Goal: Task Accomplishment & Management: Manage account settings

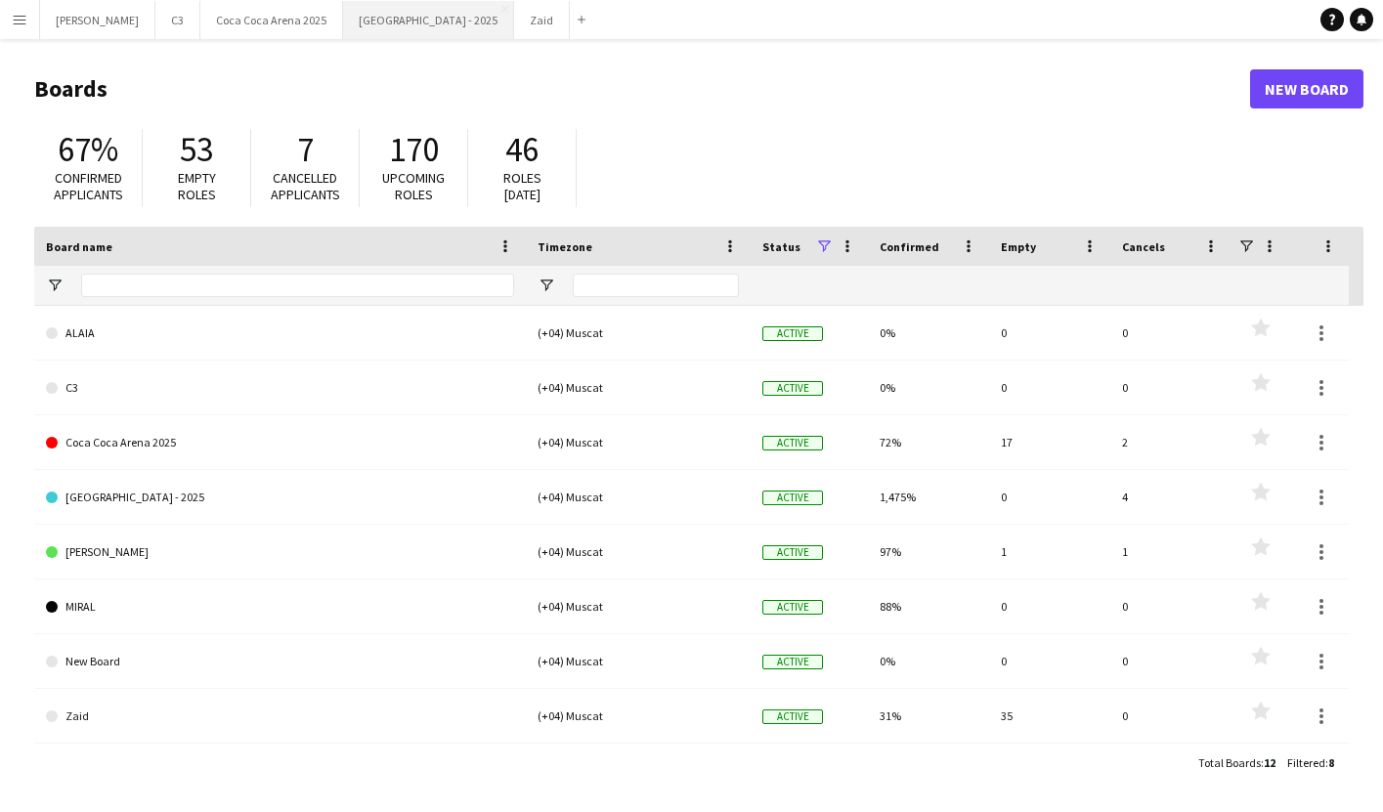
click at [343, 29] on button "[GEOGRAPHIC_DATA] - 2025 Close" at bounding box center [428, 20] width 171 height 38
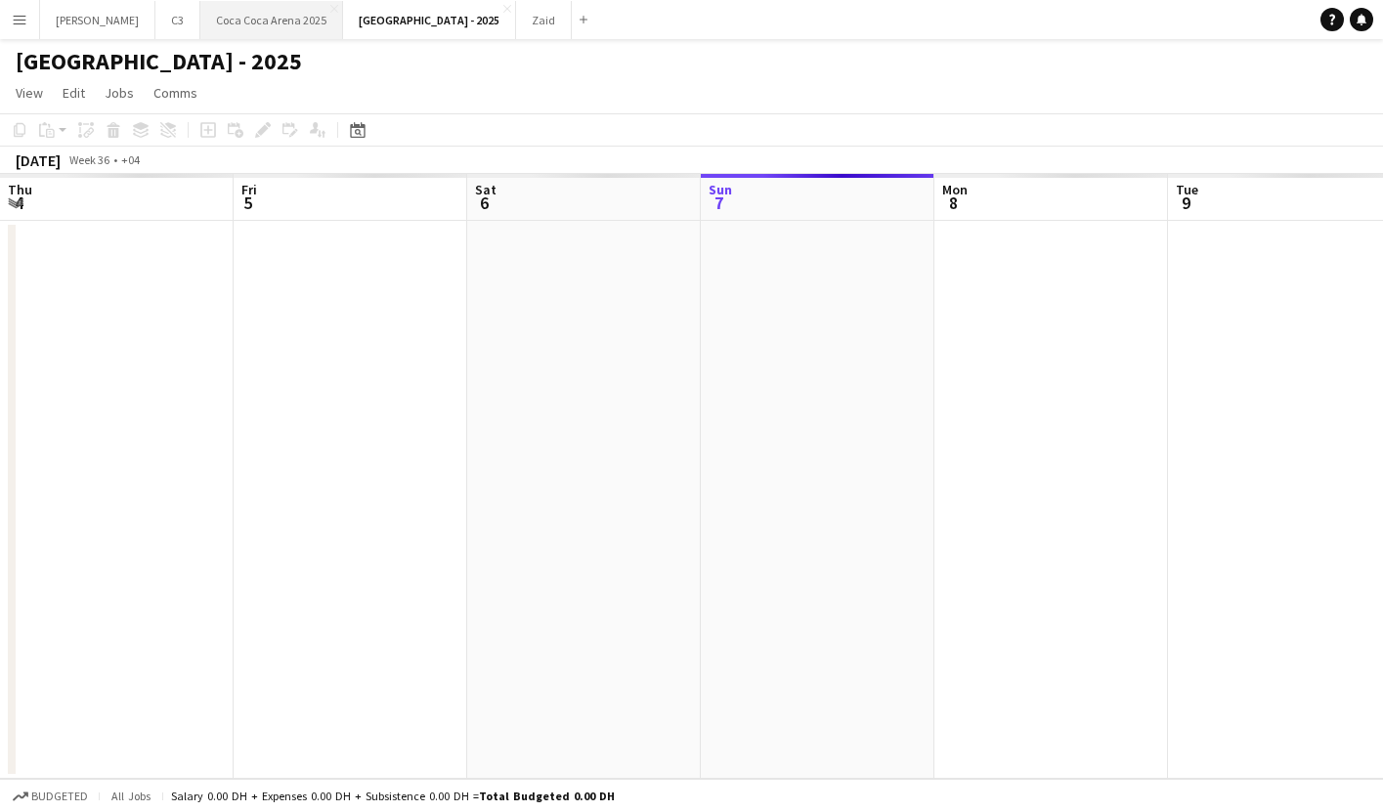
scroll to position [0, 467]
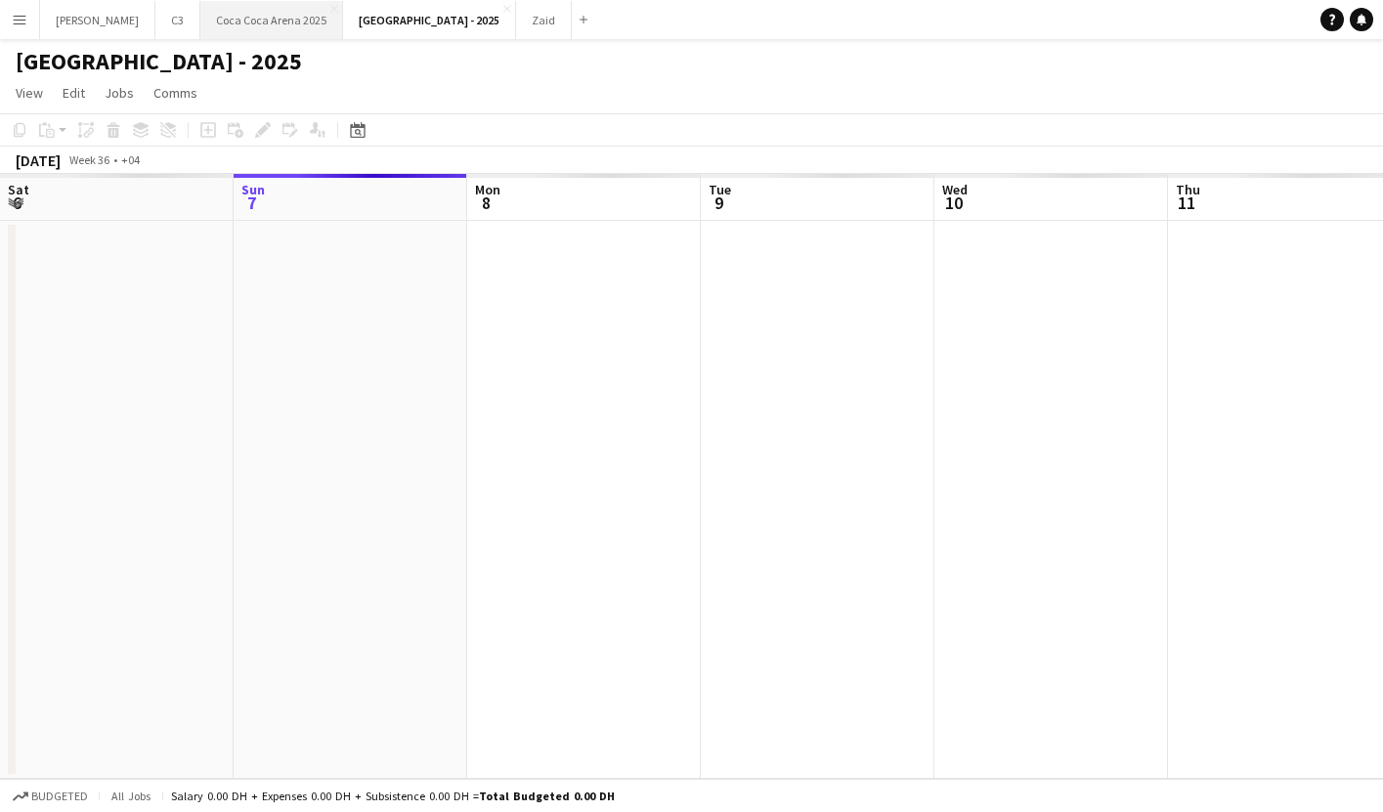
click at [213, 18] on button "[GEOGRAPHIC_DATA] 2025 Close" at bounding box center [271, 20] width 143 height 38
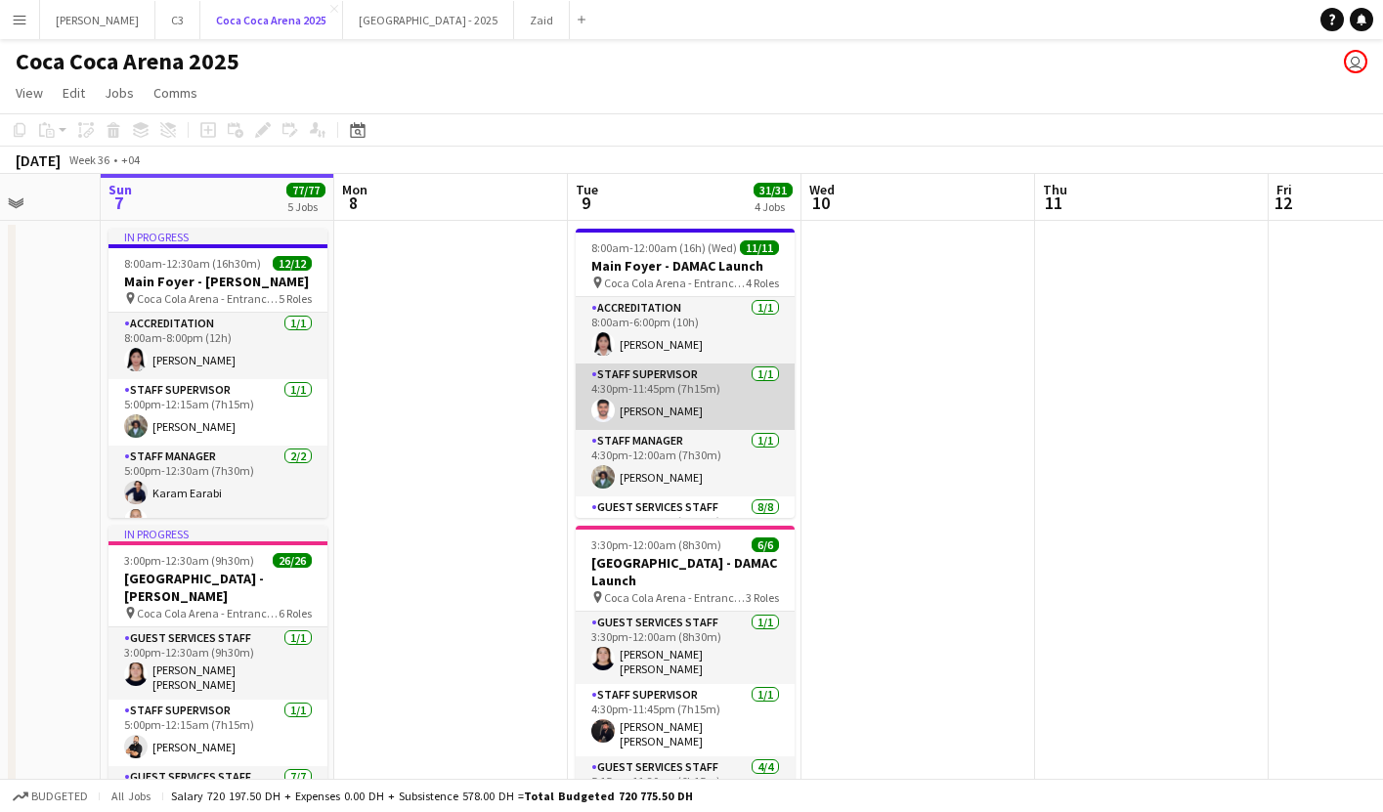
scroll to position [0, 624]
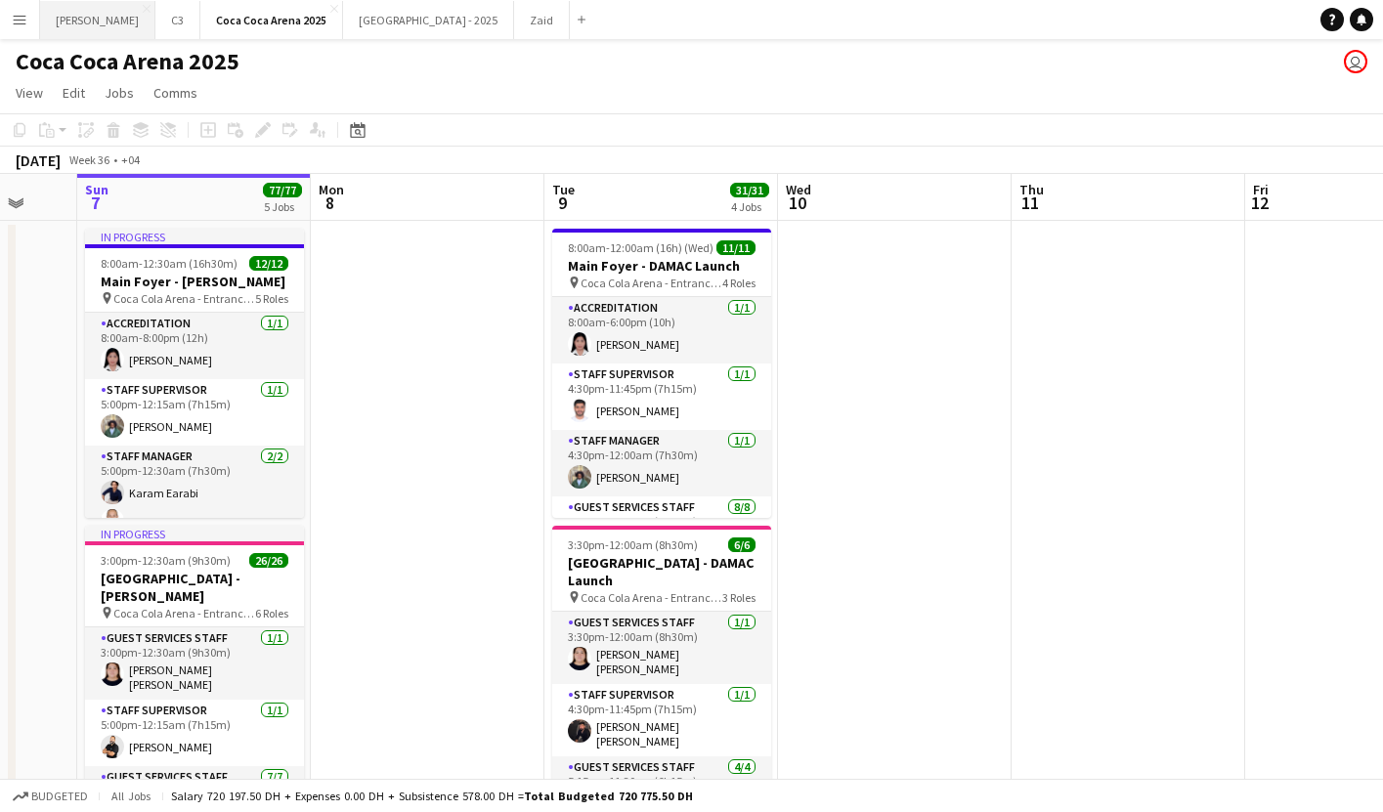
click at [66, 29] on button "[PERSON_NAME]" at bounding box center [97, 20] width 115 height 38
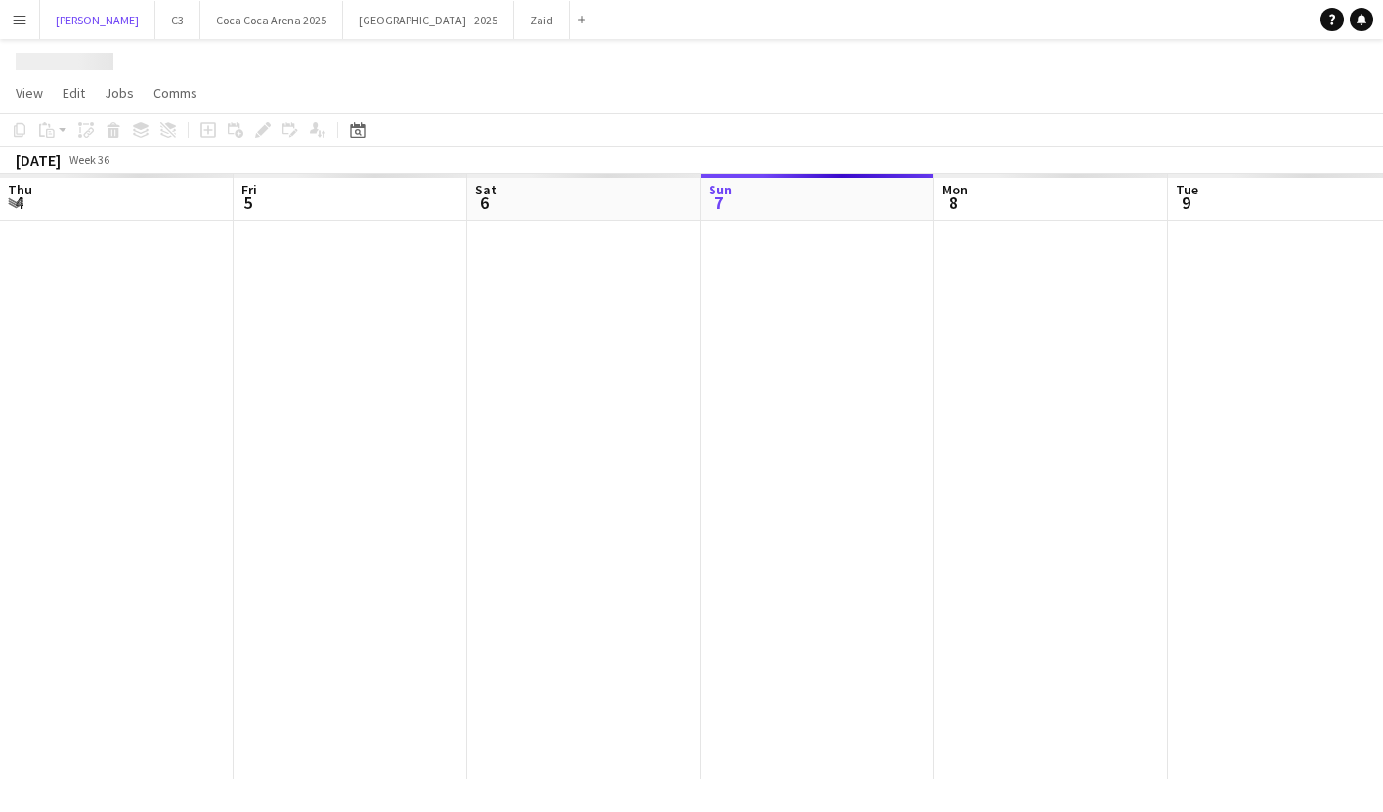
scroll to position [0, 467]
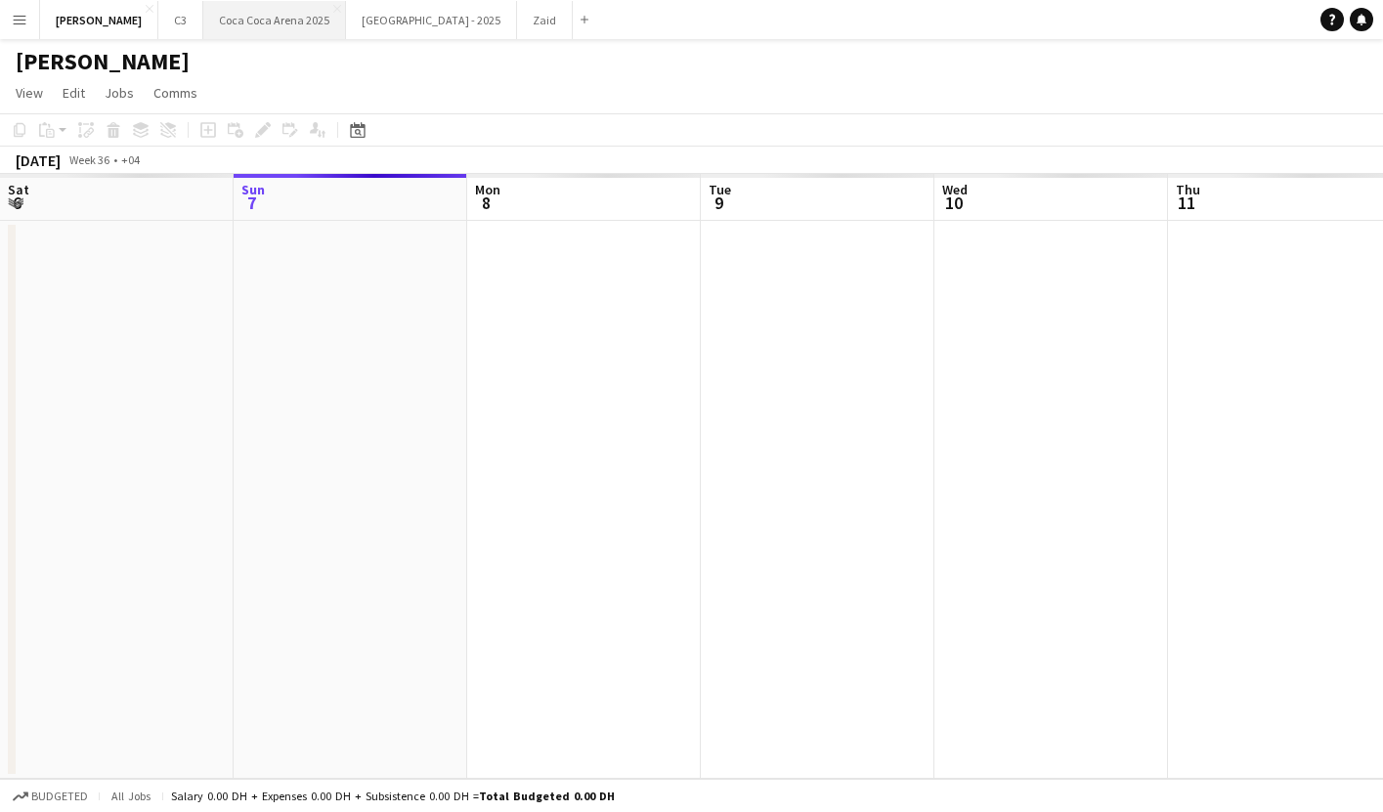
click at [229, 22] on button "[GEOGRAPHIC_DATA] 2025 Close" at bounding box center [274, 20] width 143 height 38
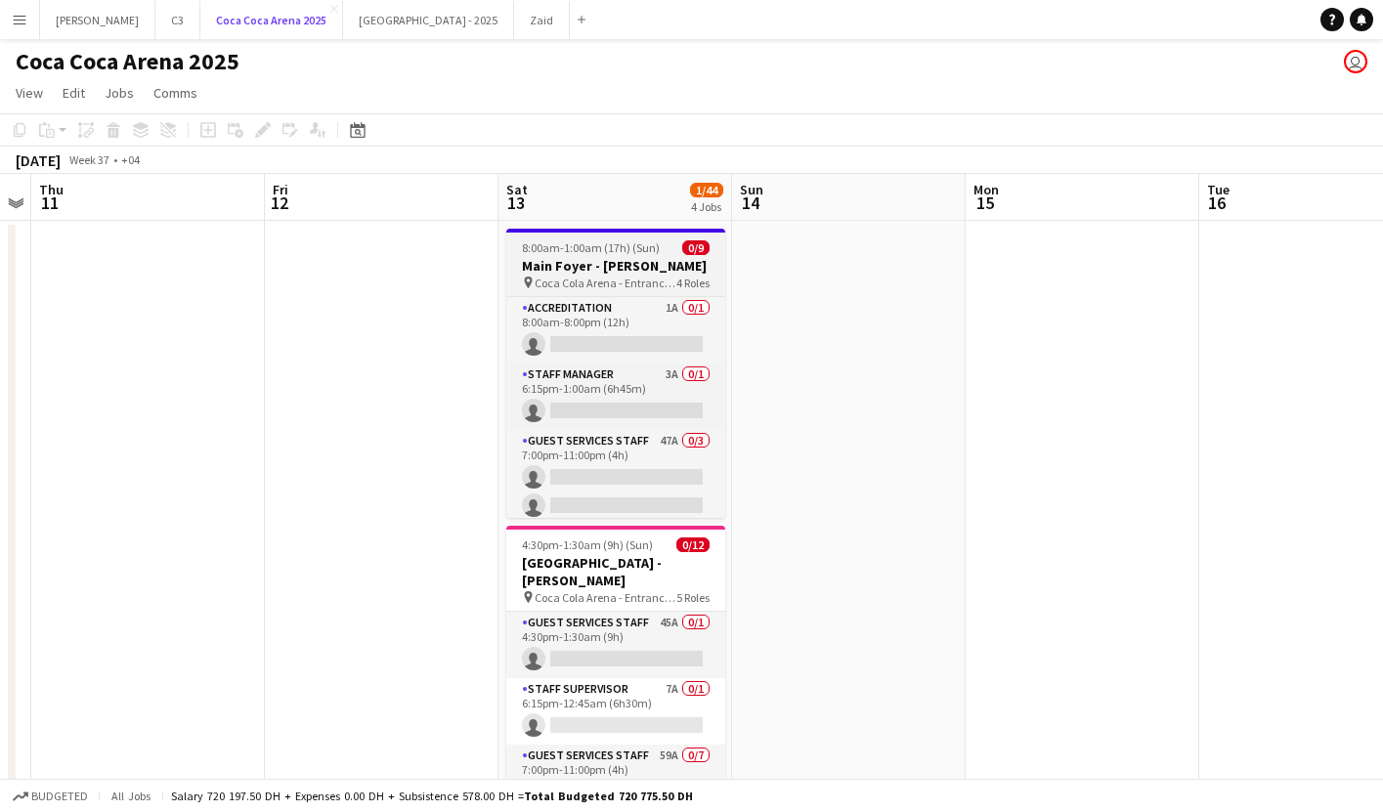
scroll to position [0, 569]
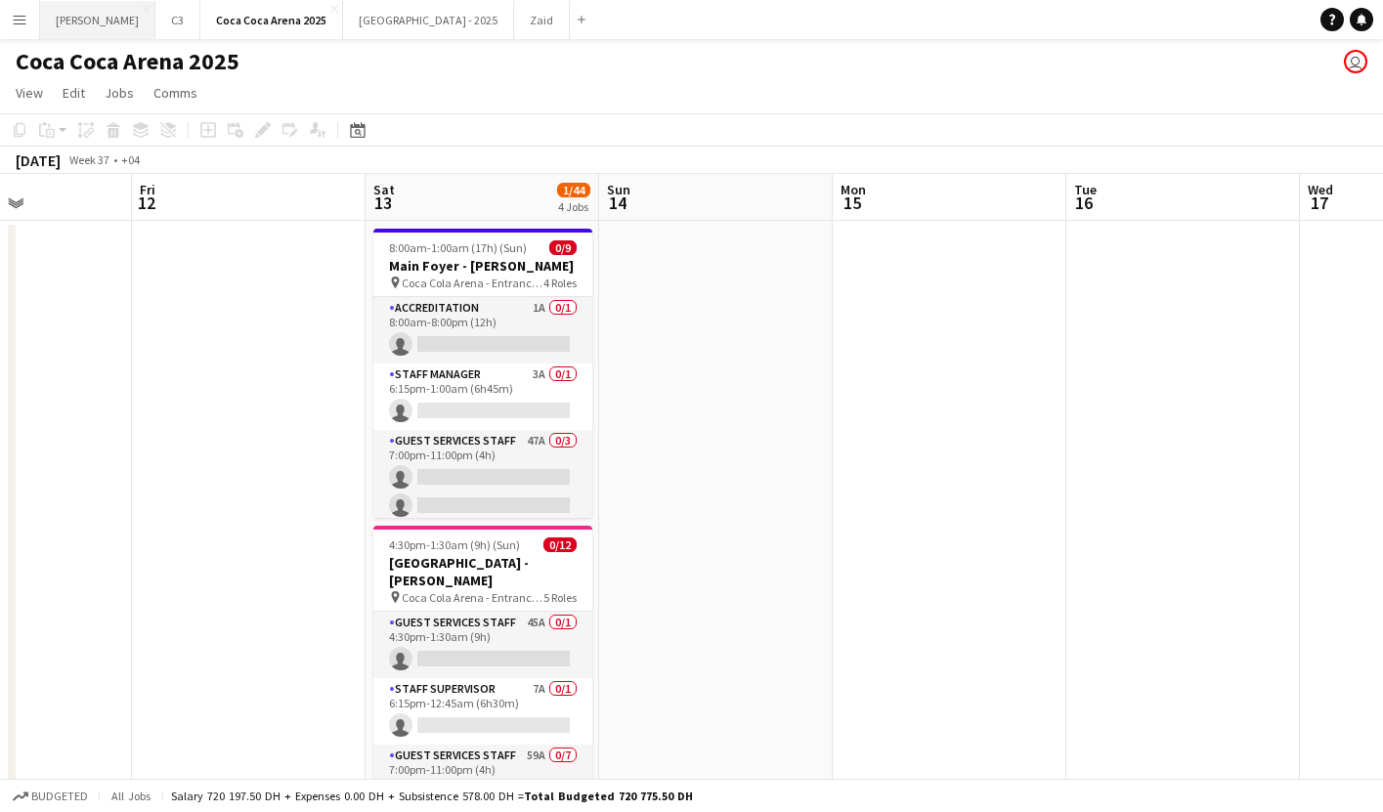
click at [59, 21] on button "[PERSON_NAME]" at bounding box center [97, 20] width 115 height 38
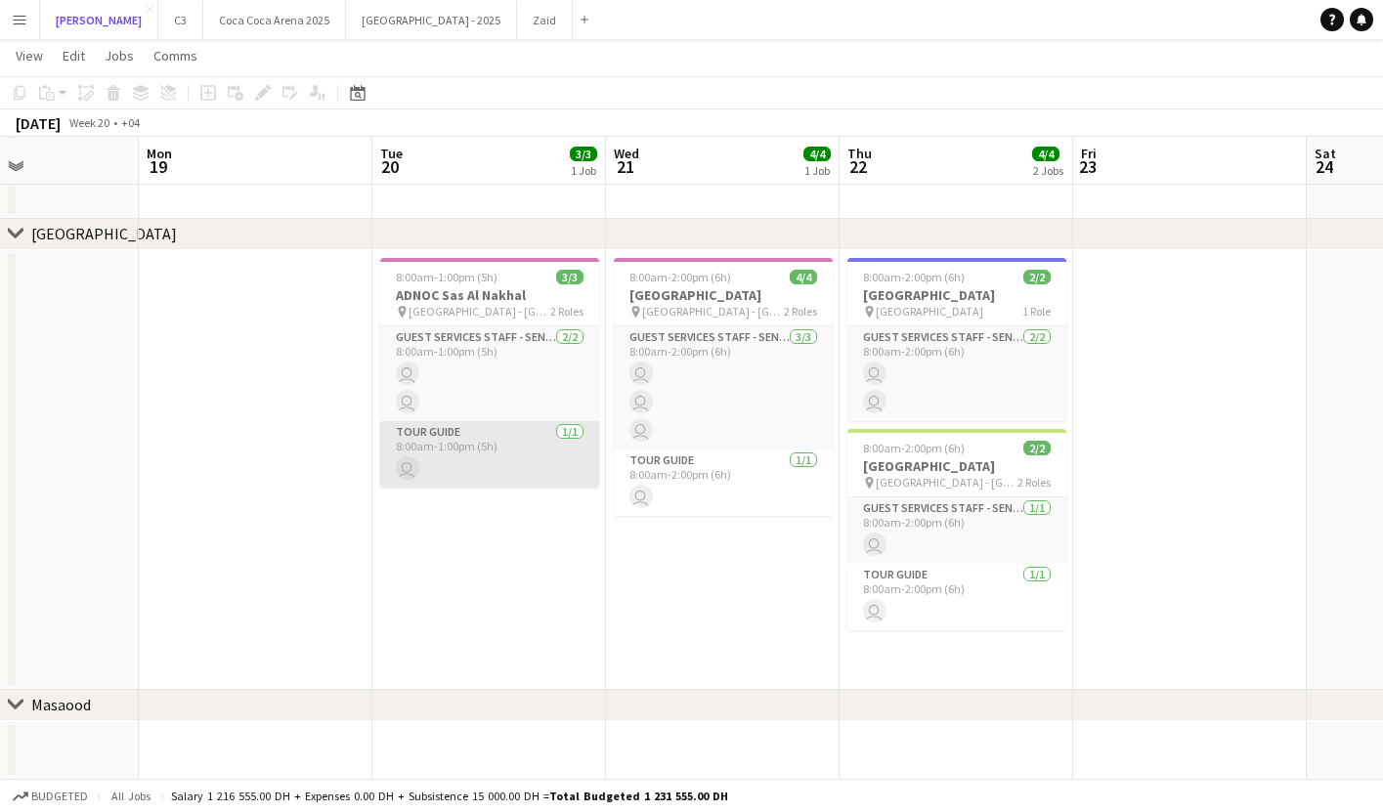
scroll to position [0, 688]
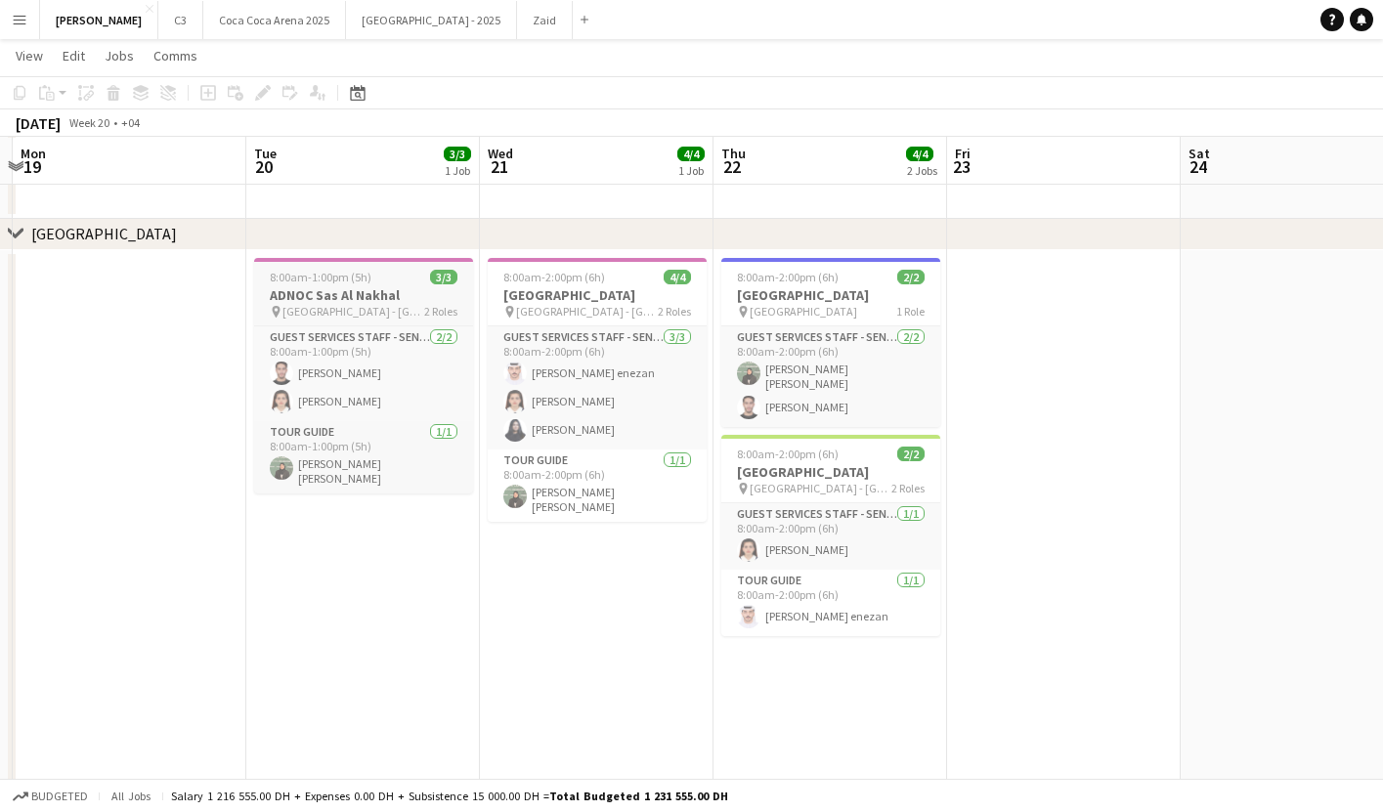
click at [421, 280] on div "8:00am-1:00pm (5h) 3/3" at bounding box center [363, 277] width 219 height 15
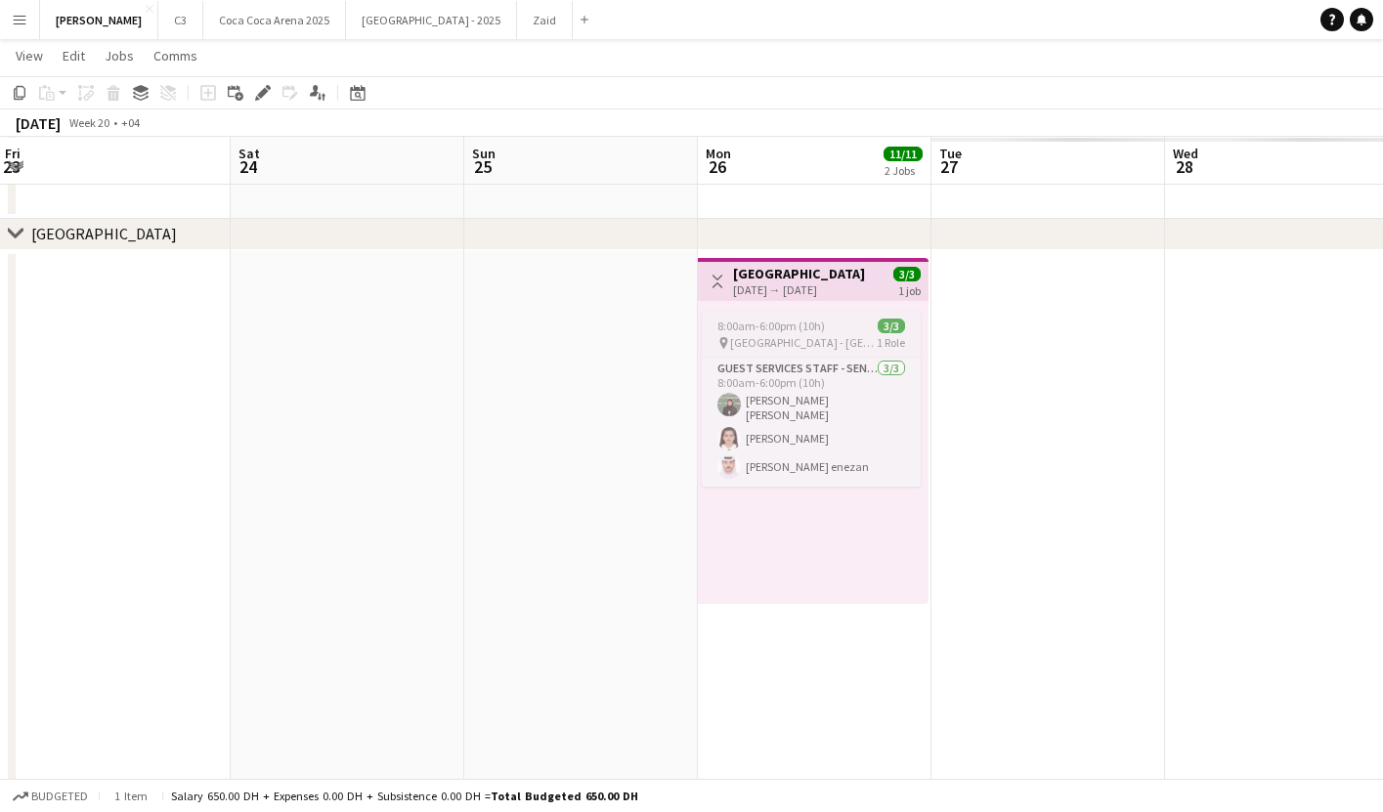
scroll to position [0, 766]
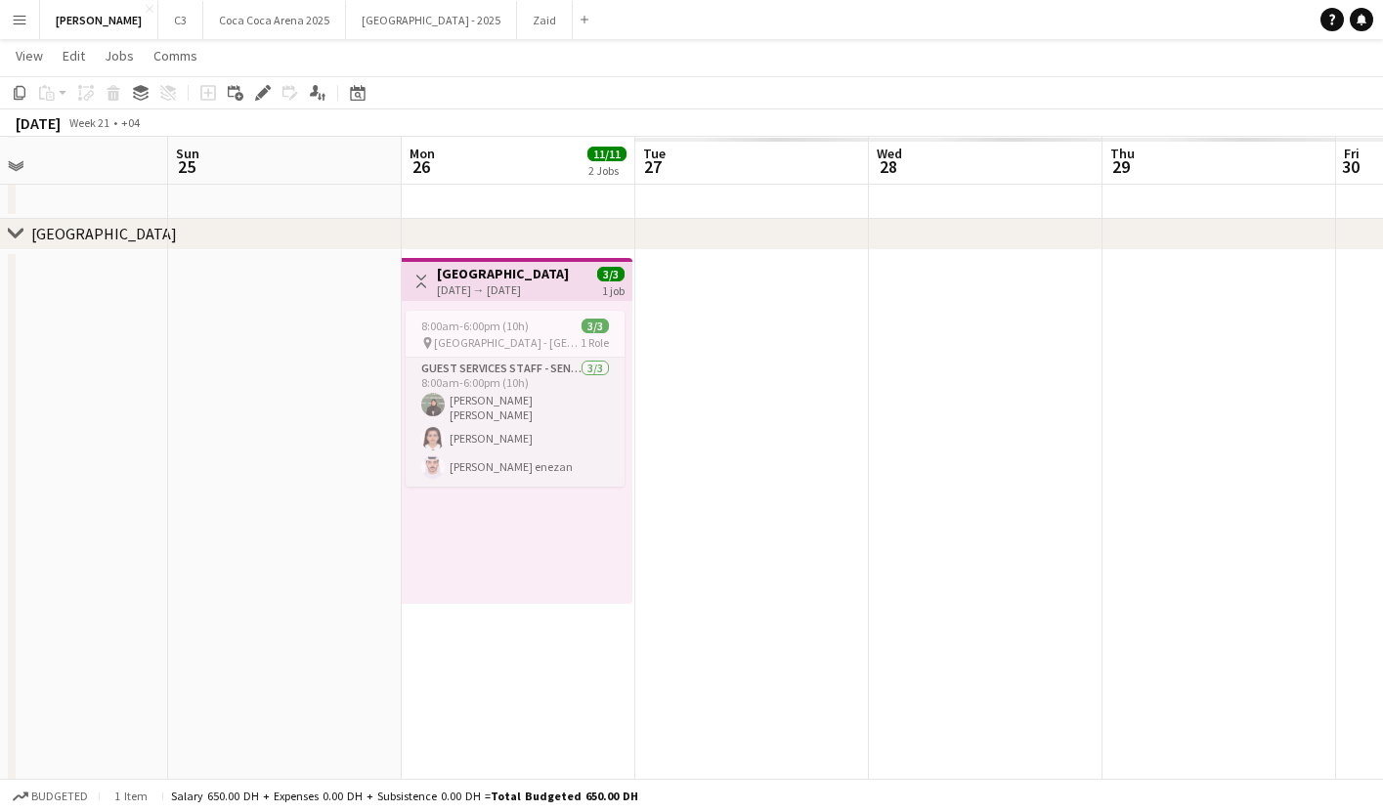
click at [512, 273] on h3 "[GEOGRAPHIC_DATA]" at bounding box center [503, 274] width 132 height 18
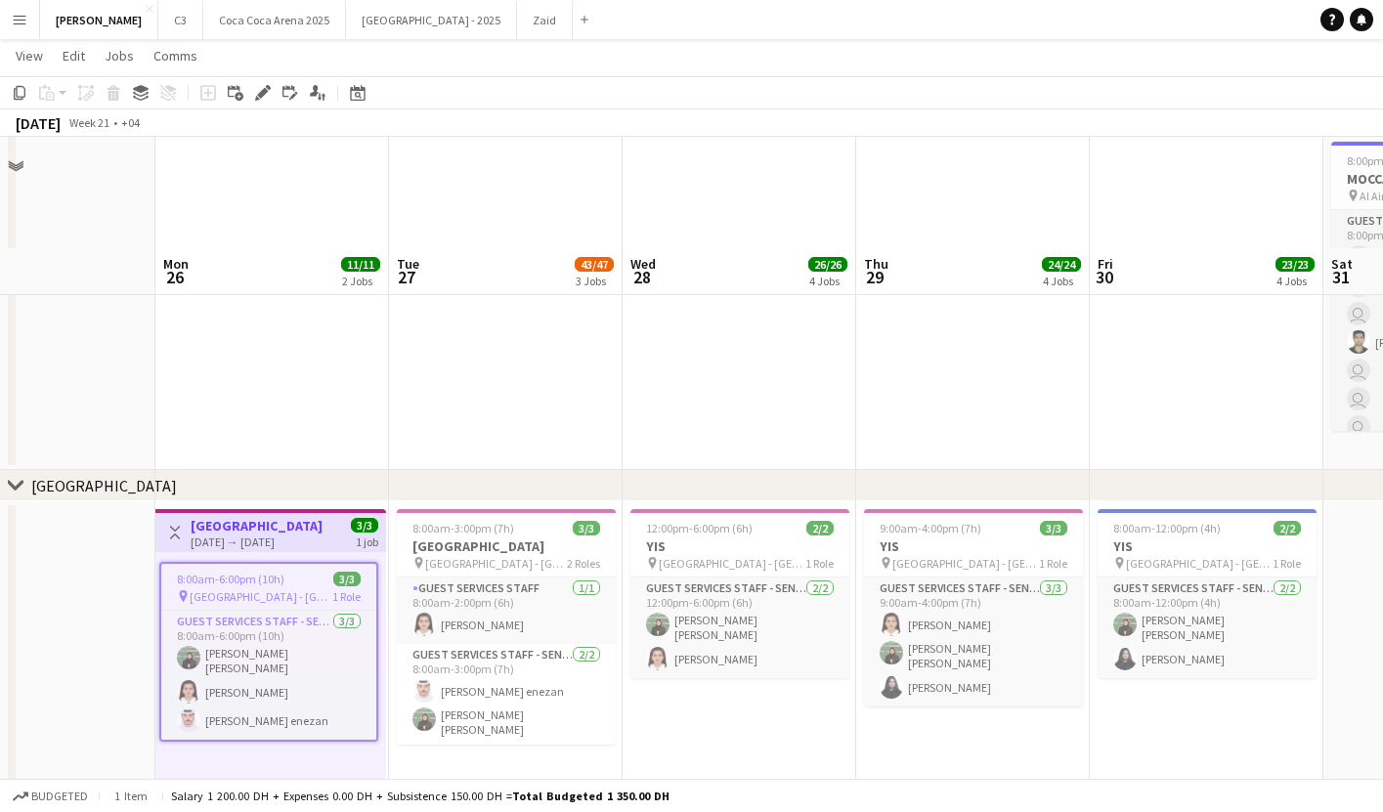
scroll to position [1257, 0]
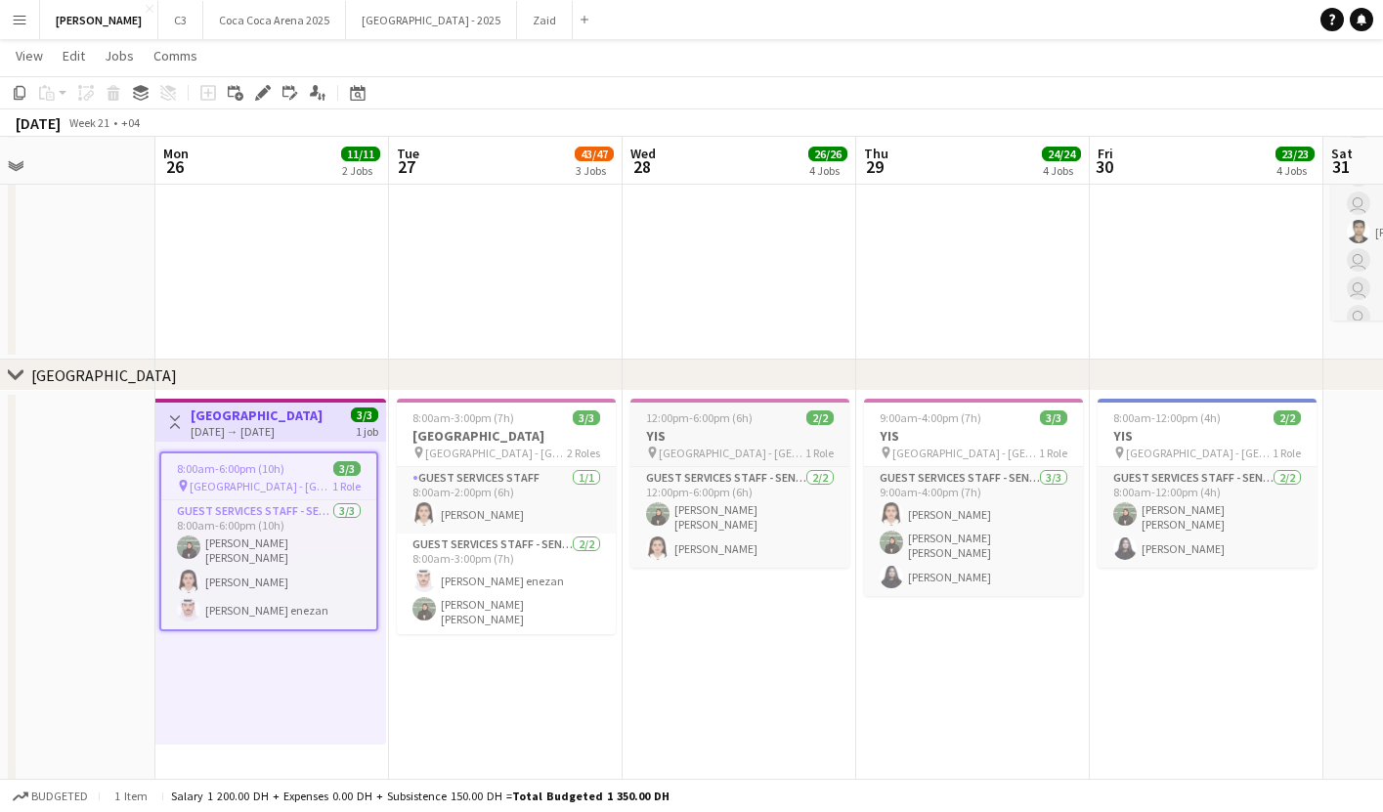
click at [729, 427] on h3 "YIS" at bounding box center [740, 436] width 219 height 18
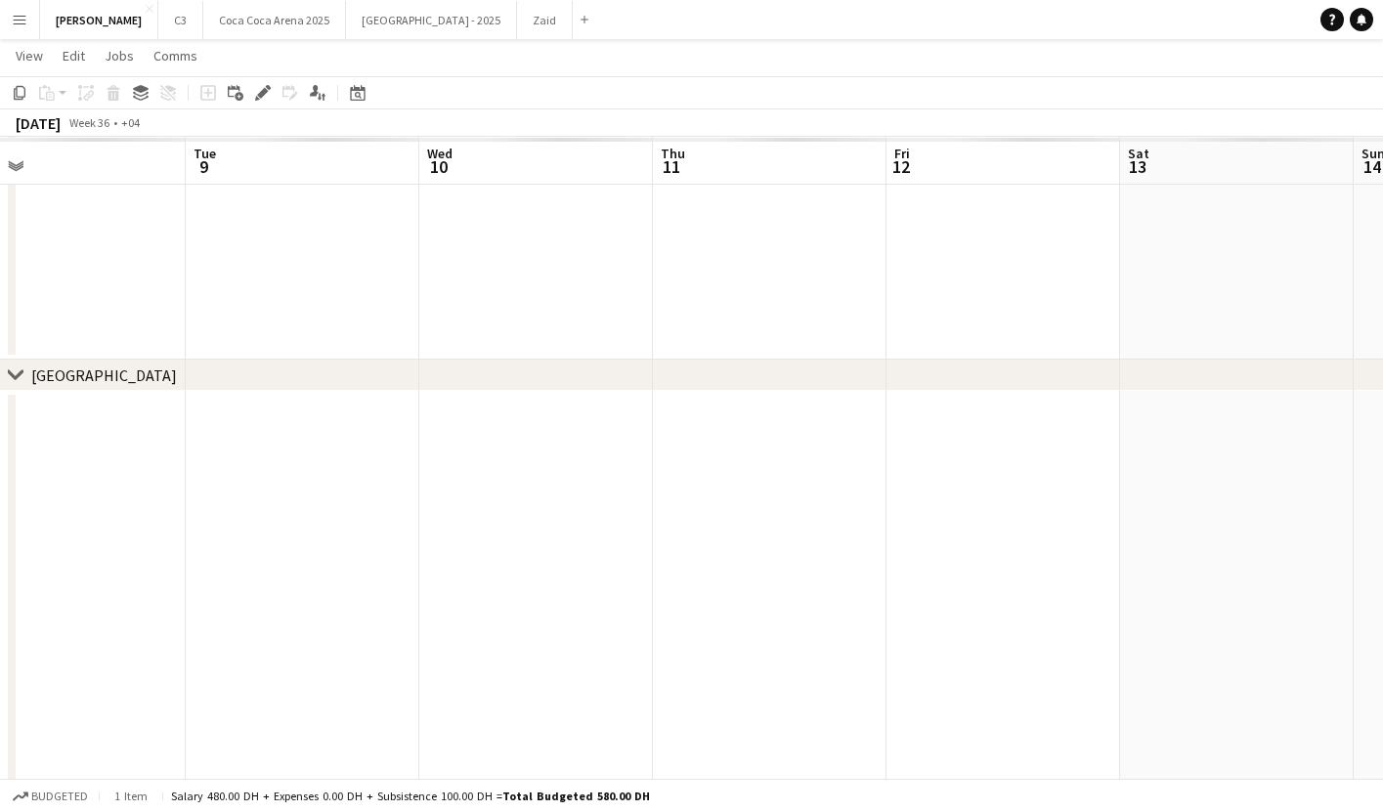
scroll to position [0, 664]
click at [414, 452] on app-date-cell at bounding box center [388, 749] width 234 height 717
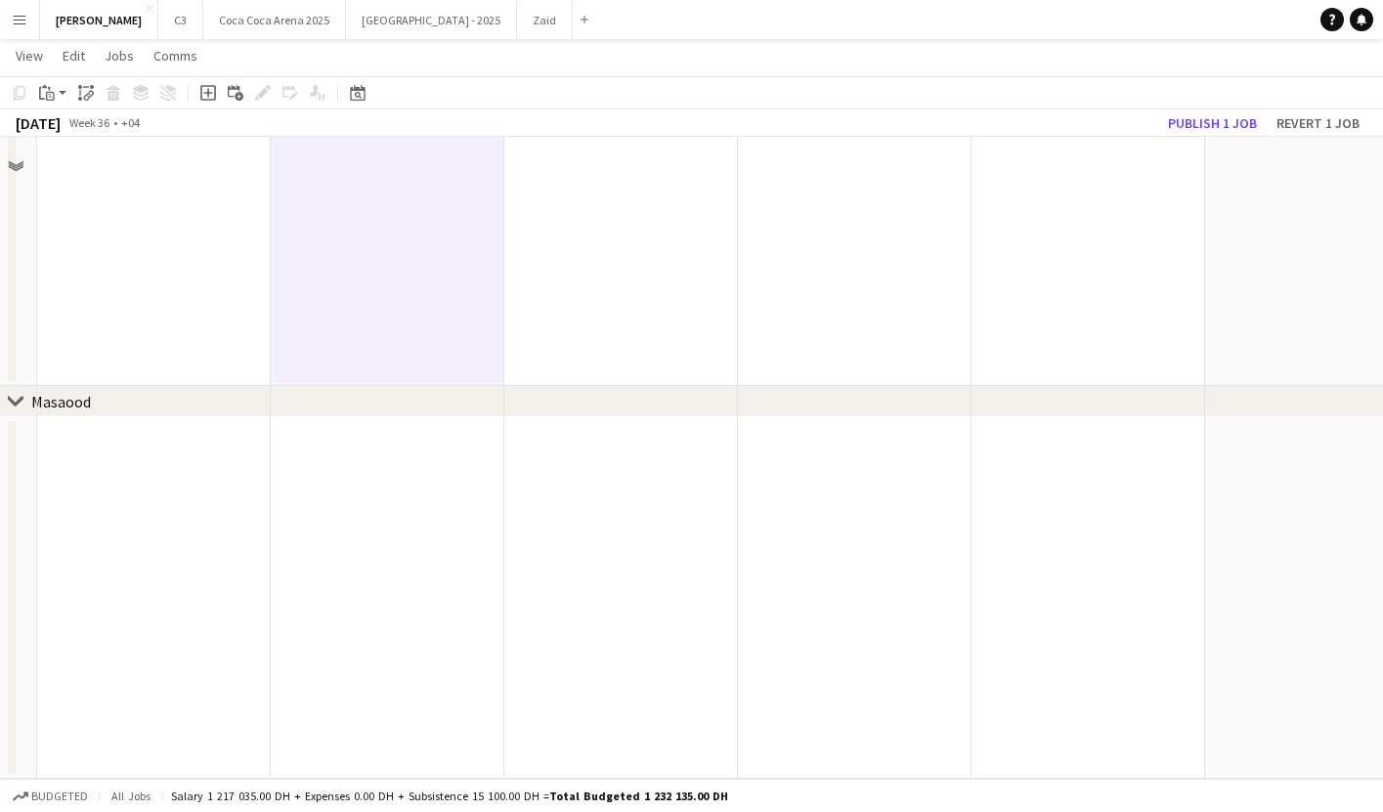
scroll to position [3210, 0]
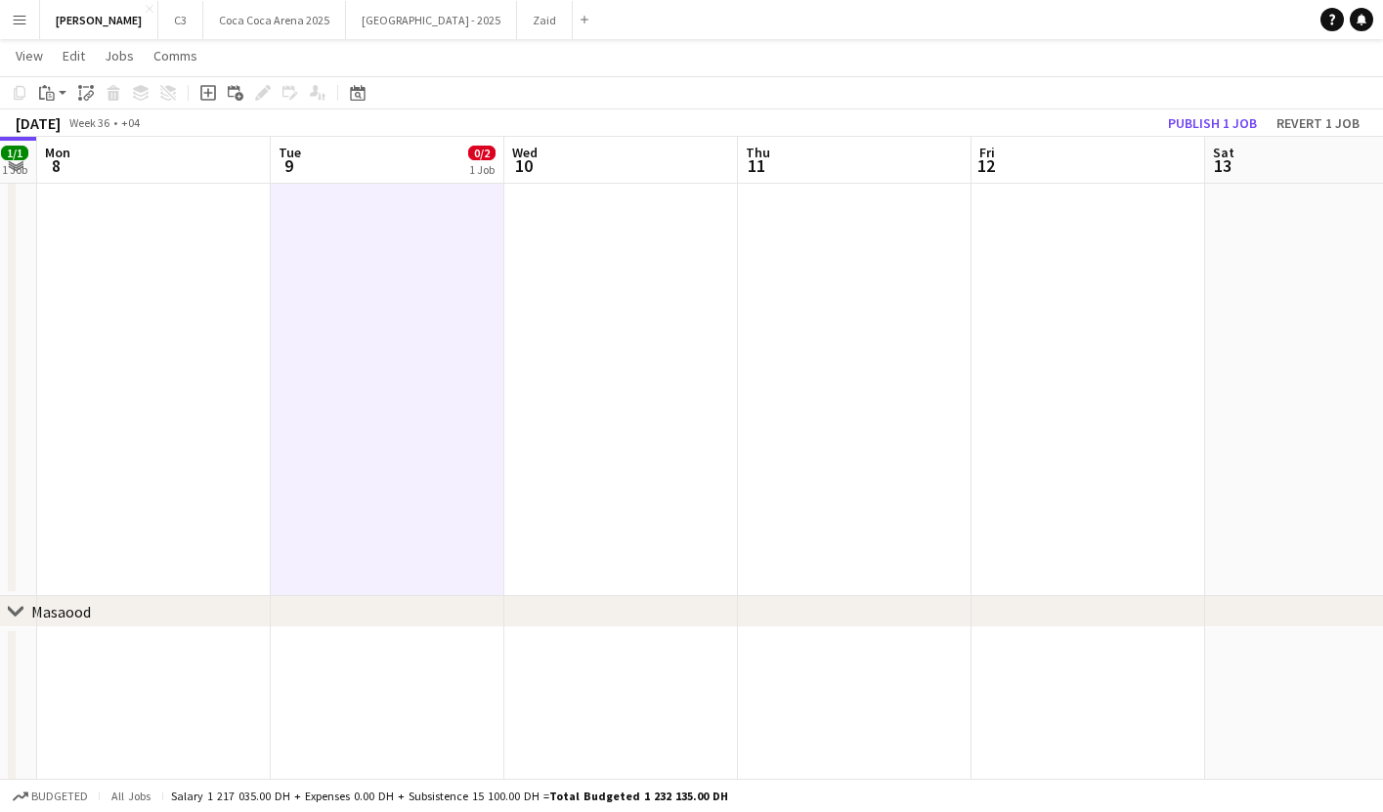
click at [568, 395] on app-date-cell at bounding box center [621, 238] width 234 height 717
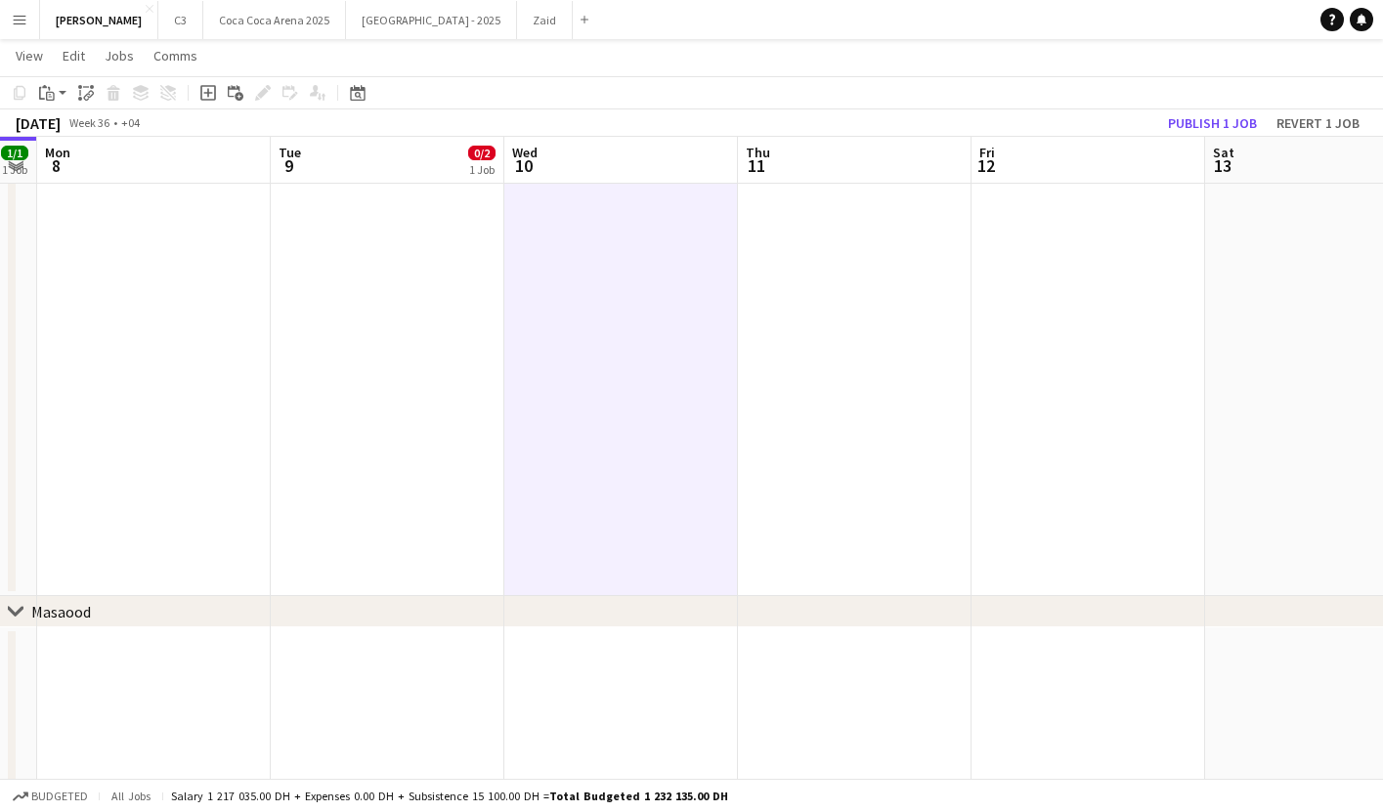
click at [435, 394] on app-date-cell at bounding box center [388, 238] width 234 height 717
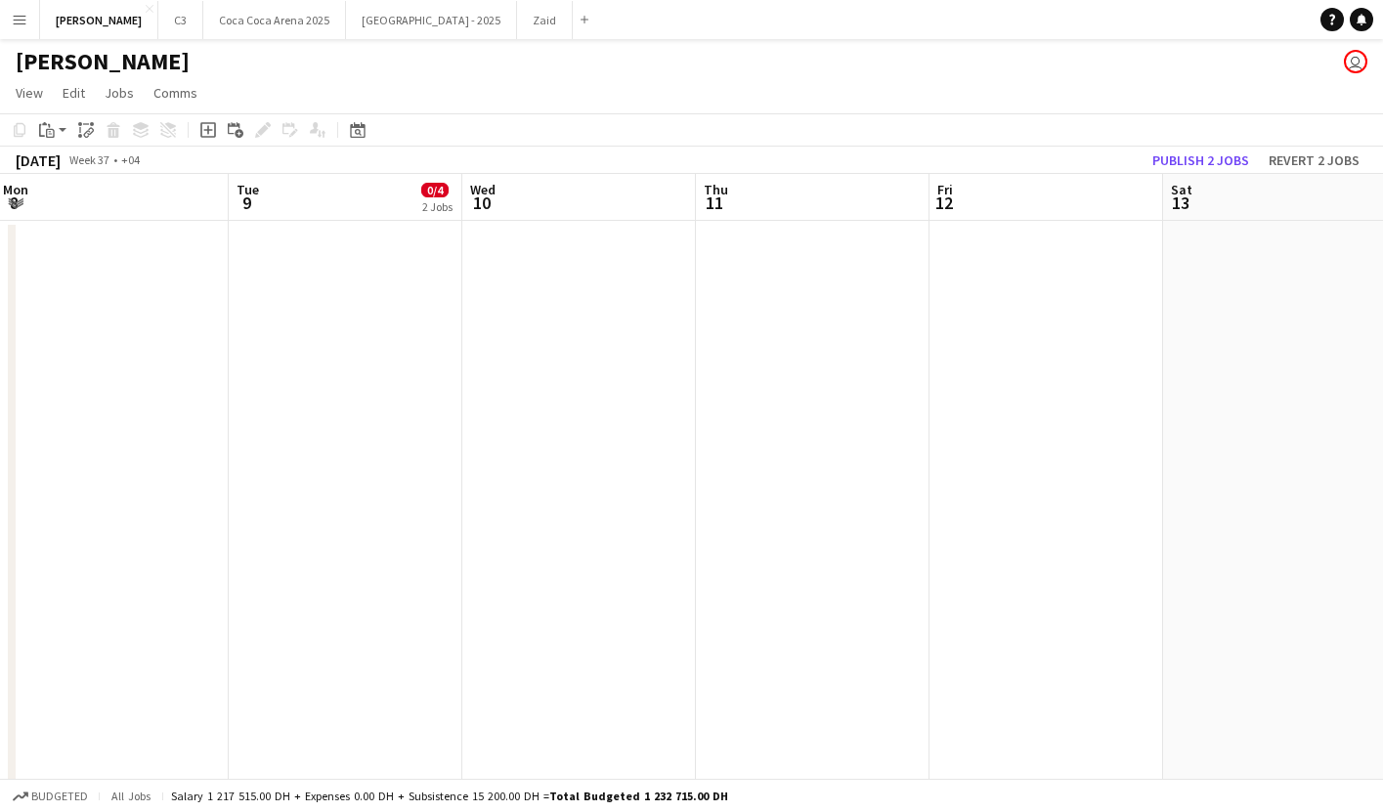
scroll to position [0, 740]
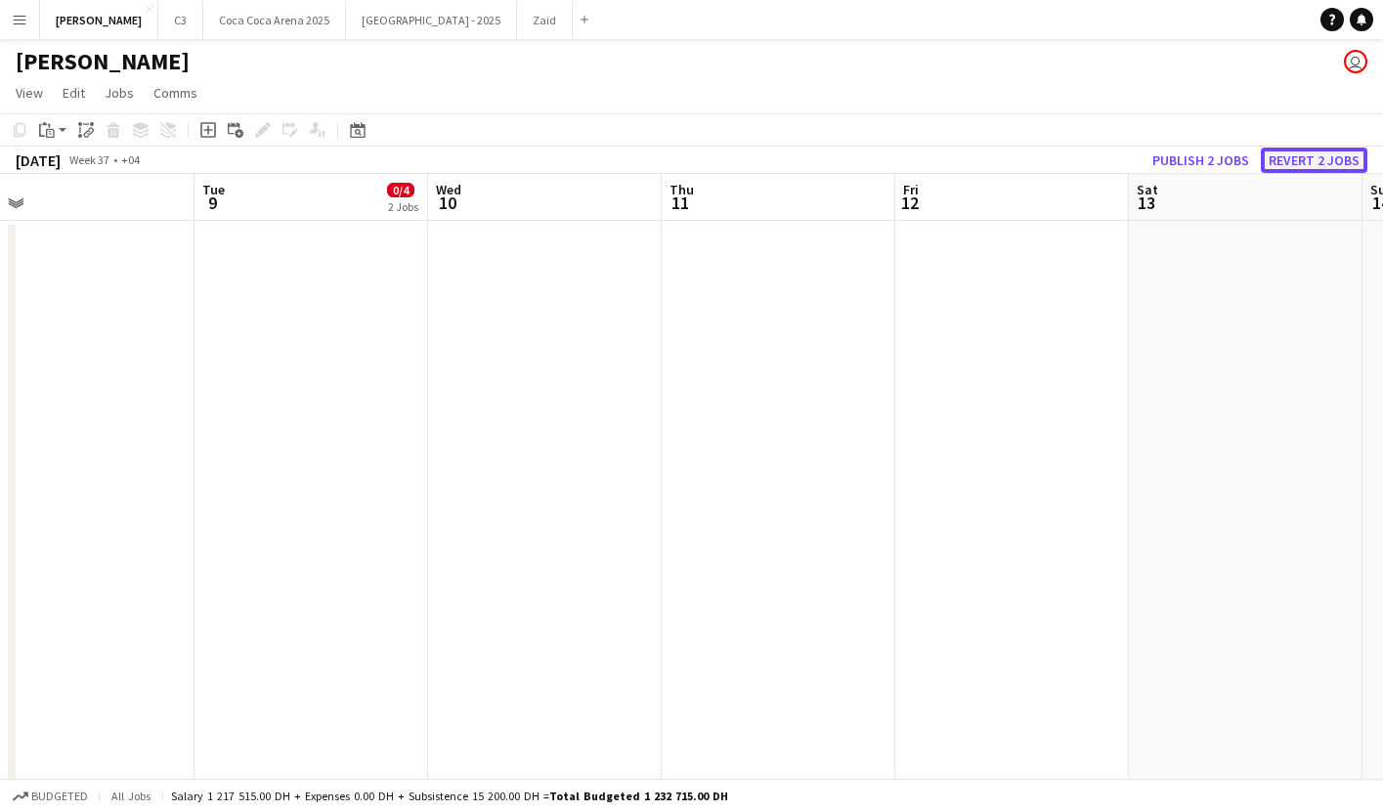
click at [1300, 157] on button "Revert 2 jobs" at bounding box center [1314, 160] width 107 height 25
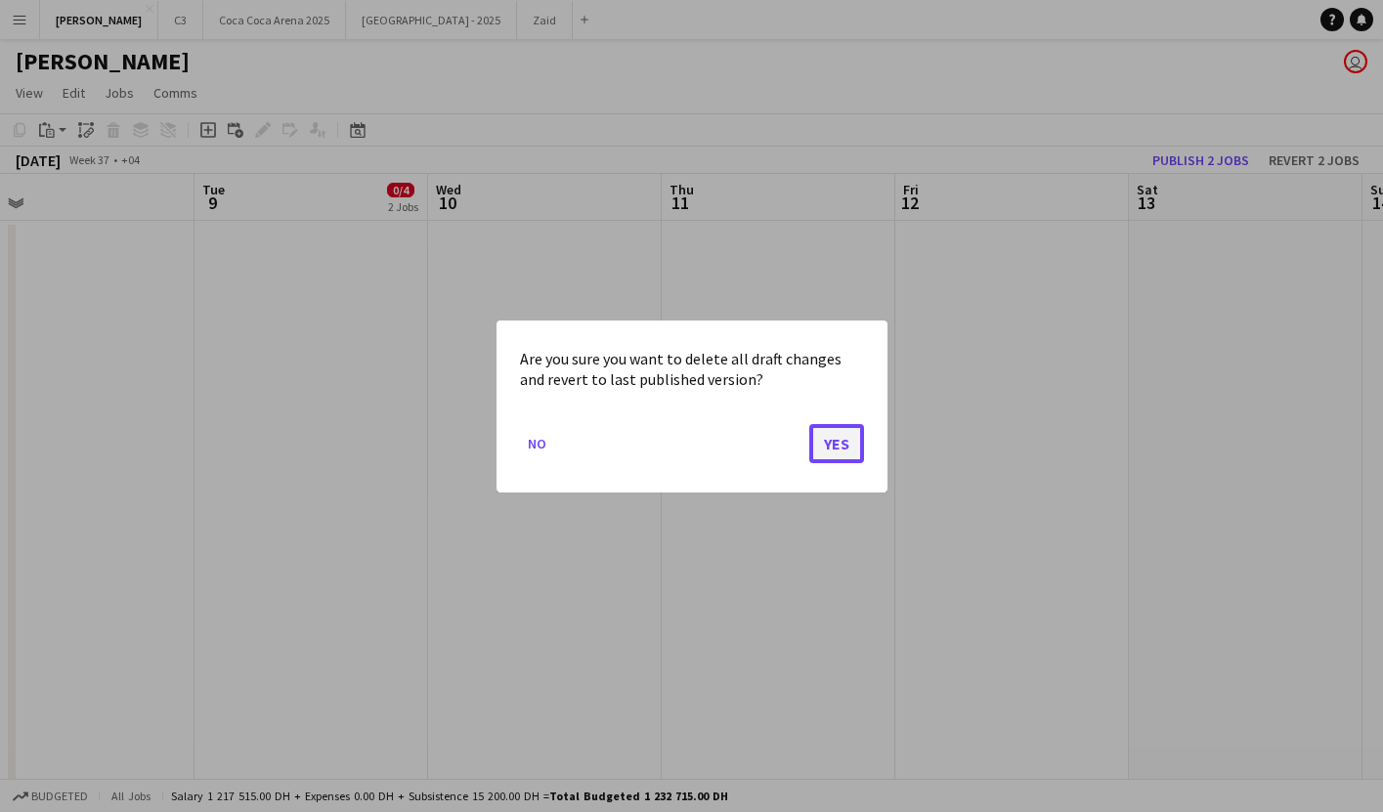
click at [837, 437] on button "Yes" at bounding box center [836, 442] width 55 height 39
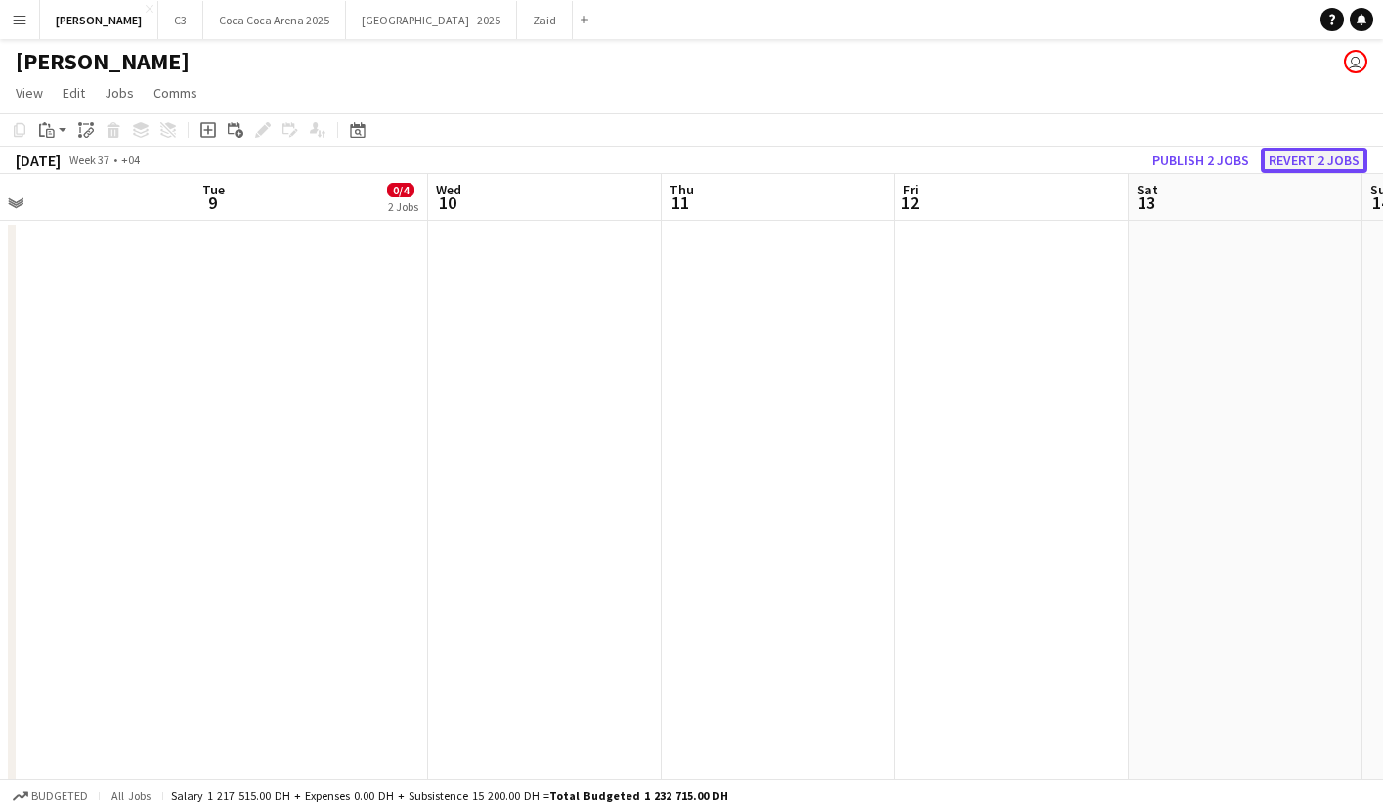
click at [1317, 158] on button "Revert 2 jobs" at bounding box center [1314, 160] width 107 height 25
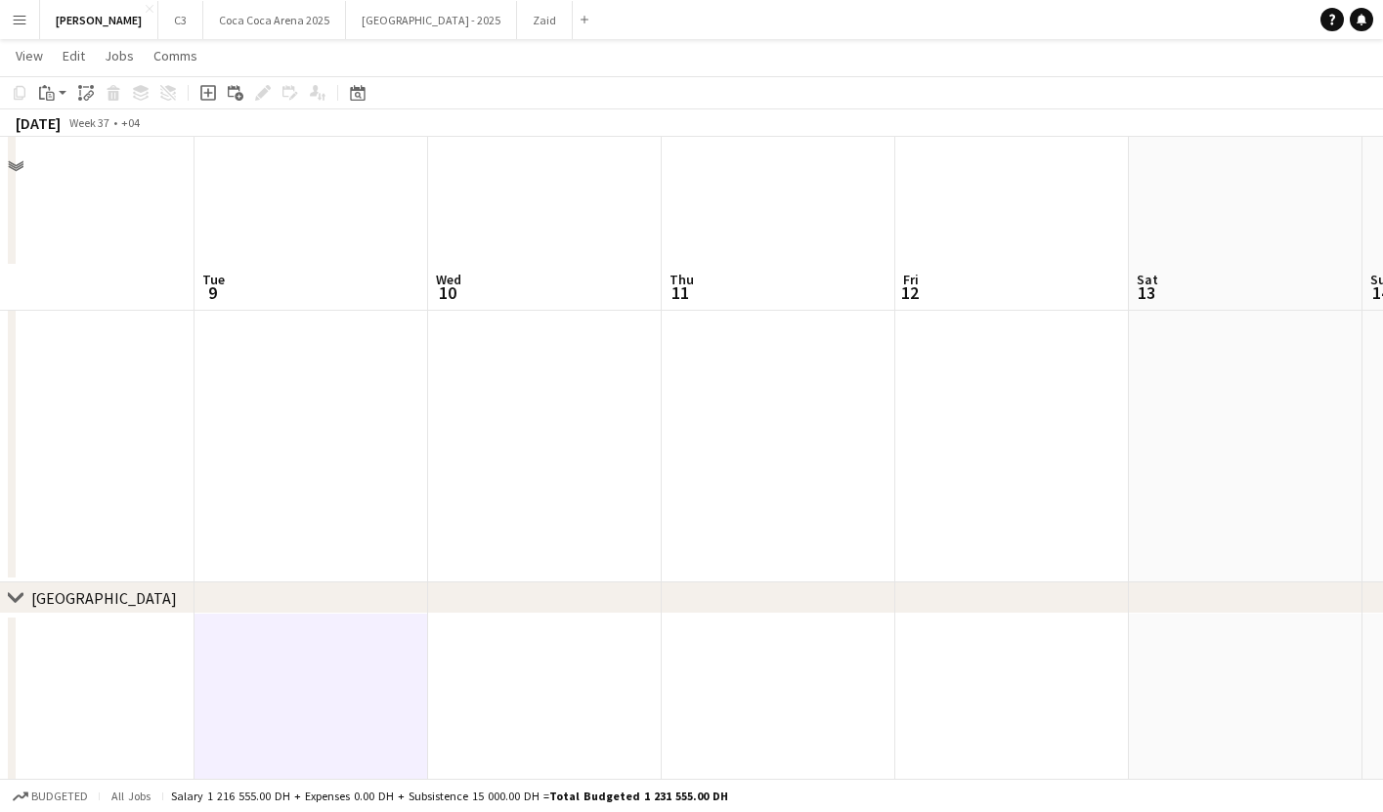
scroll to position [2724, 0]
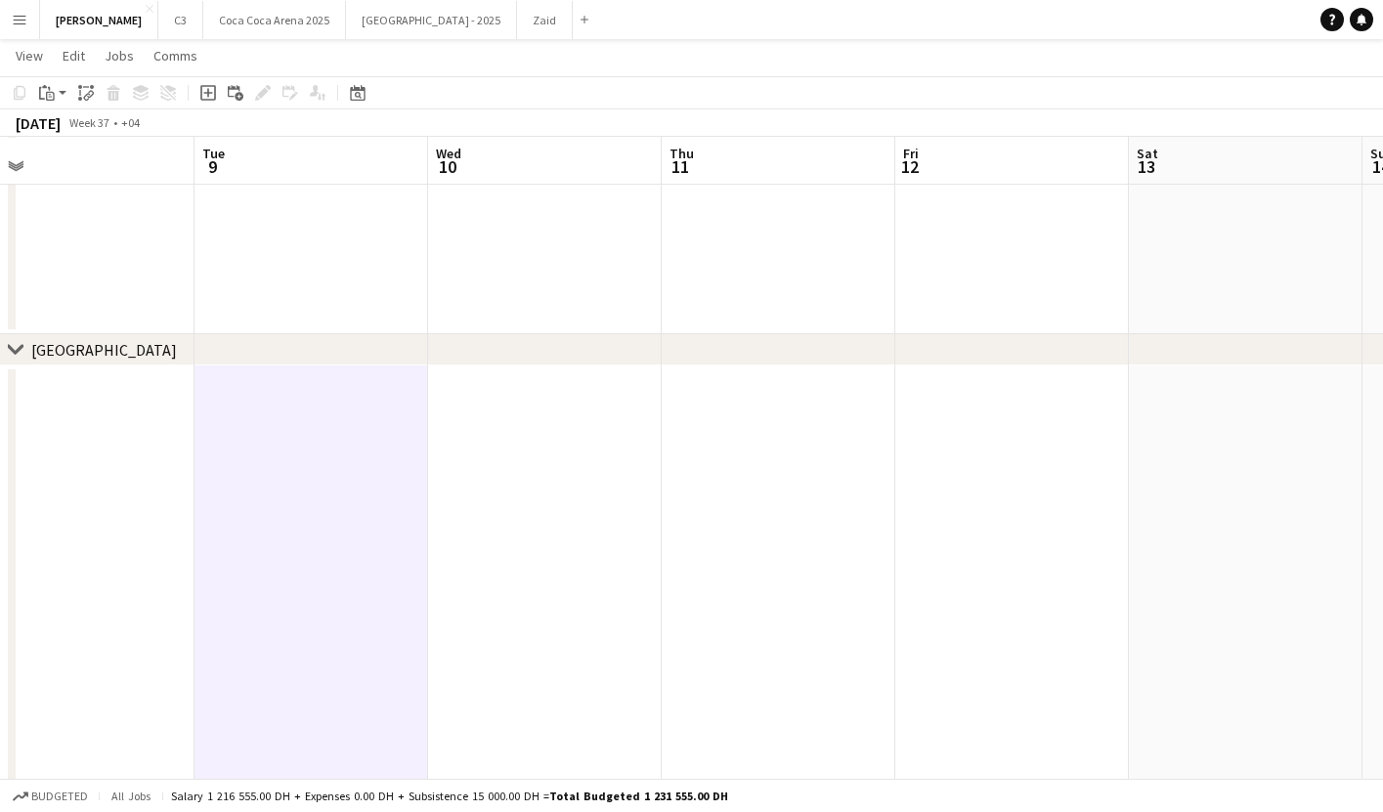
click at [256, 423] on app-date-cell at bounding box center [312, 724] width 234 height 717
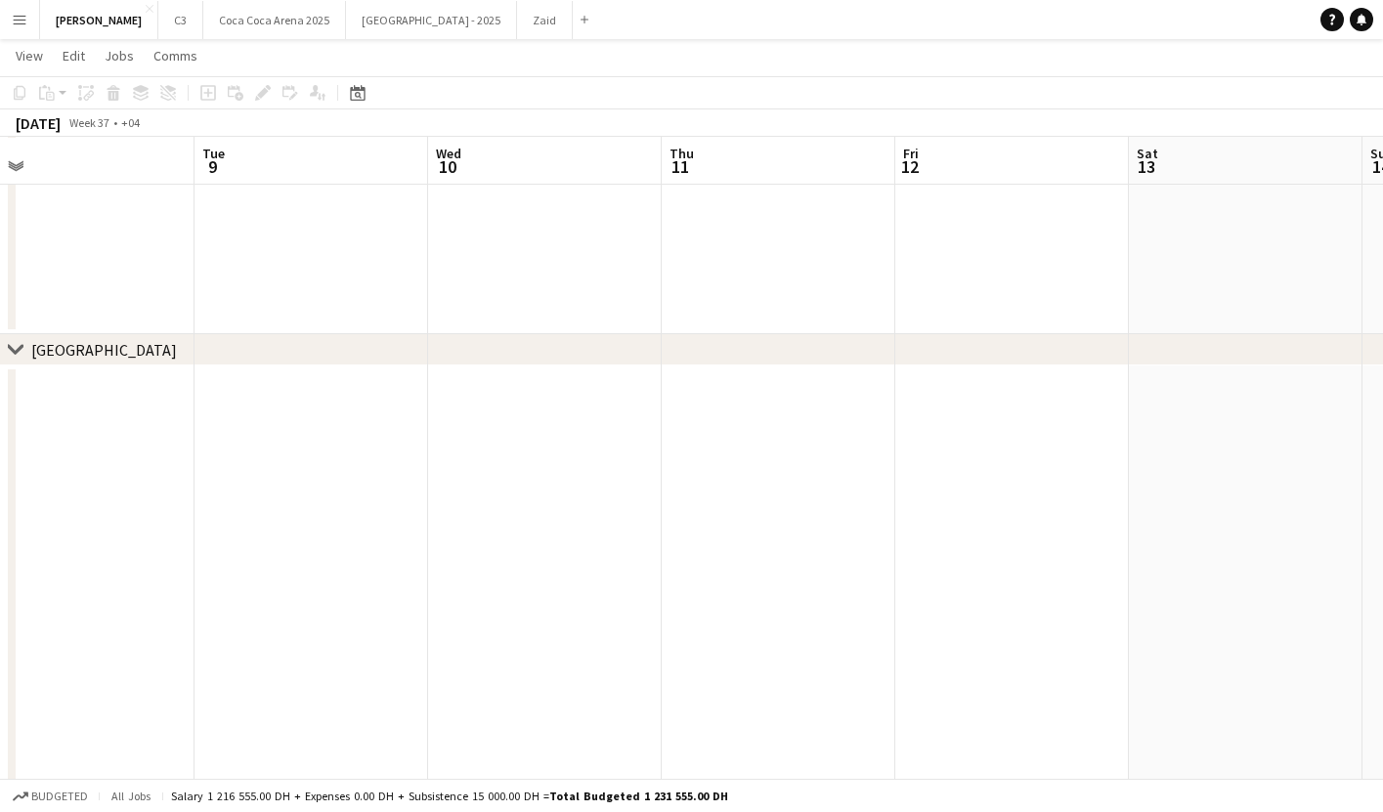
click at [297, 417] on app-date-cell at bounding box center [312, 724] width 234 height 717
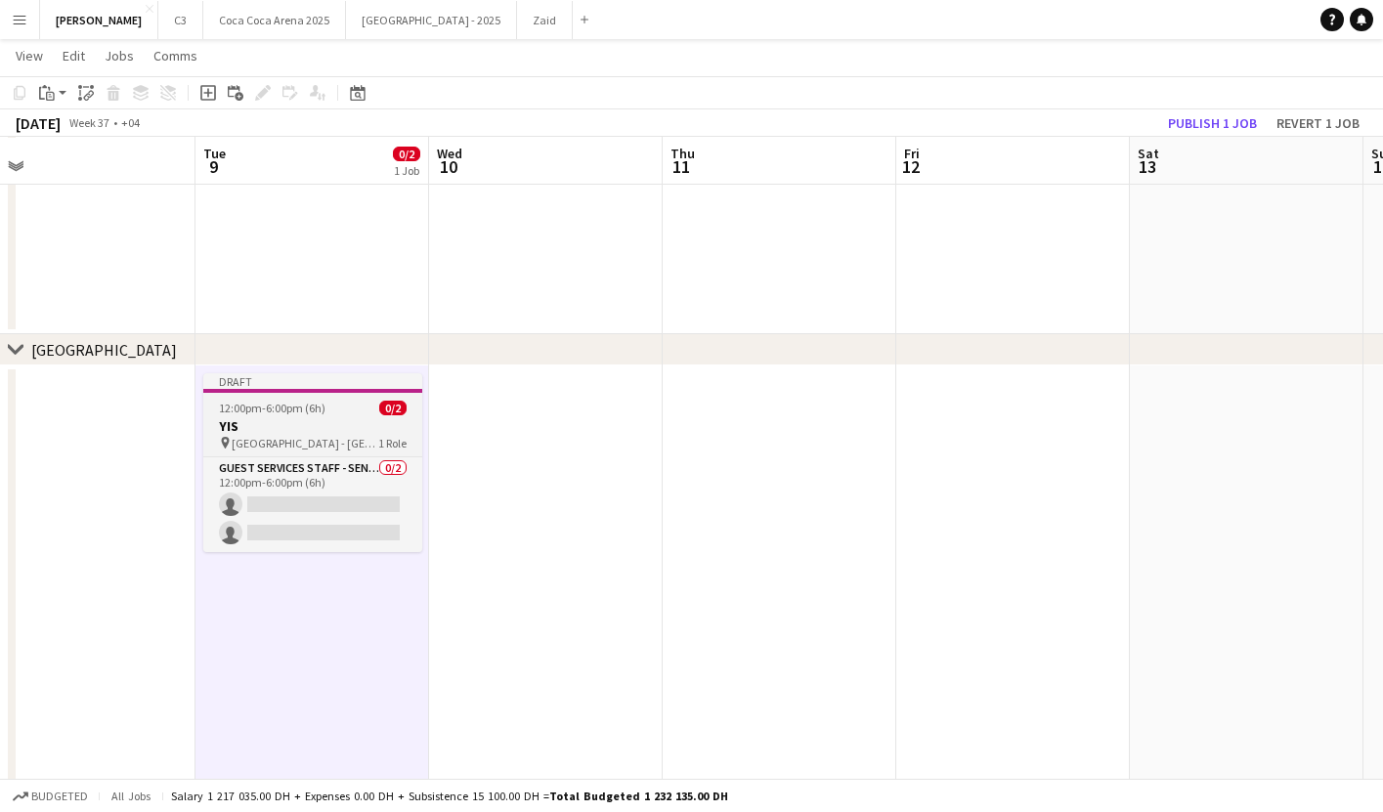
click at [317, 410] on span "12:00pm-6:00pm (6h)" at bounding box center [272, 408] width 107 height 15
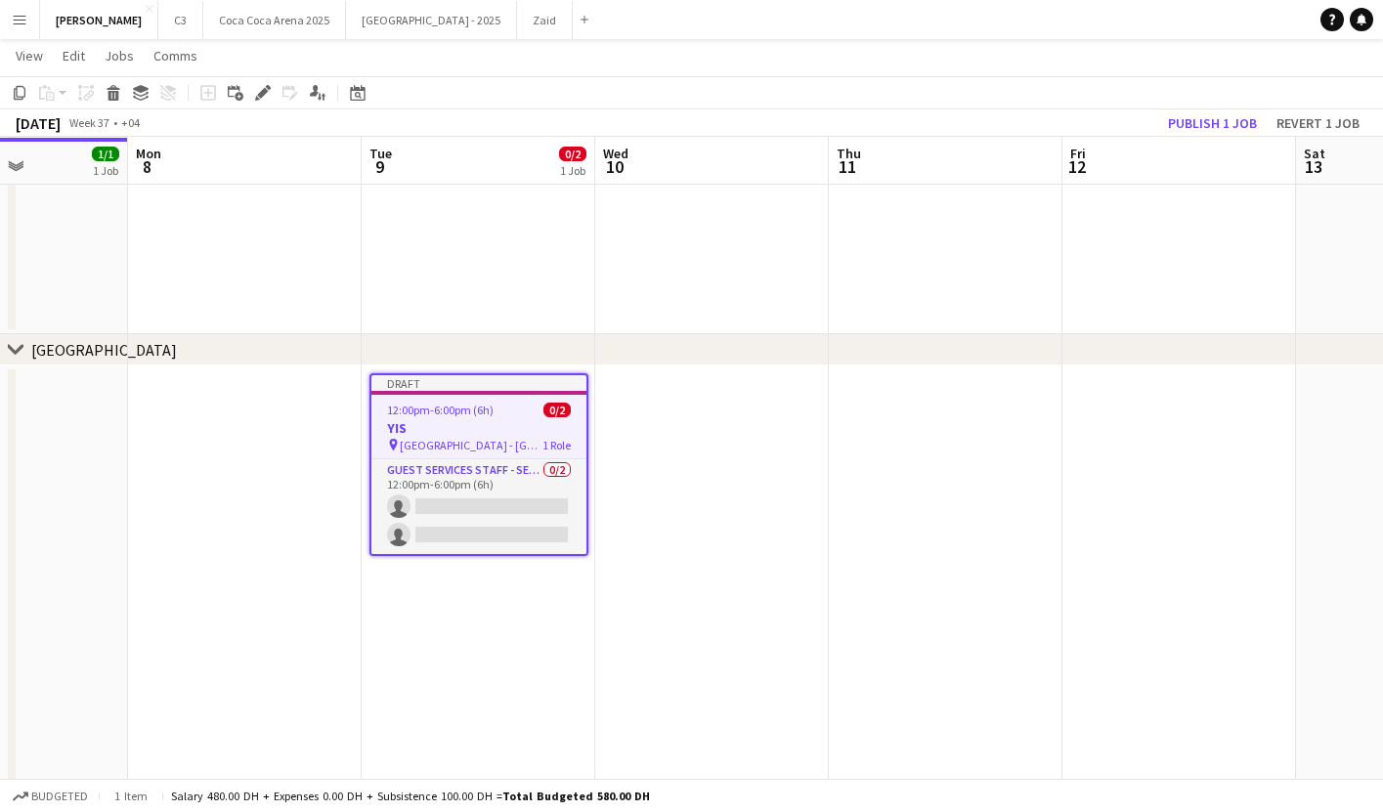
scroll to position [0, 555]
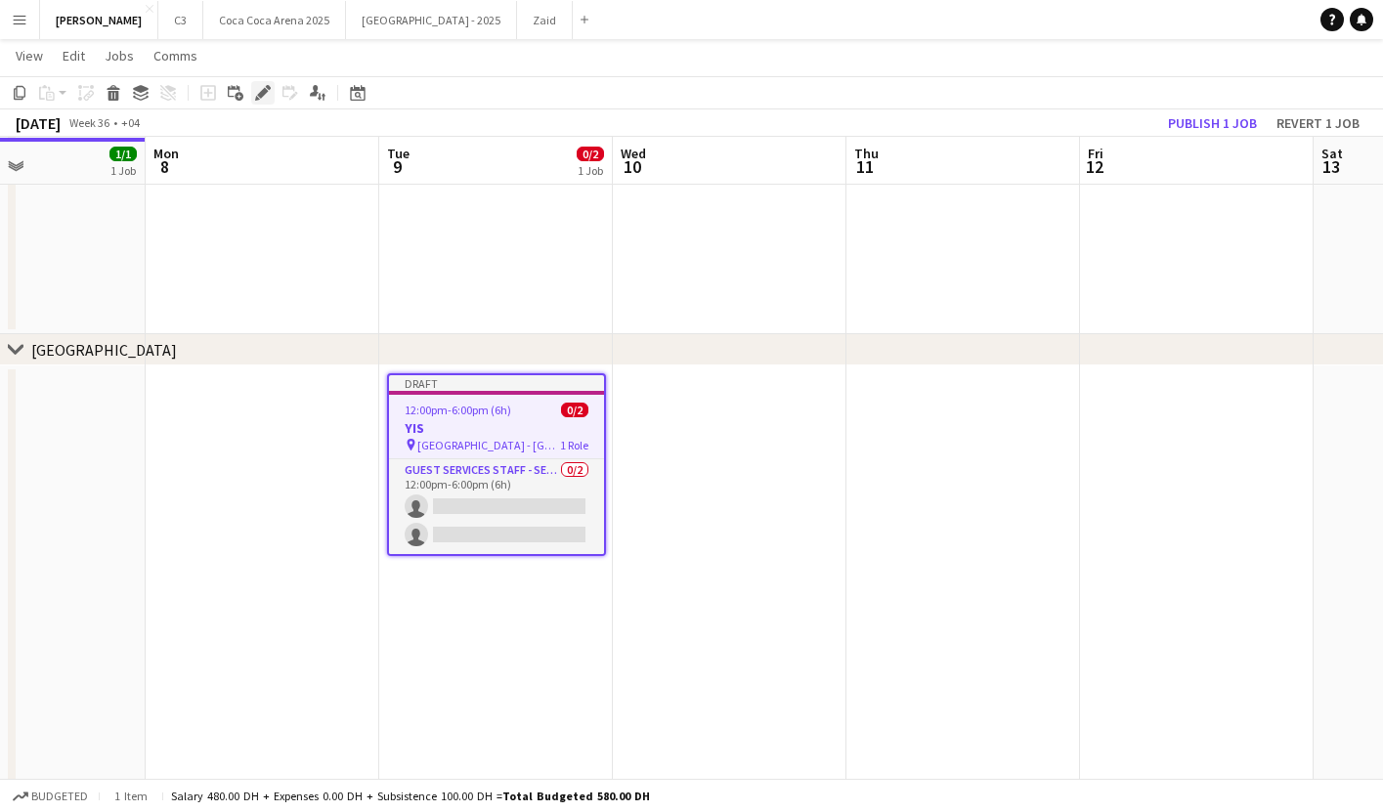
click at [261, 92] on icon at bounding box center [262, 93] width 11 height 11
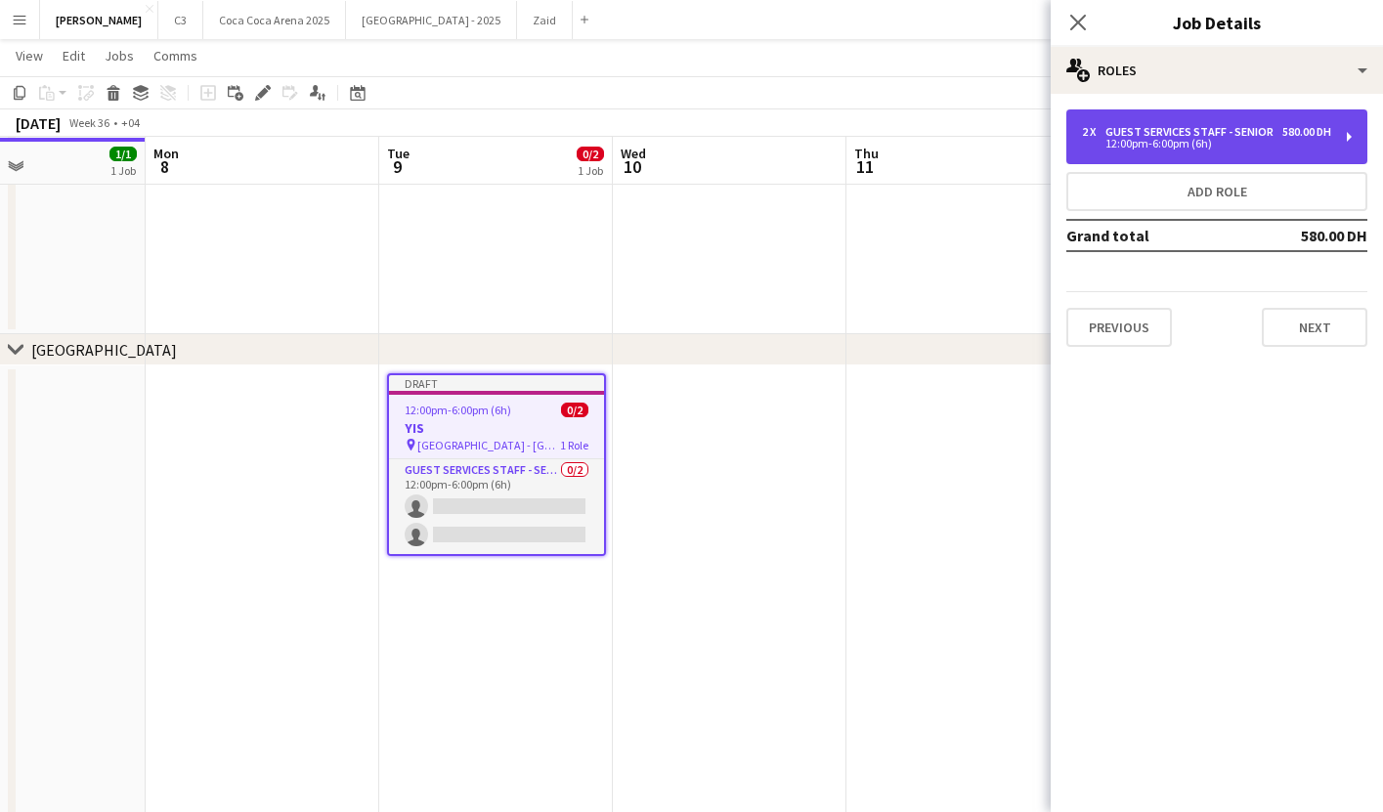
click at [1181, 139] on div "12:00pm-6:00pm (6h)" at bounding box center [1206, 144] width 249 height 10
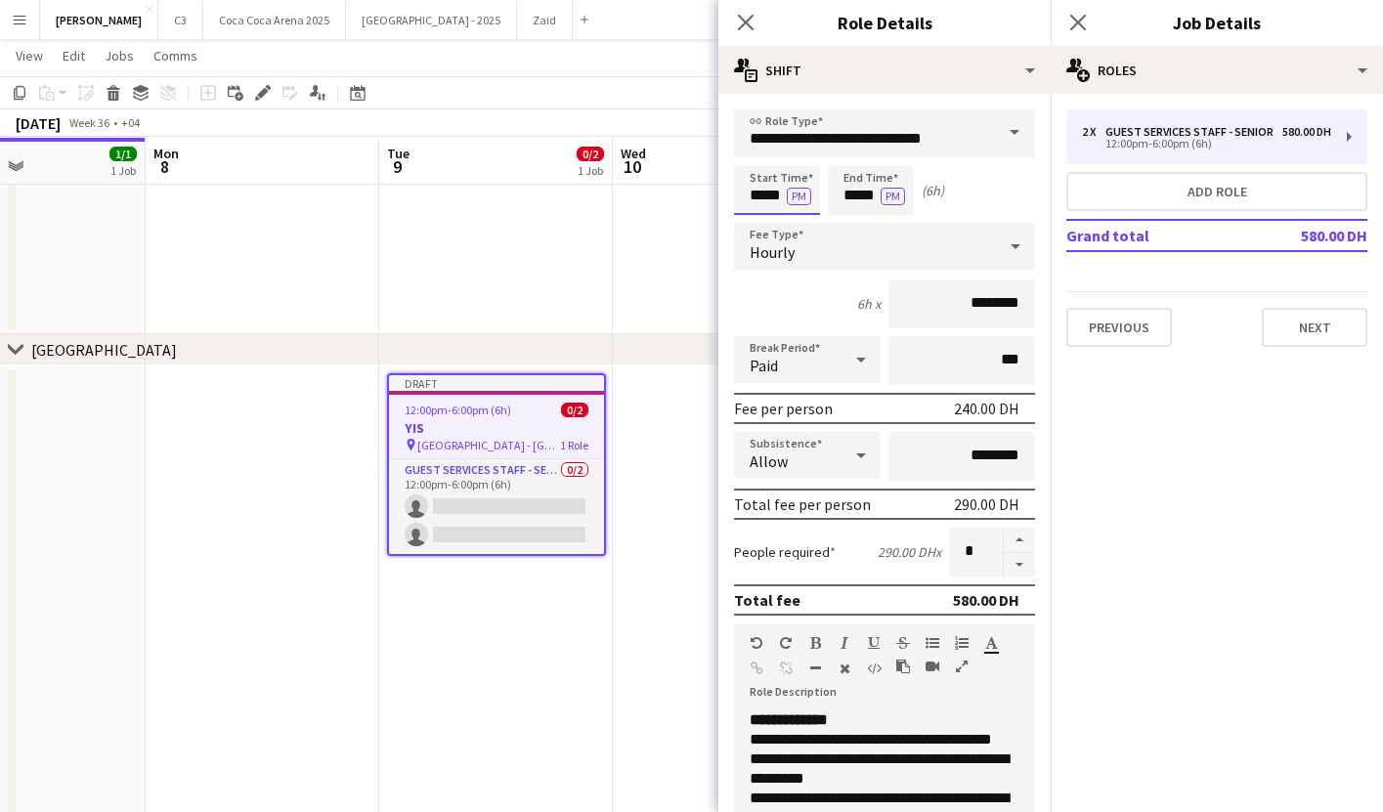
click at [765, 200] on input "*****" at bounding box center [777, 190] width 86 height 49
type input "*****"
click at [792, 194] on button "PM" at bounding box center [799, 197] width 24 height 18
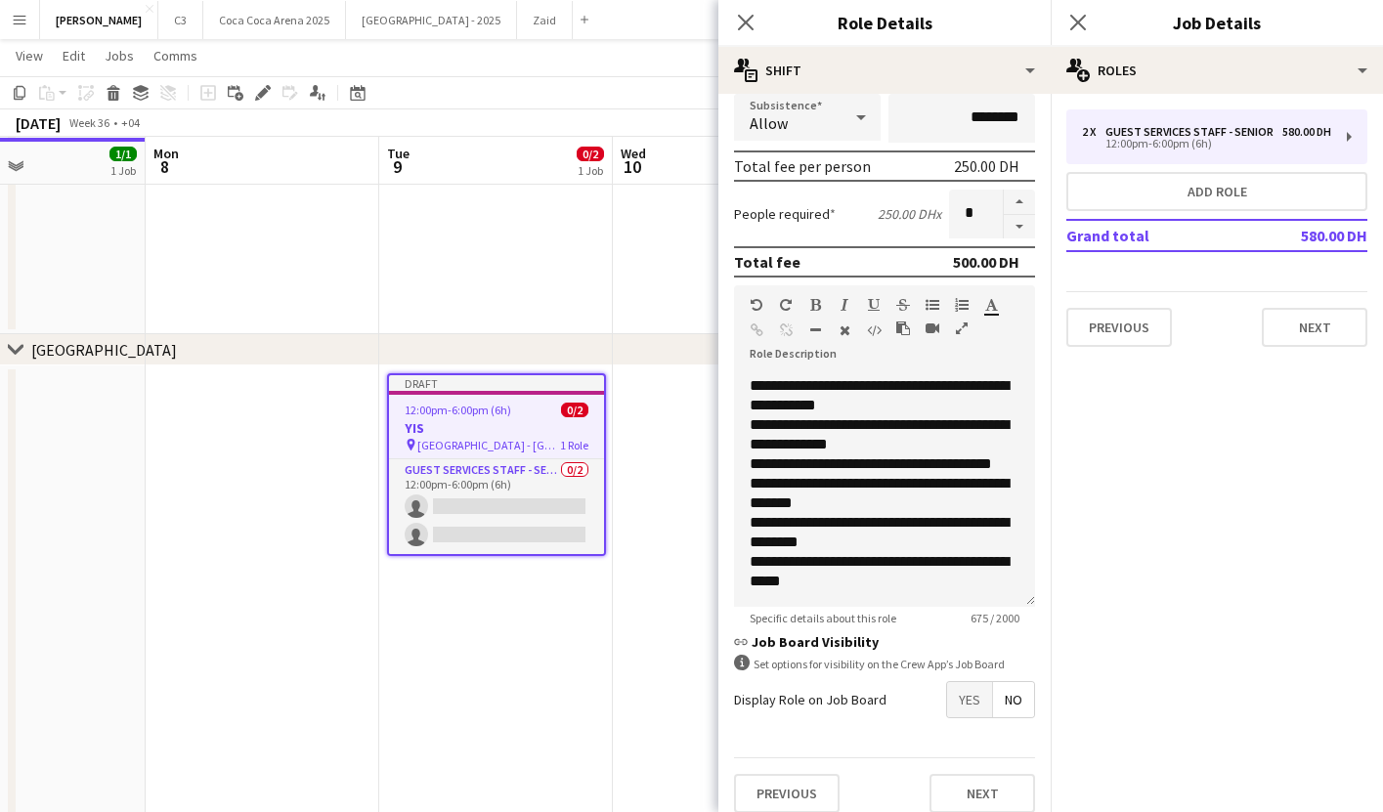
scroll to position [349, 0]
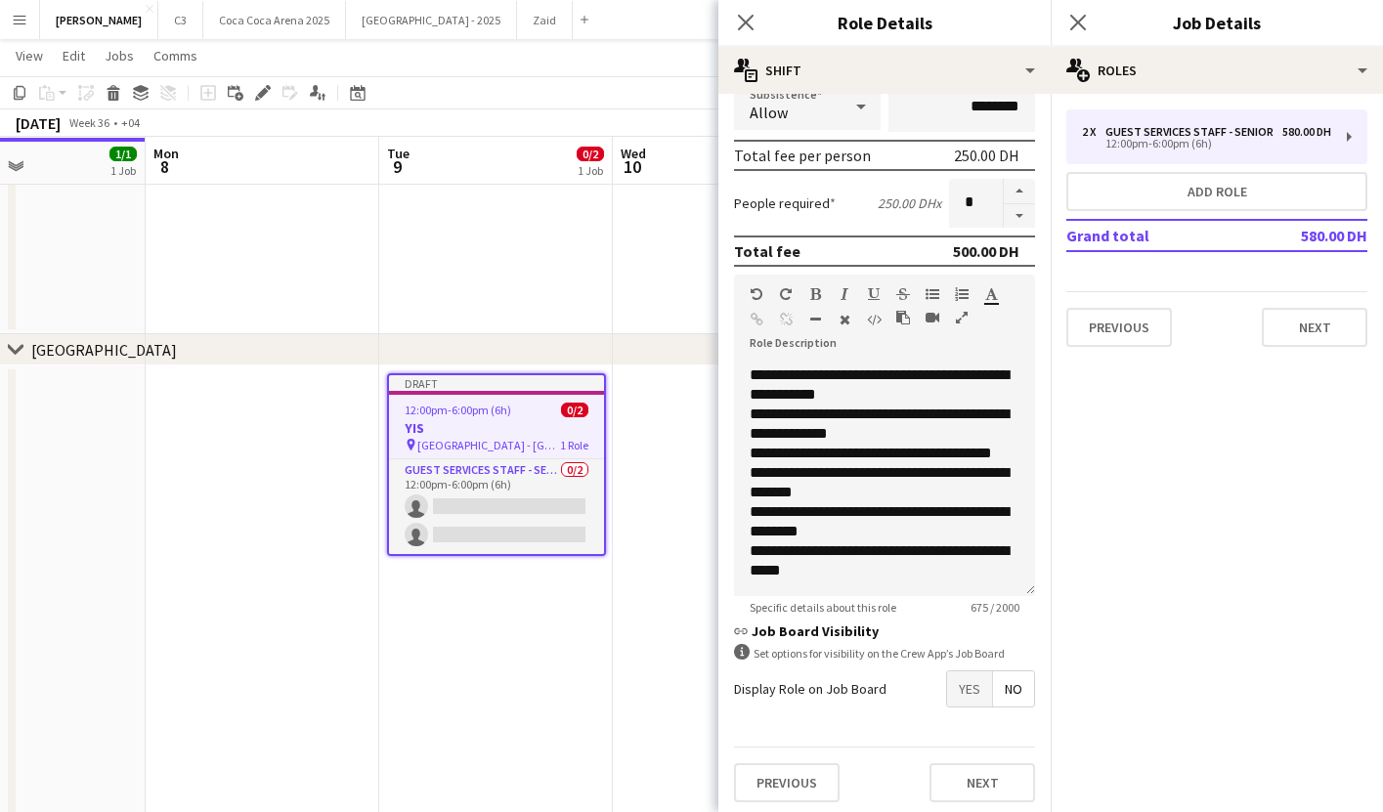
type input "*****"
click at [971, 690] on span "Yes" at bounding box center [969, 689] width 45 height 35
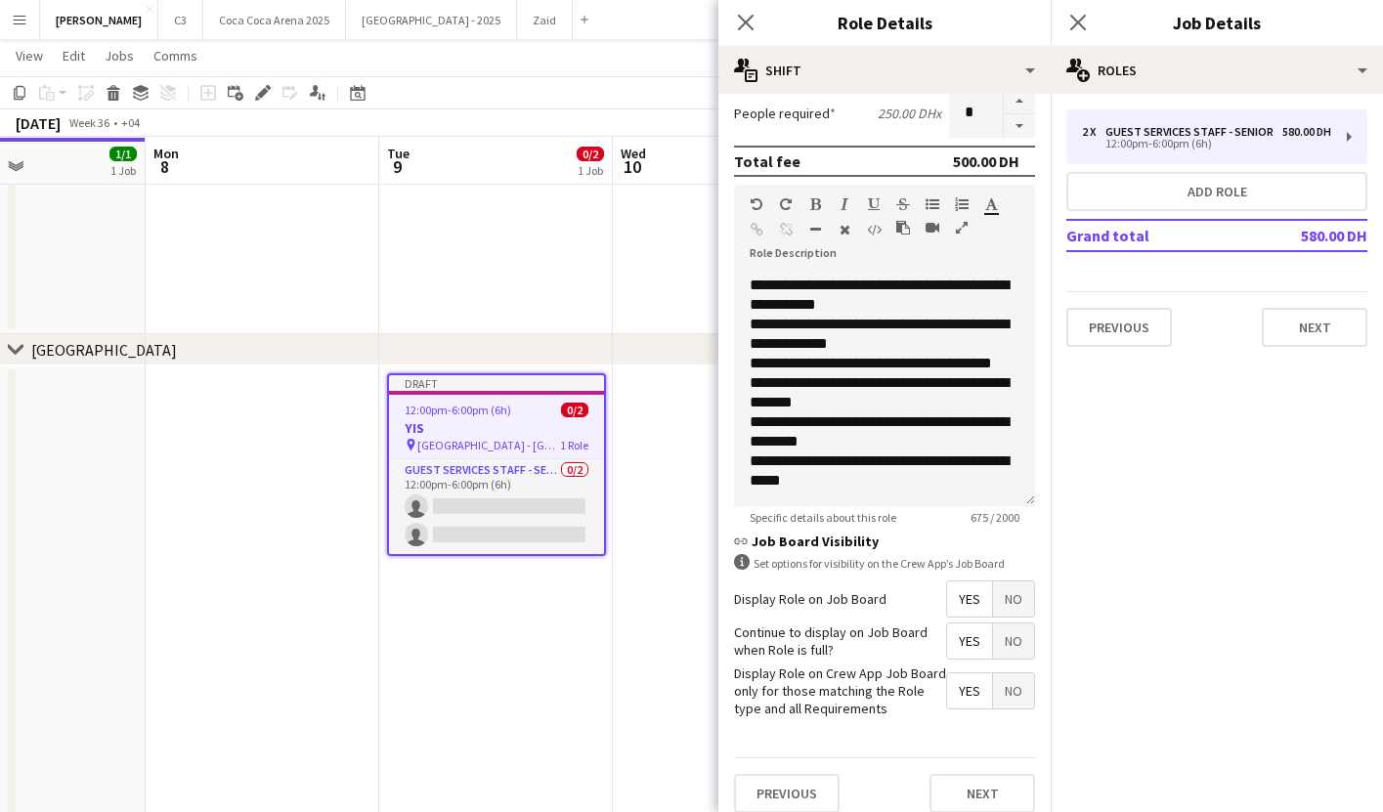
click at [1013, 603] on span "No" at bounding box center [1013, 599] width 41 height 35
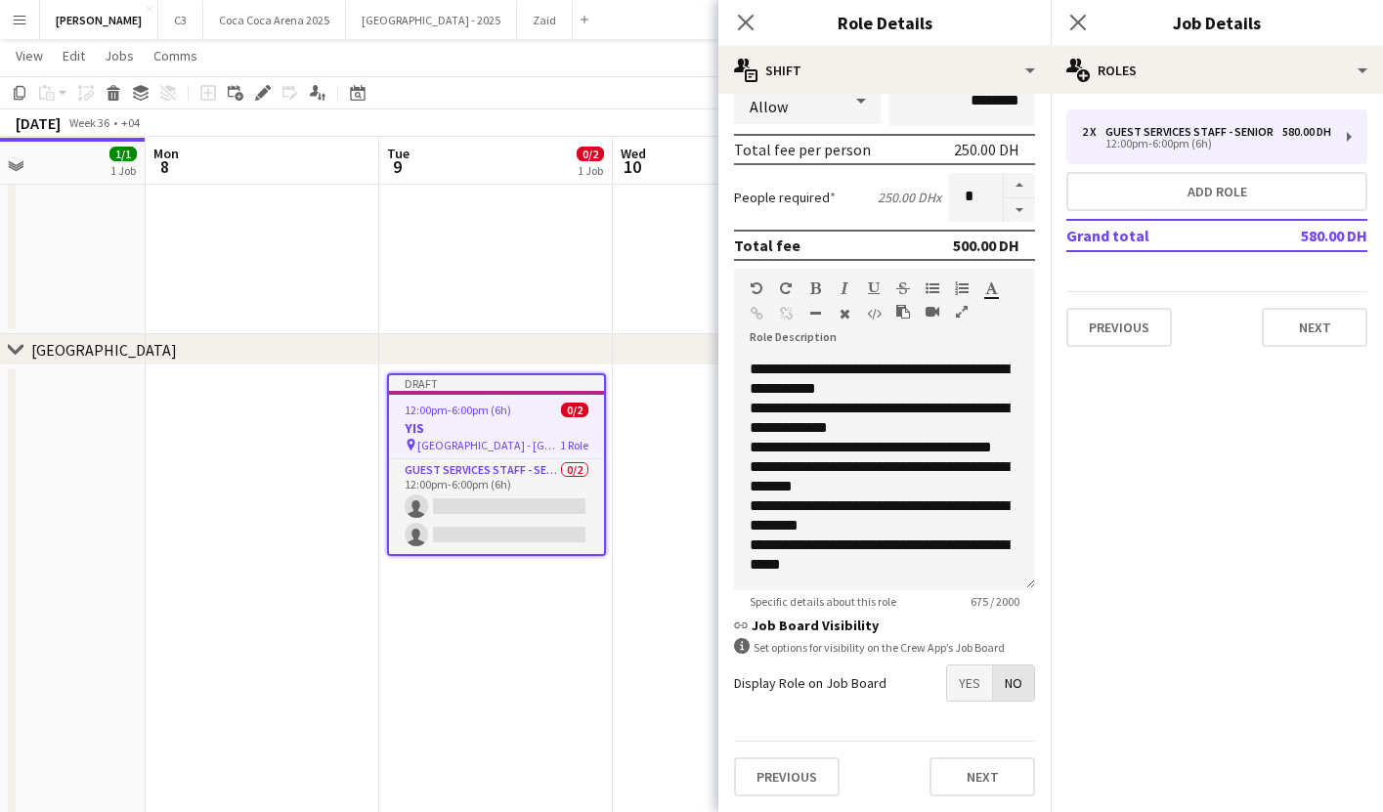
scroll to position [355, 0]
click at [974, 777] on button "Next" at bounding box center [983, 777] width 106 height 39
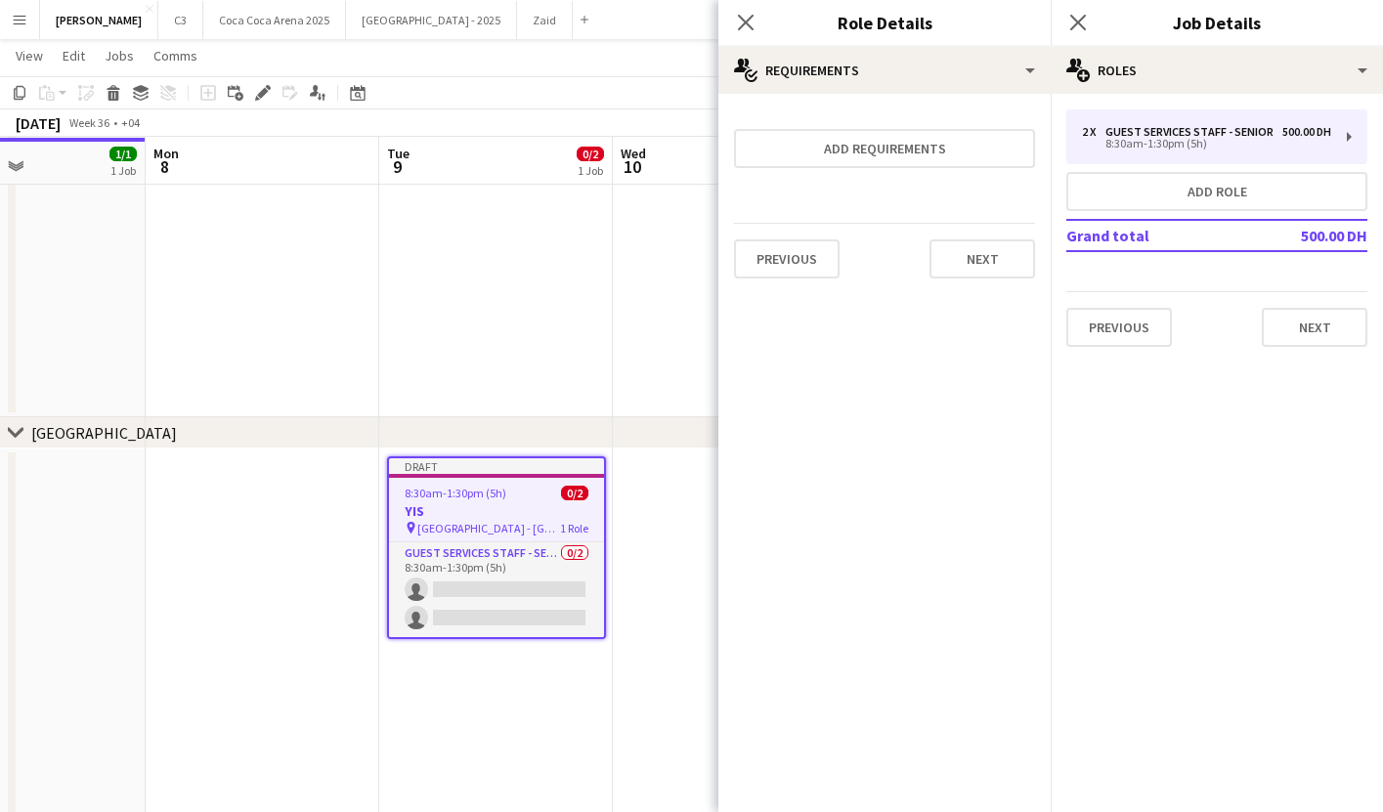
scroll to position [2567, 0]
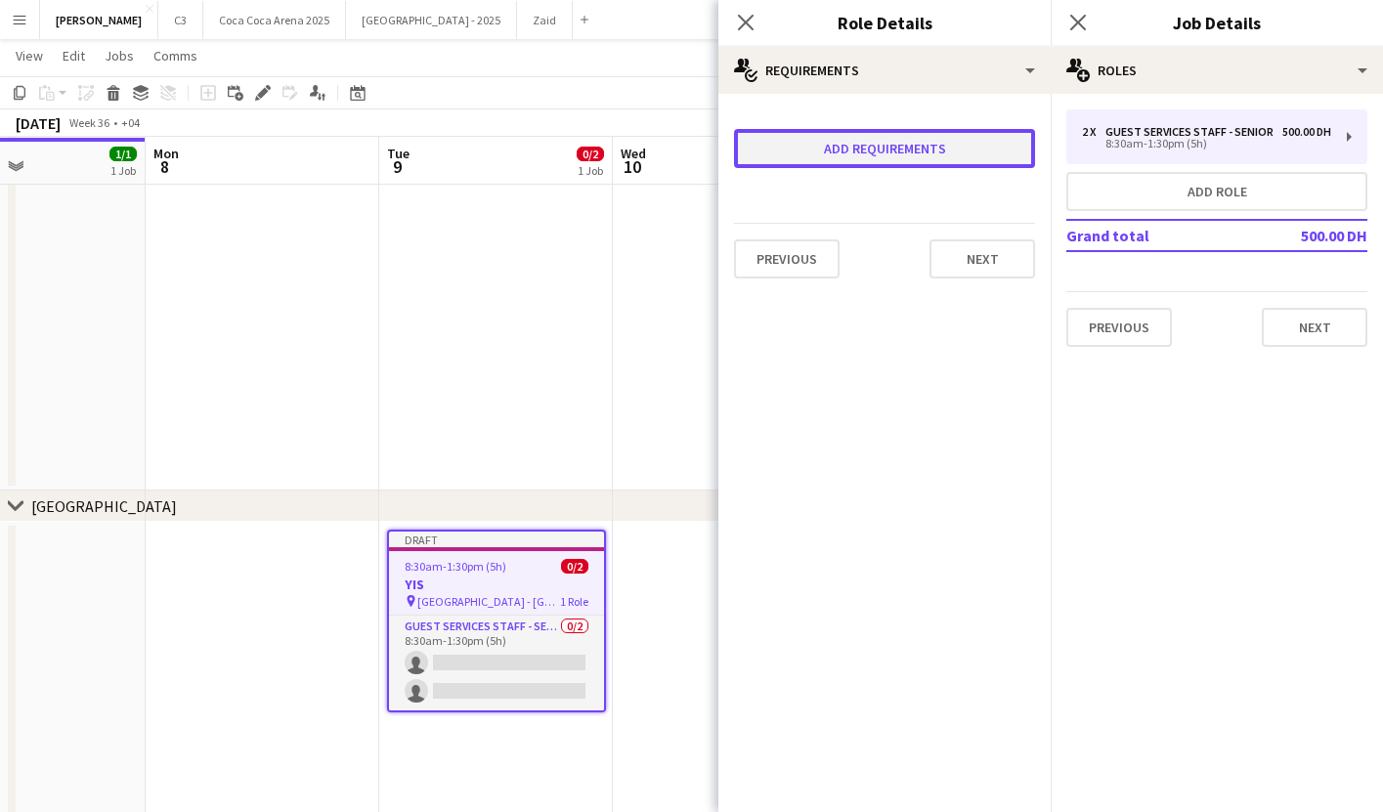
click at [885, 158] on button "Add requirements" at bounding box center [884, 148] width 301 height 39
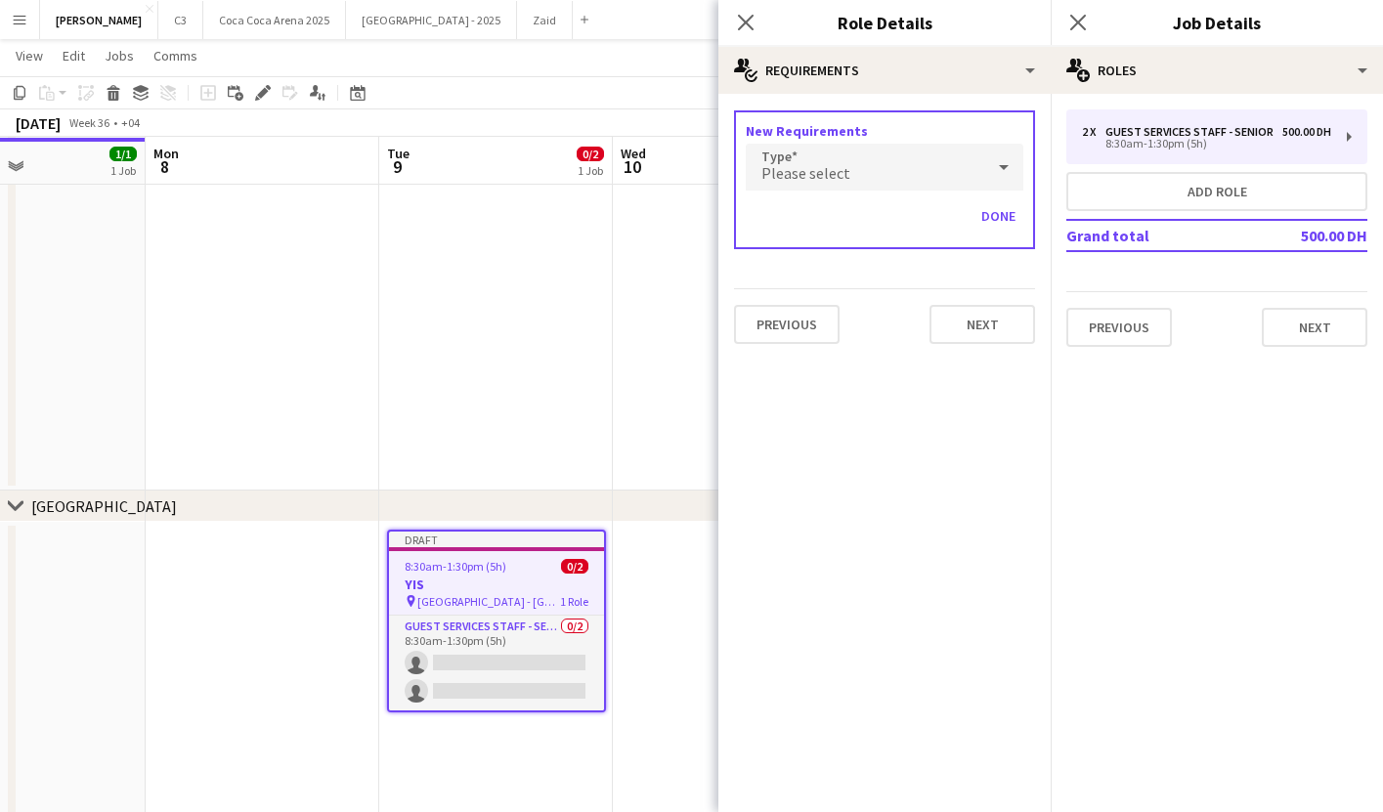
click at [857, 171] on div "Please select" at bounding box center [865, 167] width 239 height 47
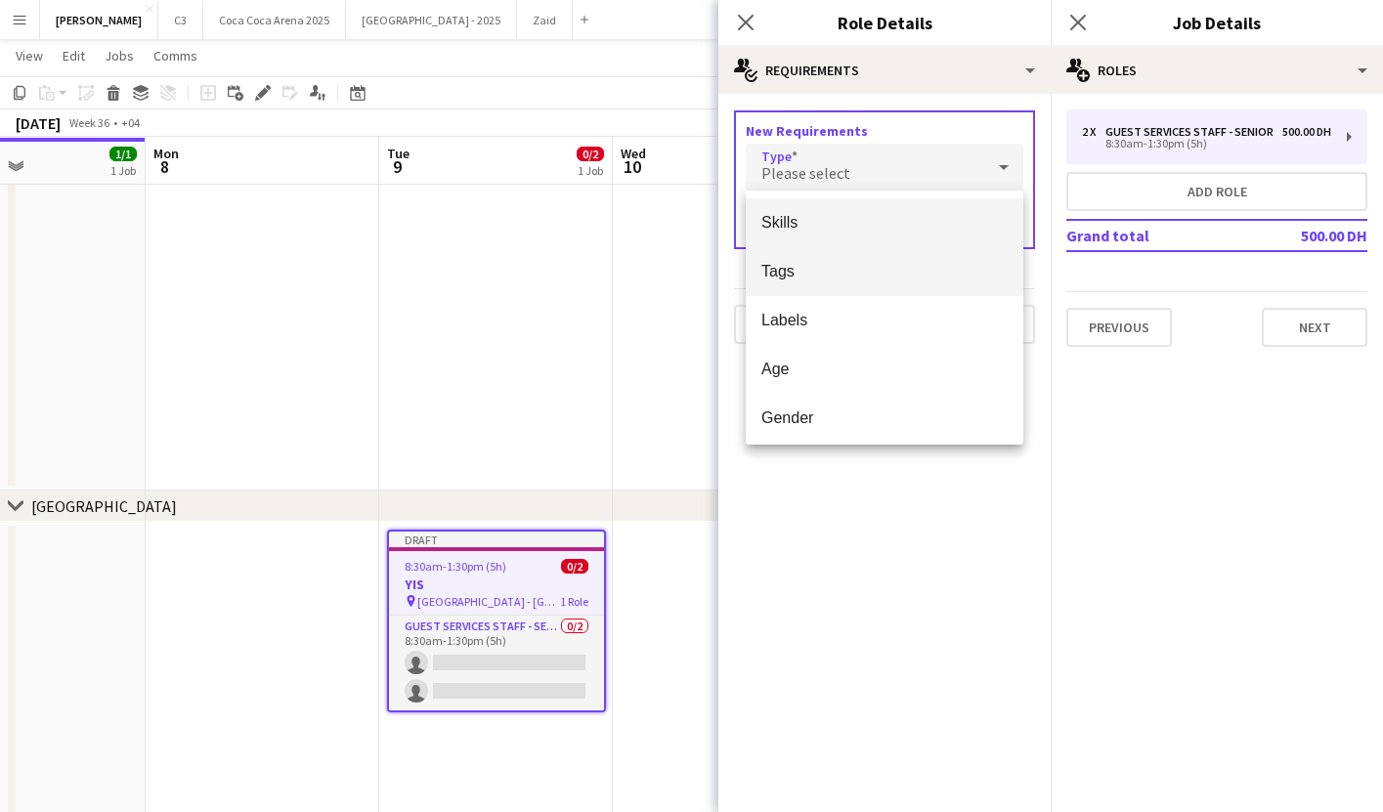
click at [854, 254] on mat-option "Tags" at bounding box center [885, 271] width 278 height 49
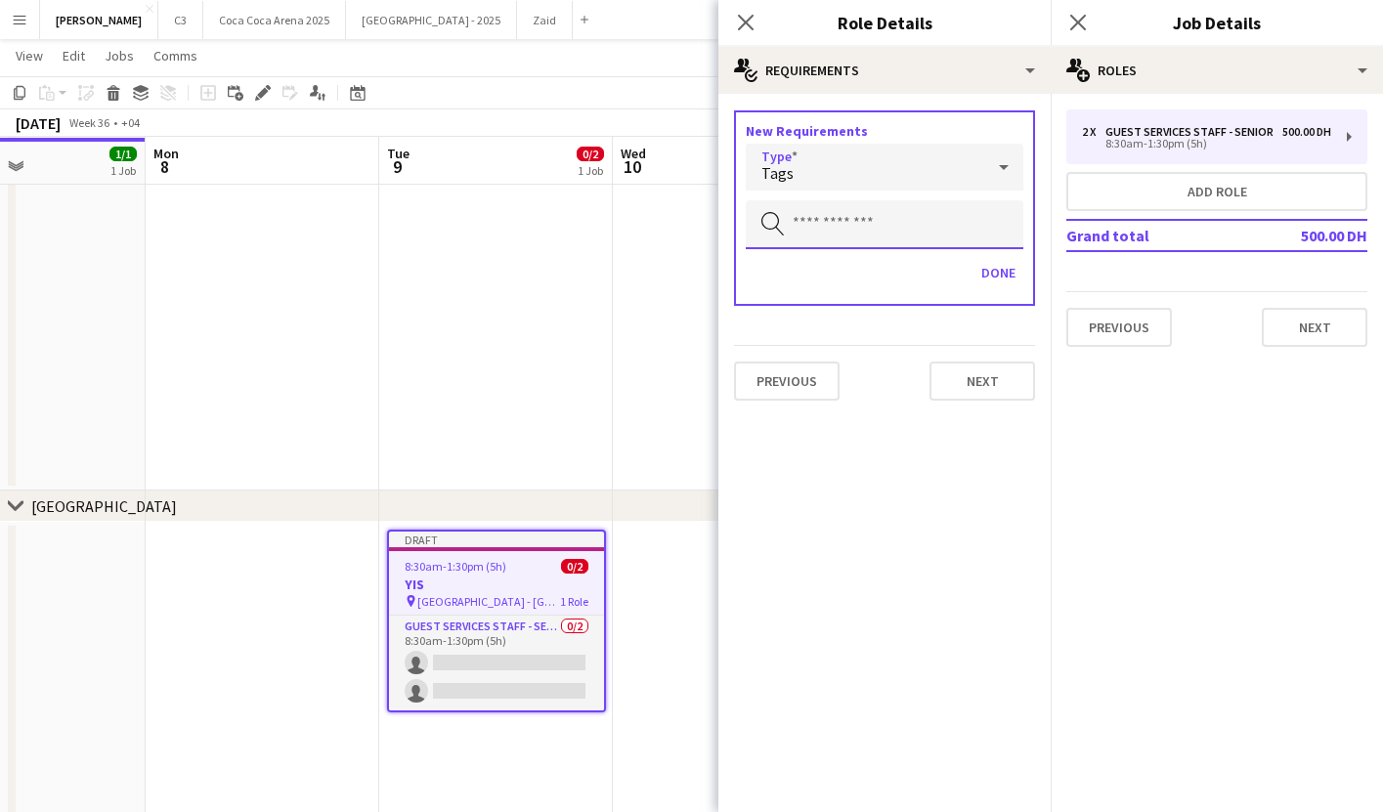
click at [869, 229] on input "text" at bounding box center [885, 224] width 278 height 49
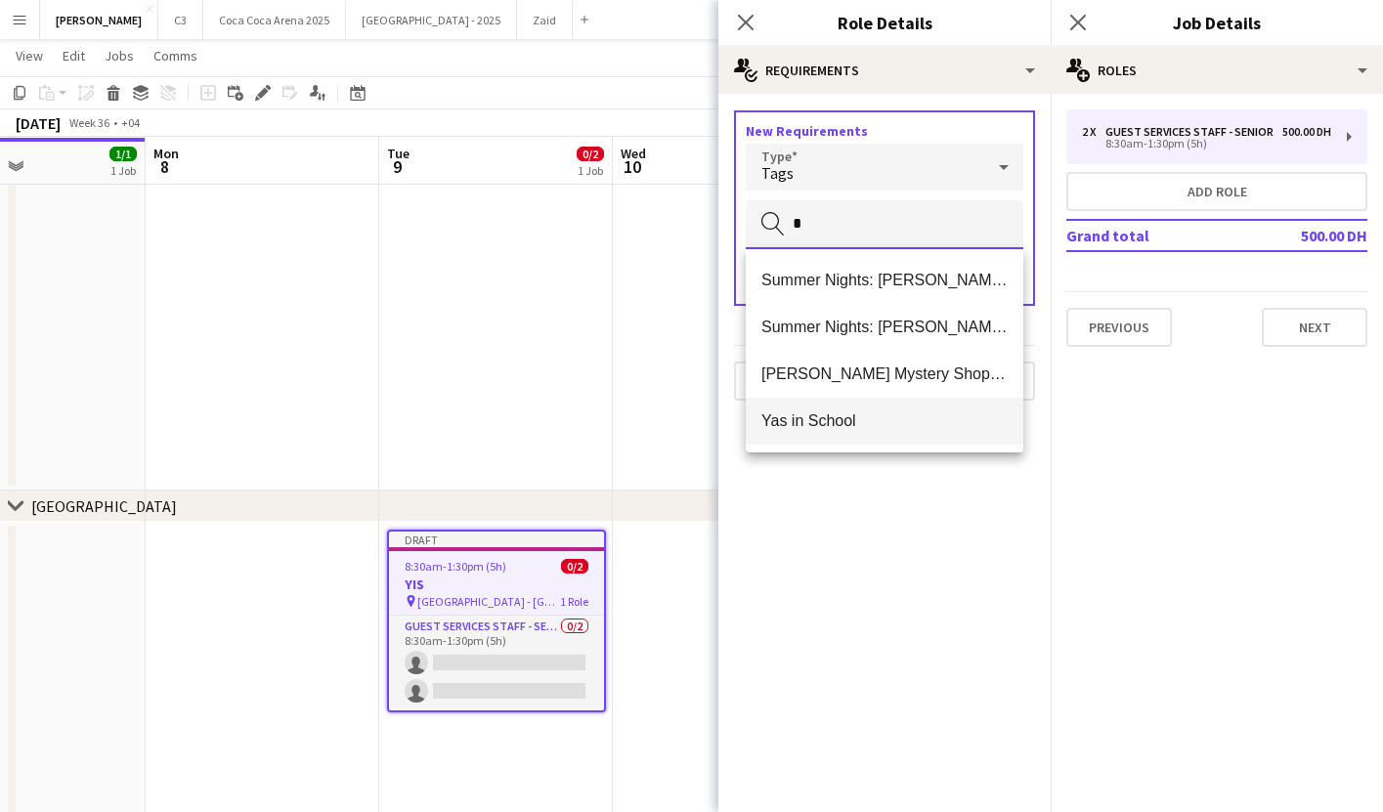
type input "*"
click at [880, 420] on span "Yas in School" at bounding box center [885, 421] width 246 height 19
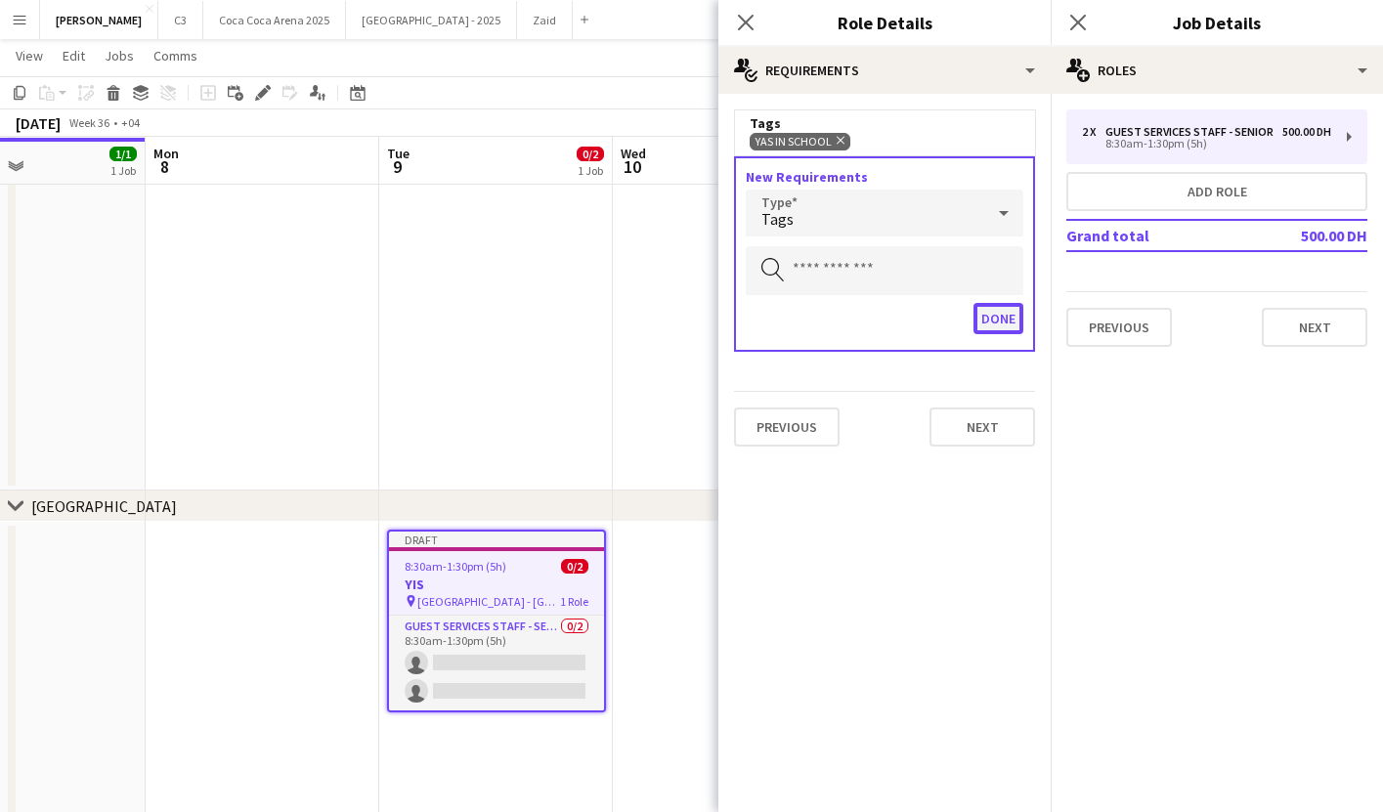
click at [999, 317] on button "Done" at bounding box center [999, 318] width 50 height 31
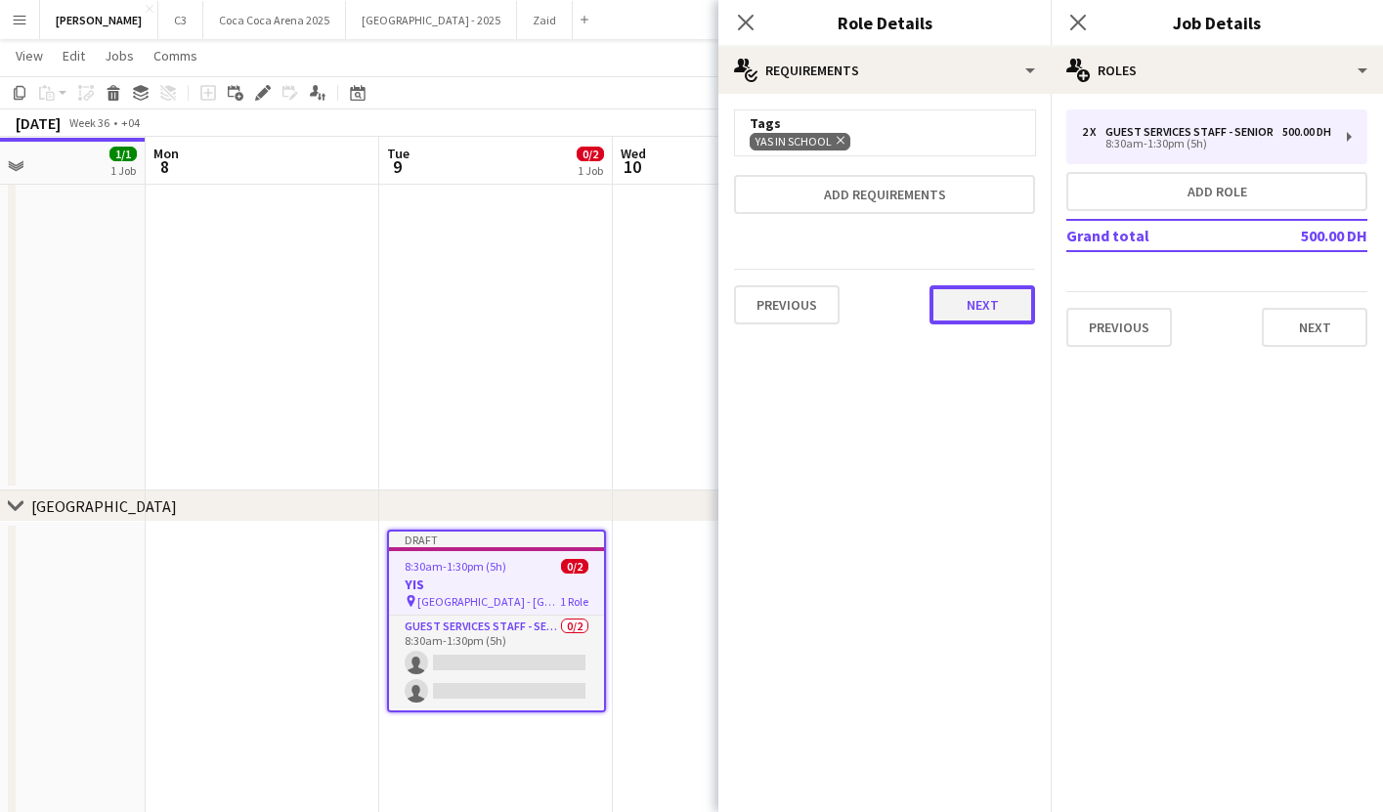
click at [989, 307] on button "Next" at bounding box center [983, 304] width 106 height 39
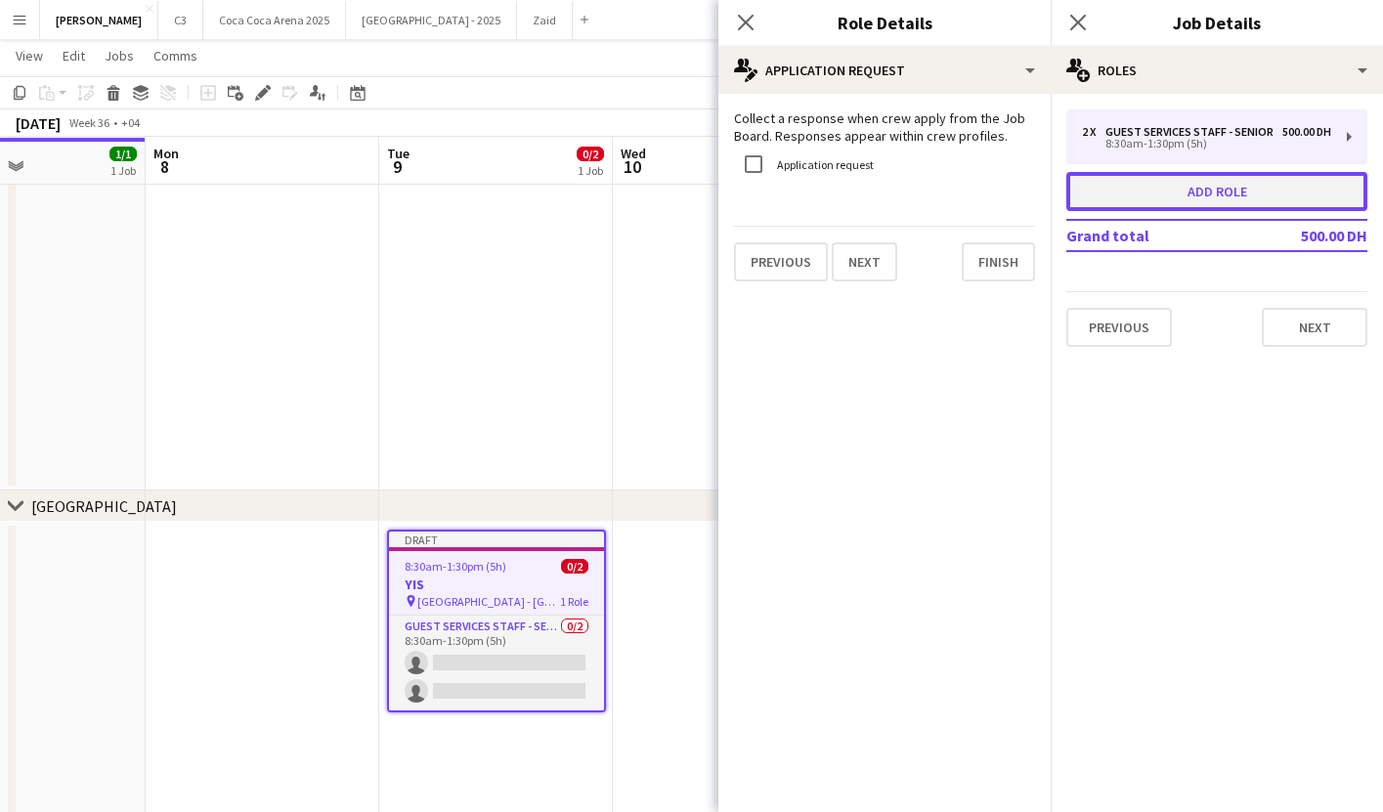
click at [1171, 184] on button "Add role" at bounding box center [1217, 191] width 301 height 39
type input "**********"
type input "*****"
type input "*******"
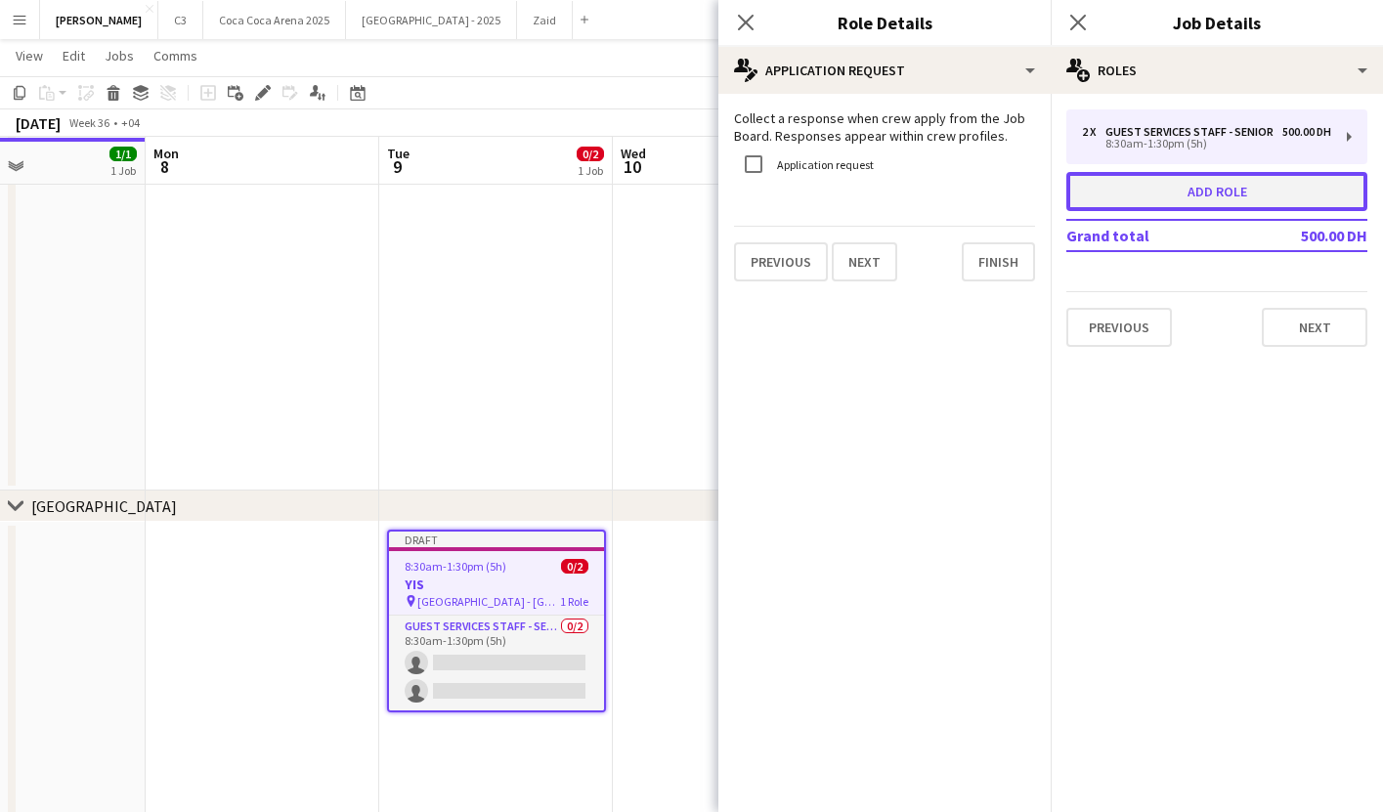
type input "*******"
type input "*"
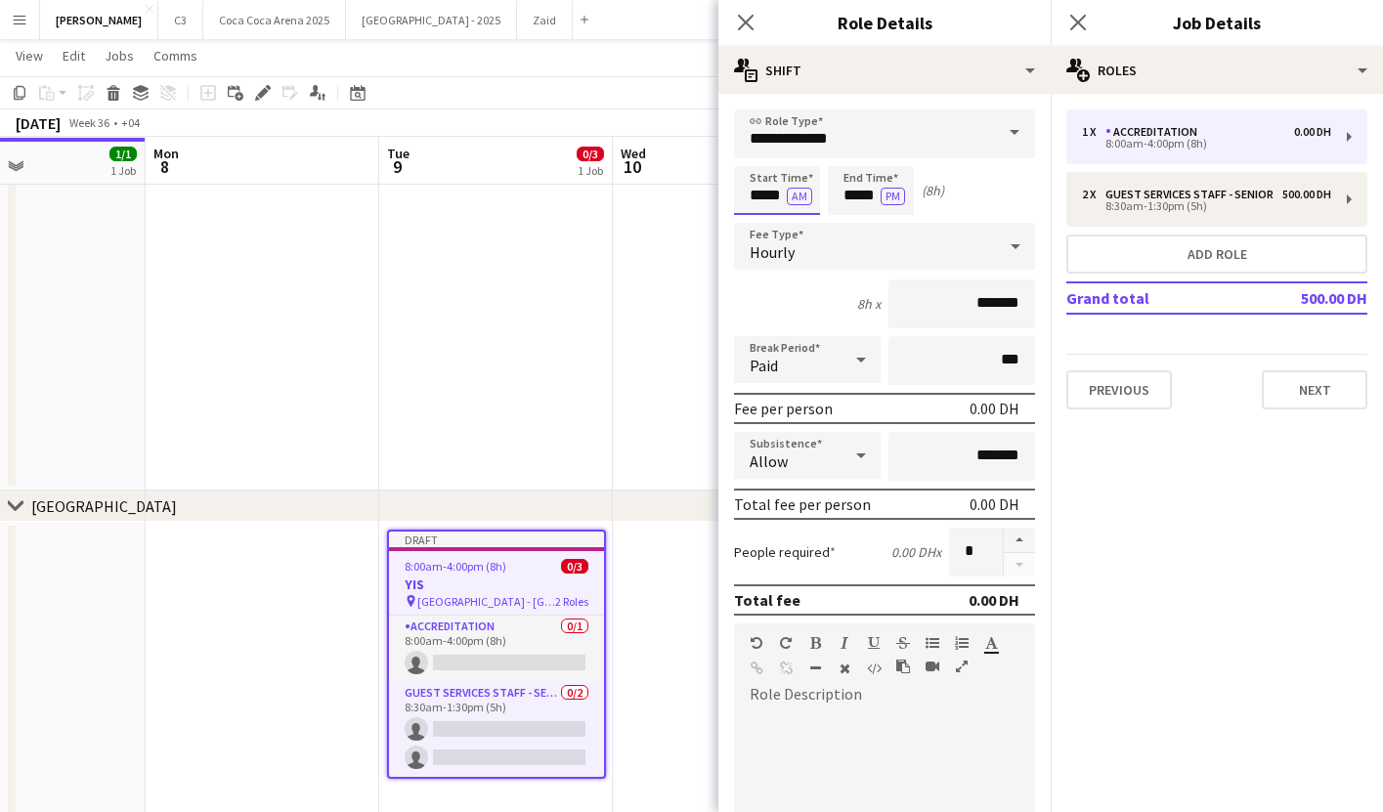
click at [765, 195] on input "*****" at bounding box center [777, 190] width 86 height 49
type input "*****"
click at [954, 298] on input "*******" at bounding box center [962, 304] width 147 height 49
type input "********"
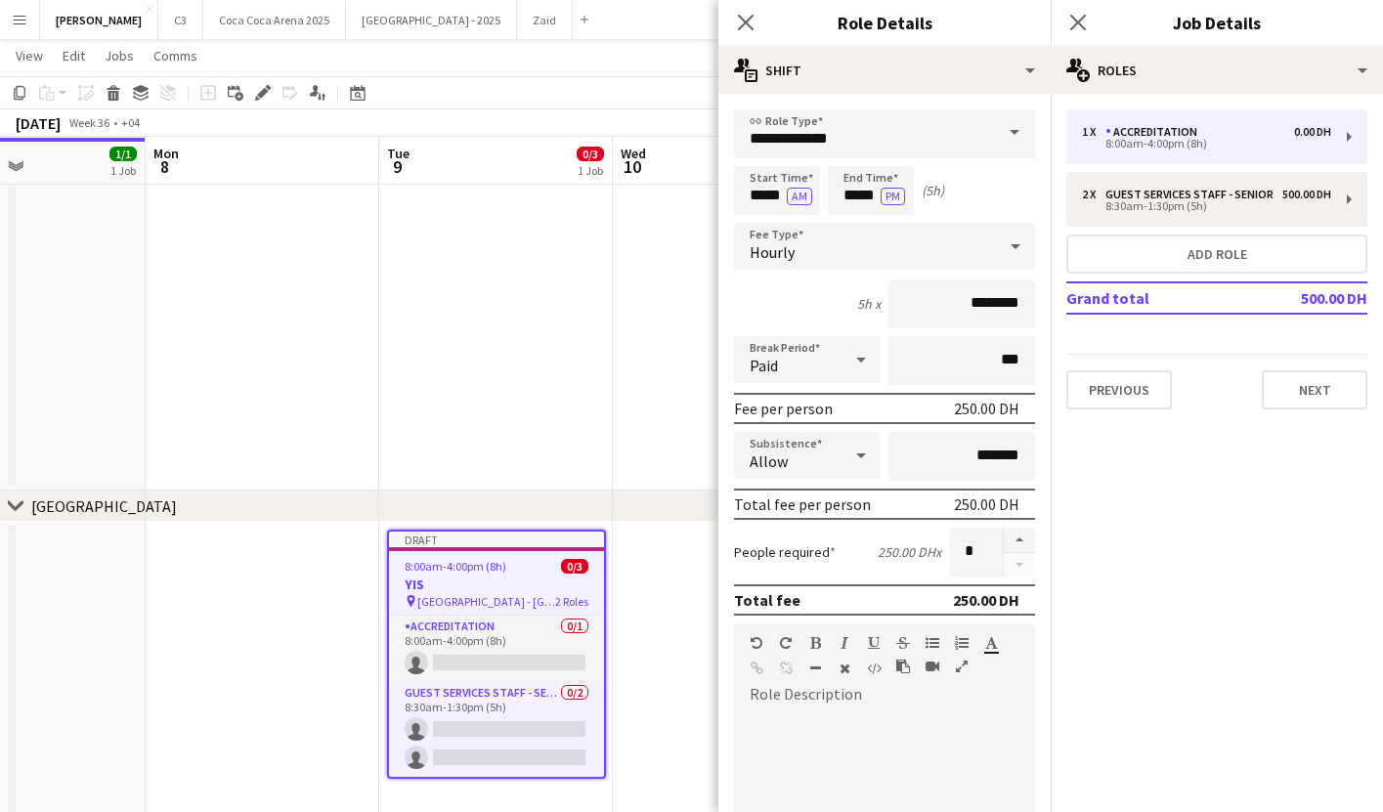
click at [855, 708] on div at bounding box center [884, 821] width 301 height 248
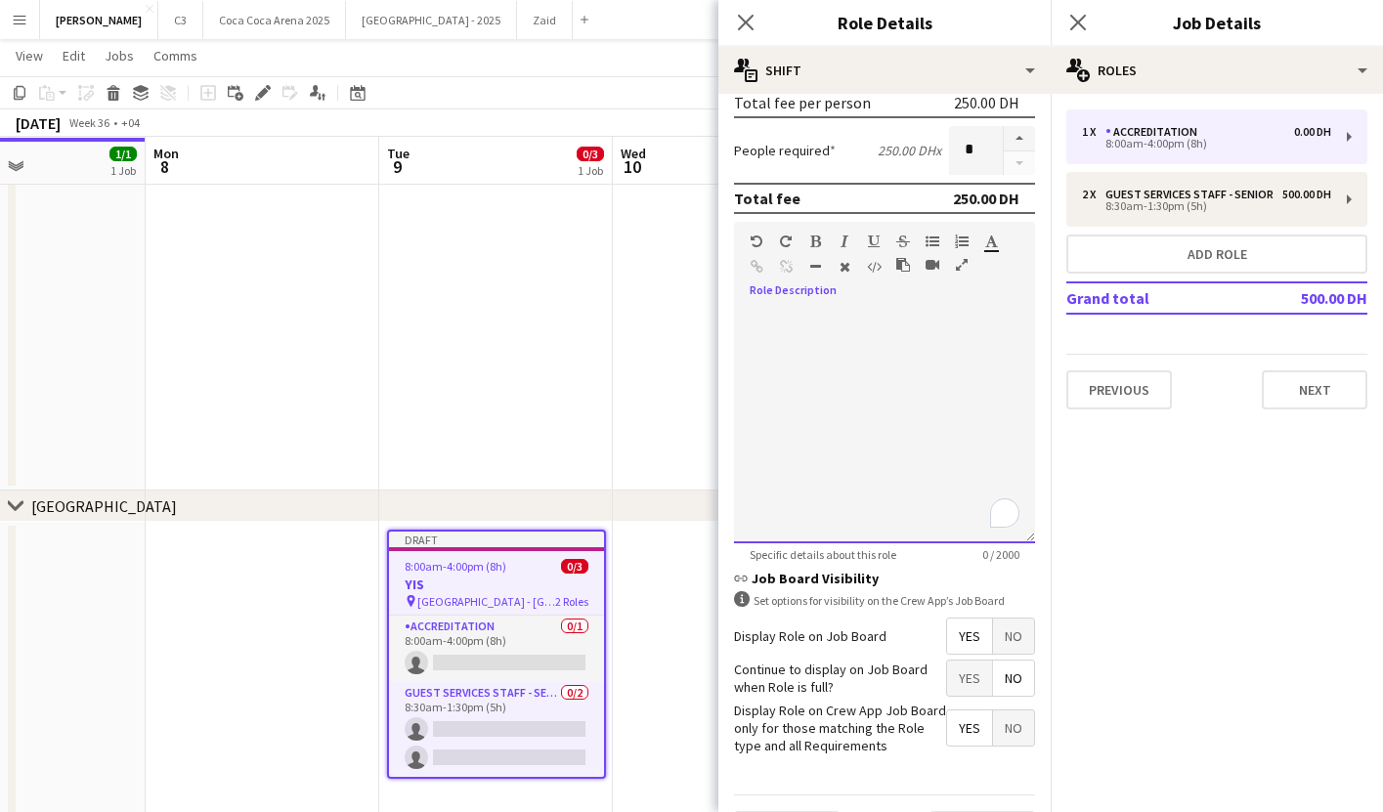
scroll to position [455, 0]
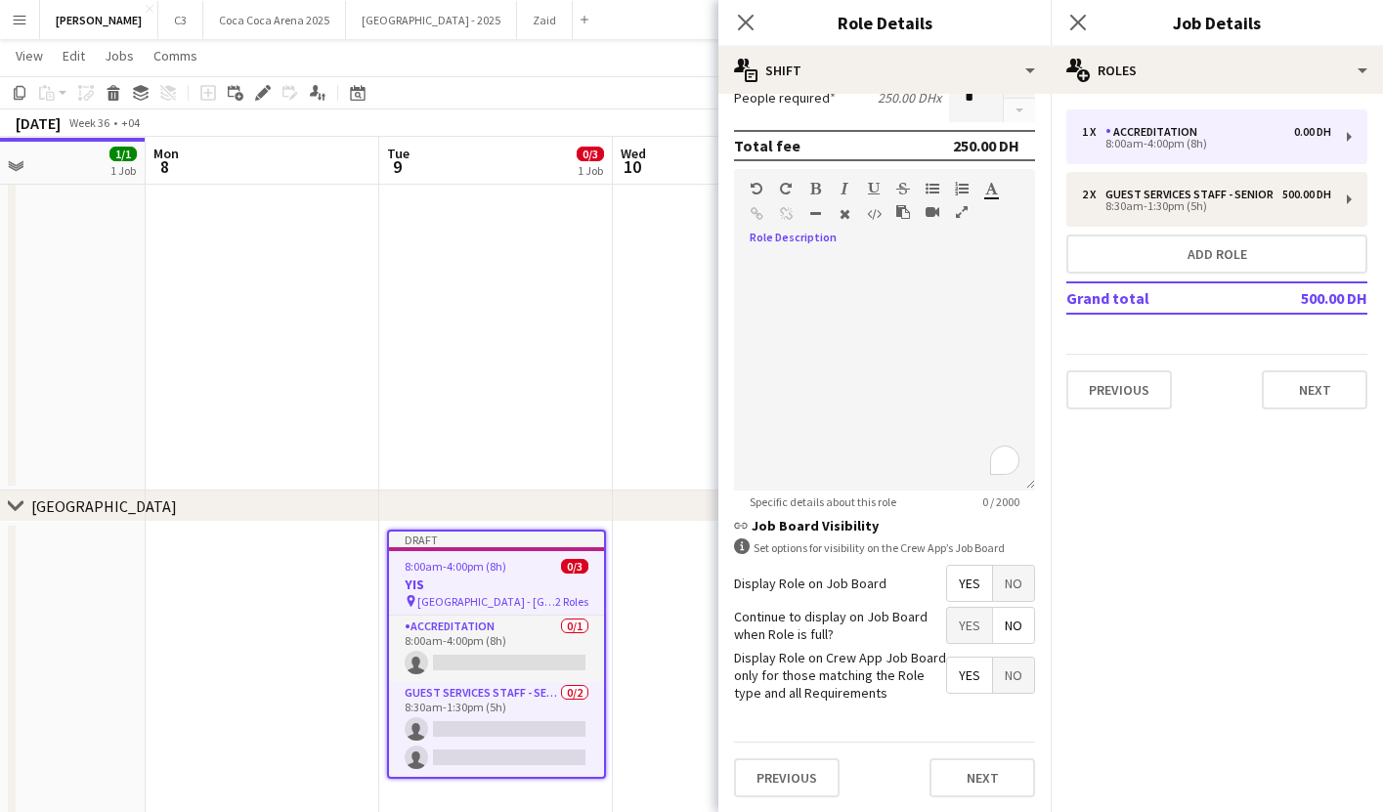
click at [964, 627] on span "Yes" at bounding box center [969, 625] width 45 height 35
click at [1007, 619] on span "No" at bounding box center [1013, 625] width 41 height 35
click at [963, 768] on button "Next" at bounding box center [983, 778] width 106 height 39
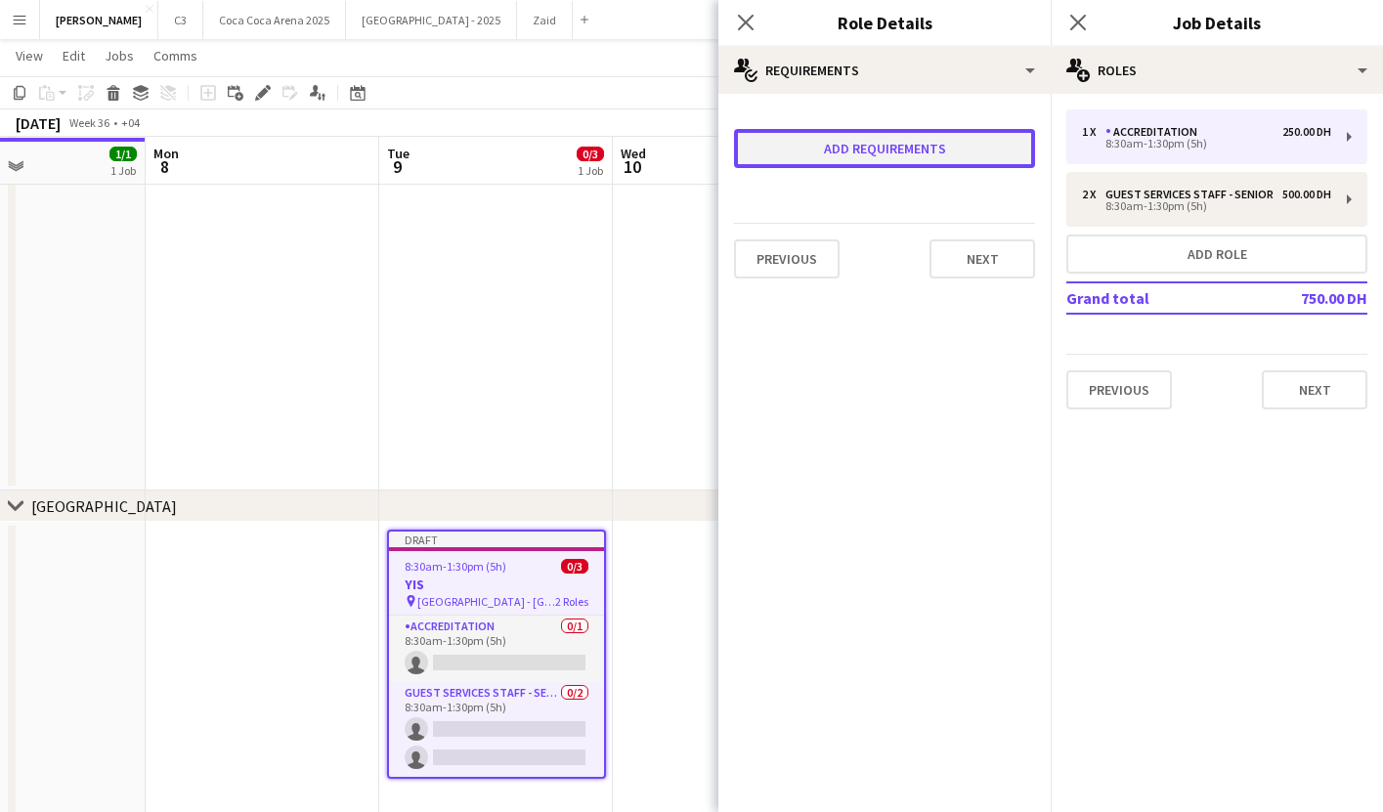
click at [878, 146] on button "Add requirements" at bounding box center [884, 148] width 301 height 39
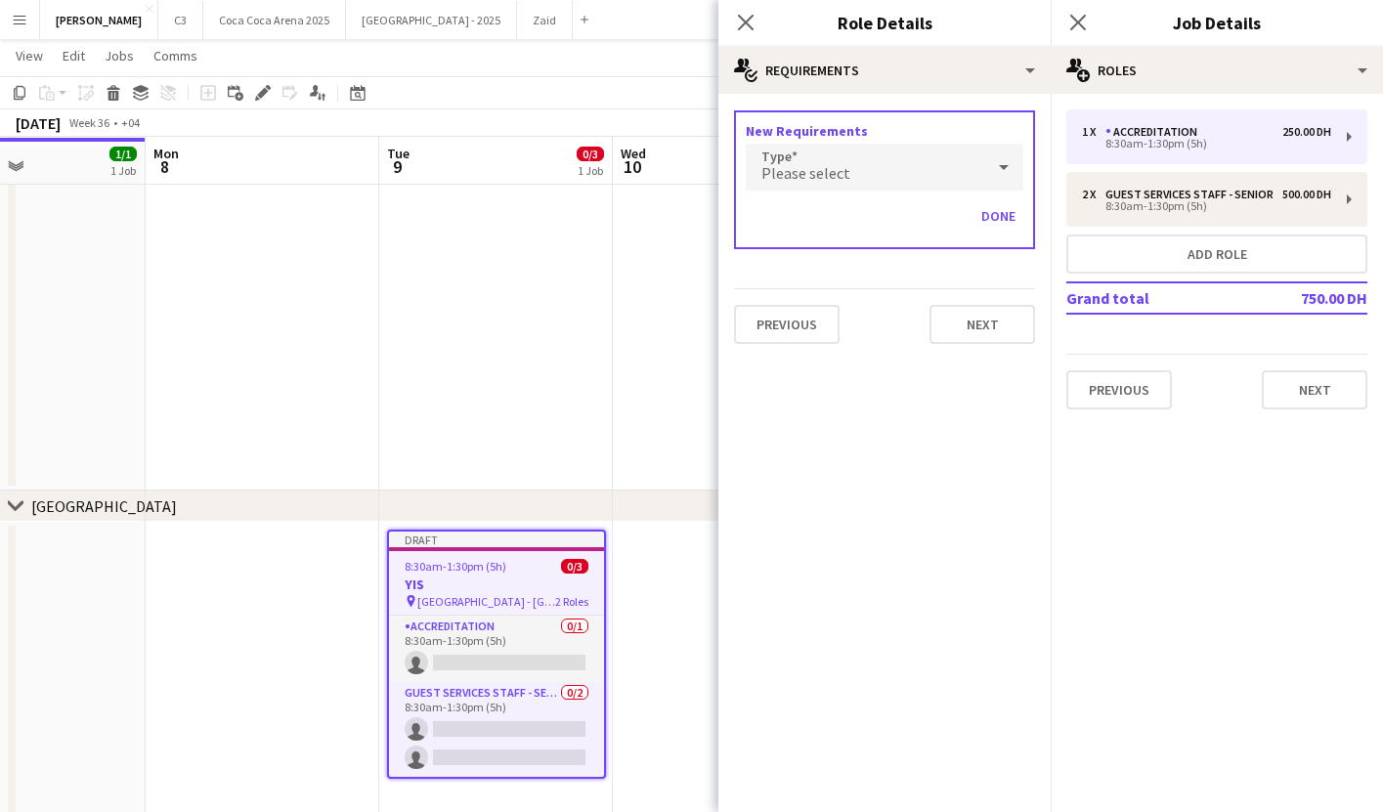
click at [865, 185] on div "Please select" at bounding box center [865, 167] width 239 height 47
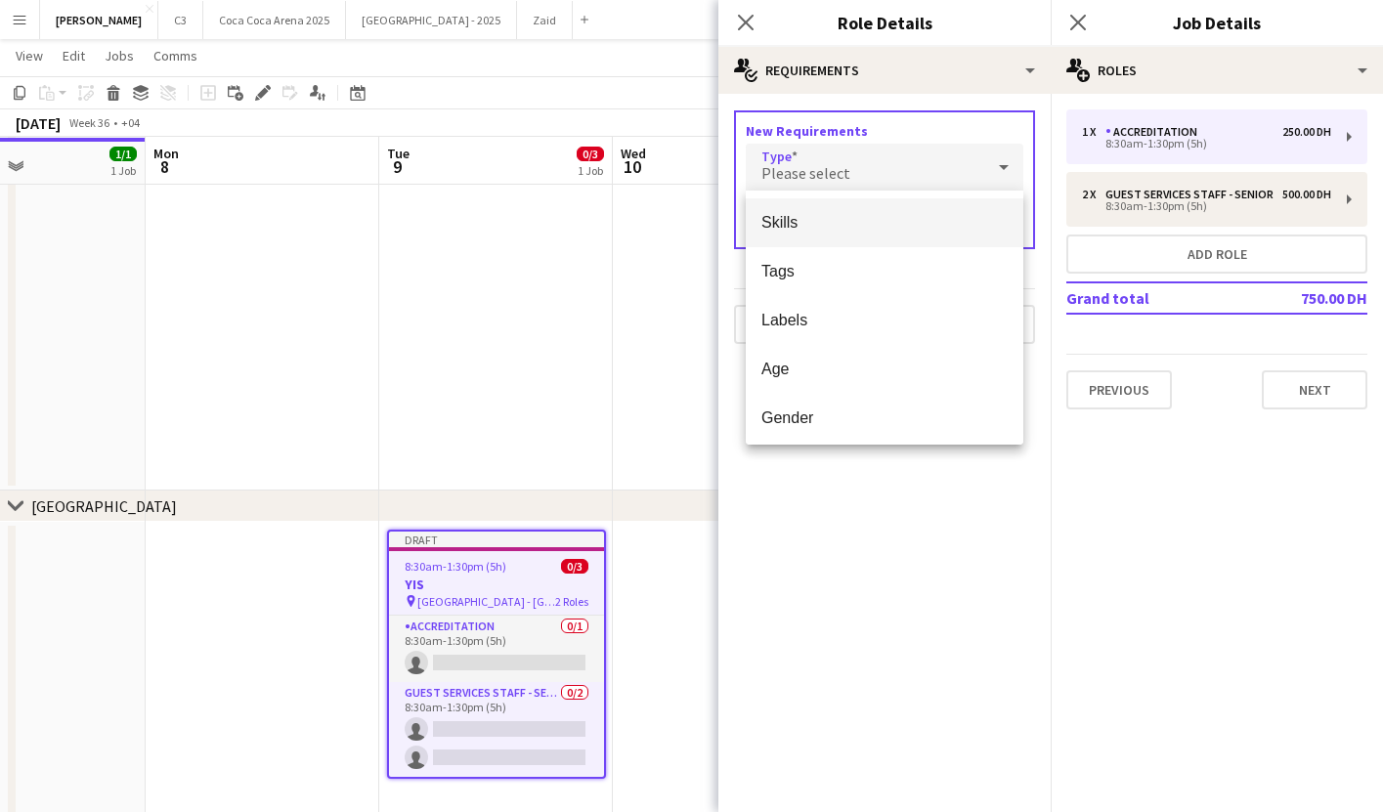
click at [849, 242] on mat-option "Skills" at bounding box center [885, 222] width 278 height 49
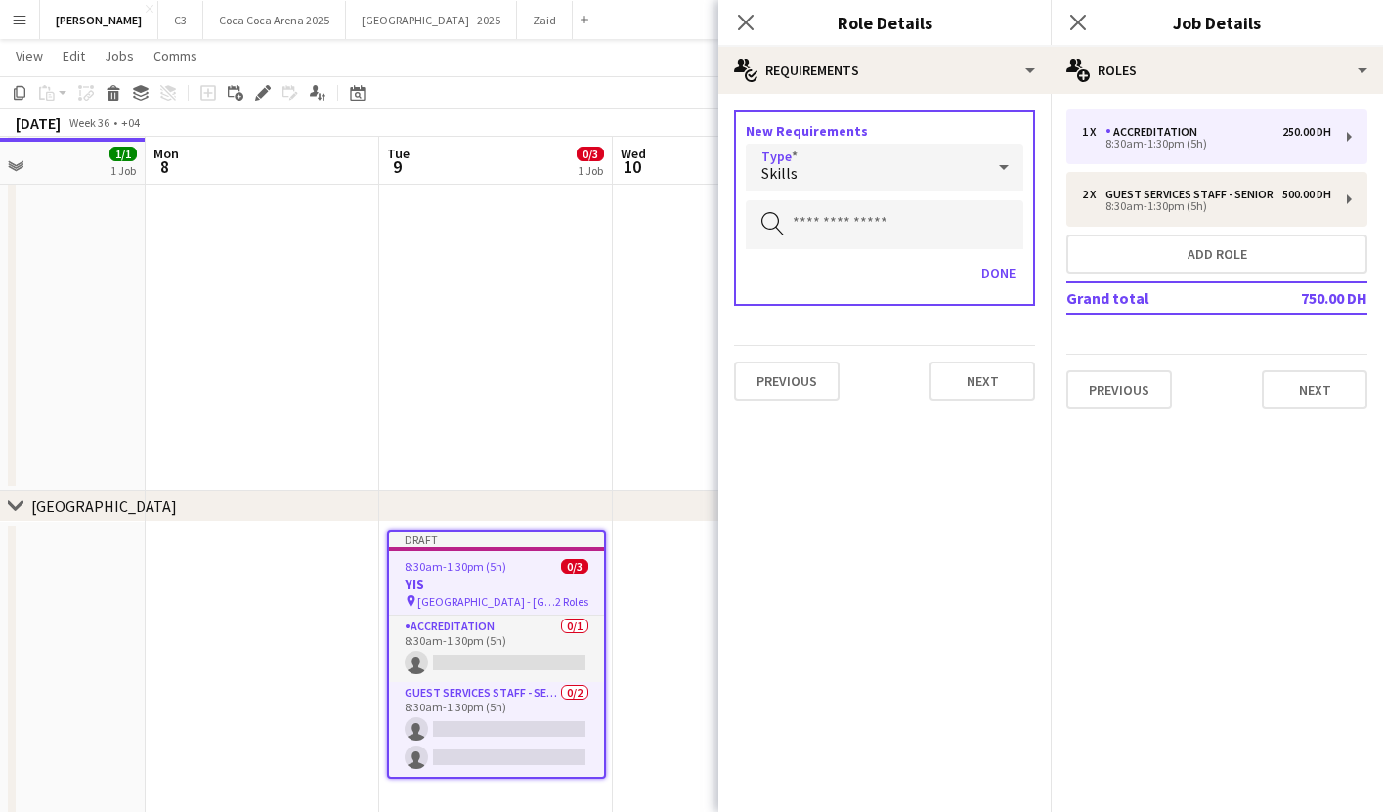
click at [831, 165] on div "Skills" at bounding box center [865, 167] width 239 height 47
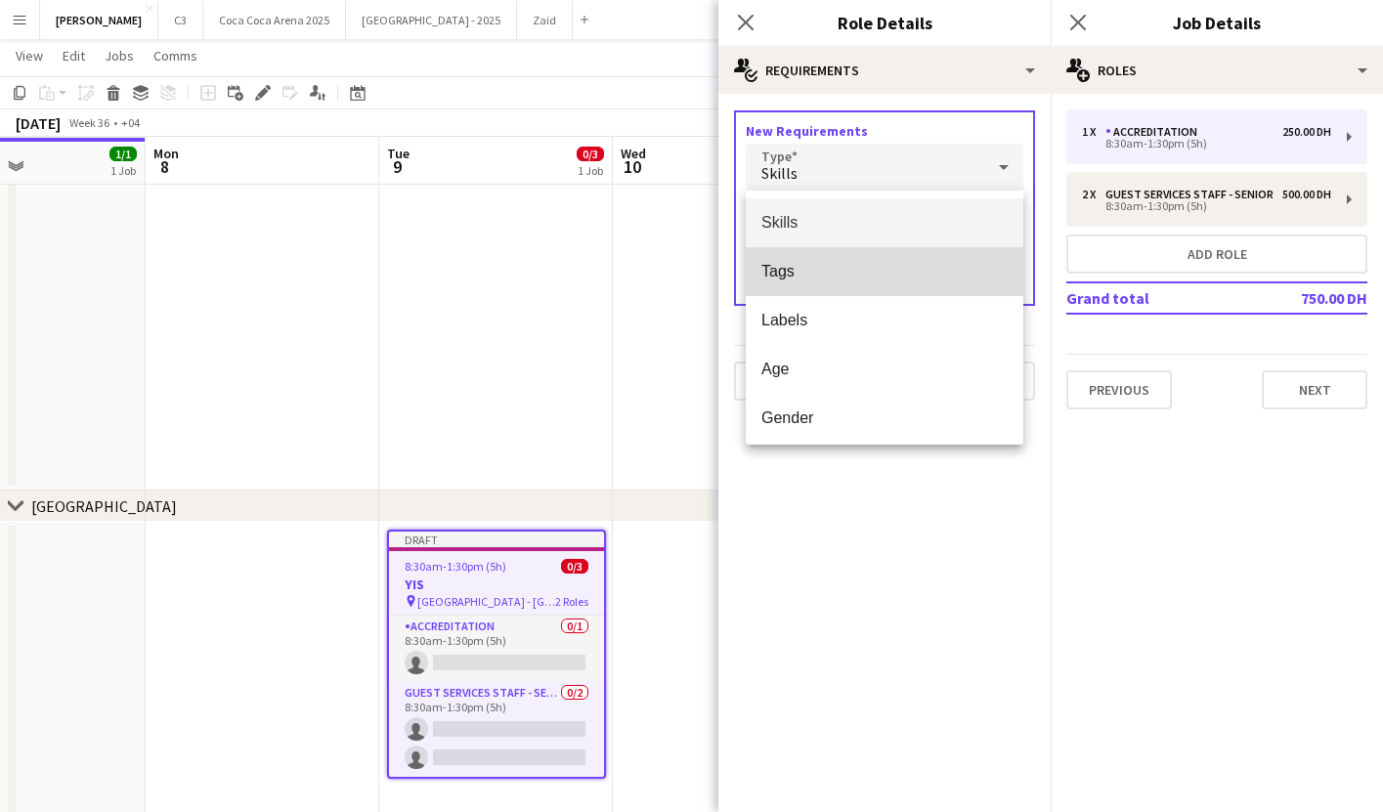
click at [830, 269] on span "Tags" at bounding box center [885, 271] width 246 height 19
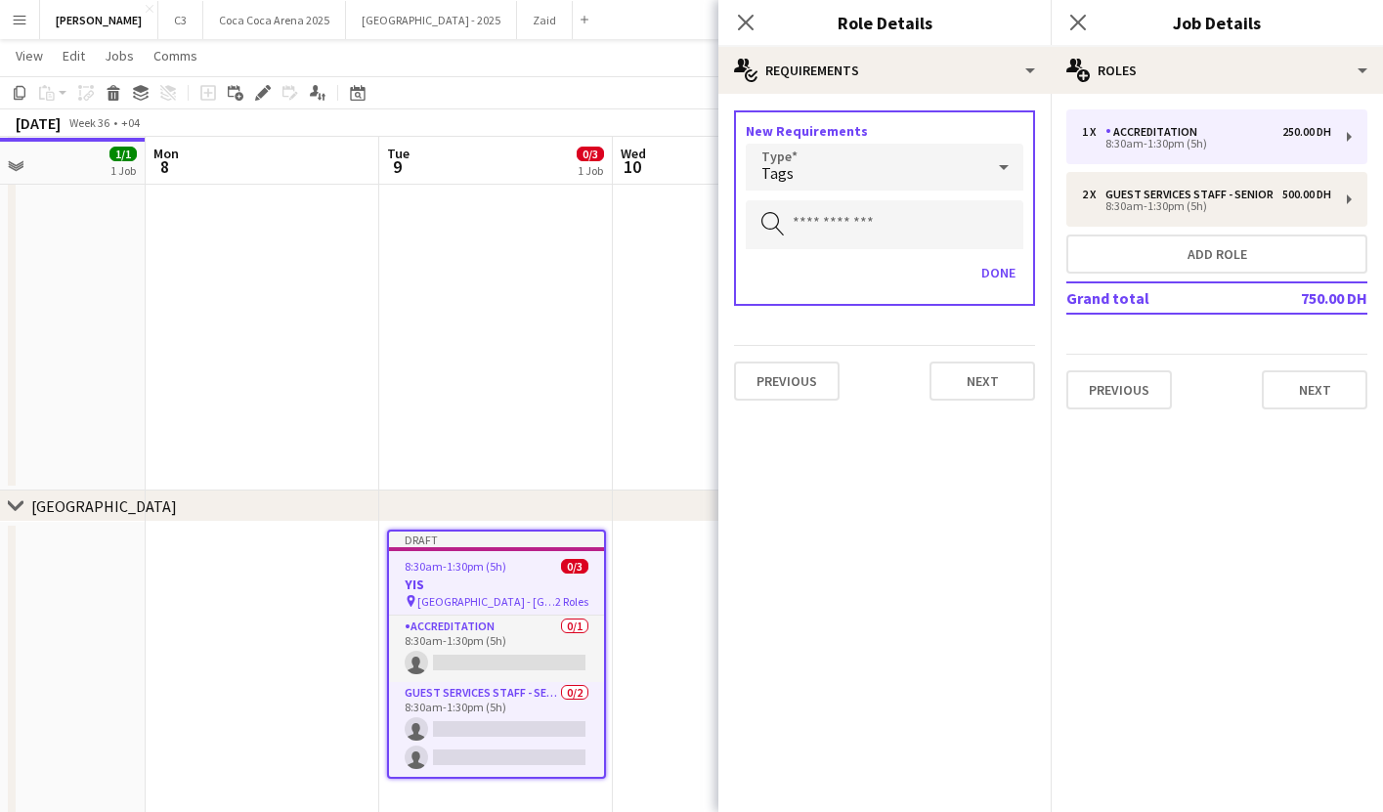
click at [830, 253] on div "New Requirements Type Tags Search by skill Done" at bounding box center [884, 208] width 301 height 196
click at [830, 238] on input "text" at bounding box center [885, 224] width 278 height 49
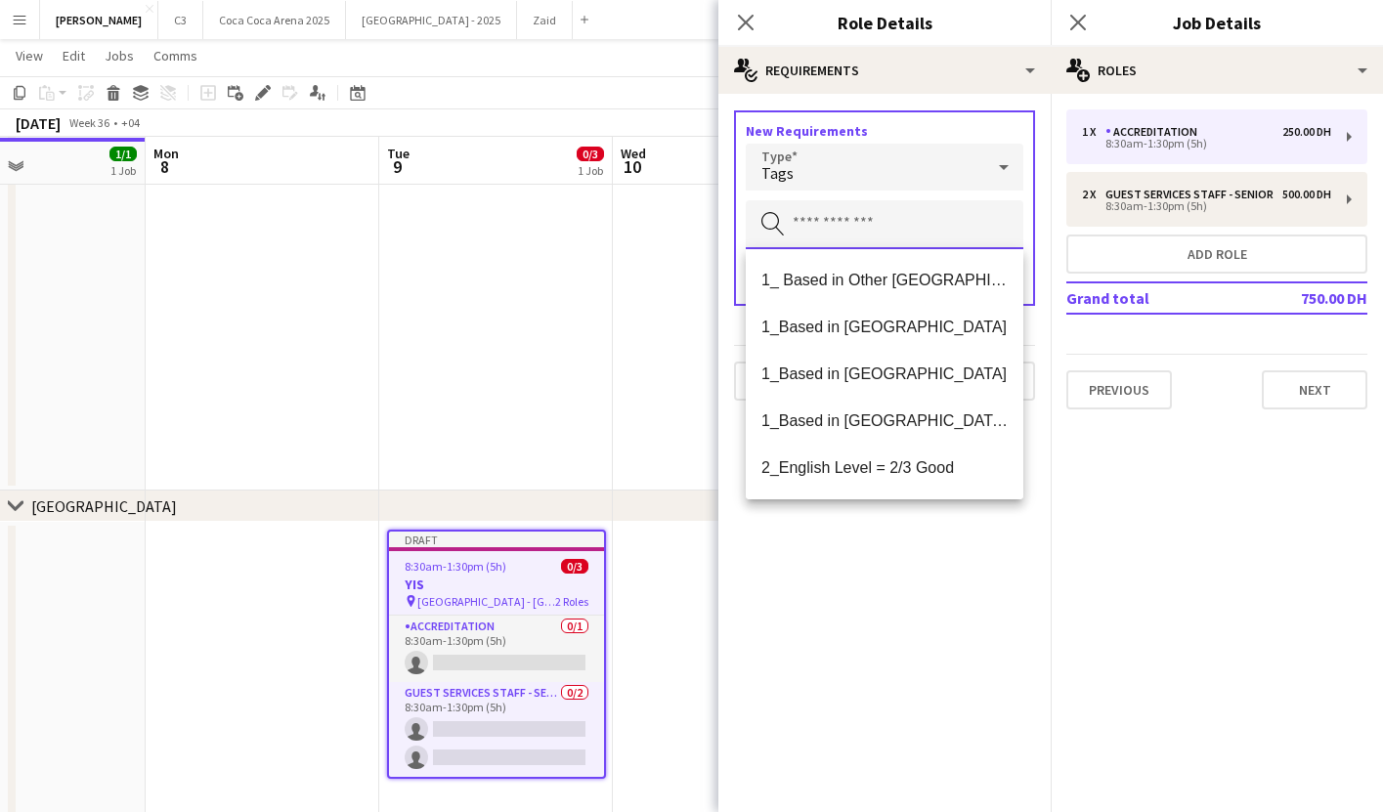
type input "*"
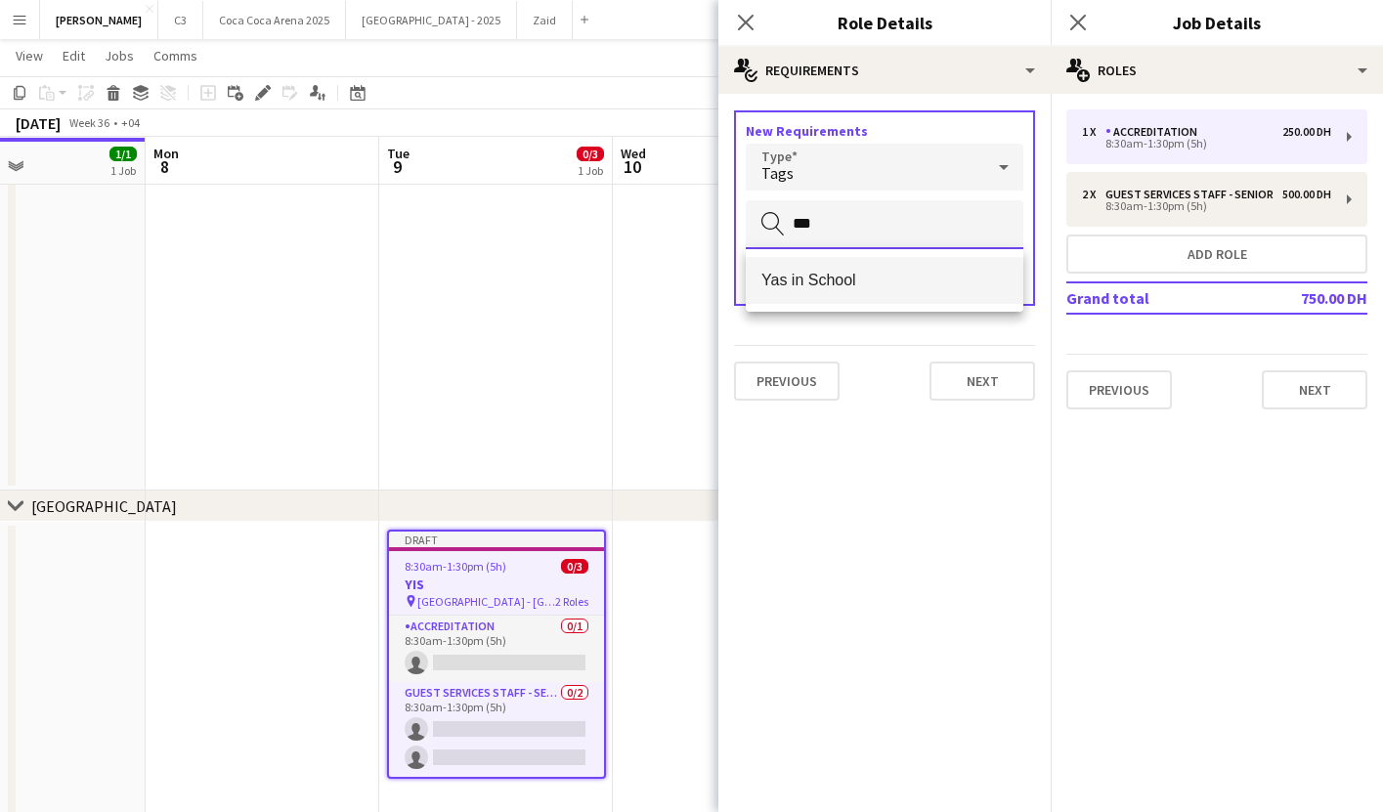
type input "***"
click at [864, 287] on span "Yas in School" at bounding box center [885, 280] width 246 height 19
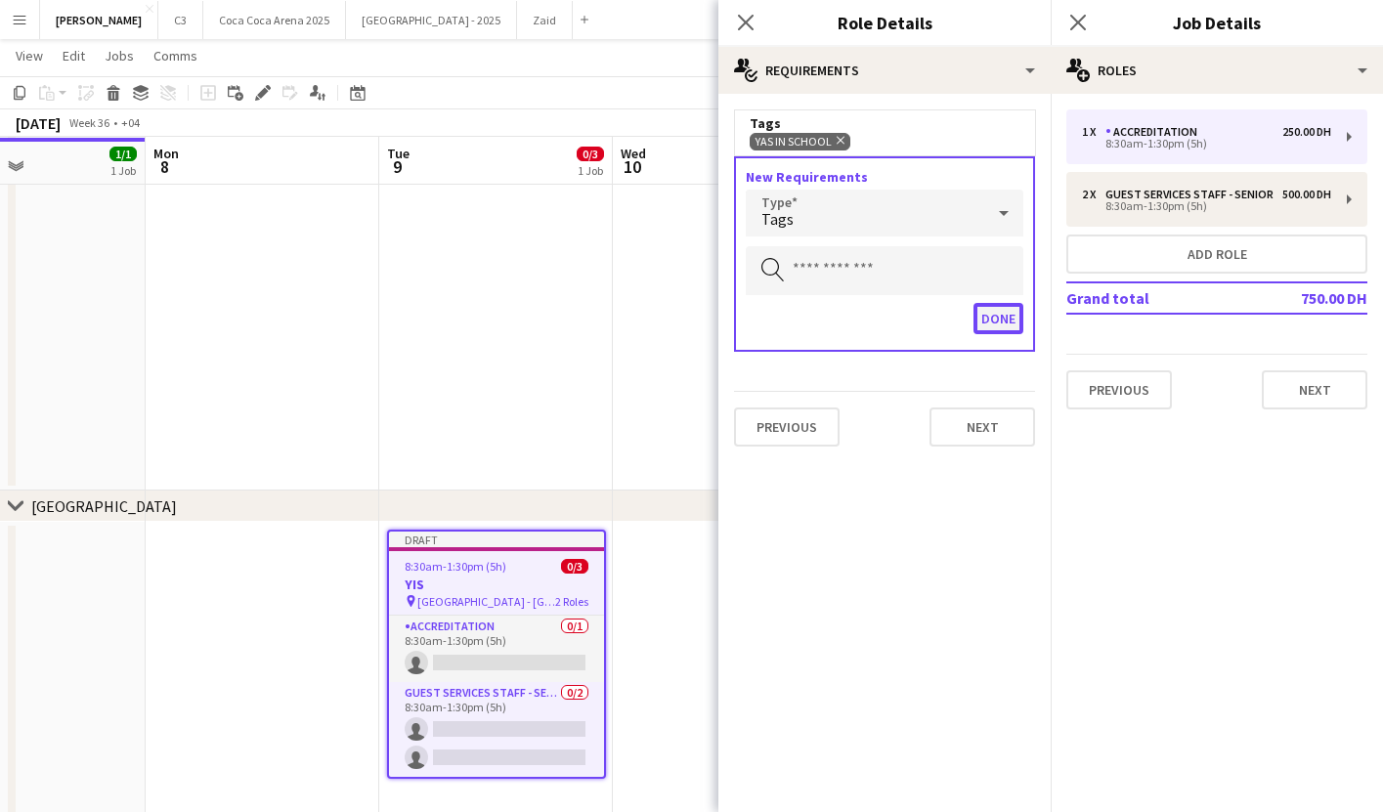
click at [1006, 319] on button "Done" at bounding box center [999, 318] width 50 height 31
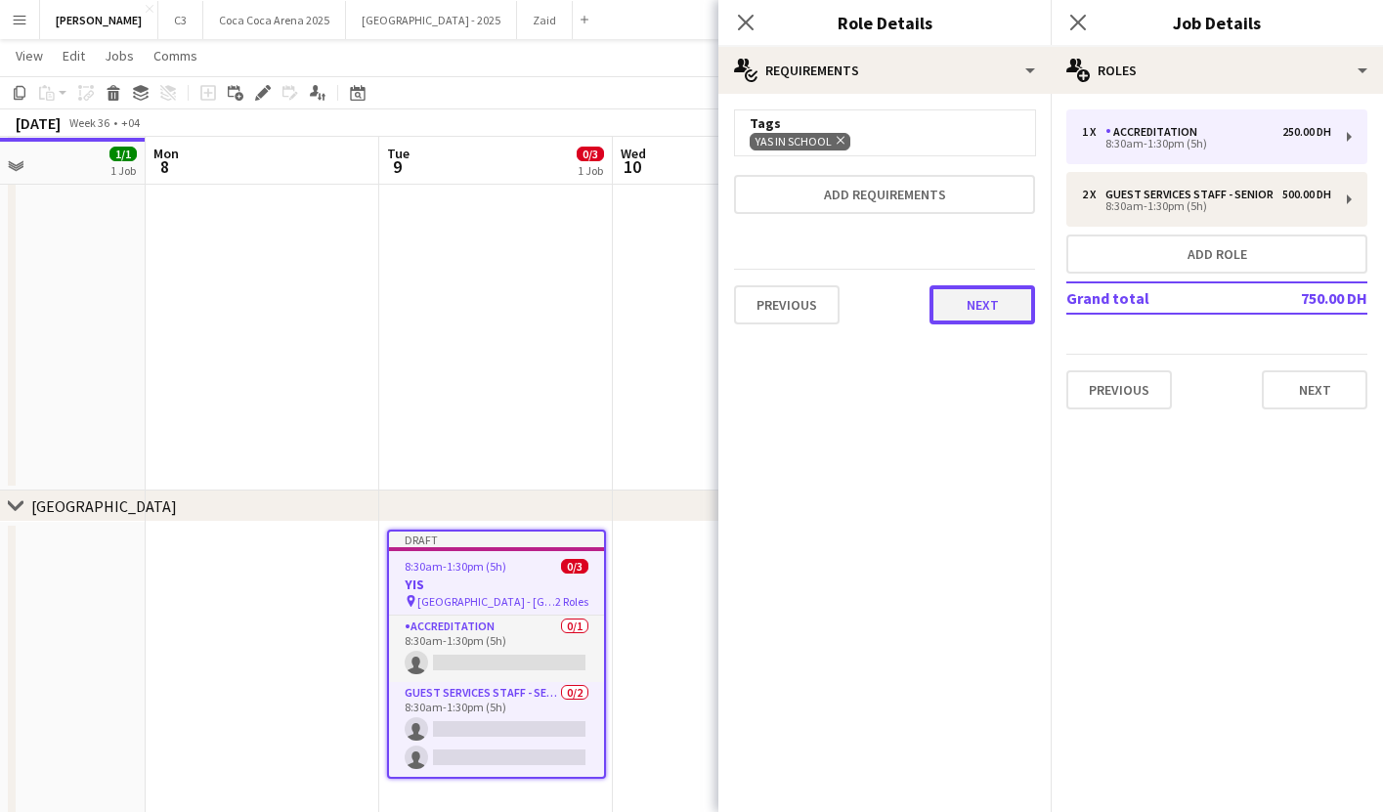
click at [990, 295] on button "Next" at bounding box center [983, 304] width 106 height 39
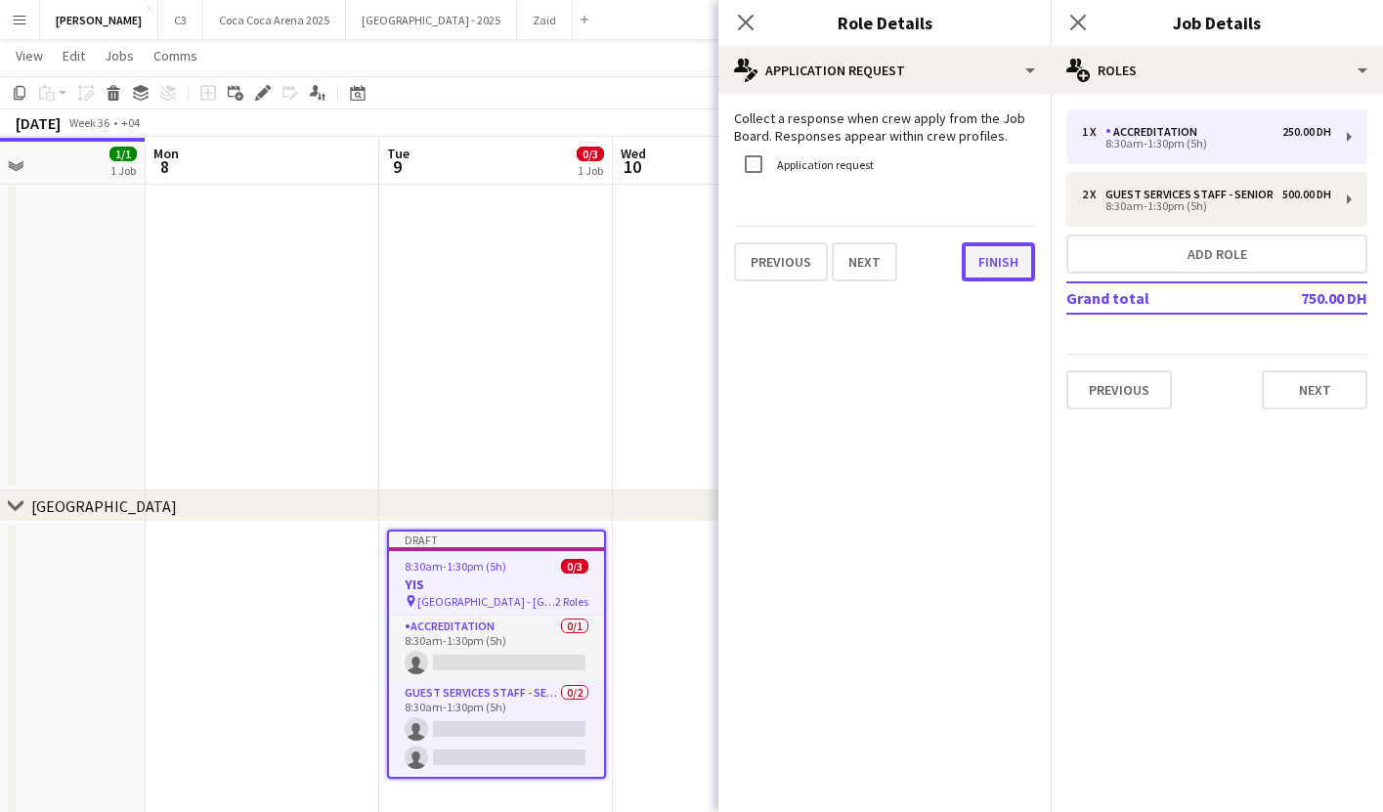
click at [1000, 260] on button "Finish" at bounding box center [998, 261] width 73 height 39
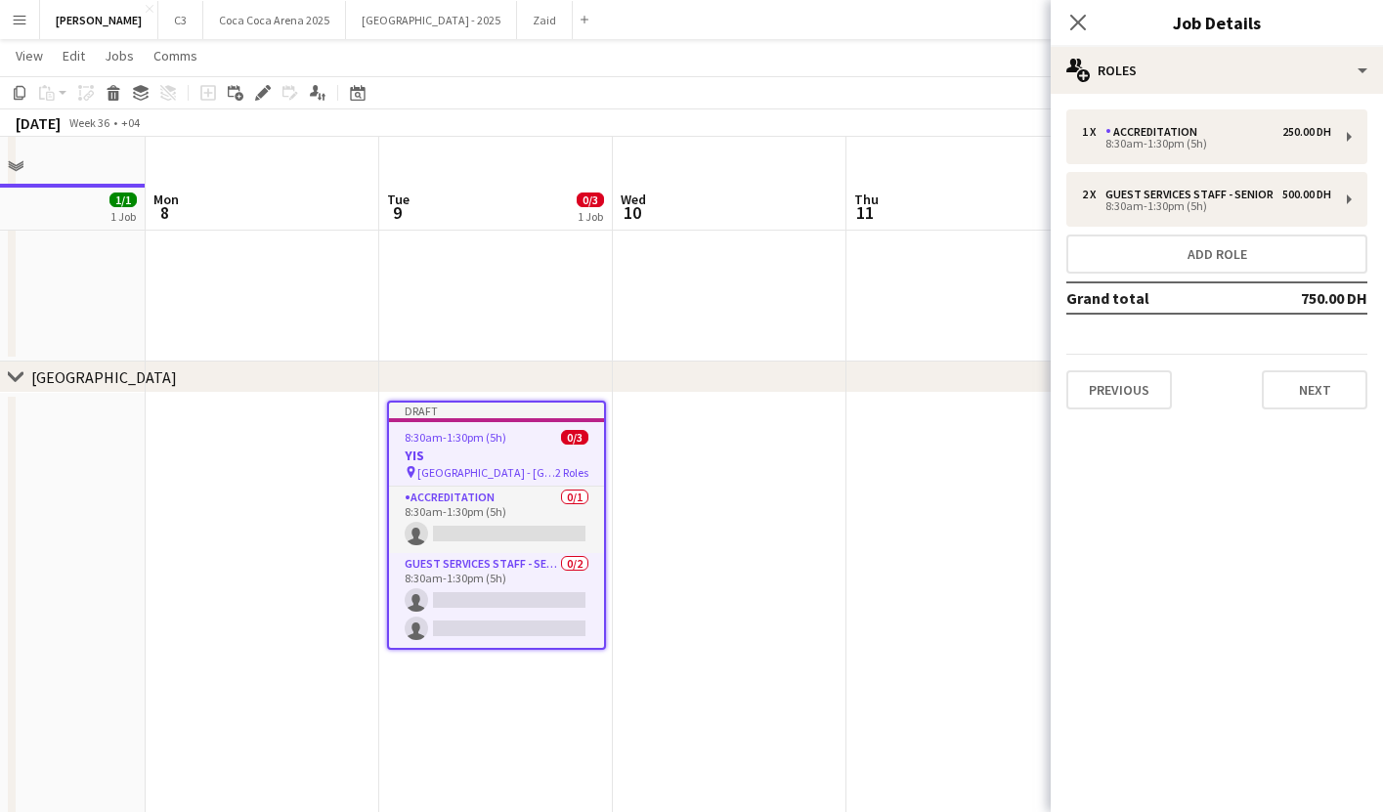
scroll to position [2786, 0]
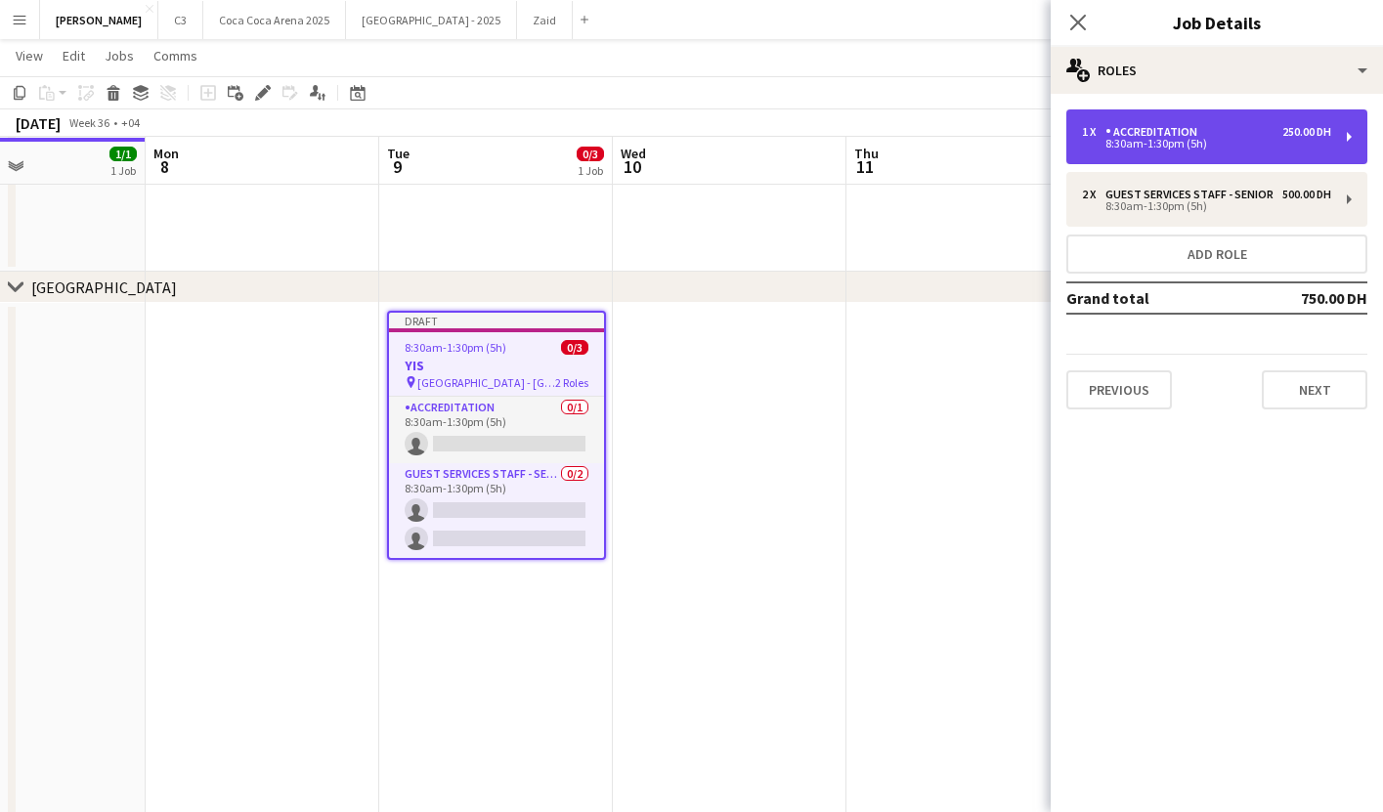
click at [1191, 134] on div "Accreditation" at bounding box center [1156, 132] width 100 height 14
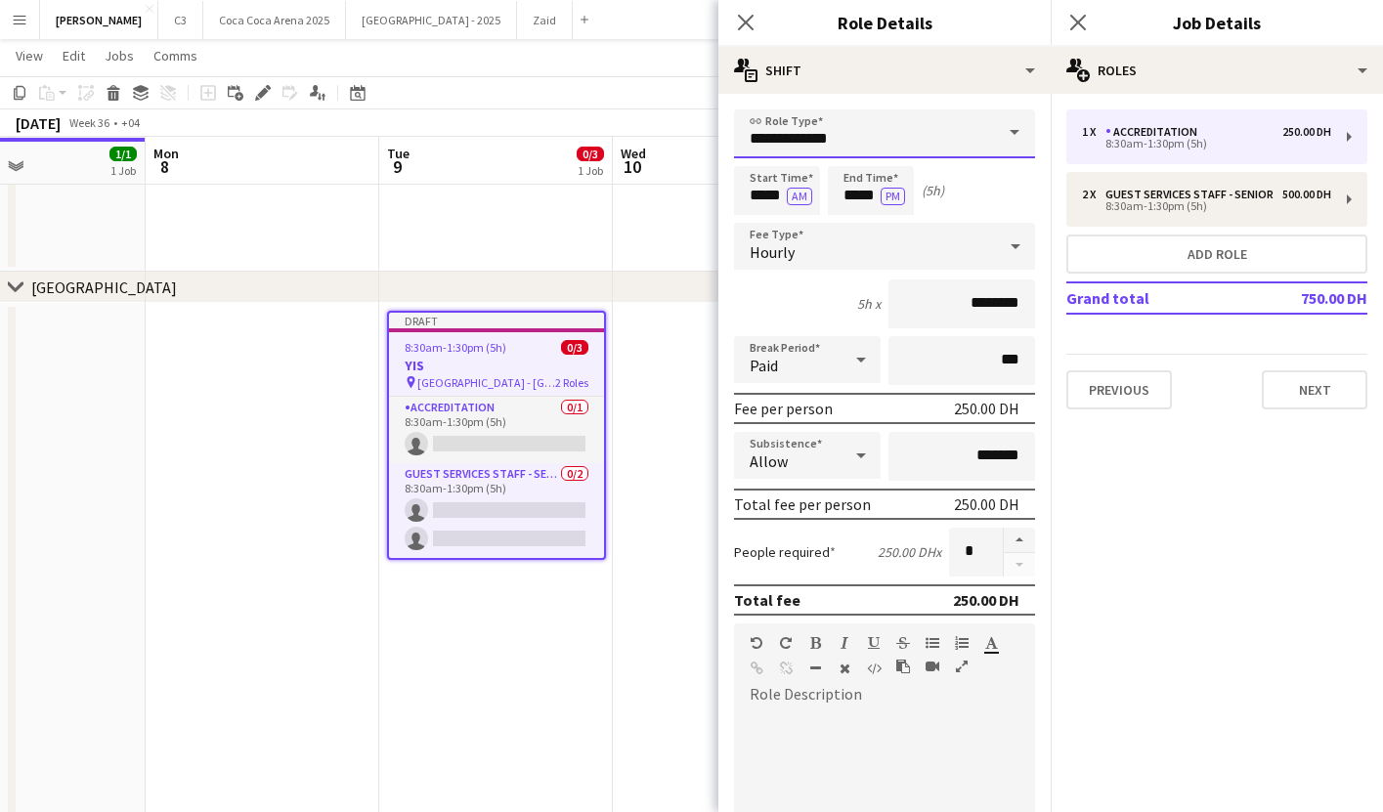
click at [803, 135] on input "**********" at bounding box center [884, 133] width 301 height 49
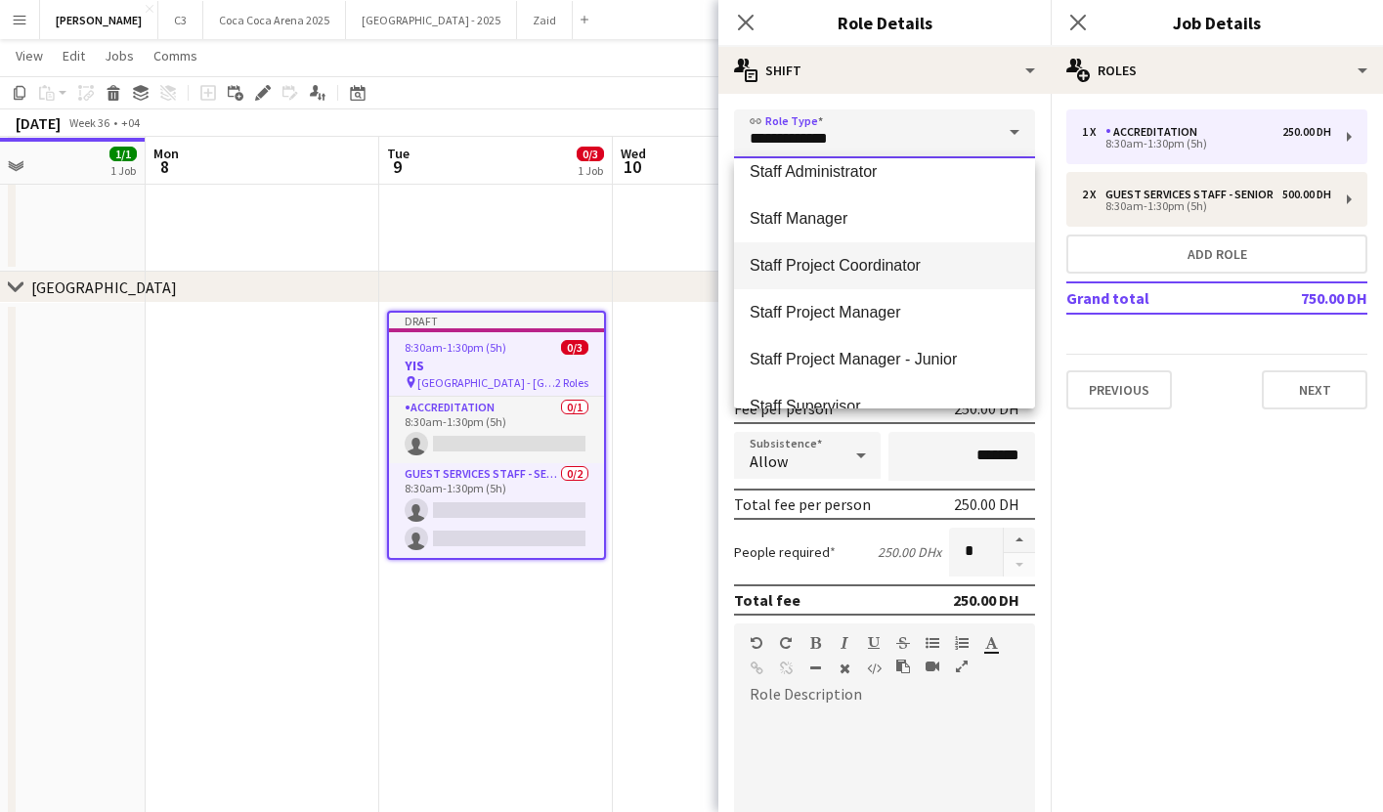
scroll to position [733, 0]
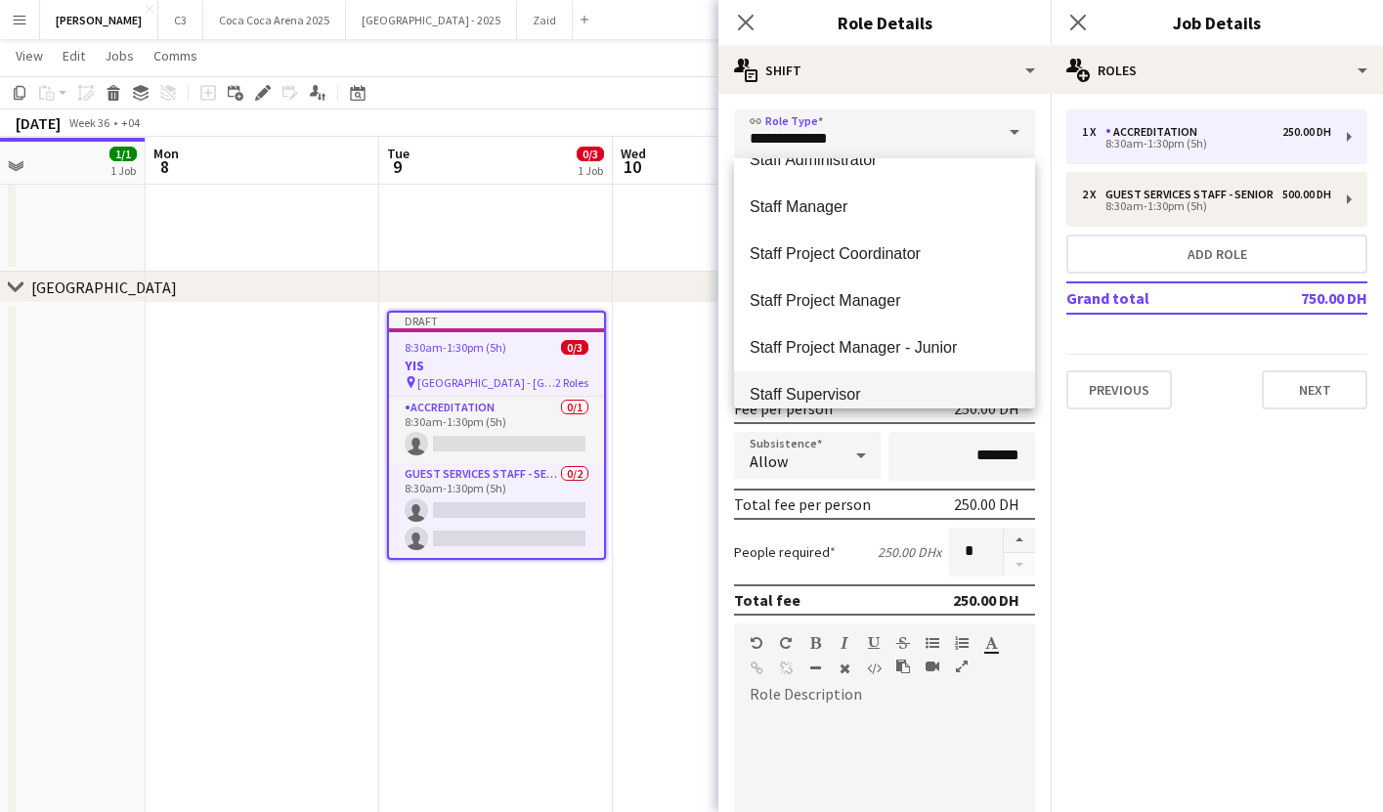
click at [842, 382] on mat-option "Staff Supervisor" at bounding box center [884, 395] width 301 height 47
type input "**********"
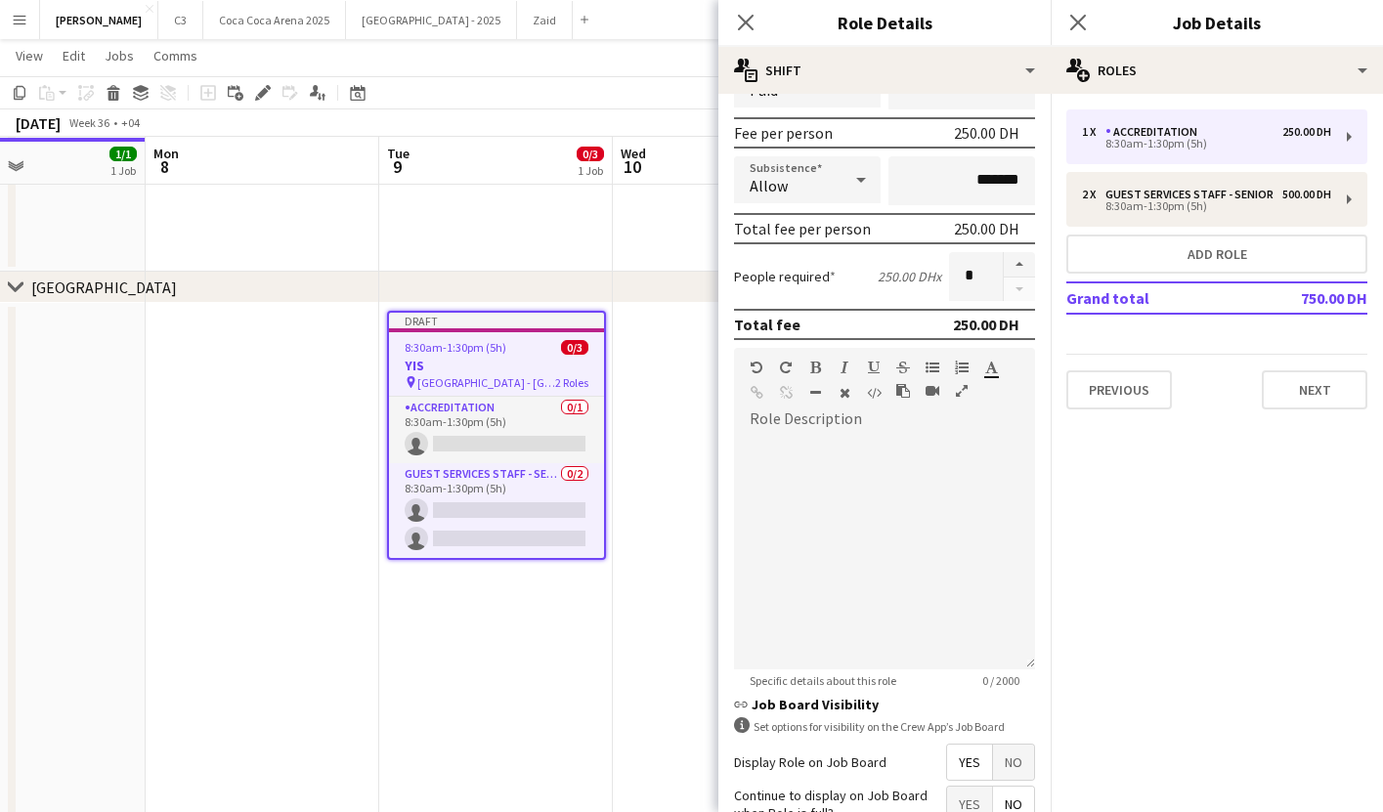
scroll to position [455, 0]
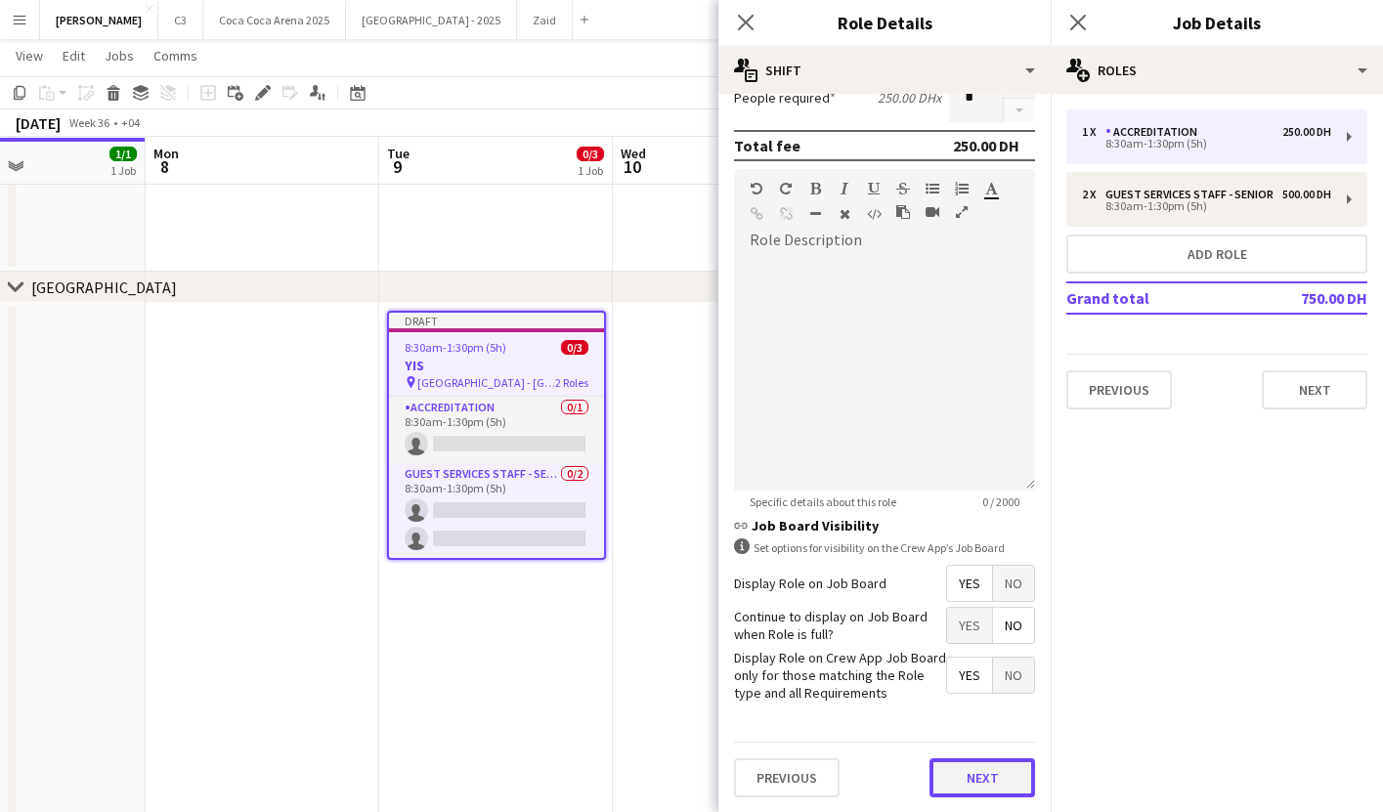
click at [982, 781] on button "Next" at bounding box center [983, 778] width 106 height 39
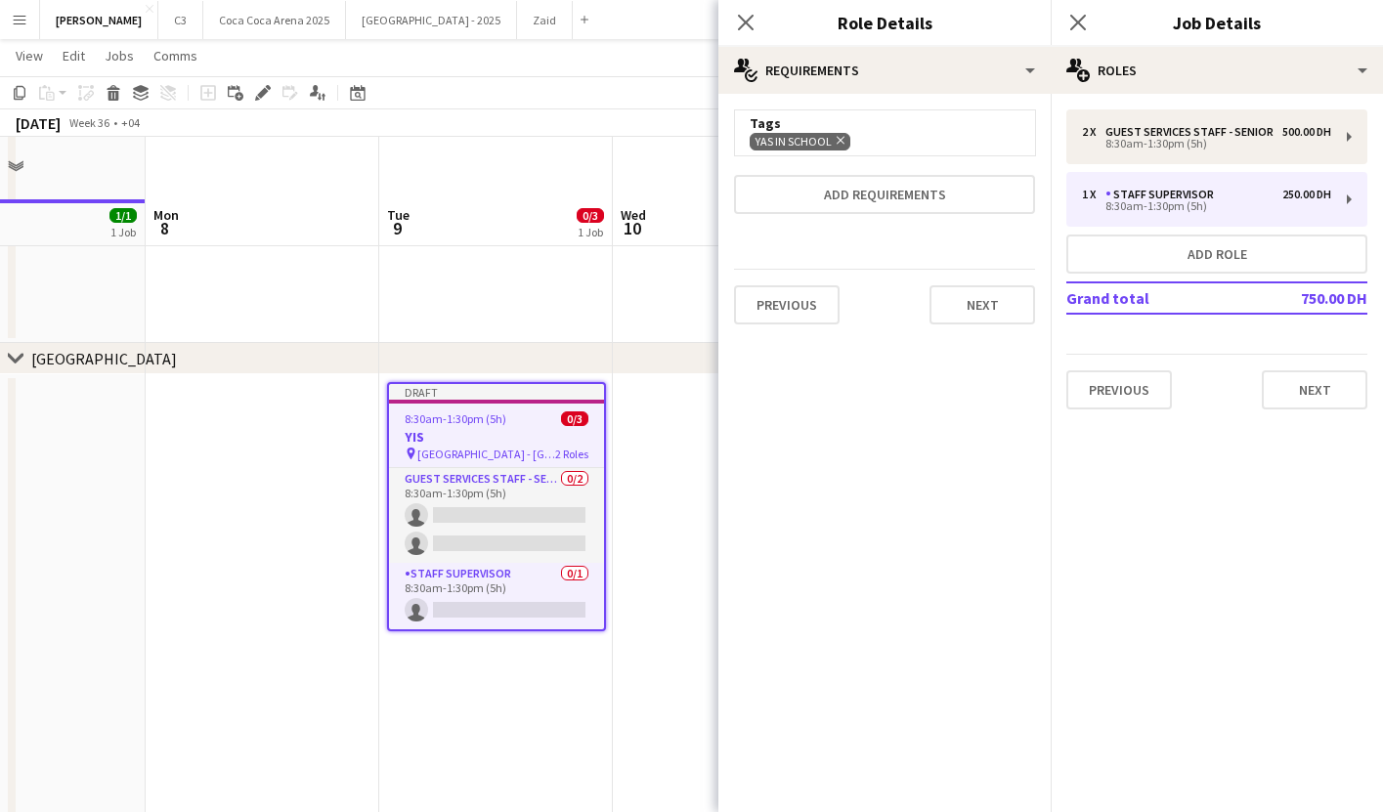
scroll to position [2635, 0]
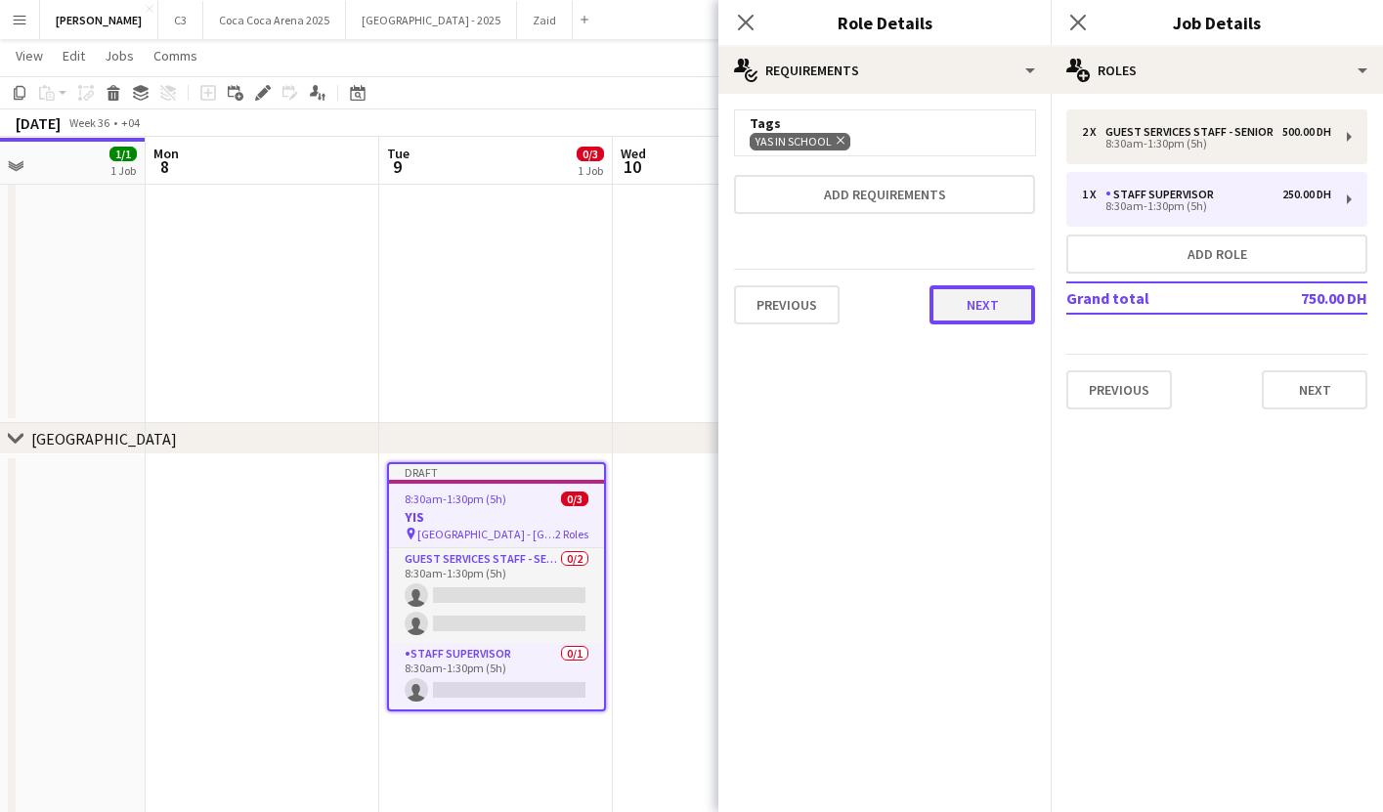
click at [991, 288] on button "Next" at bounding box center [983, 304] width 106 height 39
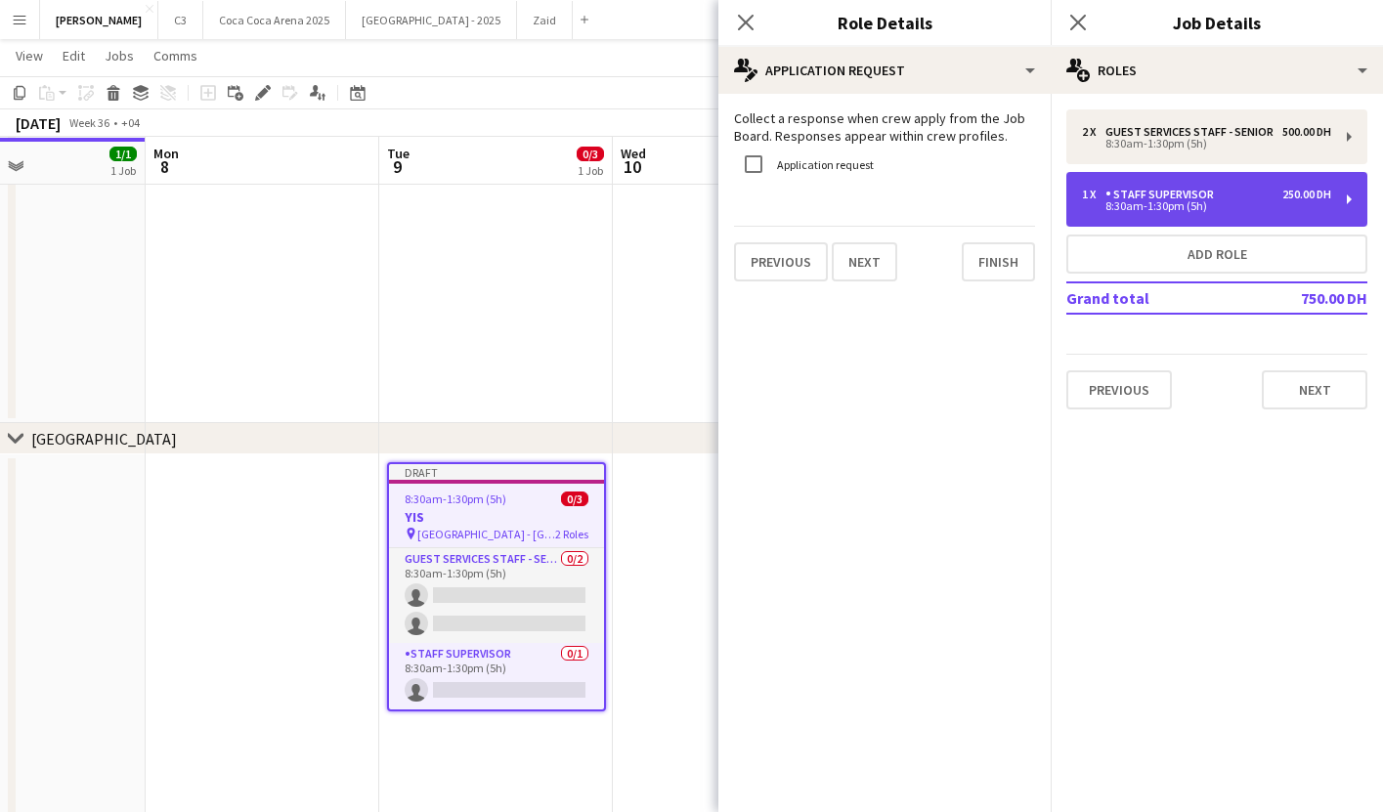
click at [1137, 211] on div "8:30am-1:30pm (5h)" at bounding box center [1206, 206] width 249 height 10
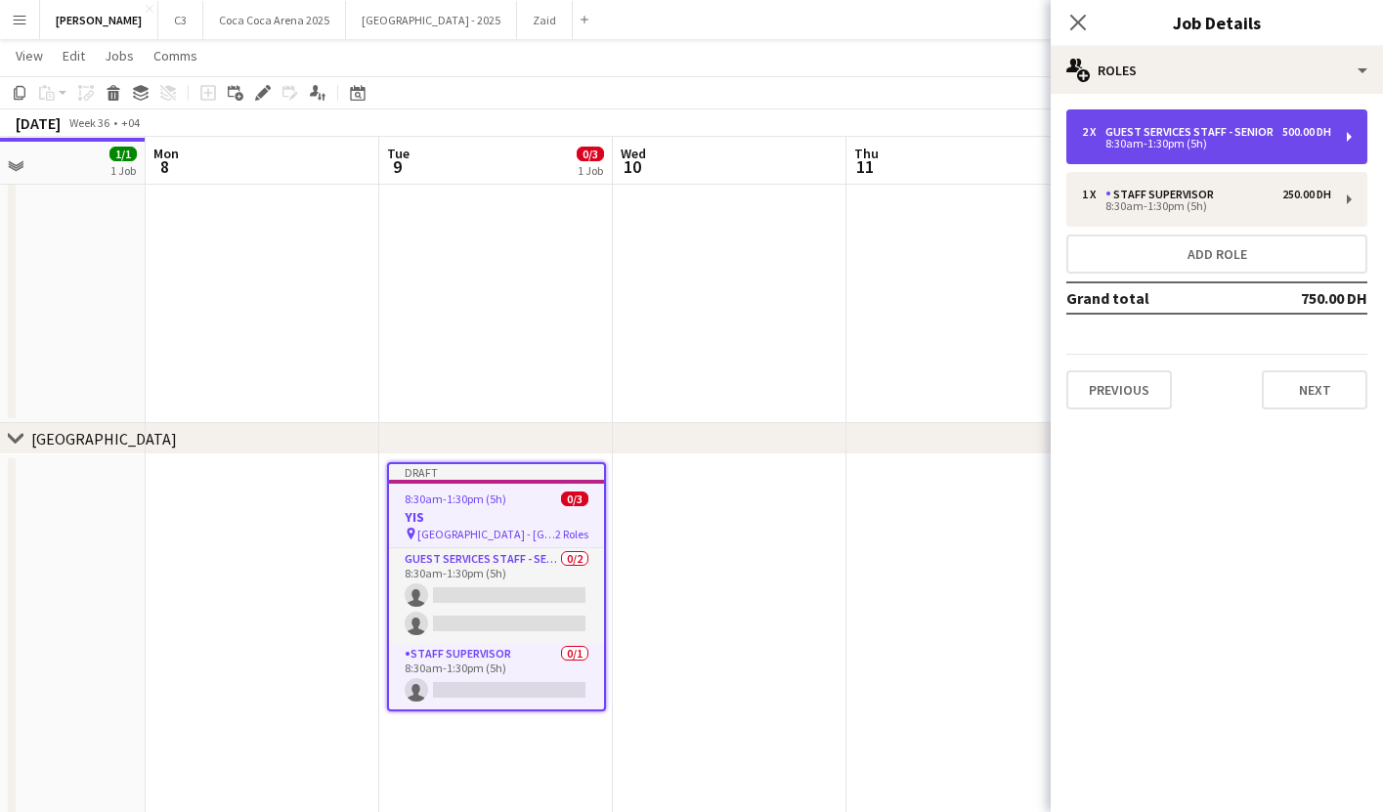
click at [1155, 145] on div "8:30am-1:30pm (5h)" at bounding box center [1206, 144] width 249 height 10
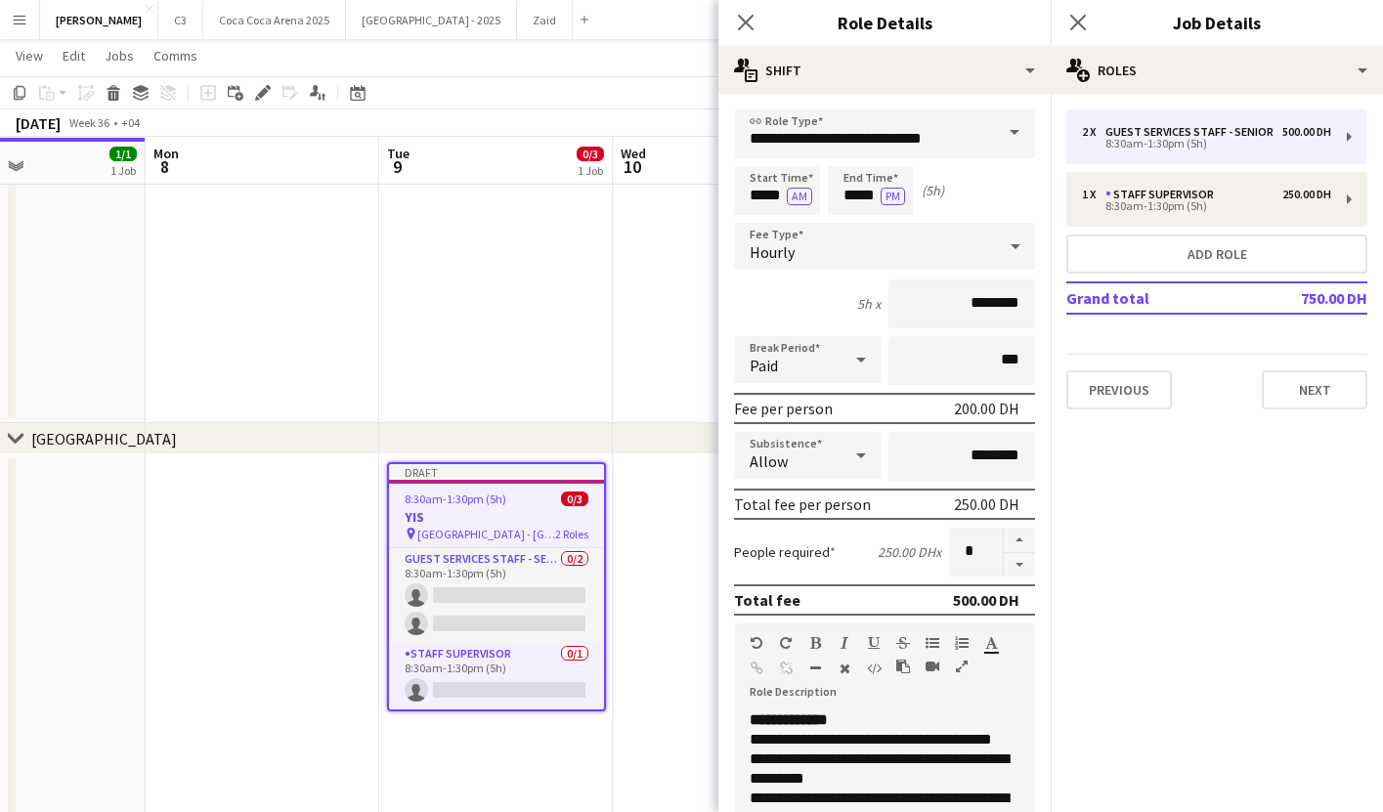
click at [785, 720] on span "**********" at bounding box center [789, 720] width 78 height 15
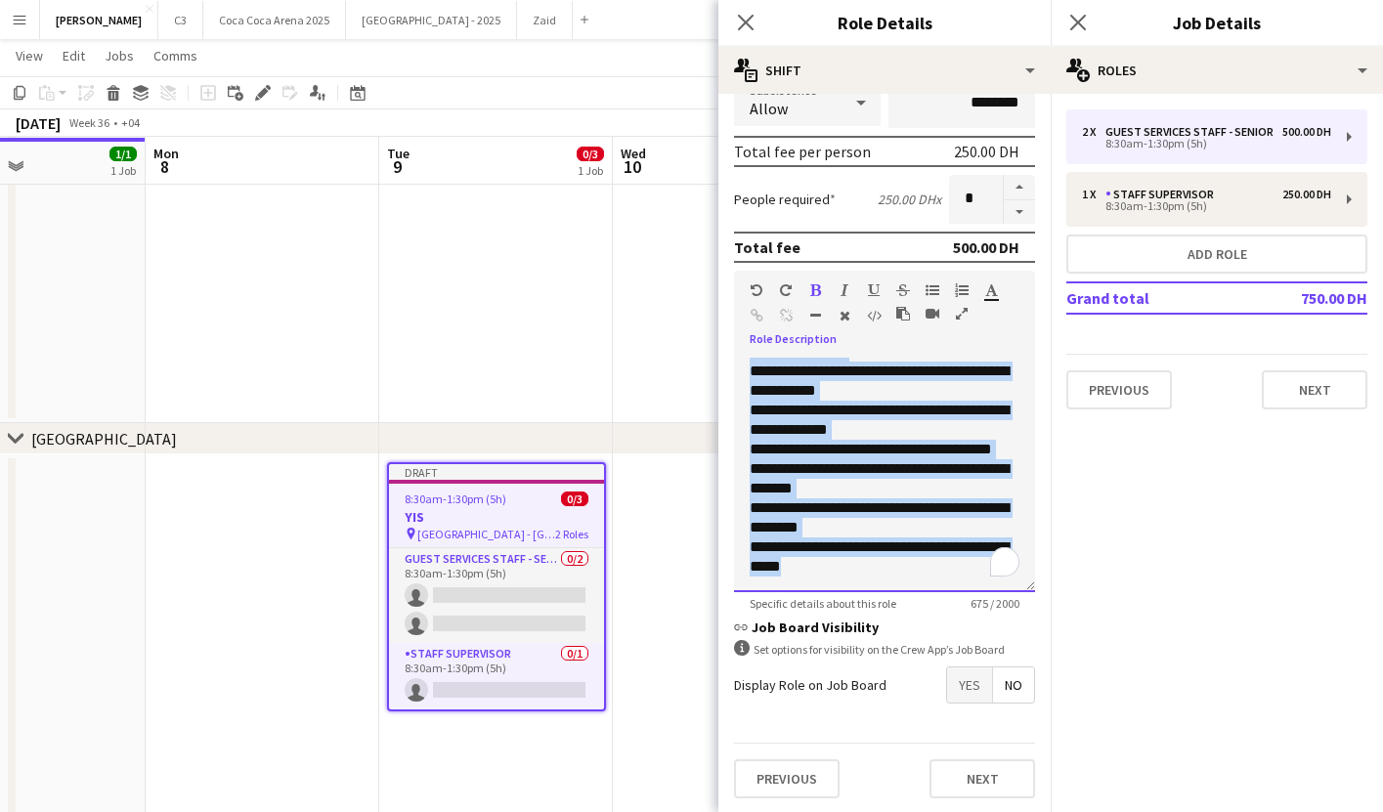
scroll to position [355, 0]
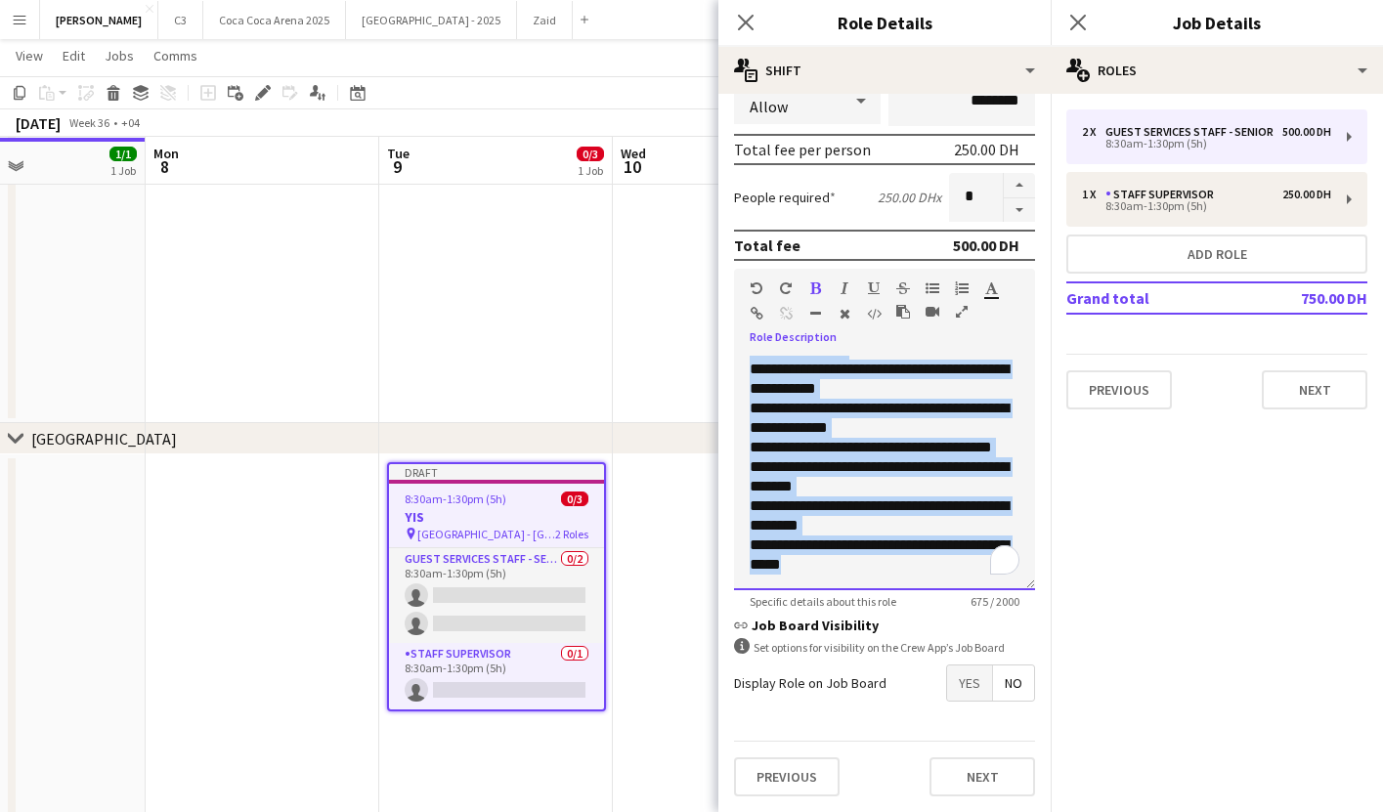
copy div "**********"
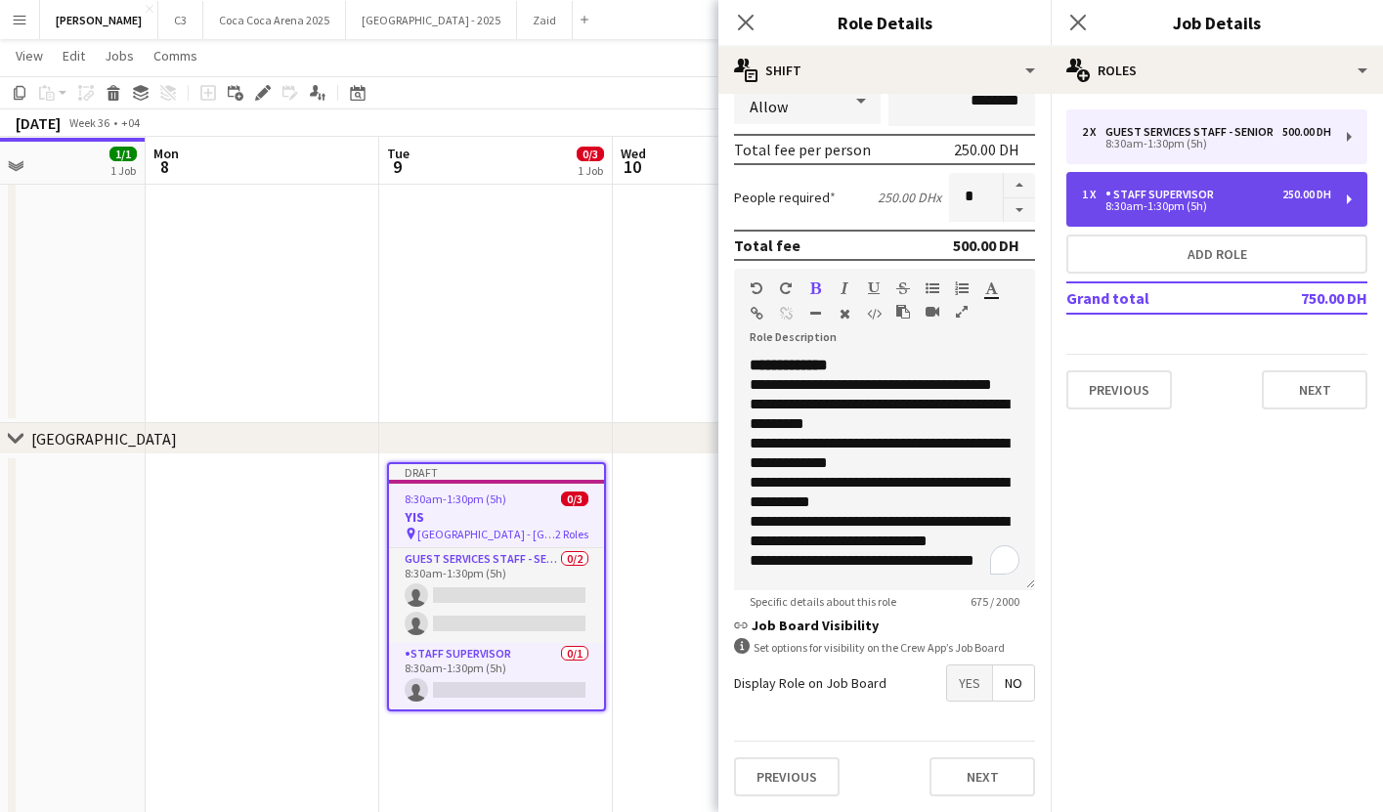
click at [1152, 183] on div "1 x Staff Supervisor 250.00 DH 8:30am-1:30pm (5h)" at bounding box center [1217, 199] width 301 height 55
type input "**********"
type input "********"
type input "*******"
type input "*"
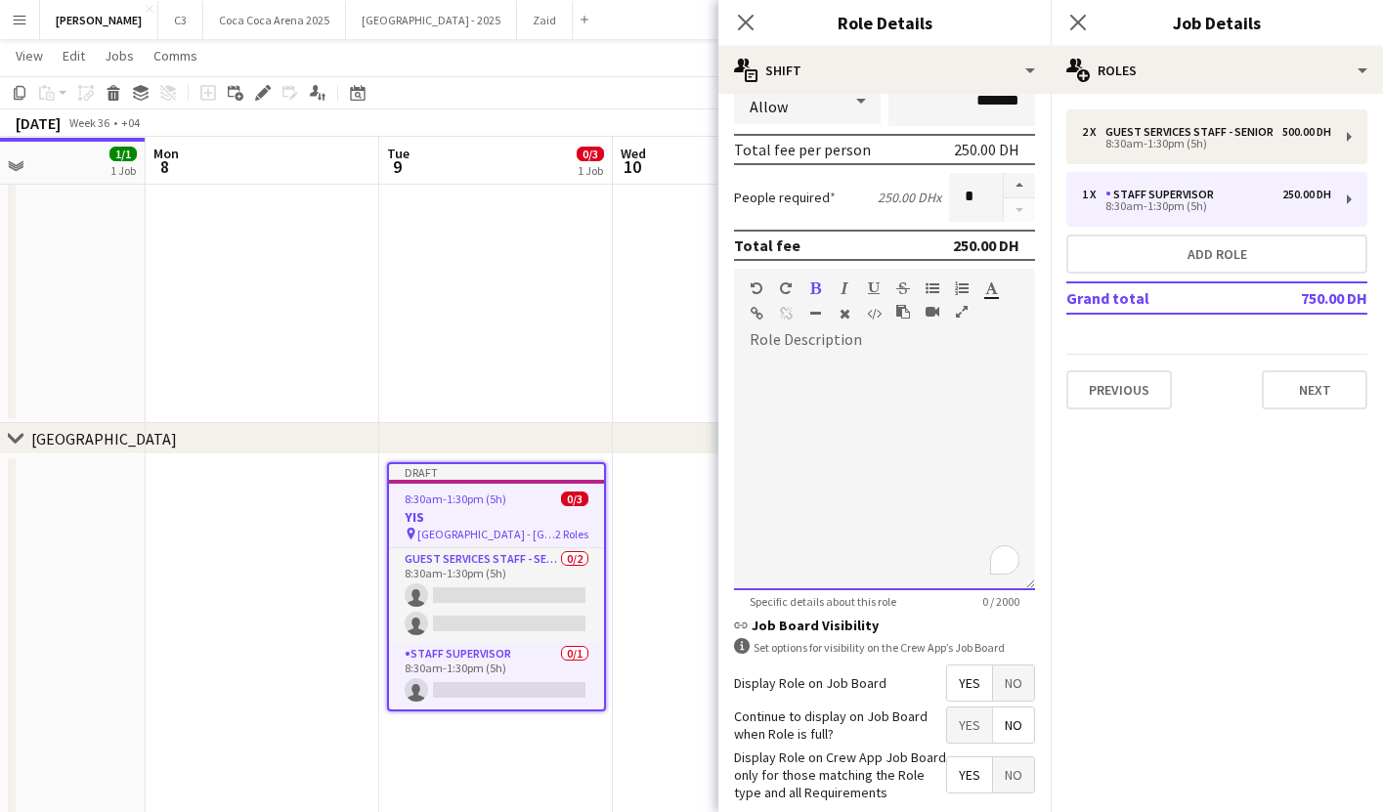
click at [843, 434] on div "To enrich screen reader interactions, please activate Accessibility in Grammarl…" at bounding box center [884, 473] width 301 height 235
paste div "To enrich screen reader interactions, please activate Accessibility in Grammarl…"
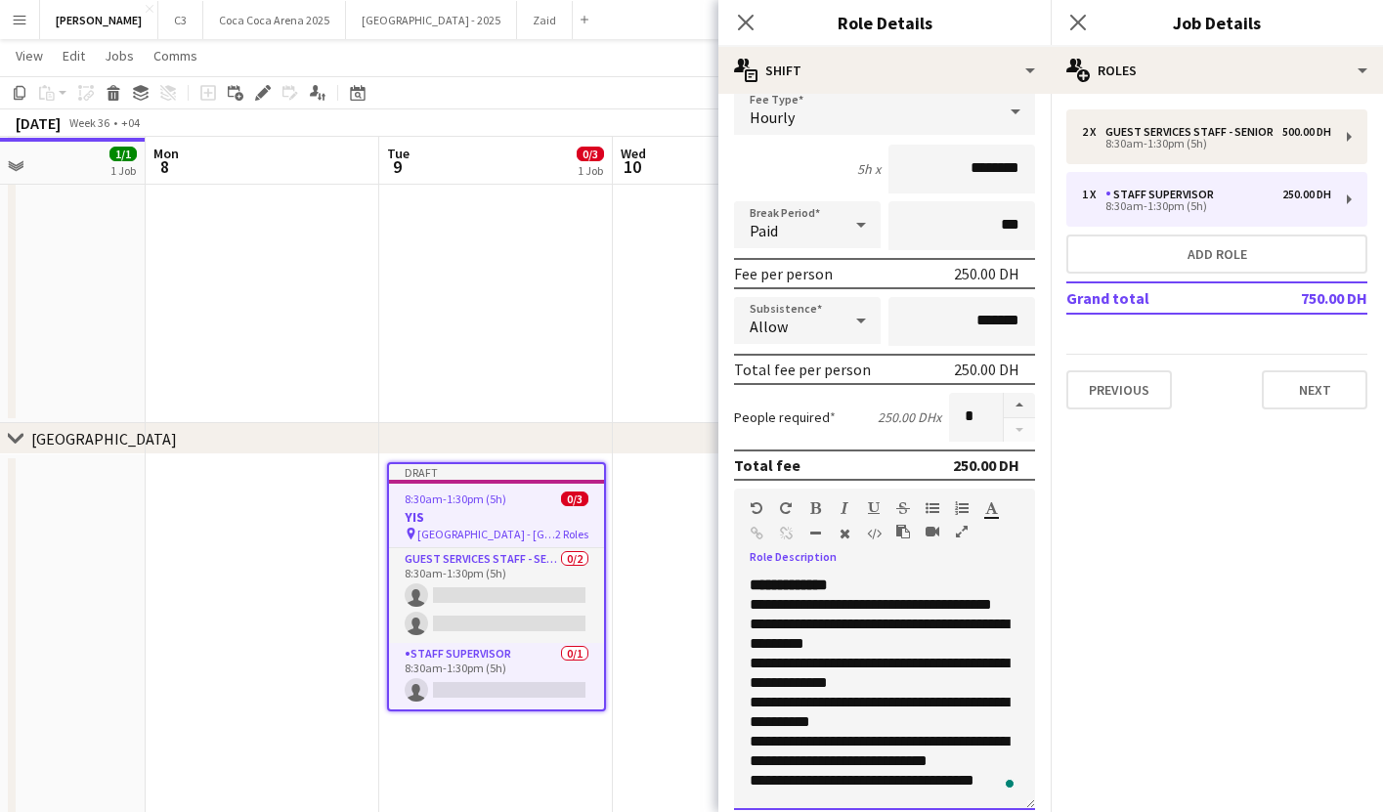
scroll to position [75, 0]
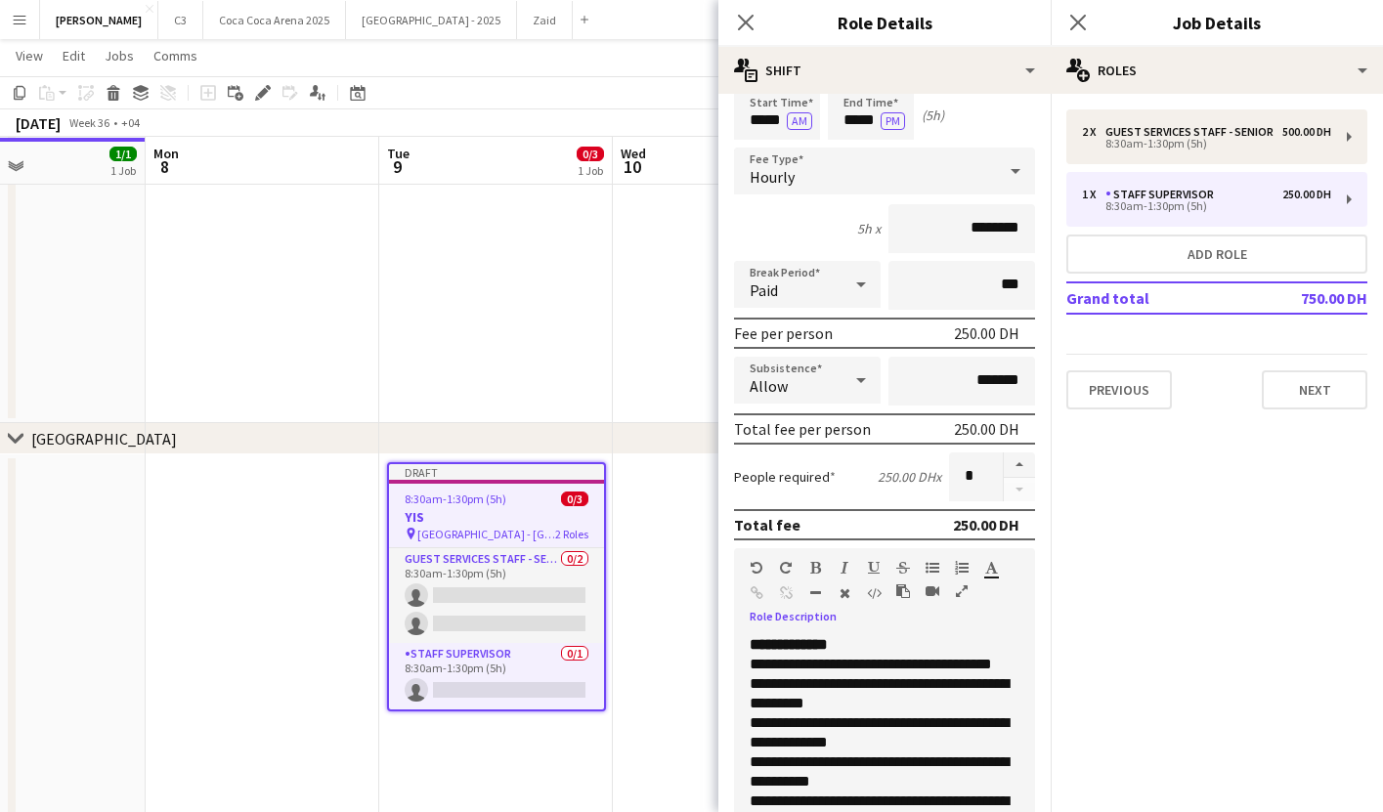
click at [749, 644] on div "**********" at bounding box center [884, 752] width 301 height 235
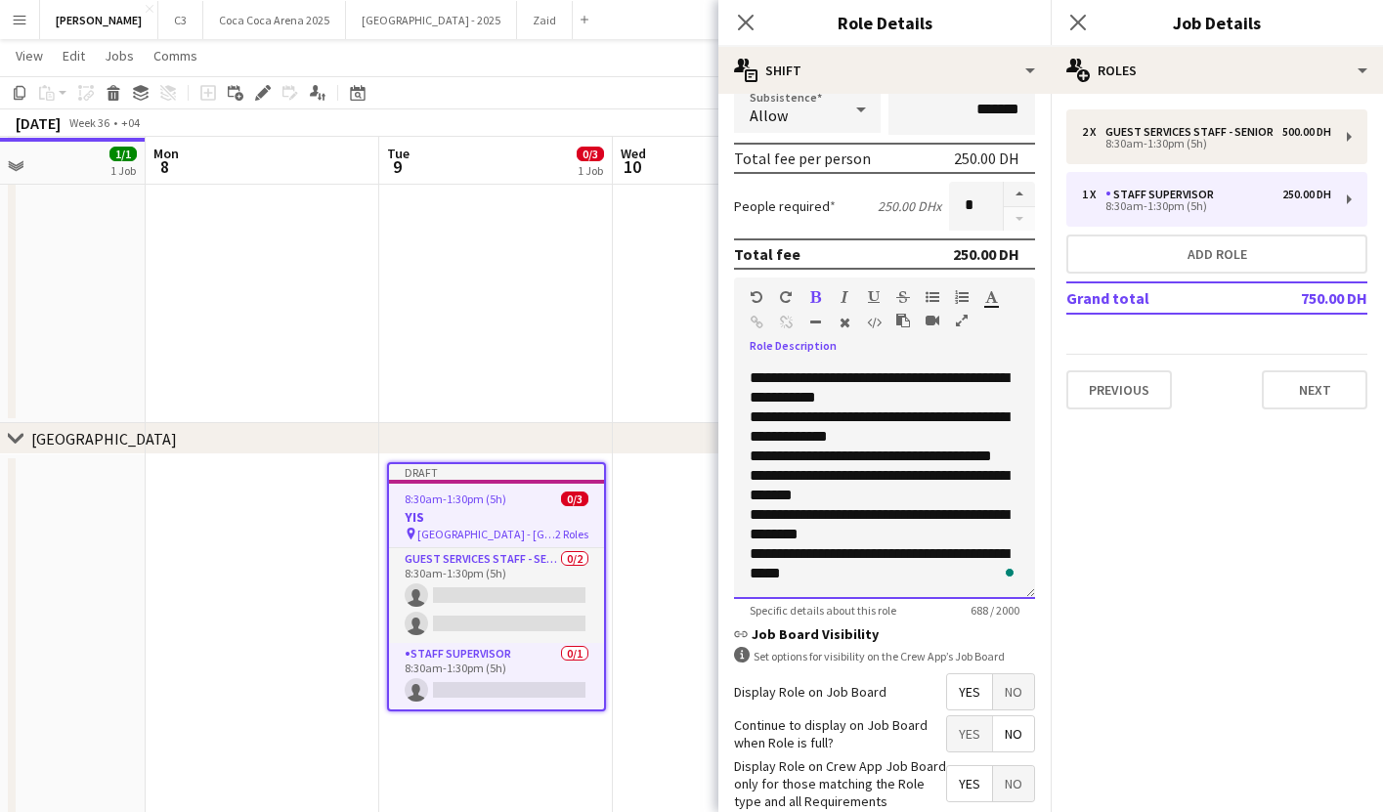
scroll to position [455, 0]
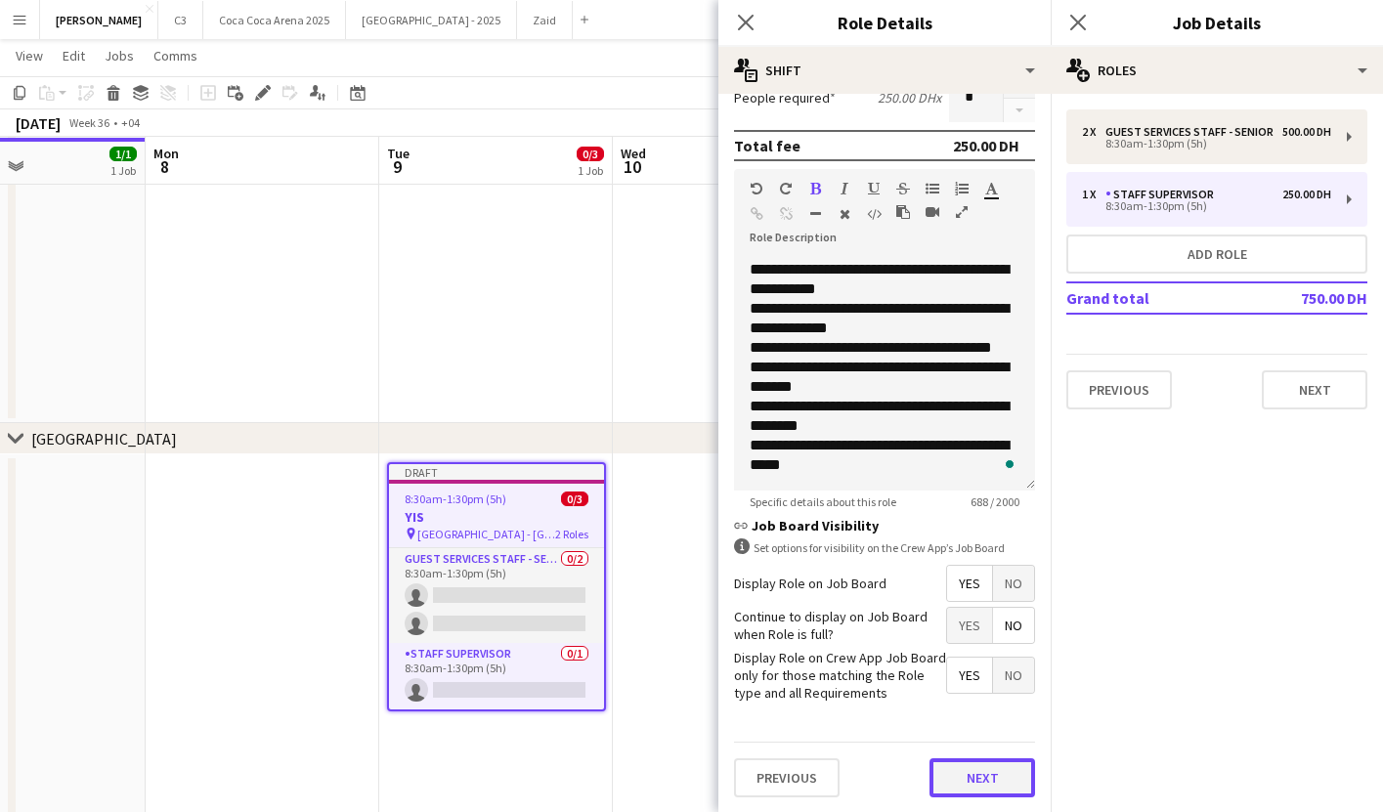
click at [965, 780] on button "Next" at bounding box center [983, 778] width 106 height 39
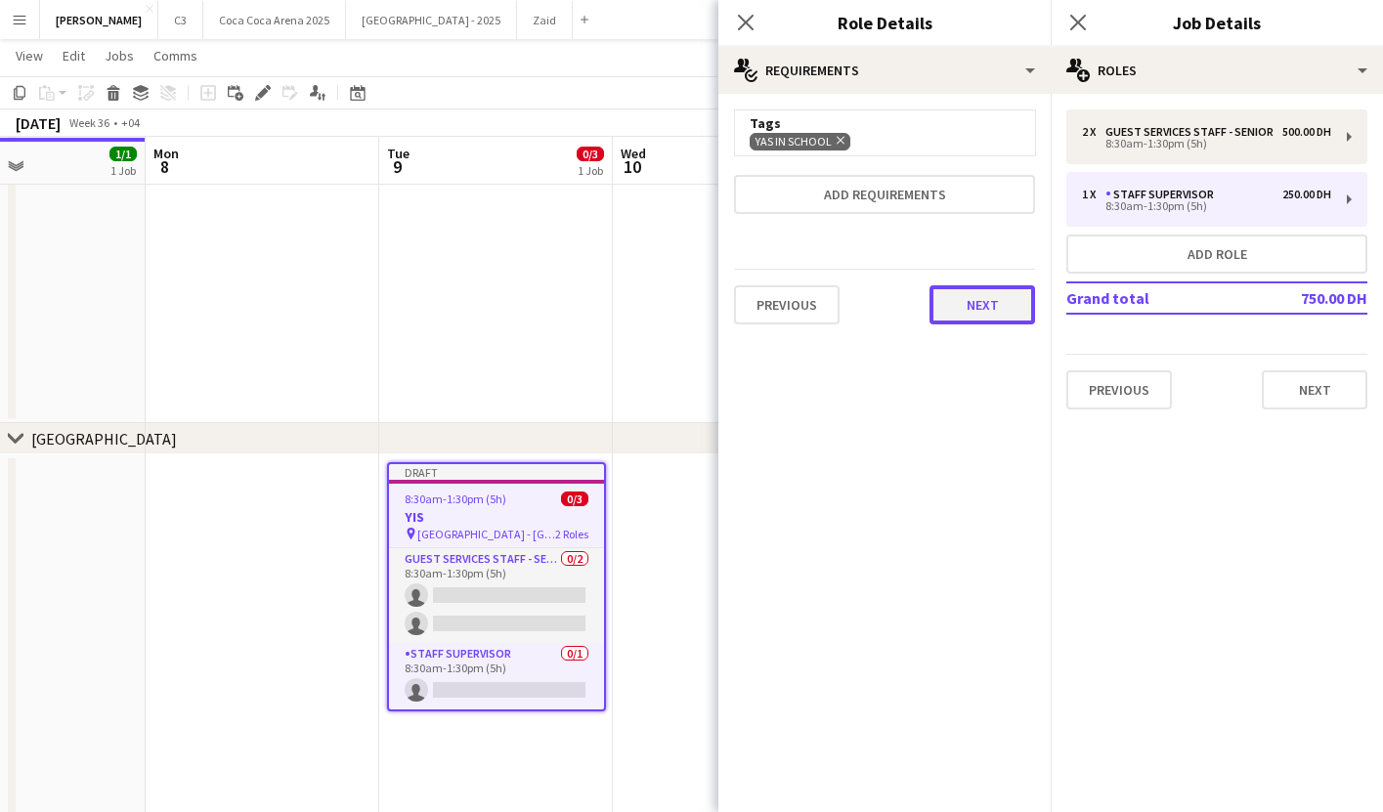
click at [950, 312] on button "Next" at bounding box center [983, 304] width 106 height 39
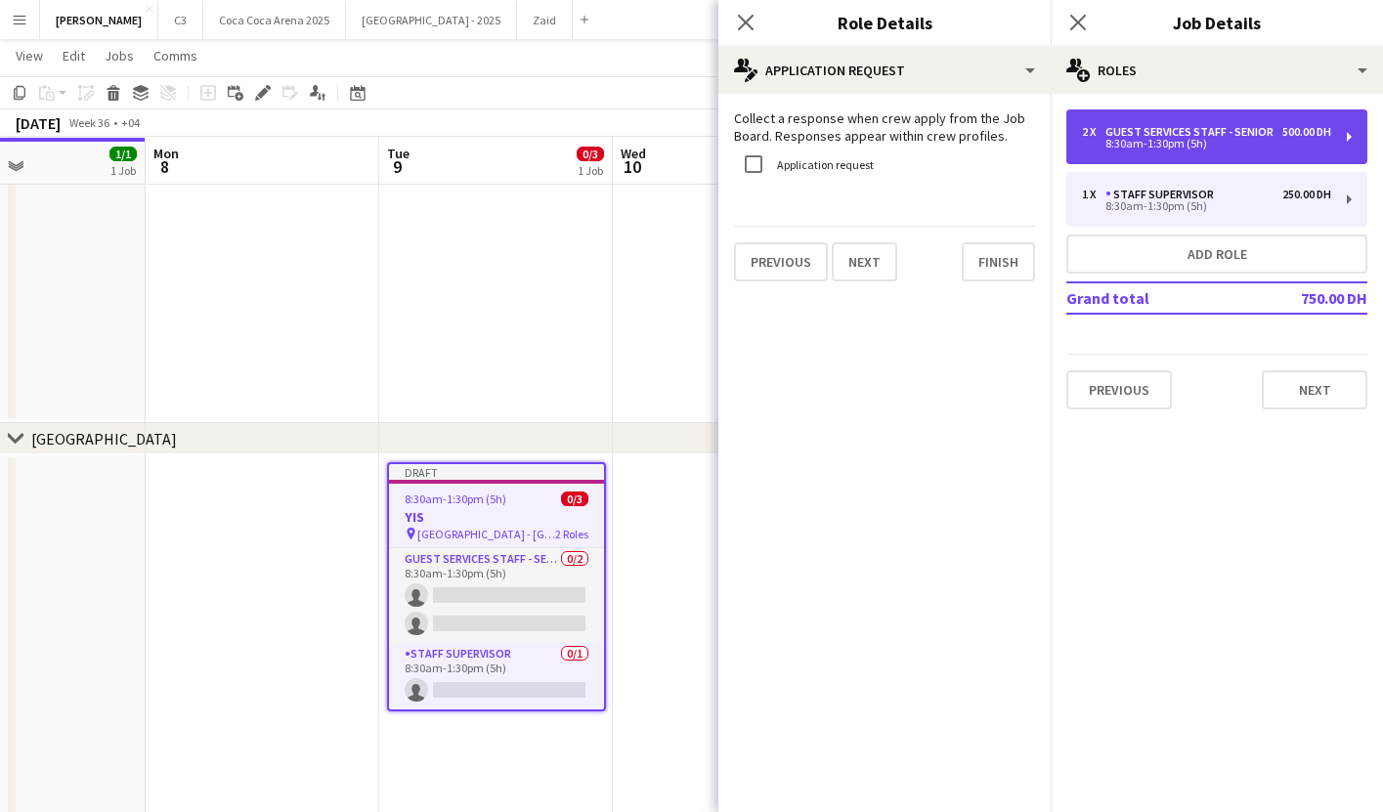
click at [1170, 144] on div "8:30am-1:30pm (5h)" at bounding box center [1206, 144] width 249 height 10
type input "**********"
type input "********"
type input "*"
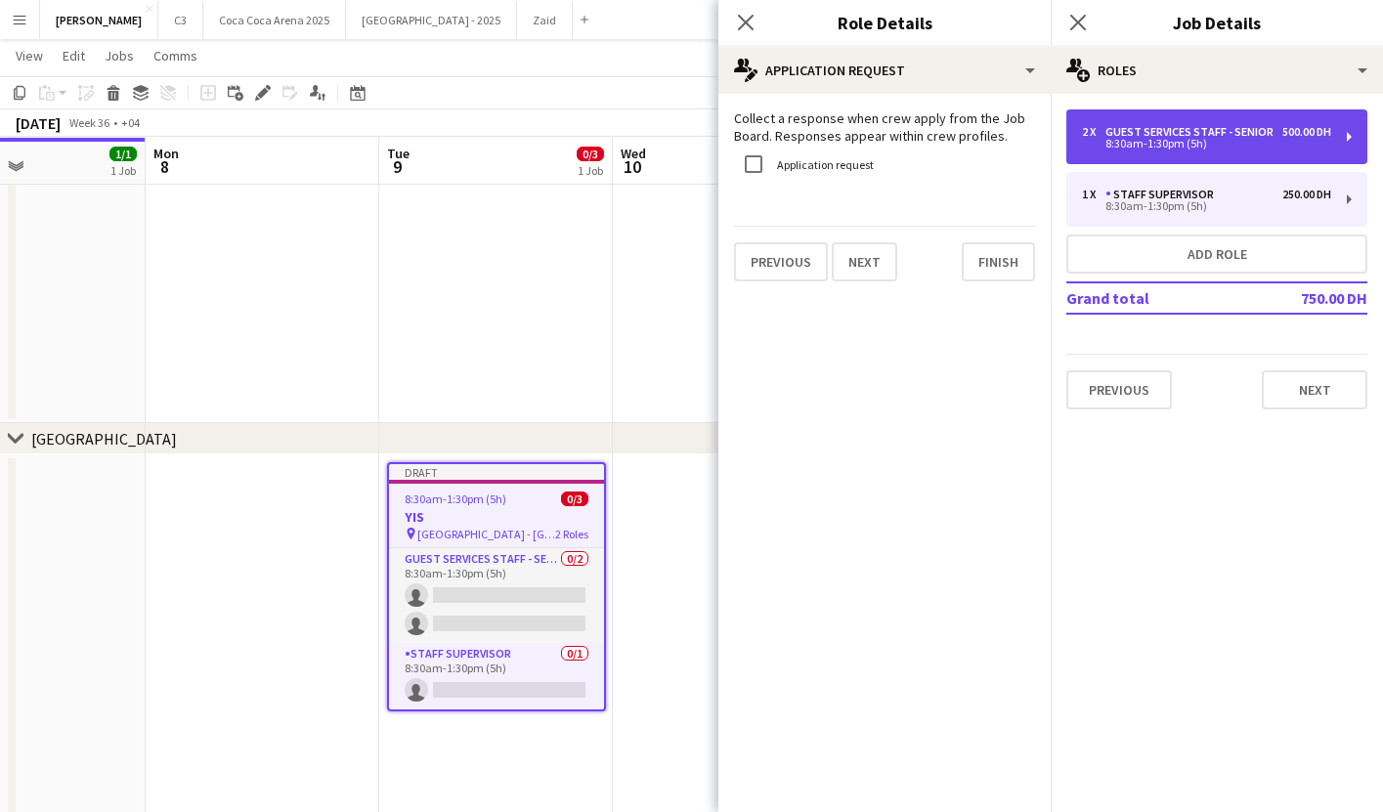
scroll to position [250, 0]
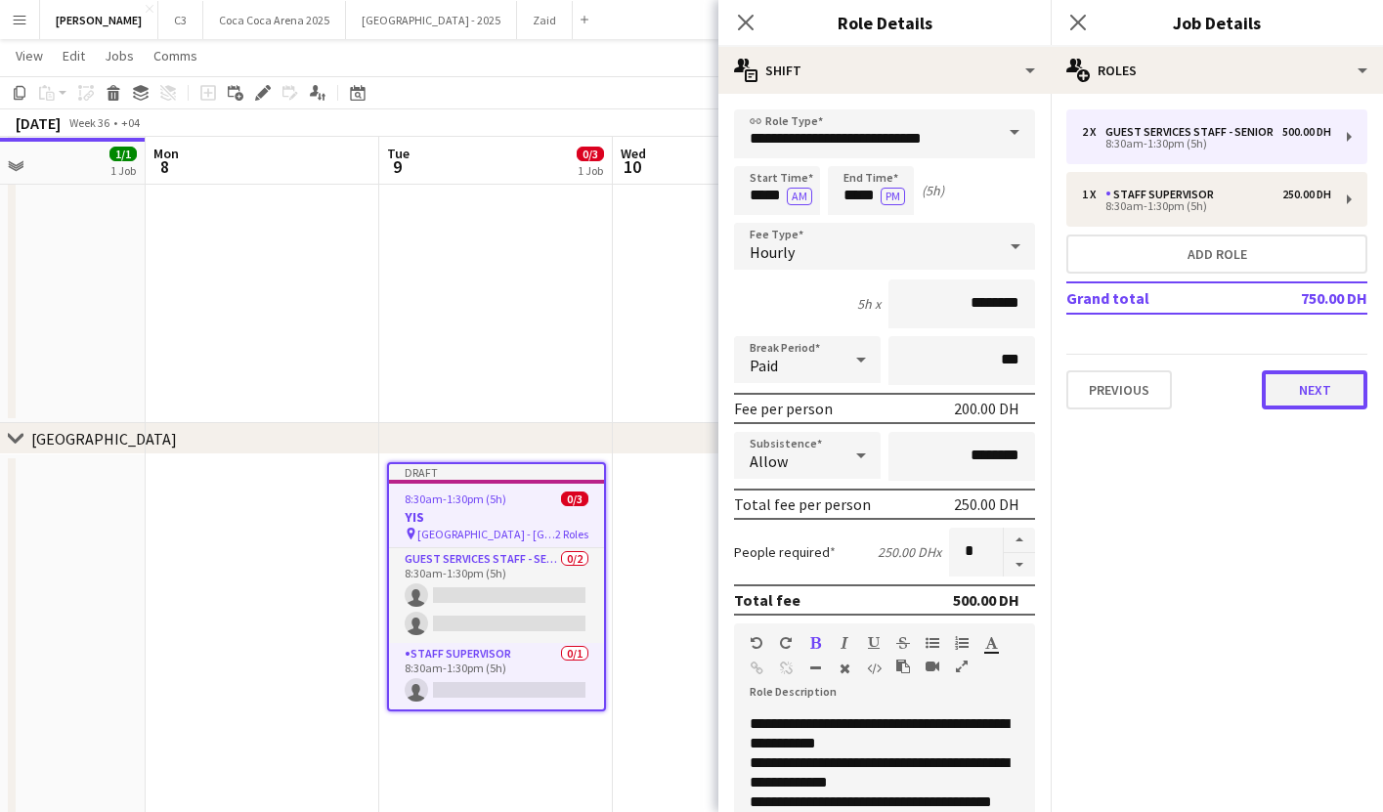
click at [1295, 384] on button "Next" at bounding box center [1315, 390] width 106 height 39
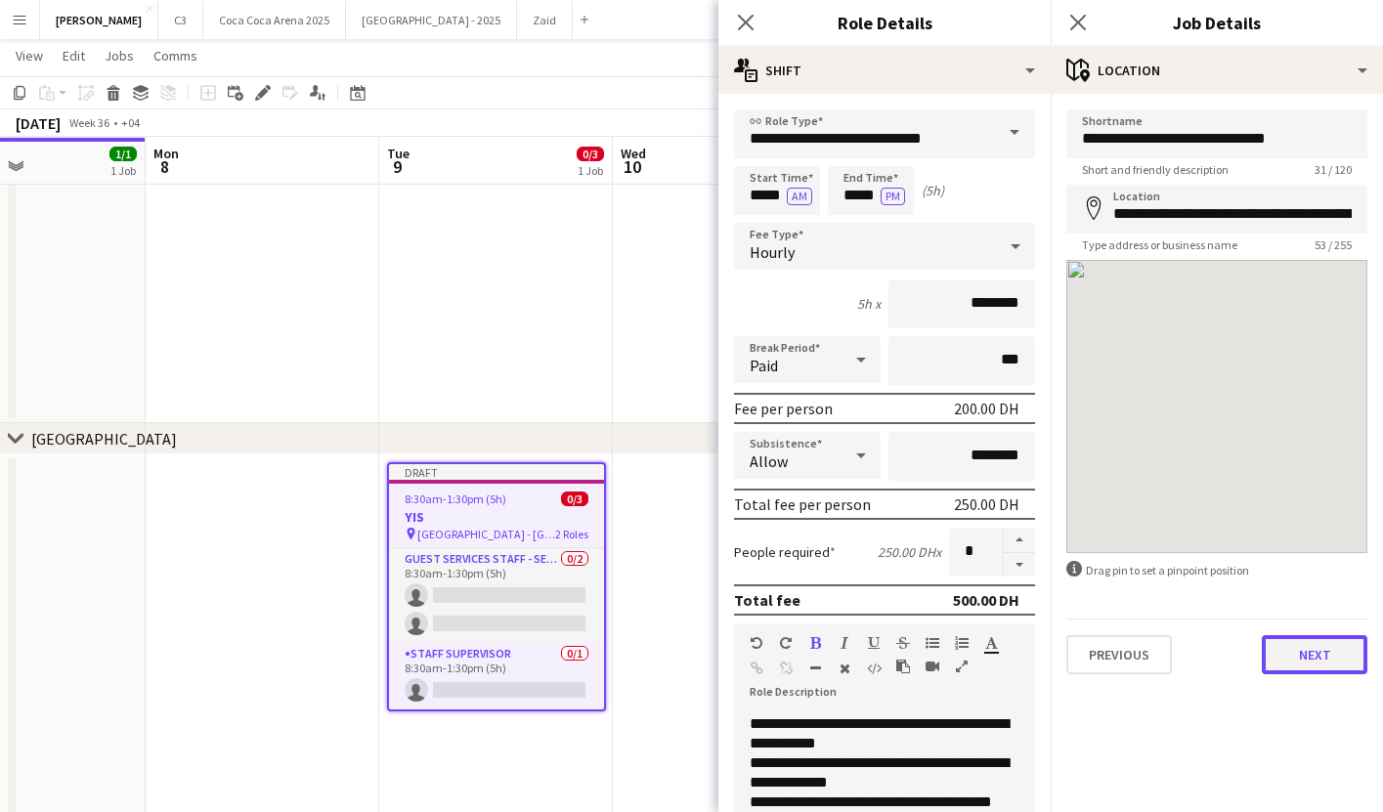
click at [1320, 659] on button "Next" at bounding box center [1315, 654] width 106 height 39
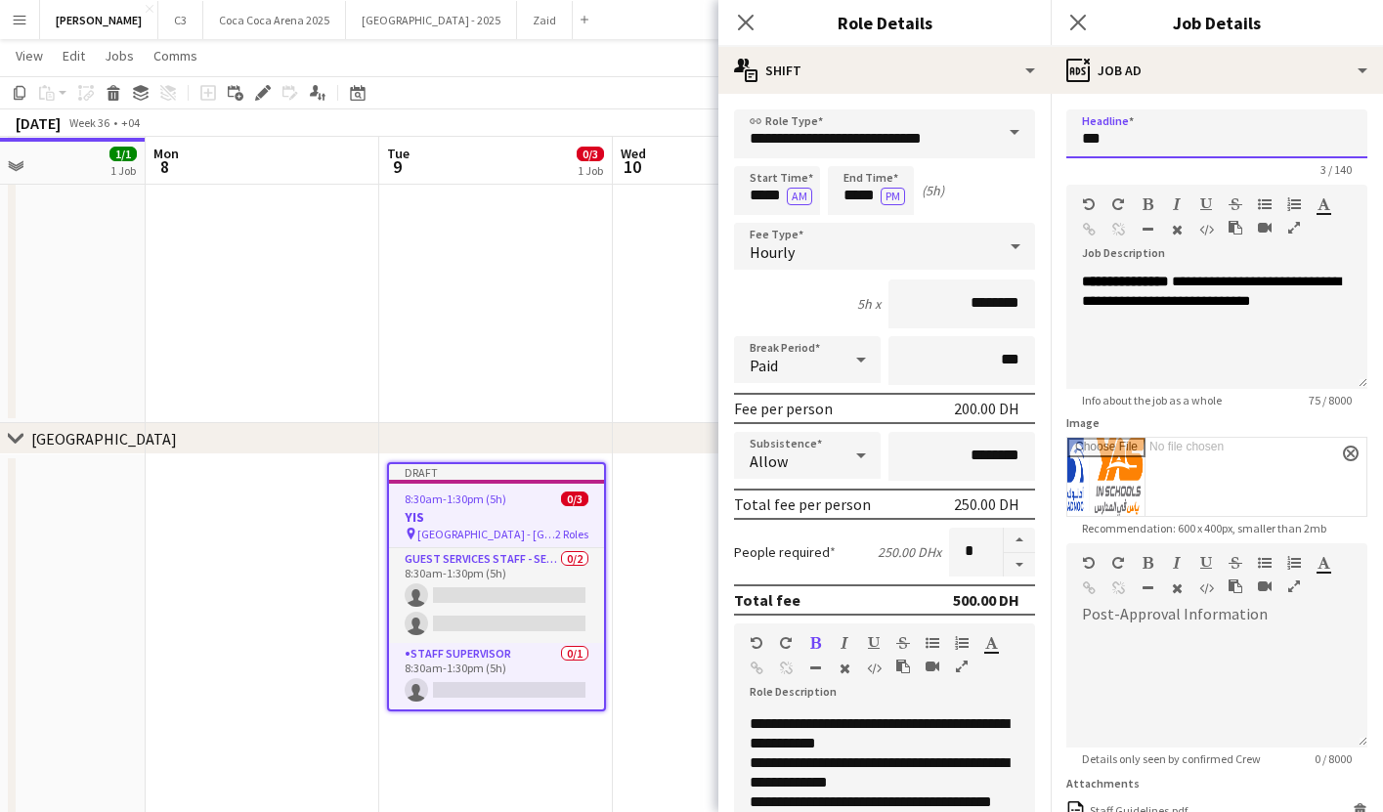
click at [1193, 136] on input "***" at bounding box center [1217, 133] width 301 height 49
paste input "**********"
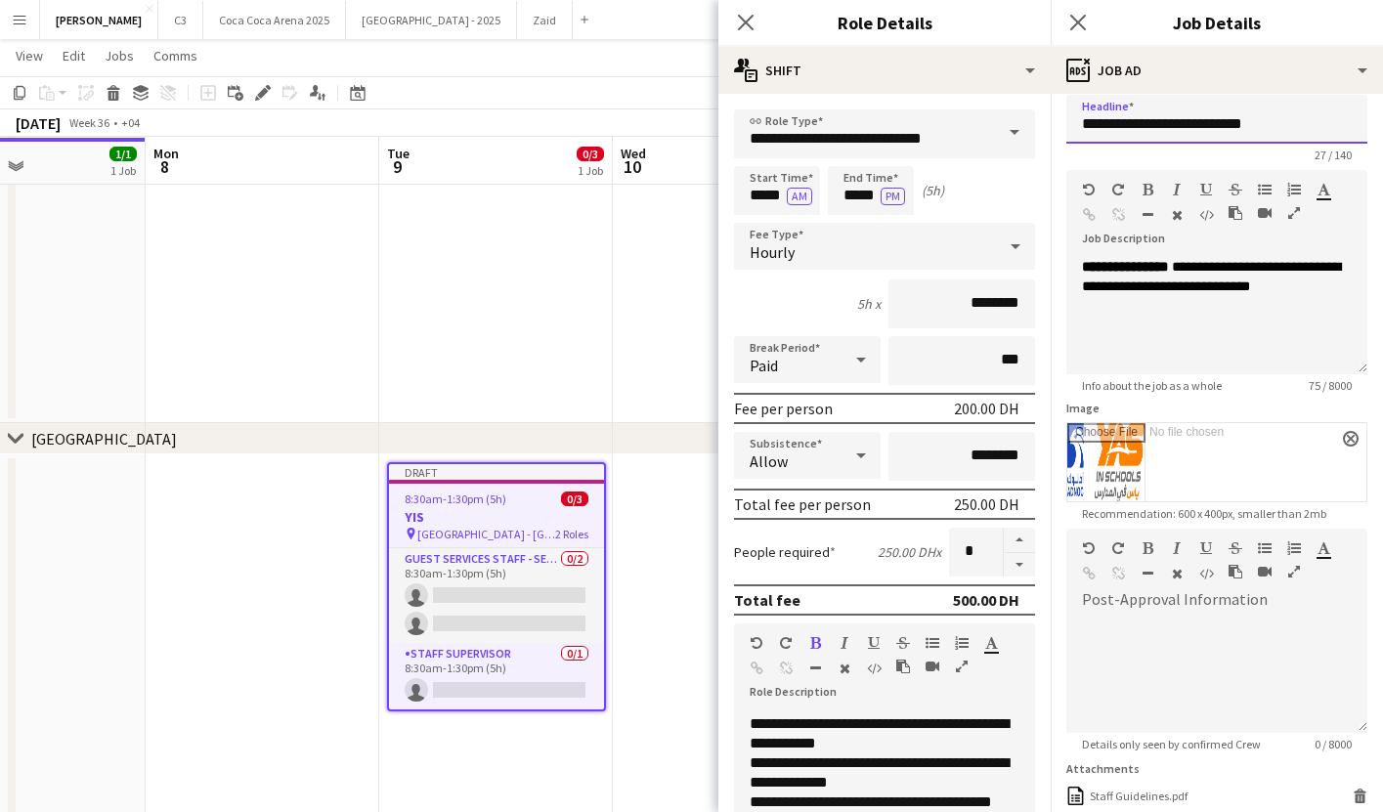
scroll to position [174, 0]
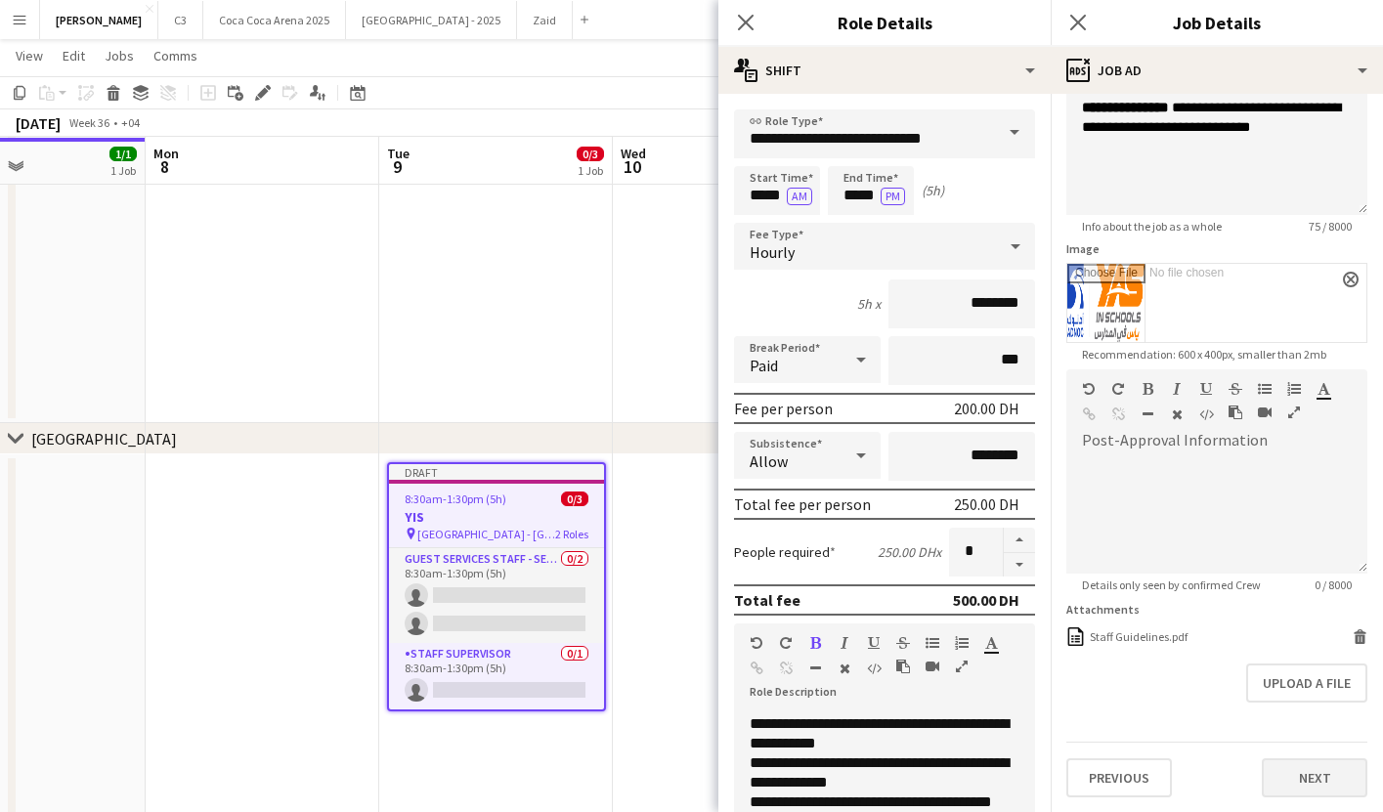
type input "**********"
click at [1280, 768] on button "Next" at bounding box center [1315, 778] width 106 height 39
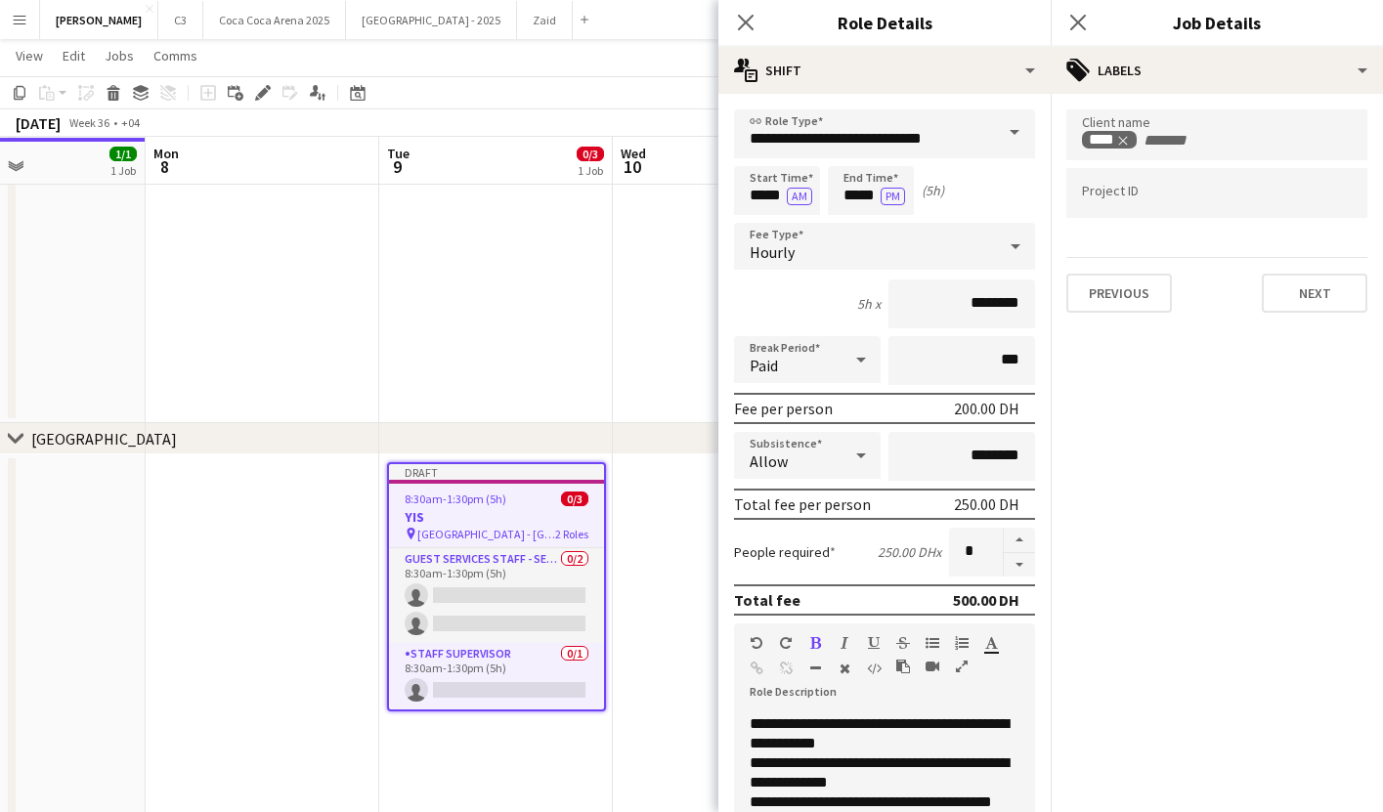
scroll to position [0, 0]
click at [1300, 295] on button "Next" at bounding box center [1315, 293] width 106 height 39
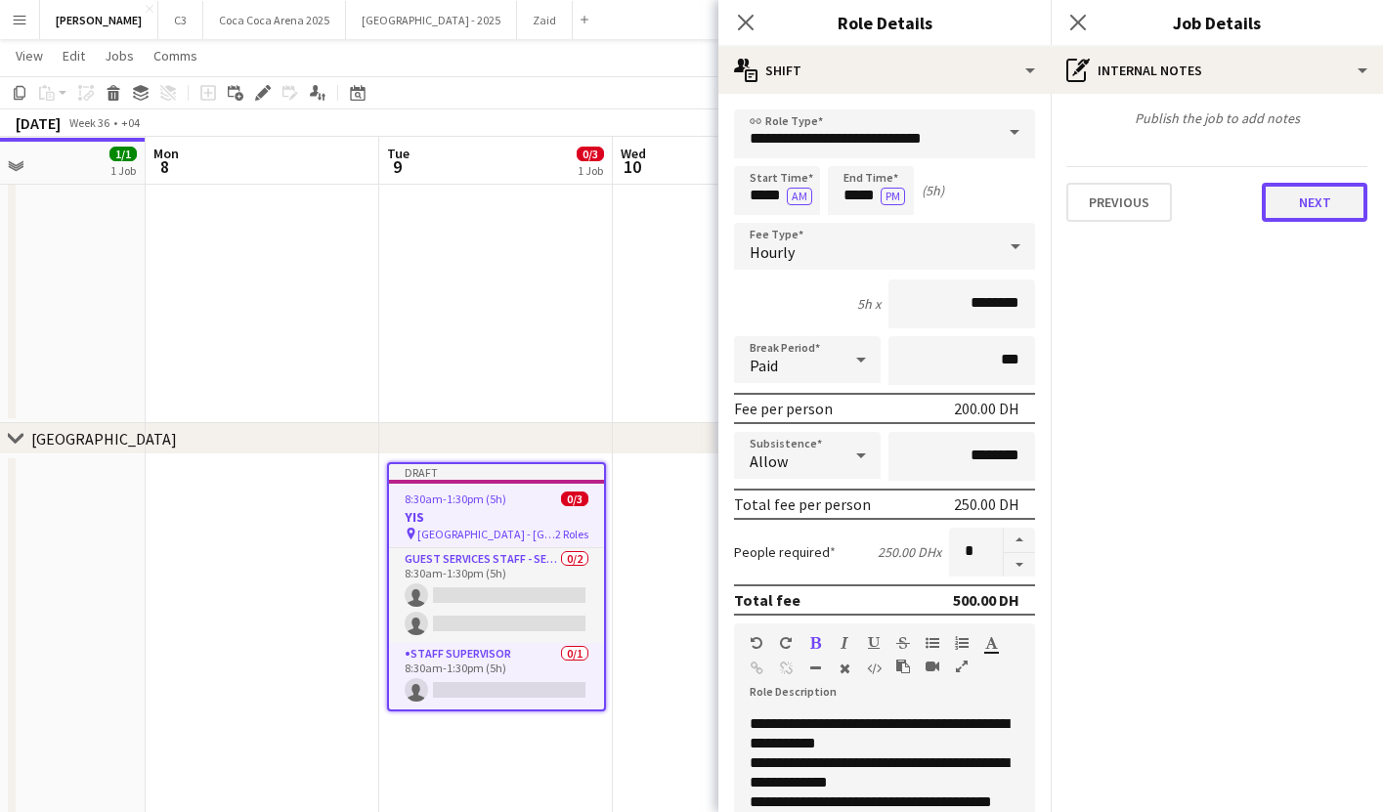
click at [1302, 199] on button "Next" at bounding box center [1315, 202] width 106 height 39
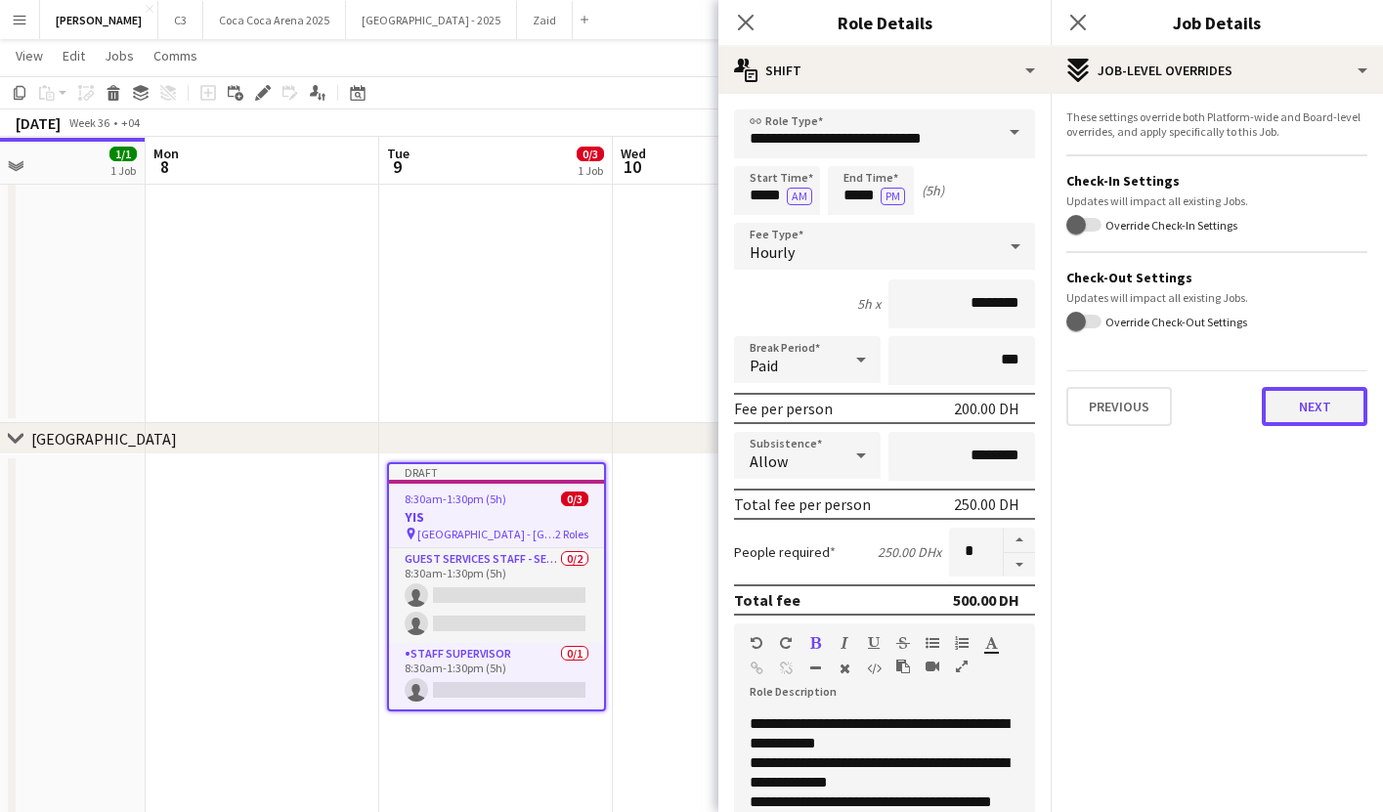
click at [1300, 421] on button "Next" at bounding box center [1315, 406] width 106 height 39
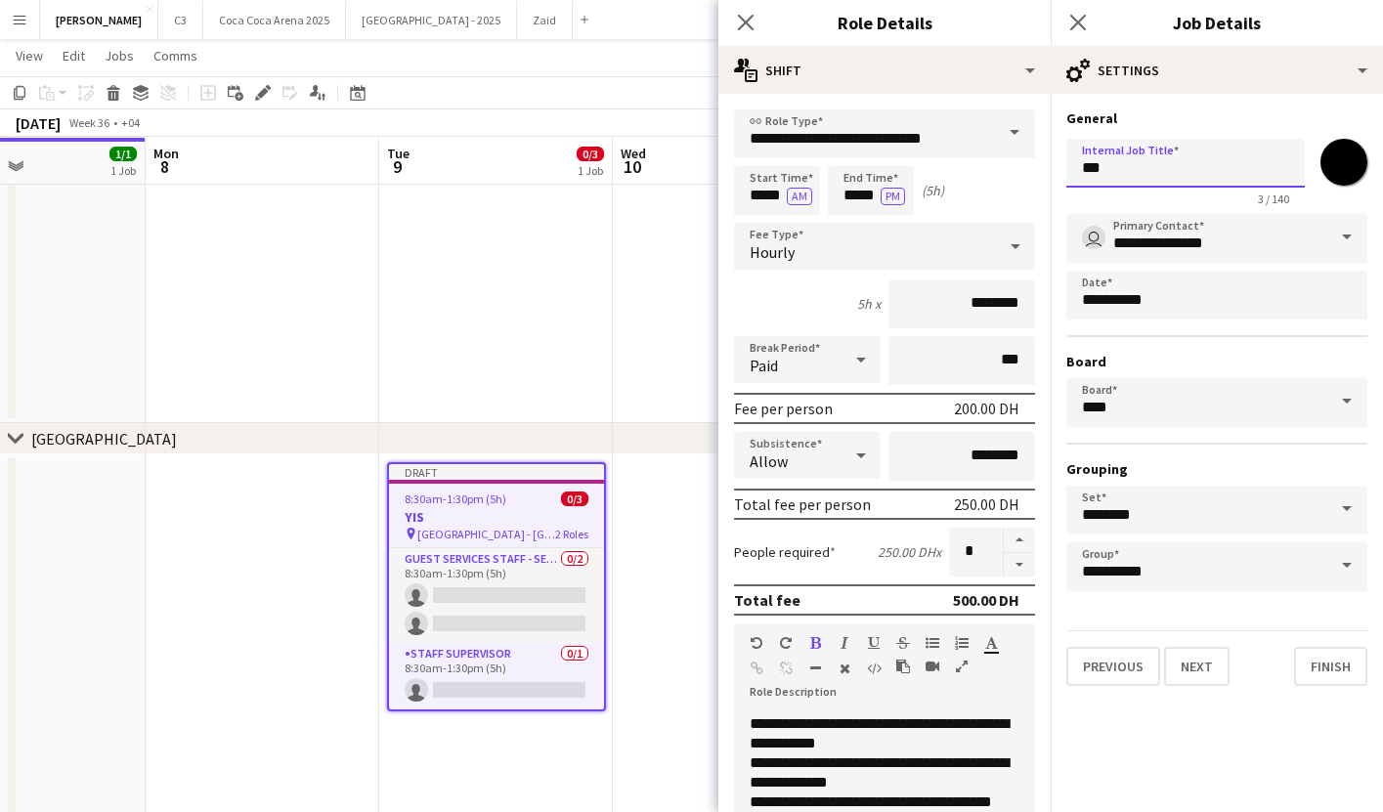
click at [1213, 169] on input "***" at bounding box center [1186, 163] width 239 height 49
paste input "**********"
type input "**********"
click at [1200, 242] on input "**********" at bounding box center [1217, 238] width 301 height 49
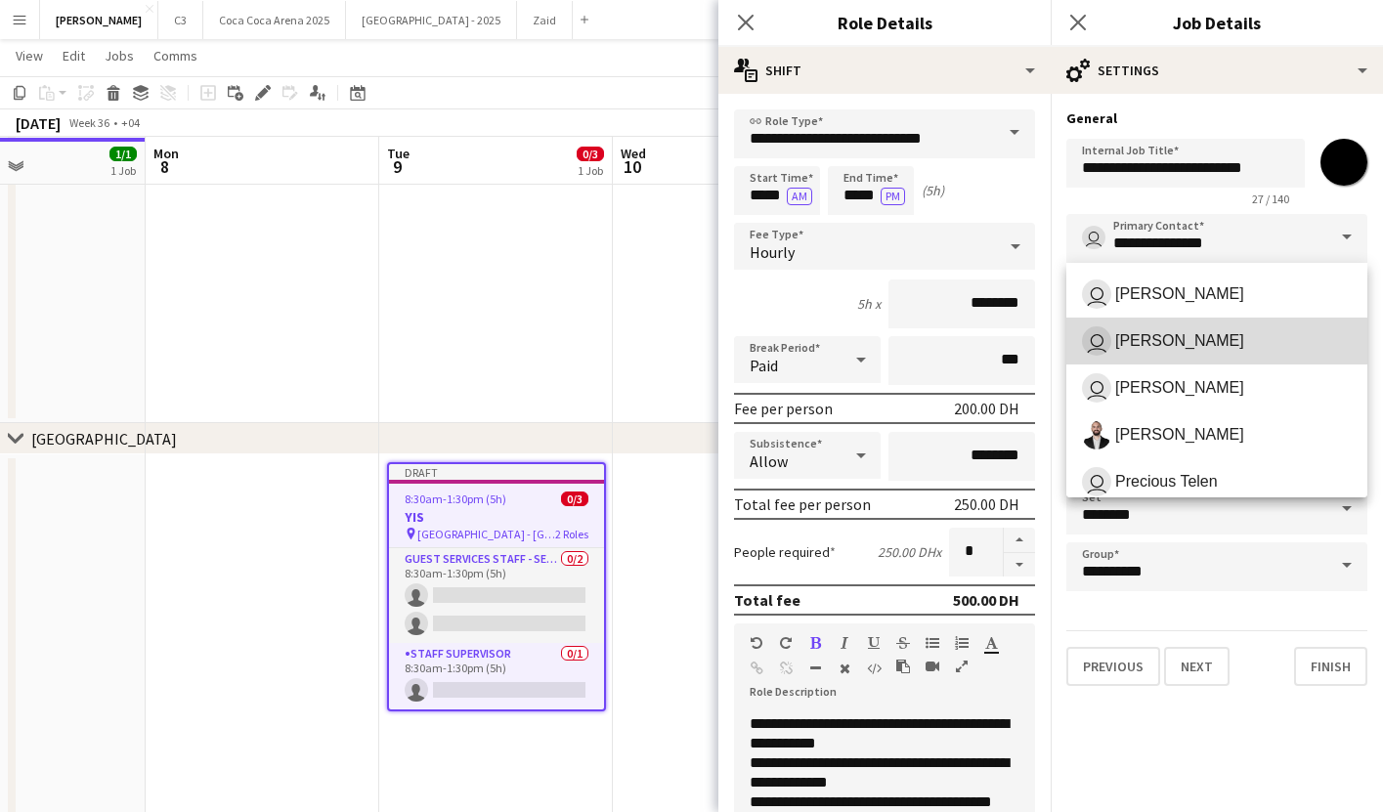
click at [1201, 334] on span "[PERSON_NAME]" at bounding box center [1179, 340] width 129 height 19
type input "**********"
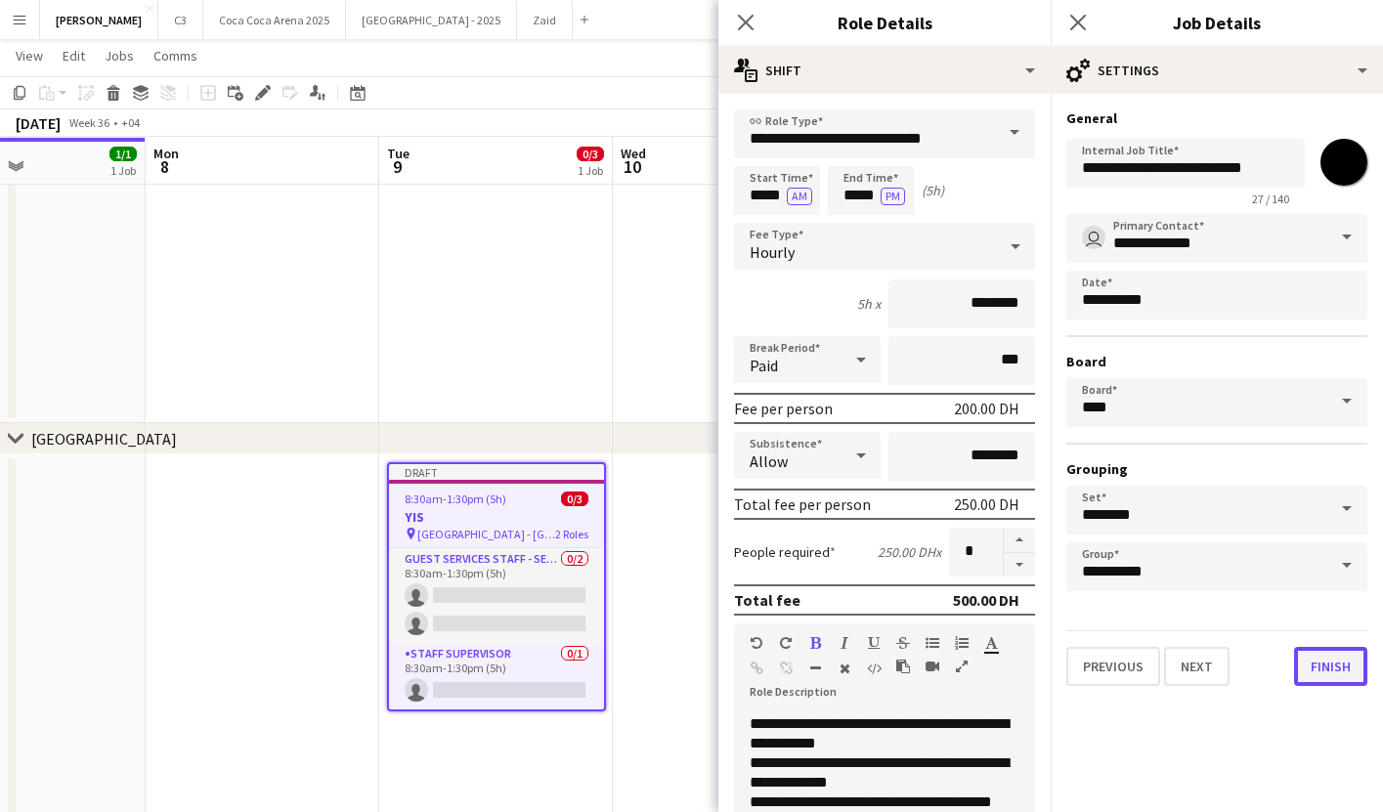
click at [1329, 671] on button "Finish" at bounding box center [1330, 666] width 73 height 39
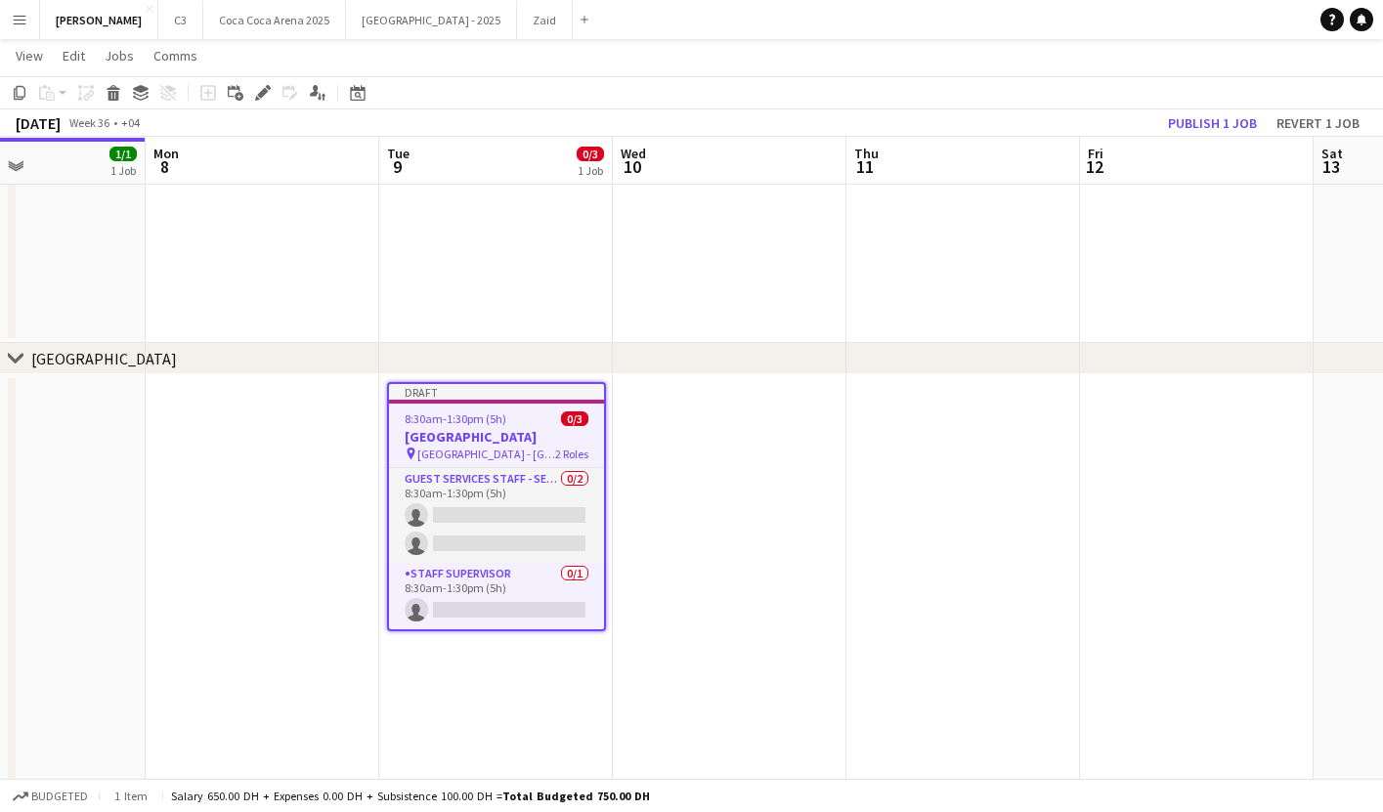
click at [476, 424] on span "8:30am-1:30pm (5h)" at bounding box center [456, 419] width 102 height 15
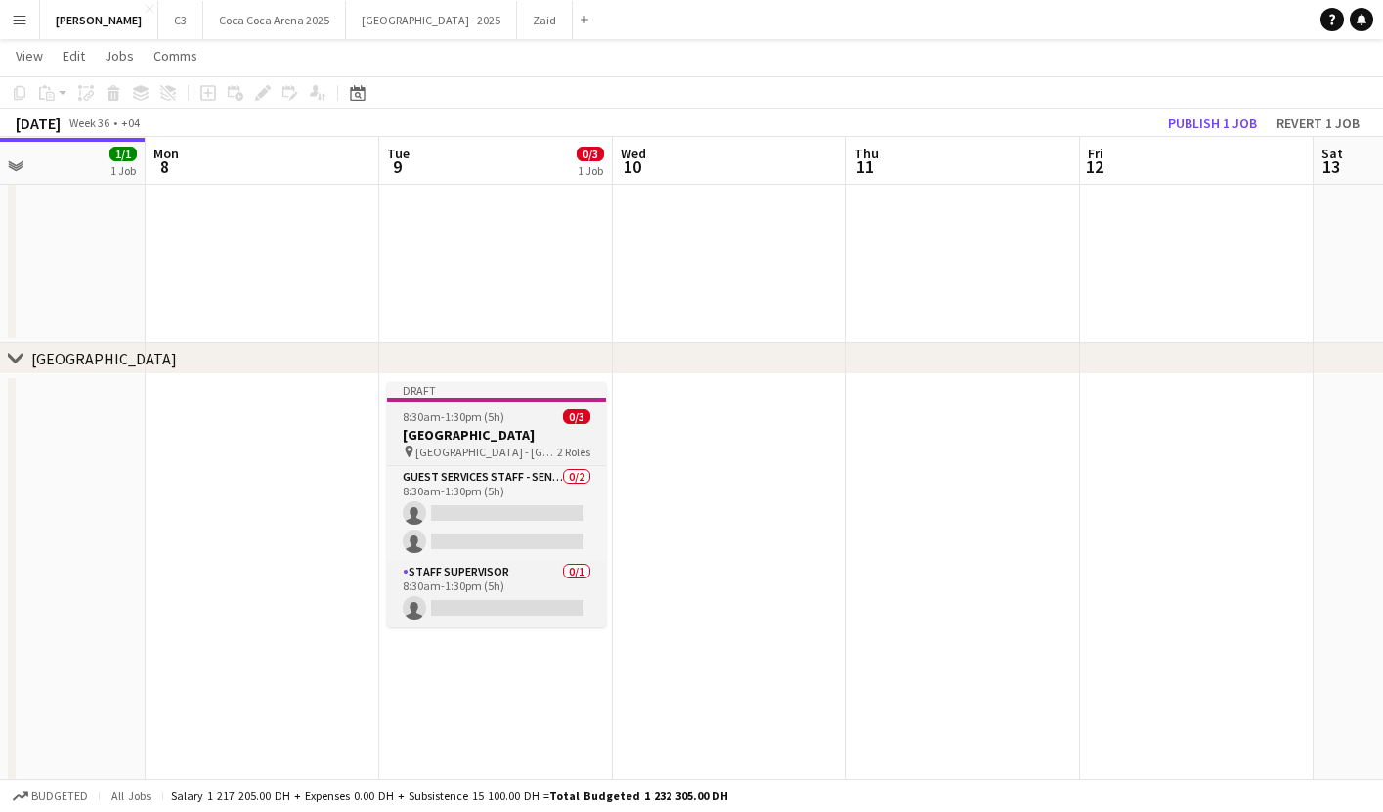
click at [461, 415] on span "8:30am-1:30pm (5h)" at bounding box center [454, 417] width 102 height 15
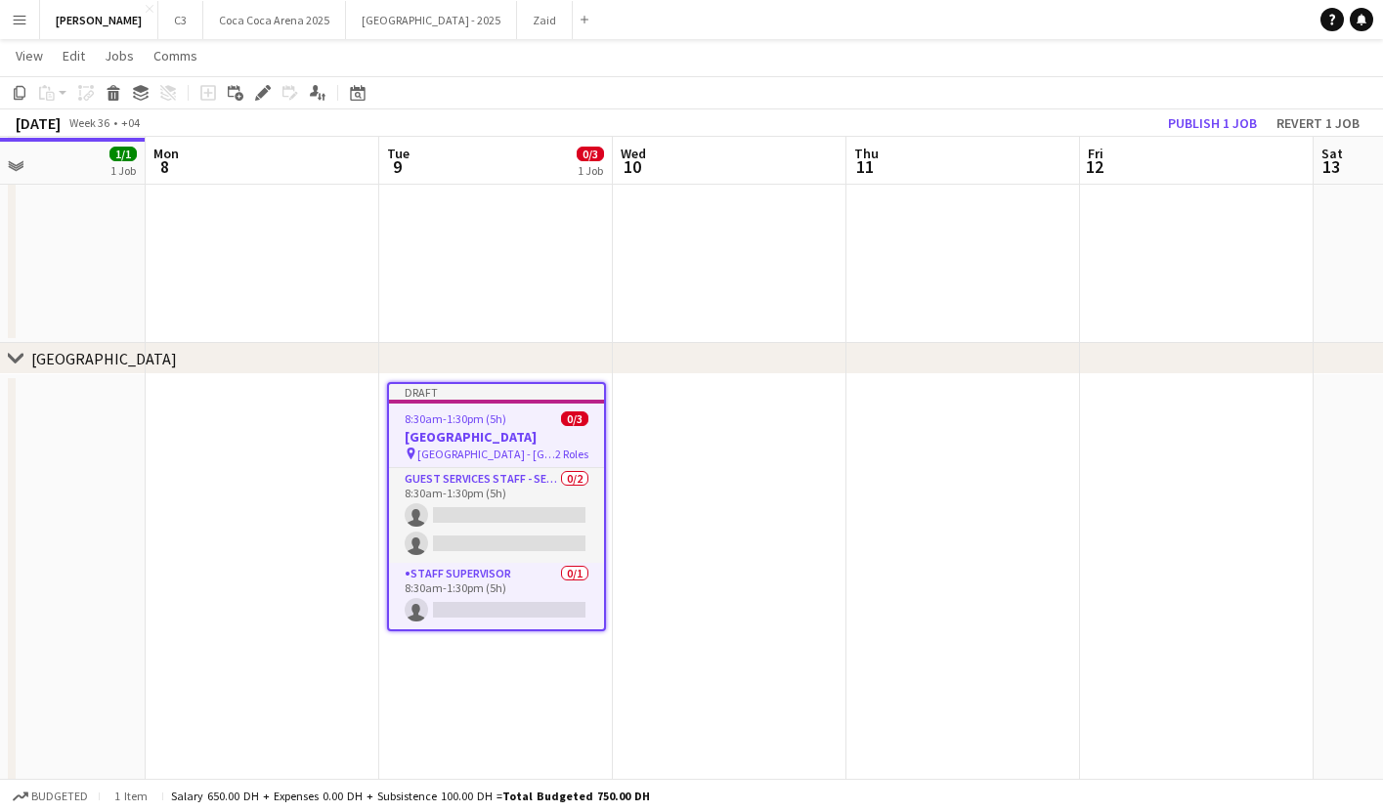
click at [679, 432] on app-date-cell at bounding box center [730, 732] width 234 height 717
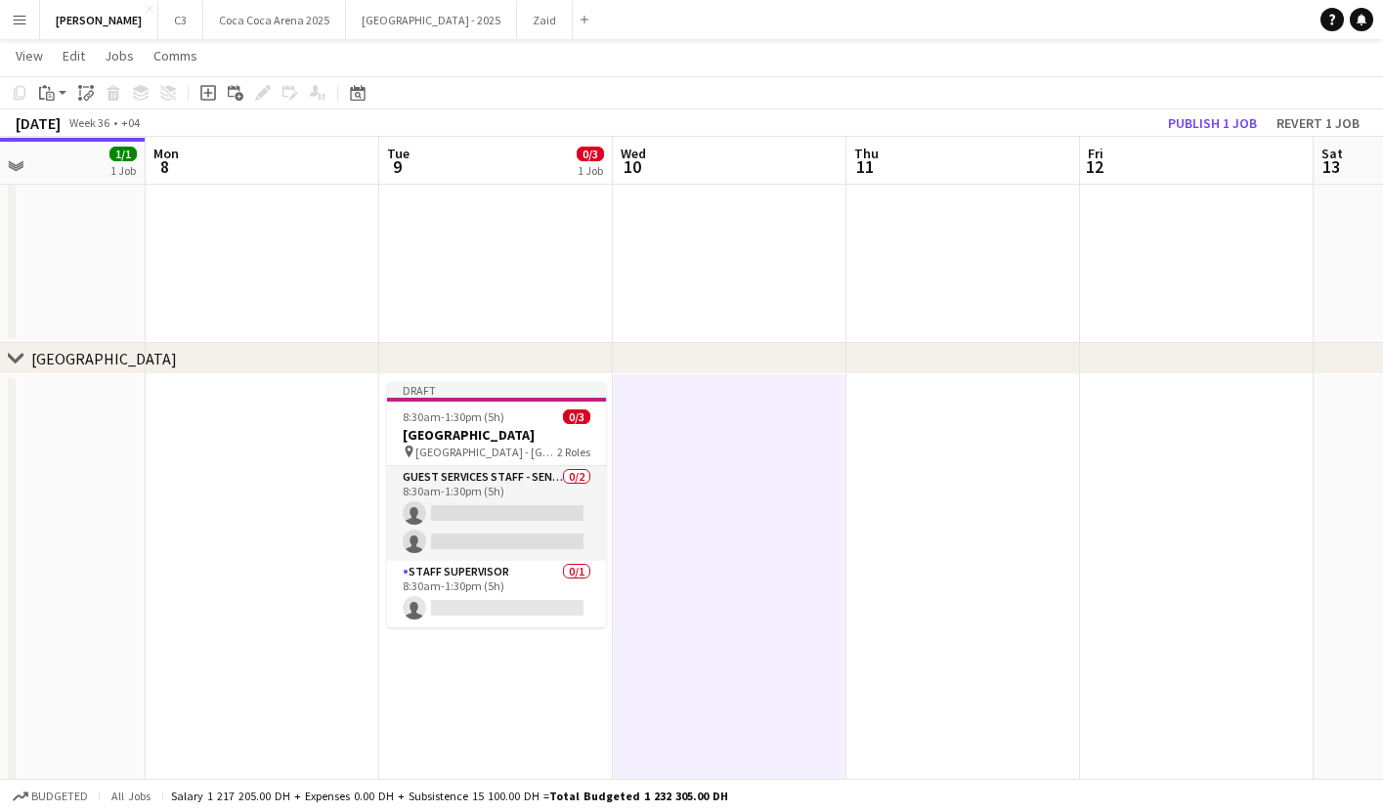
click at [931, 434] on app-date-cell at bounding box center [964, 732] width 234 height 717
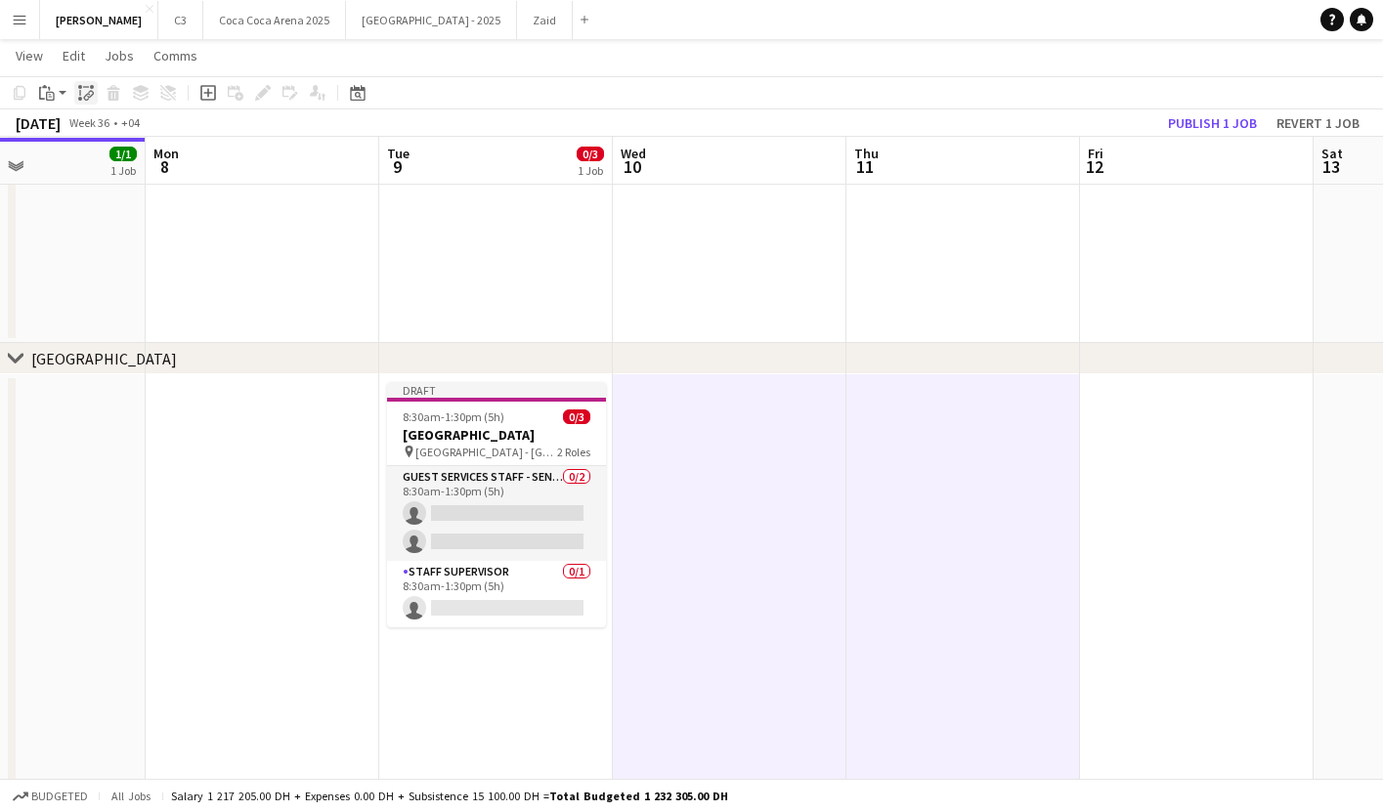
click at [83, 93] on icon "Paste linked Job" at bounding box center [86, 93] width 16 height 16
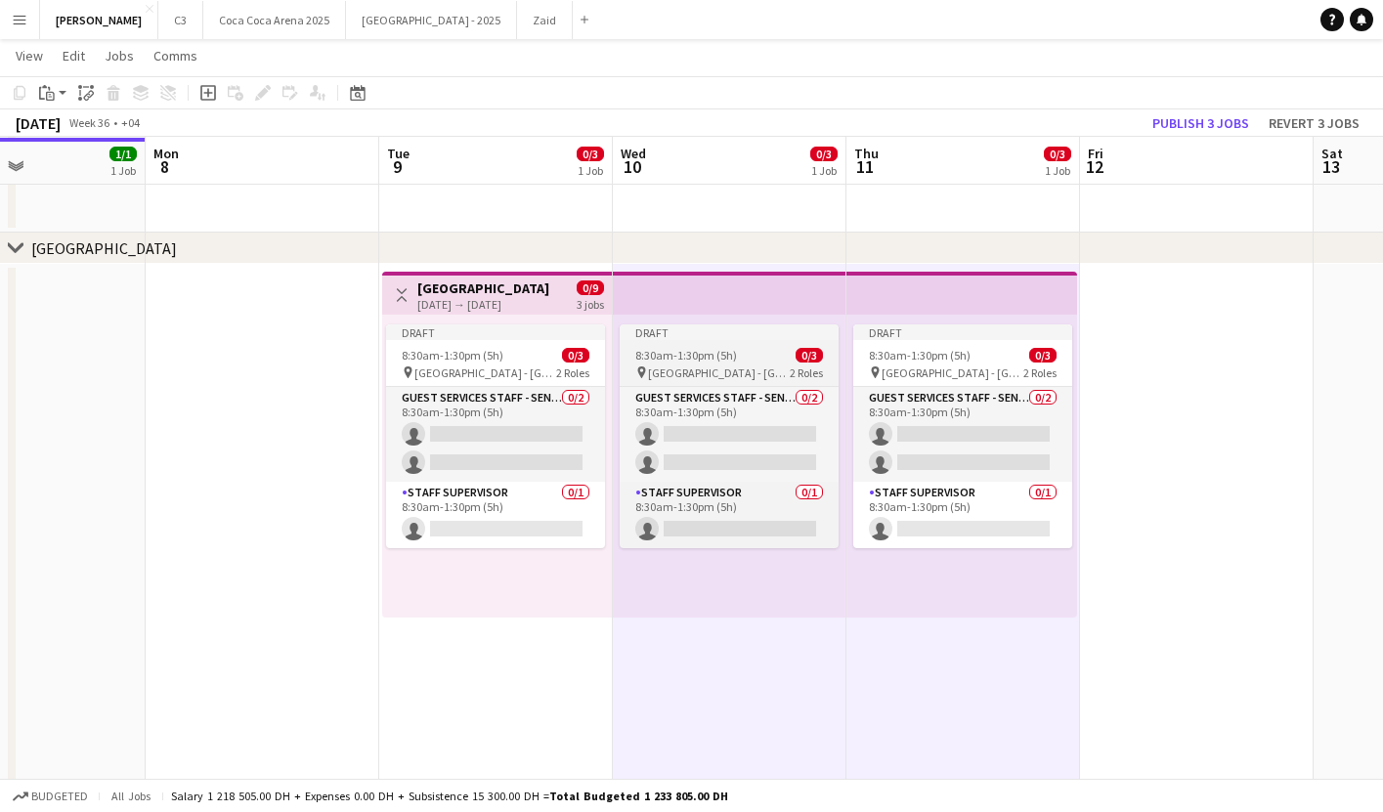
scroll to position [0, 593]
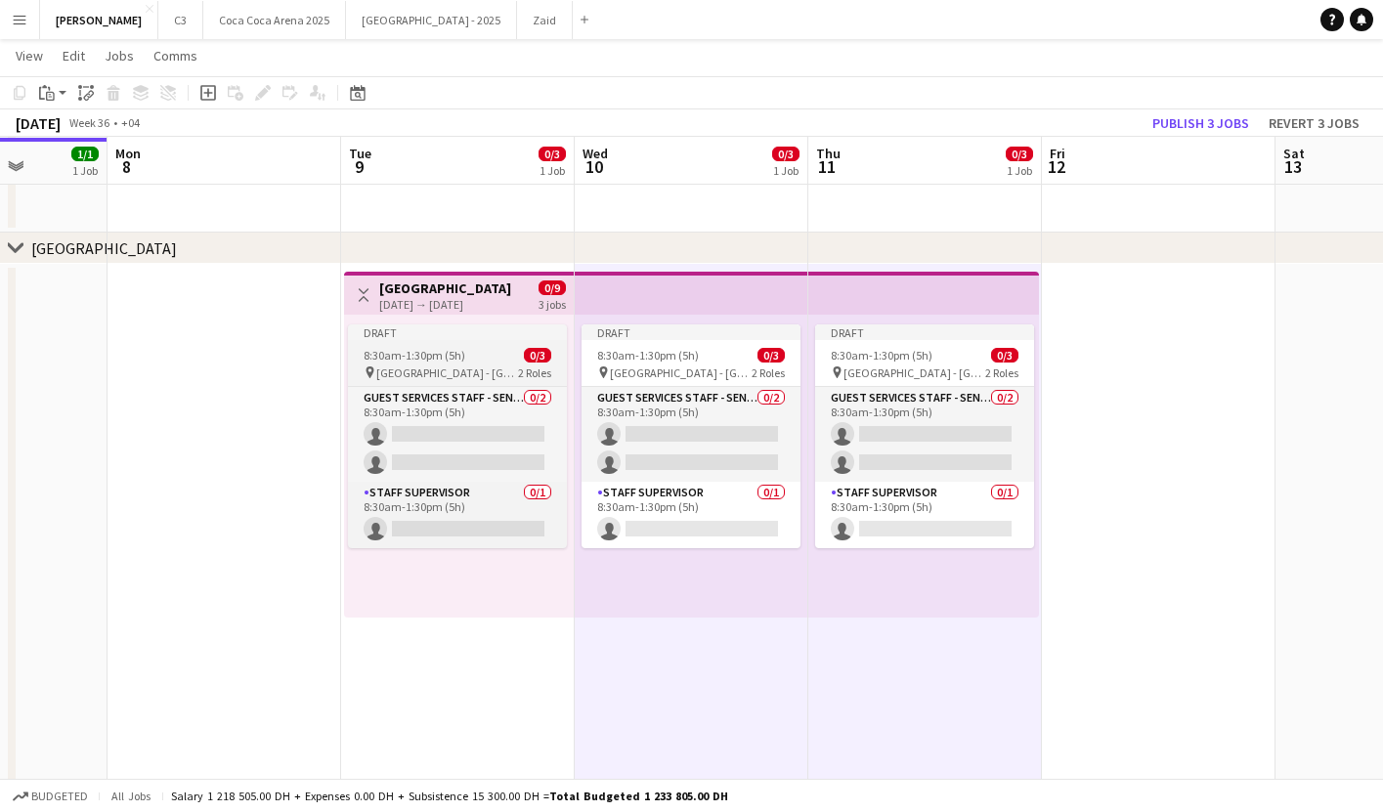
click at [475, 336] on div "Draft" at bounding box center [457, 333] width 219 height 16
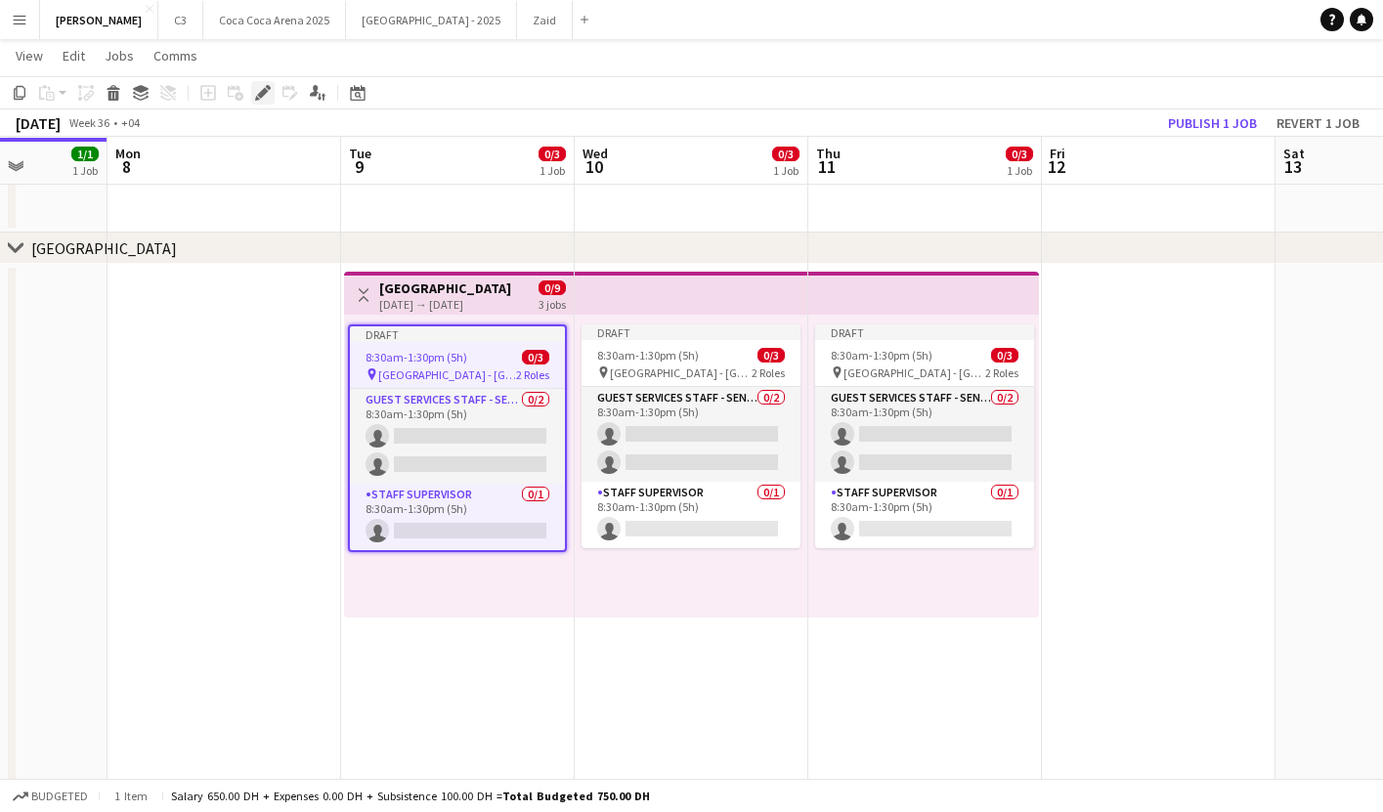
click at [267, 89] on icon "Edit" at bounding box center [263, 93] width 16 height 16
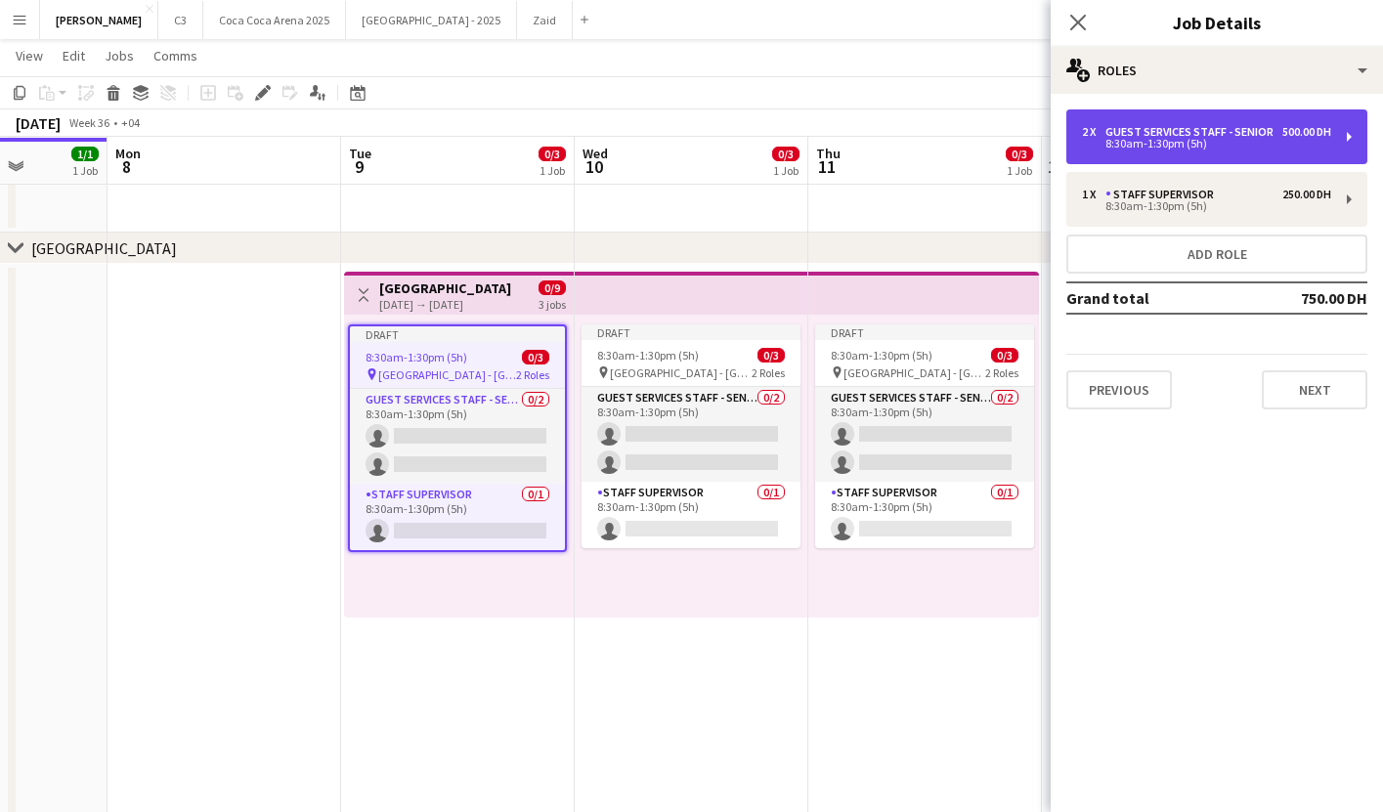
click at [1140, 115] on div "2 x Guest Services Staff - Senior 500.00 DH 8:30am-1:30pm (5h)" at bounding box center [1217, 136] width 301 height 55
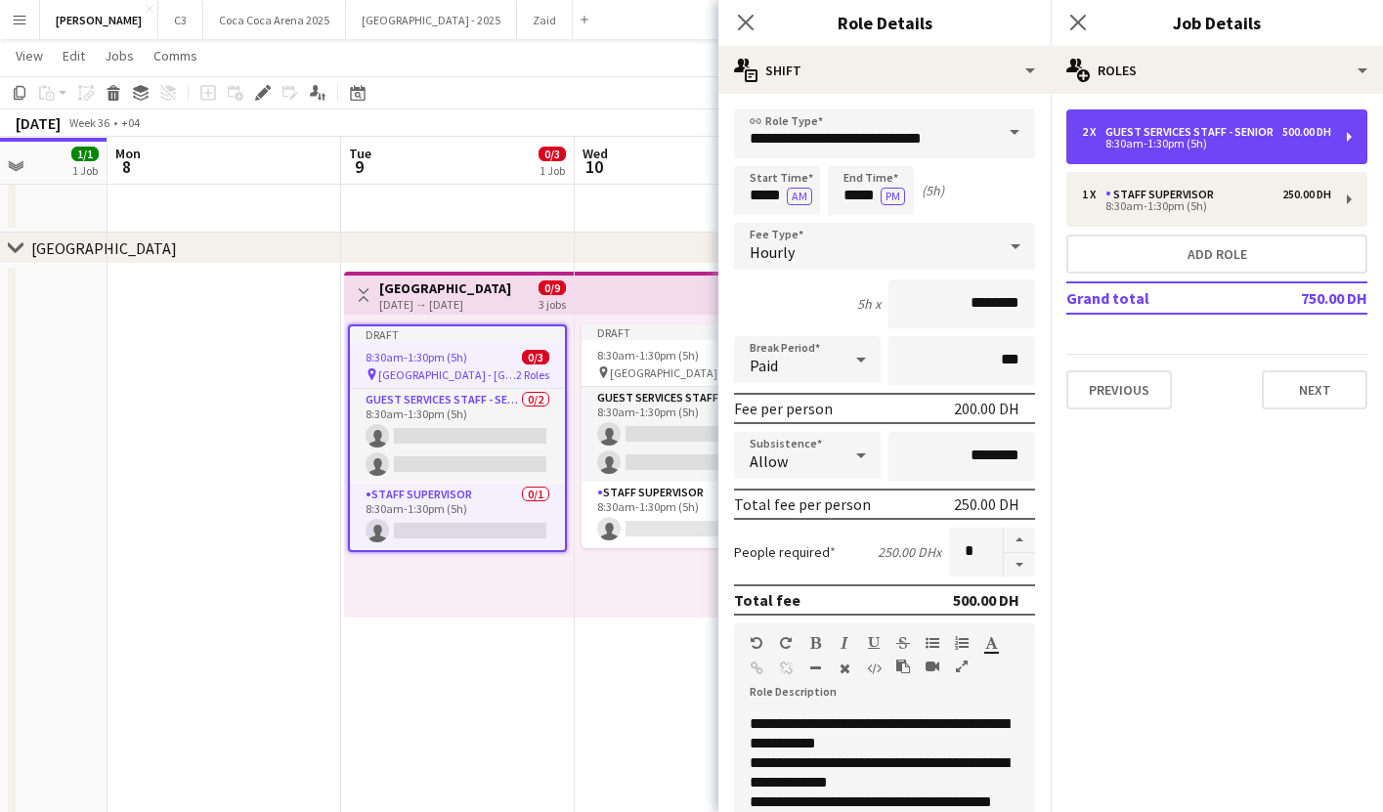
scroll to position [355, 0]
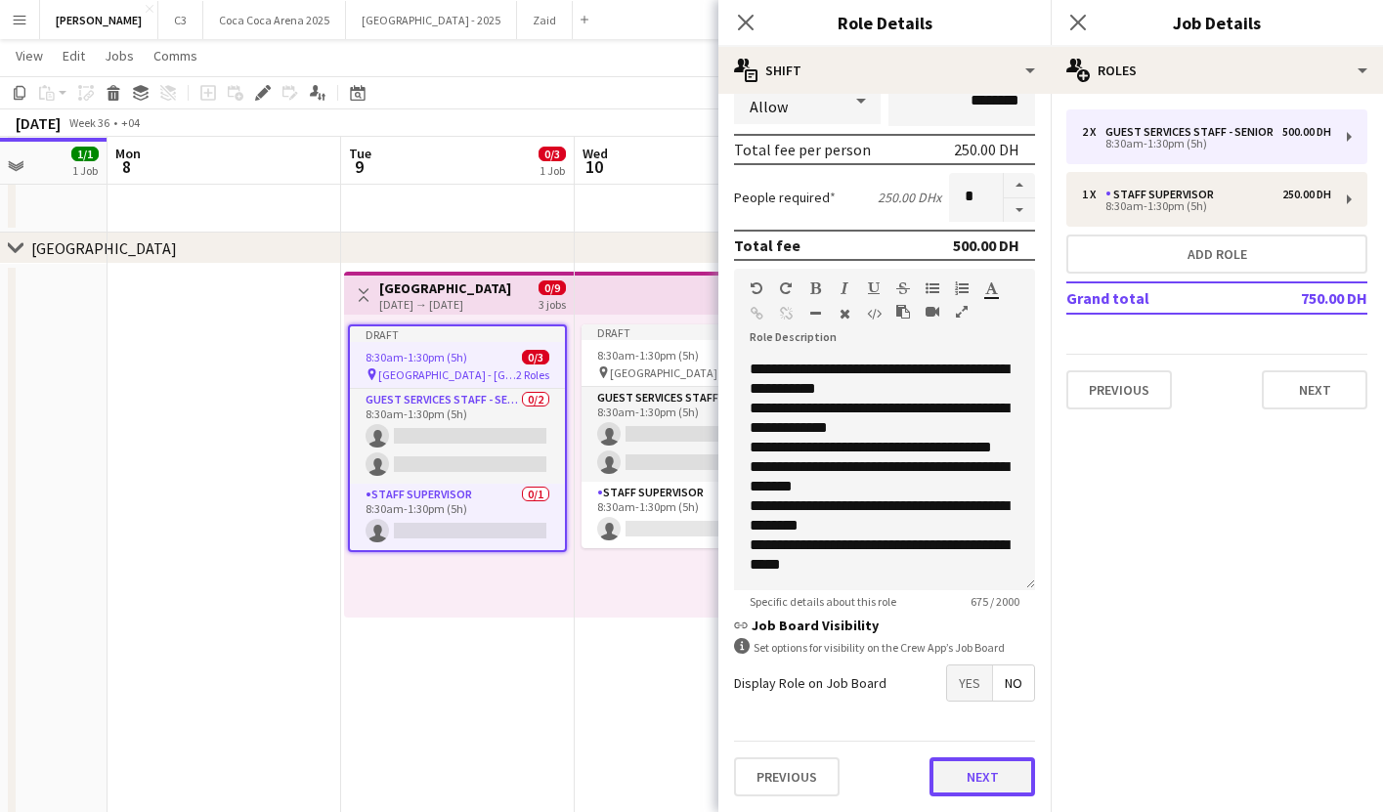
click at [977, 795] on button "Next" at bounding box center [983, 777] width 106 height 39
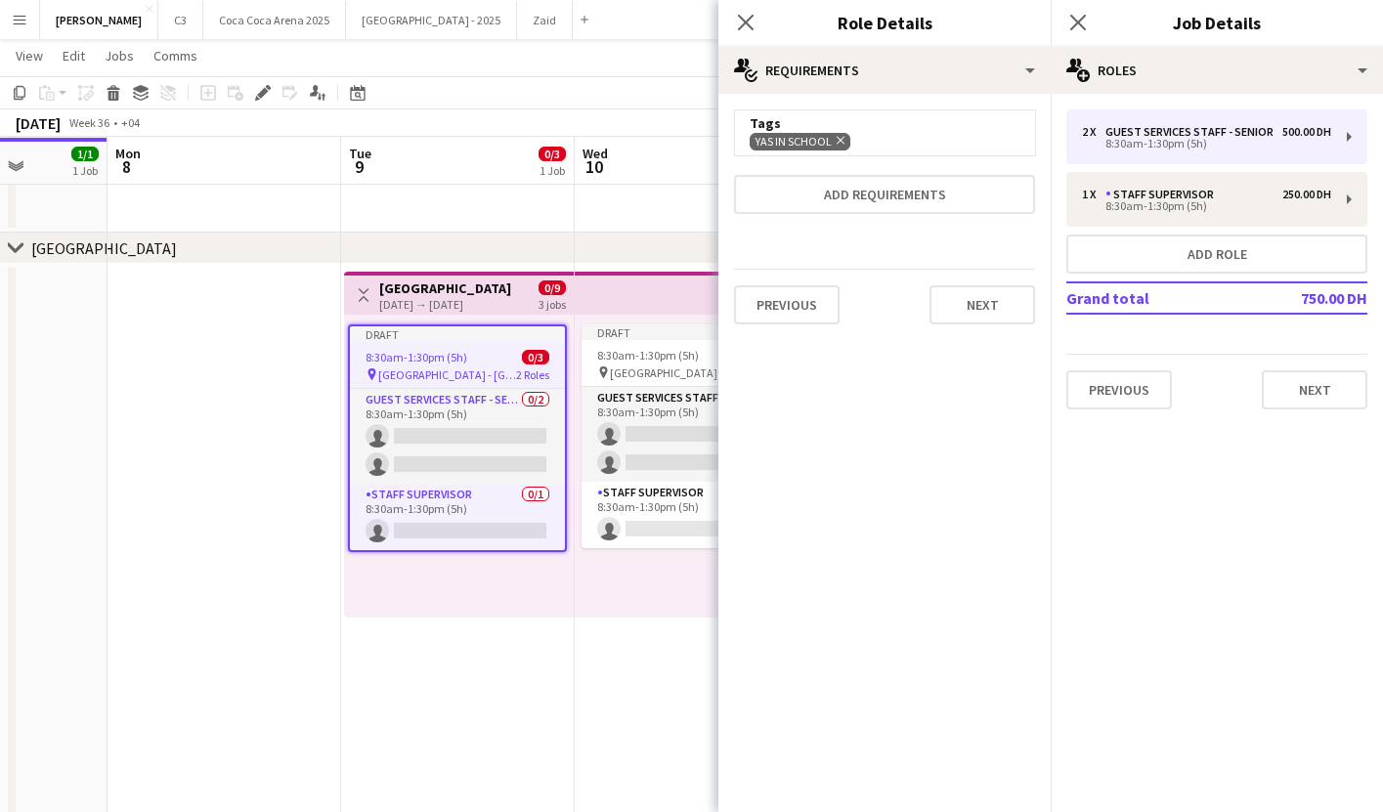
scroll to position [0, 0]
click at [790, 315] on button "Previous" at bounding box center [787, 304] width 106 height 39
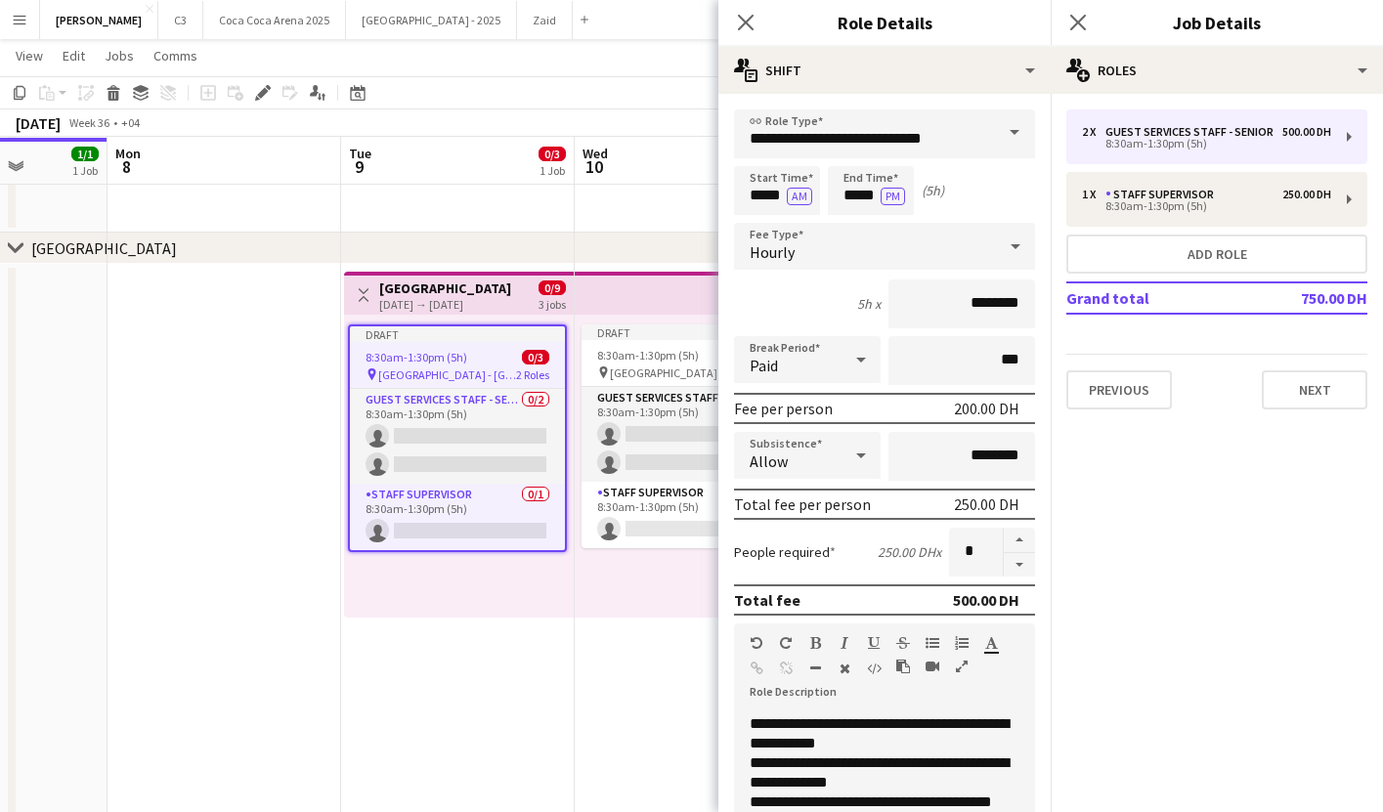
scroll to position [355, 0]
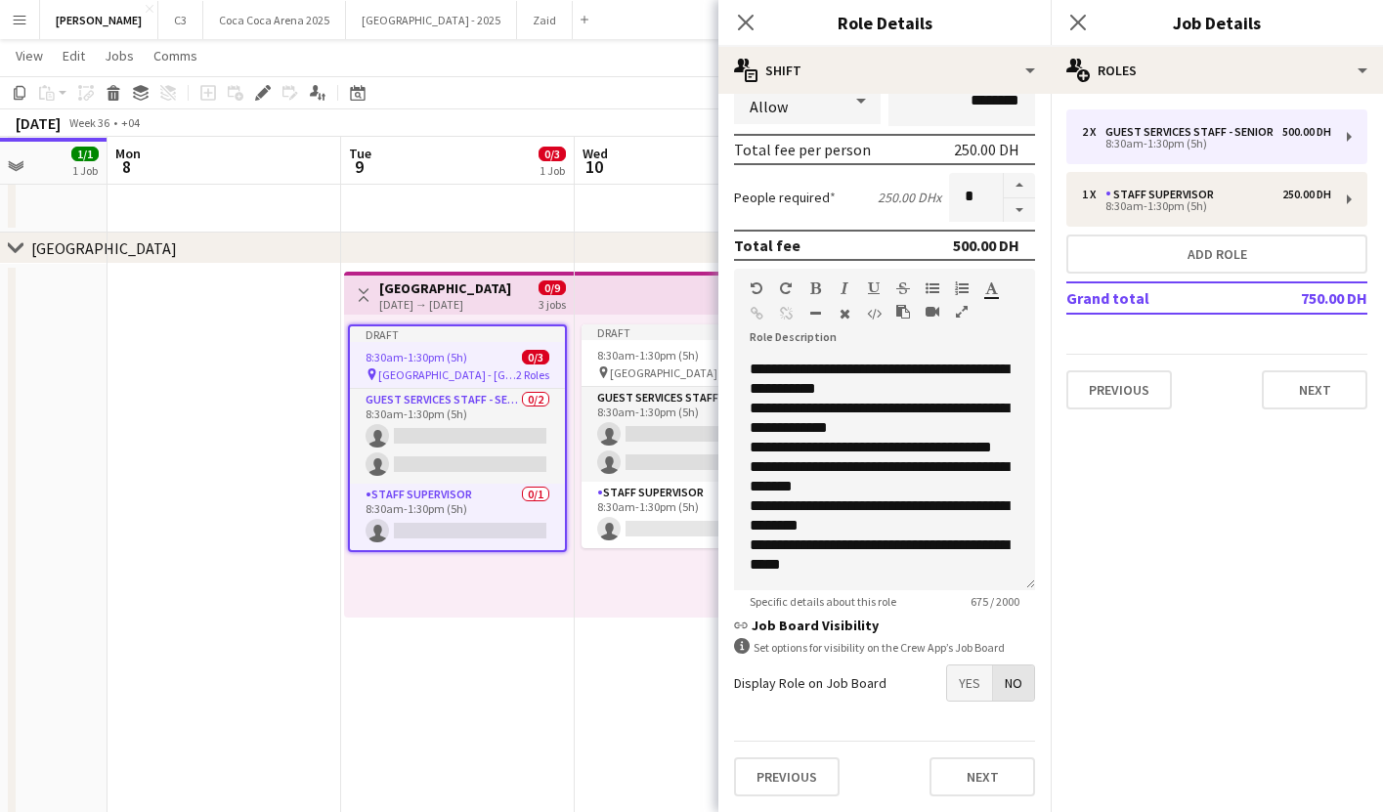
click at [1007, 677] on span "No" at bounding box center [1013, 683] width 41 height 35
click at [975, 695] on span "Yes" at bounding box center [969, 683] width 45 height 35
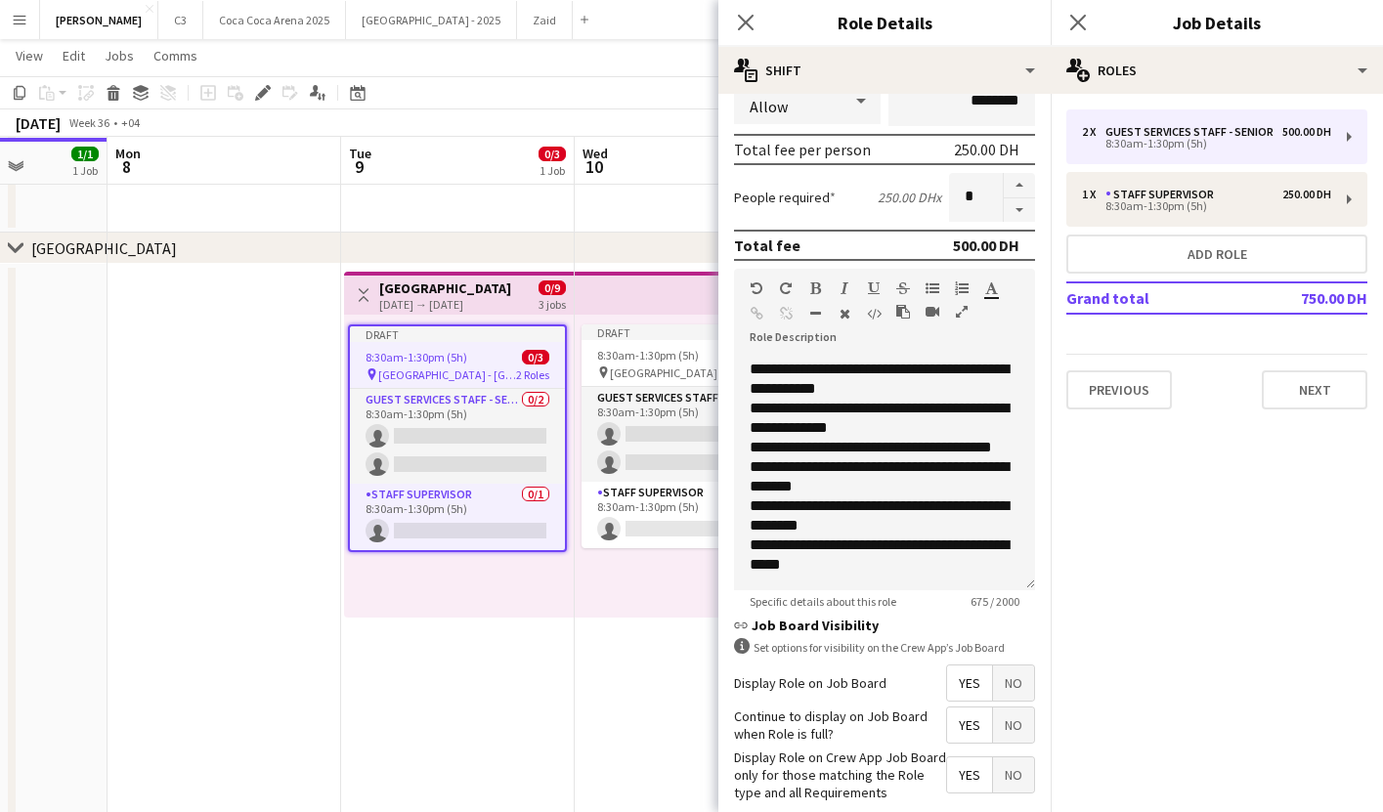
scroll to position [455, 0]
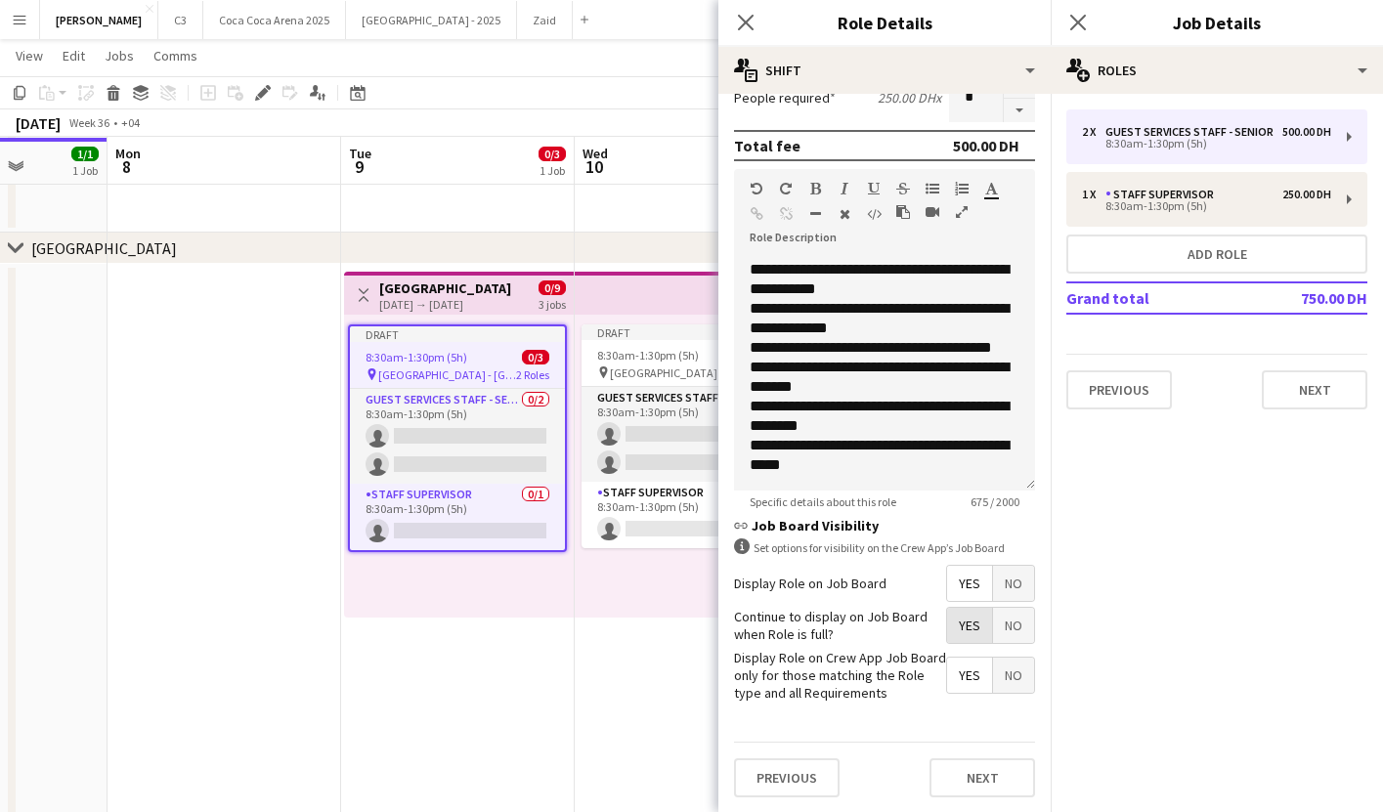
click at [980, 618] on span "Yes" at bounding box center [969, 625] width 45 height 35
click at [1012, 632] on span "No" at bounding box center [1013, 625] width 41 height 35
click at [997, 784] on button "Next" at bounding box center [983, 778] width 106 height 39
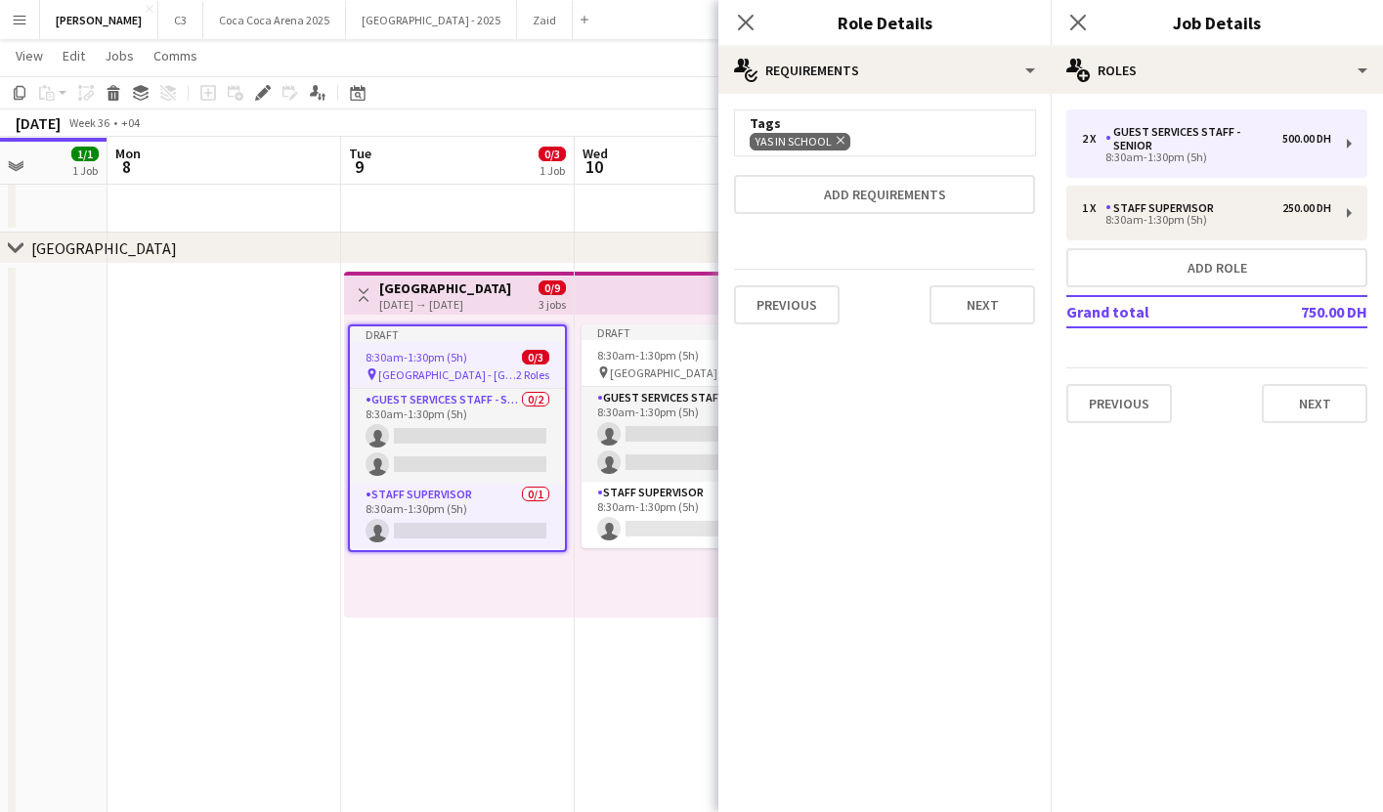
scroll to position [0, 0]
click at [950, 309] on button "Next" at bounding box center [983, 304] width 106 height 39
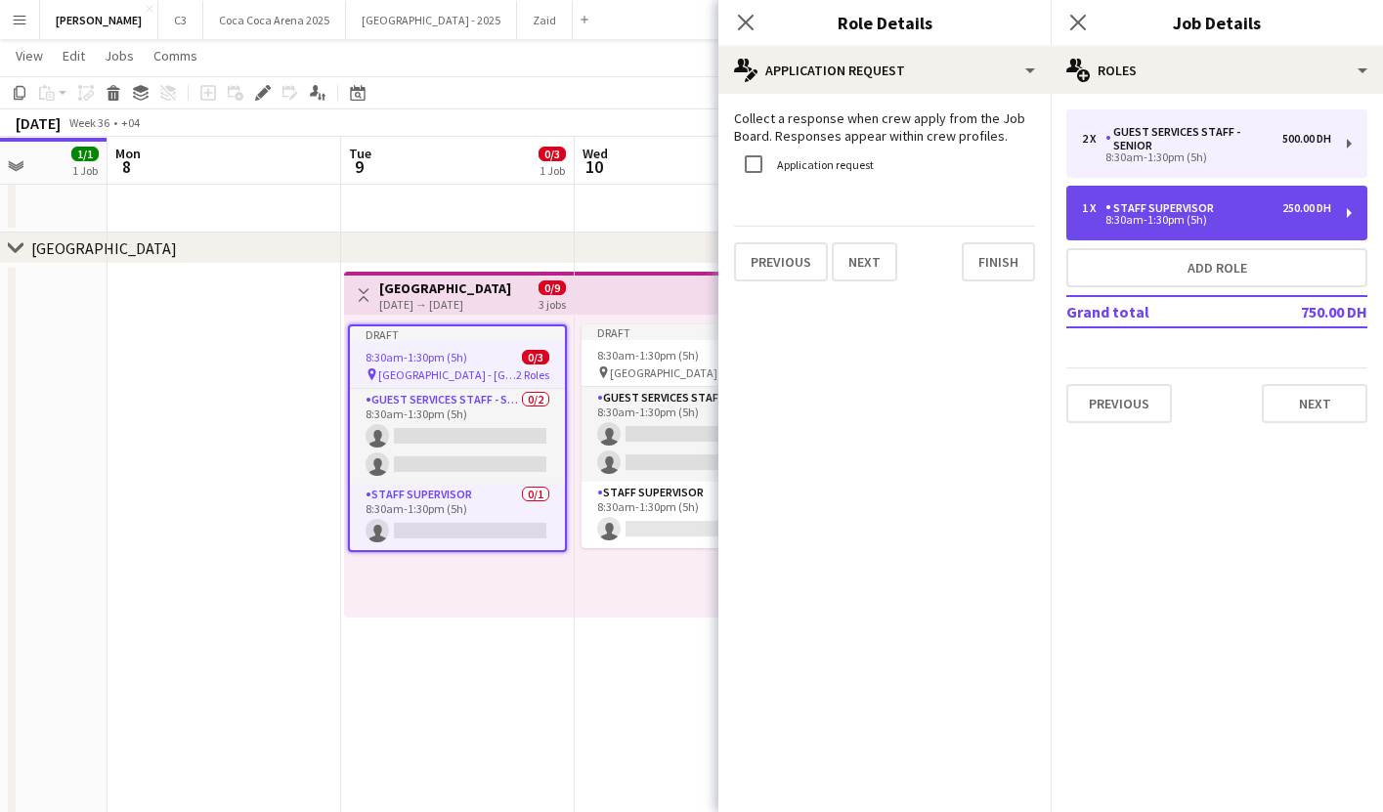
click at [1168, 207] on div "Staff Supervisor" at bounding box center [1164, 208] width 116 height 14
type input "**********"
type input "********"
type input "*******"
type input "*"
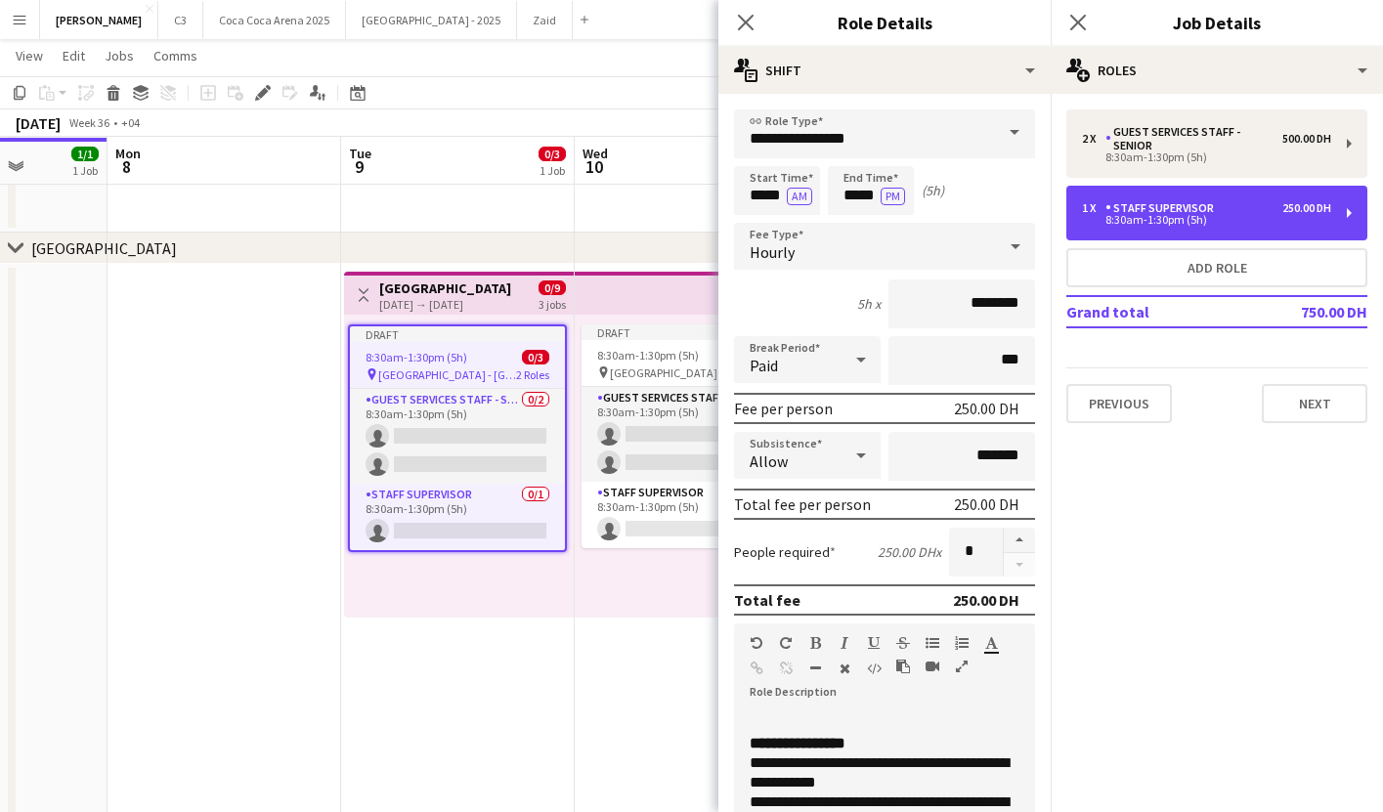
scroll to position [455, 0]
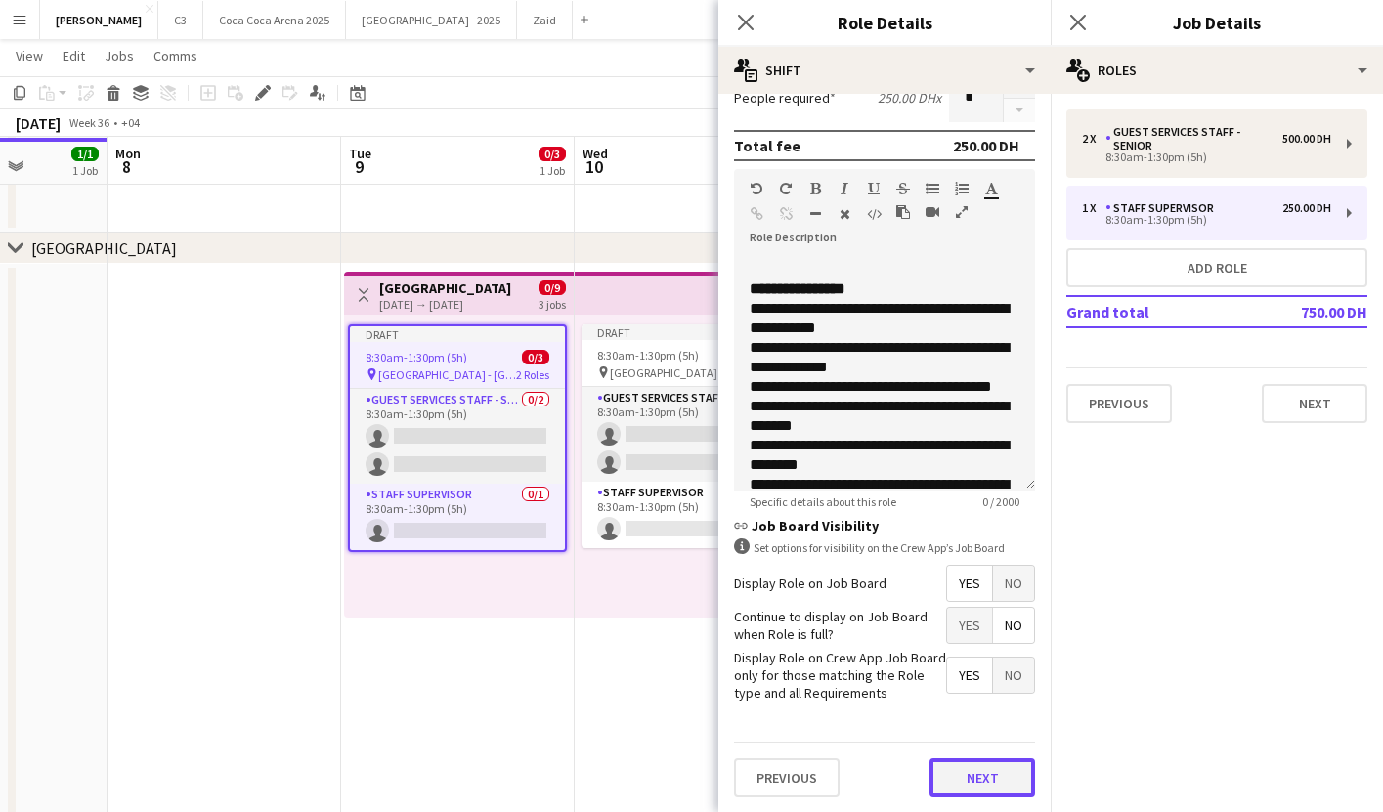
click at [983, 783] on button "Next" at bounding box center [983, 778] width 106 height 39
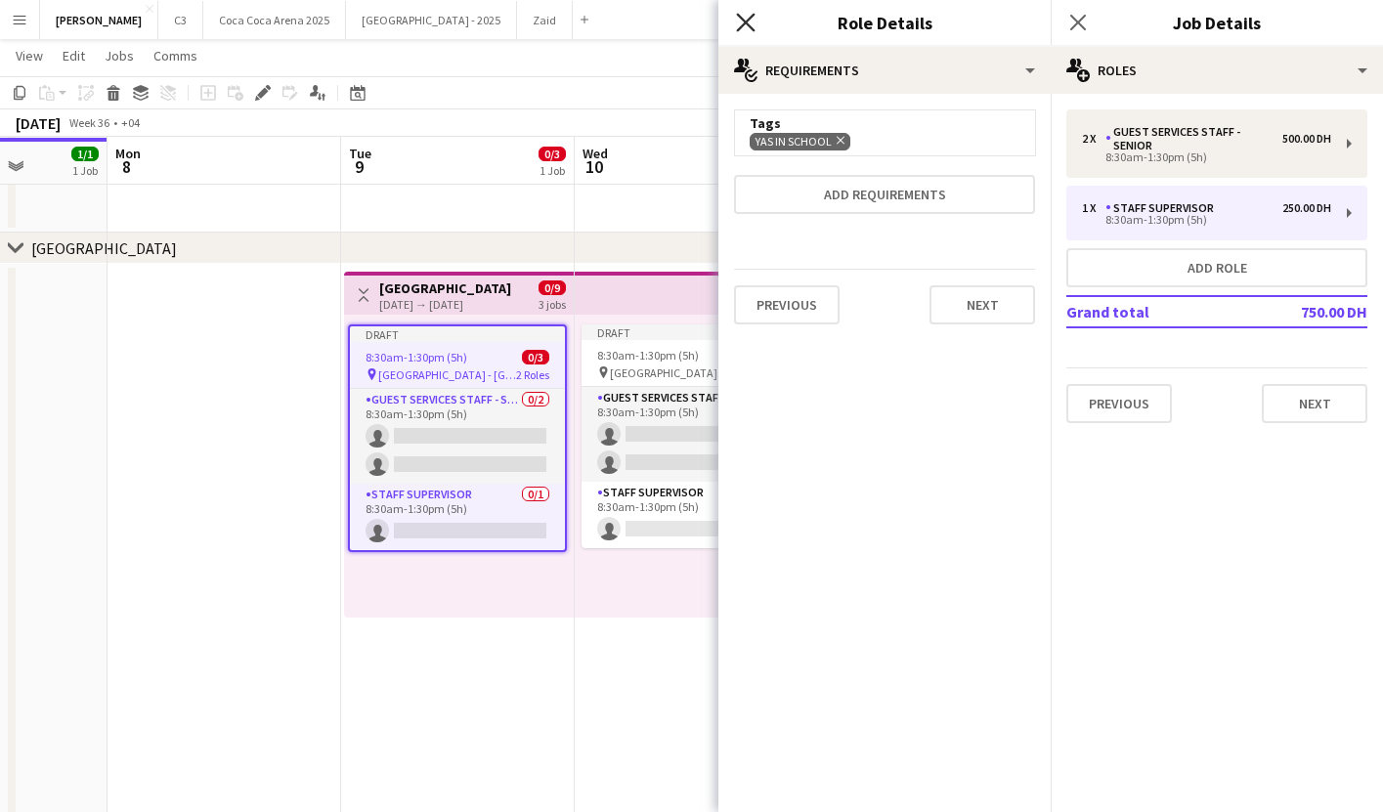
click at [751, 20] on icon "Close pop-in" at bounding box center [745, 22] width 19 height 19
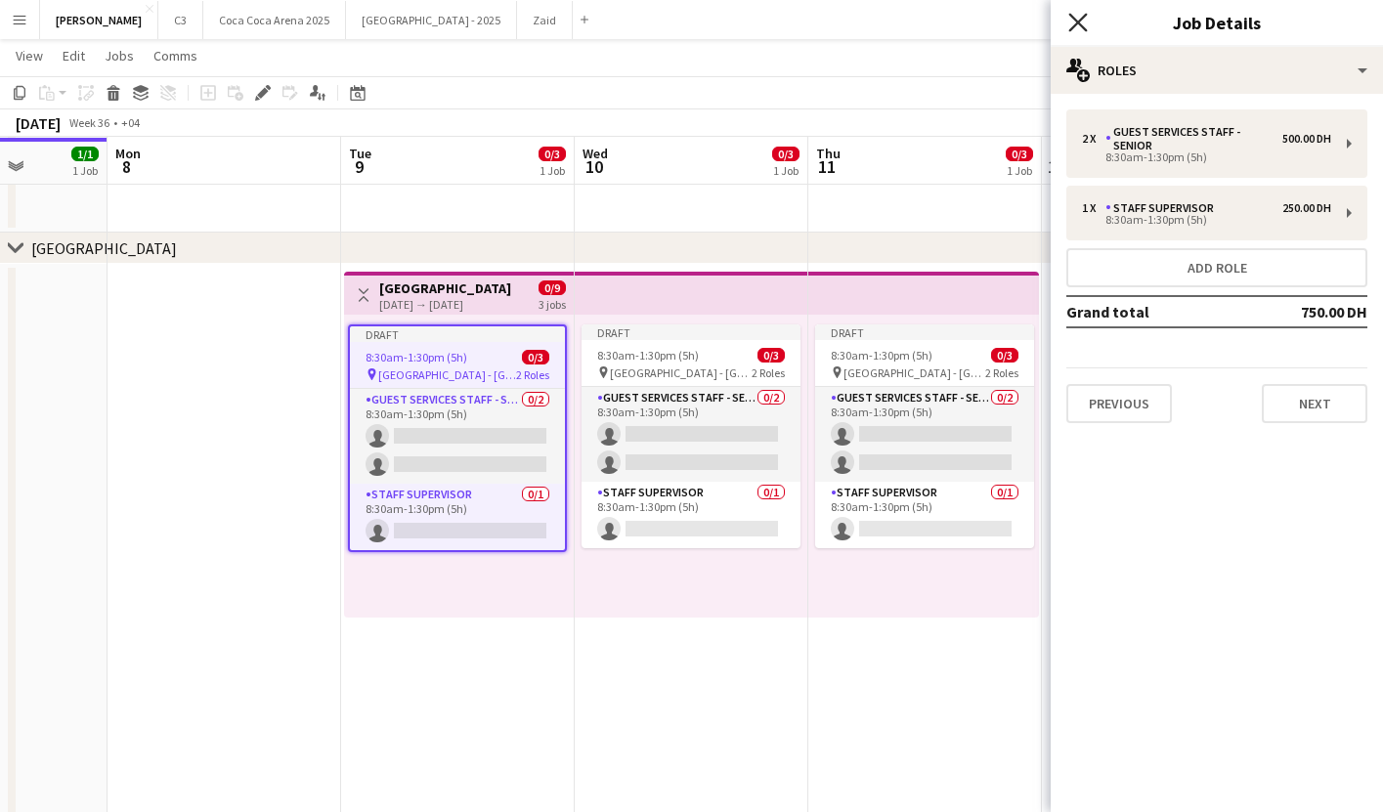
click at [1074, 20] on icon at bounding box center [1078, 22] width 19 height 19
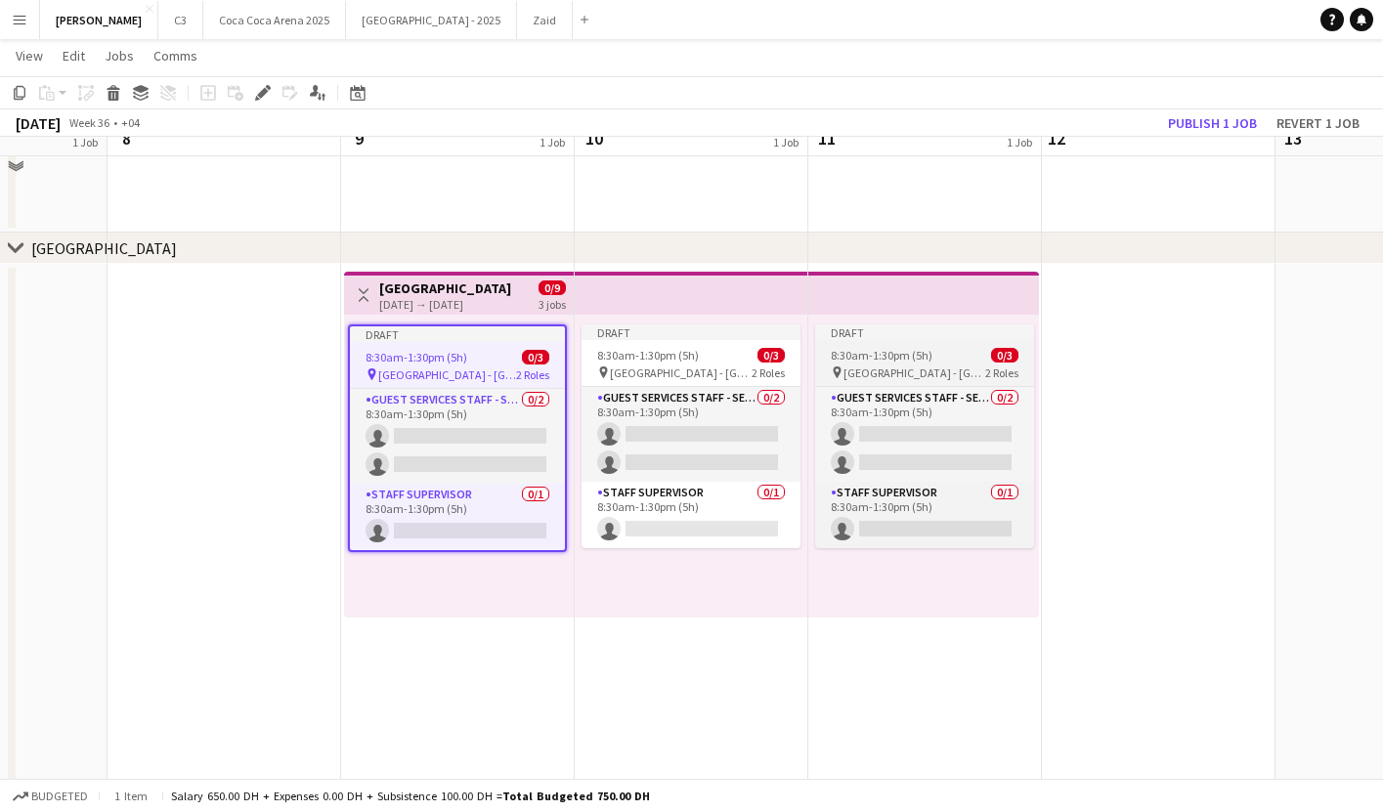
scroll to position [2794, 0]
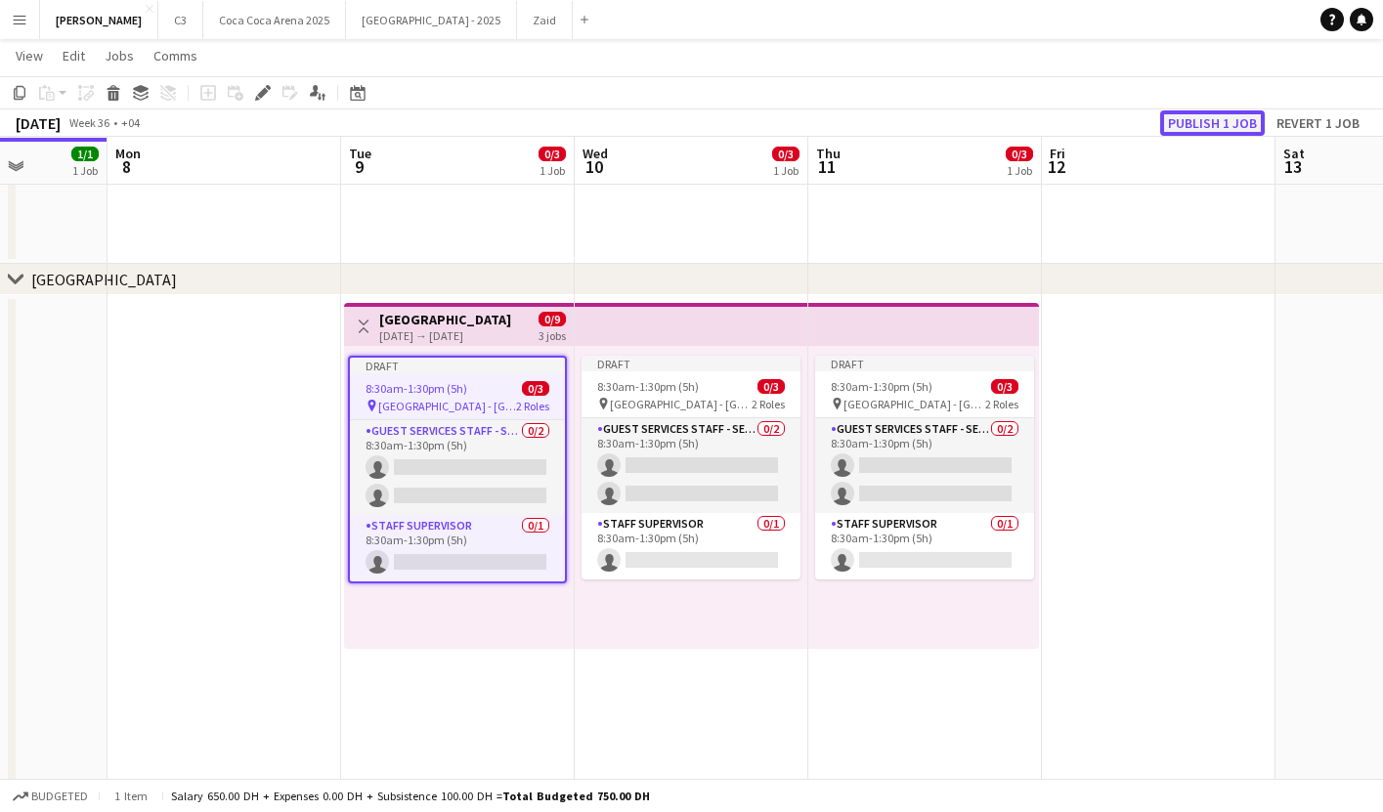
click at [1217, 114] on button "Publish 1 job" at bounding box center [1212, 122] width 105 height 25
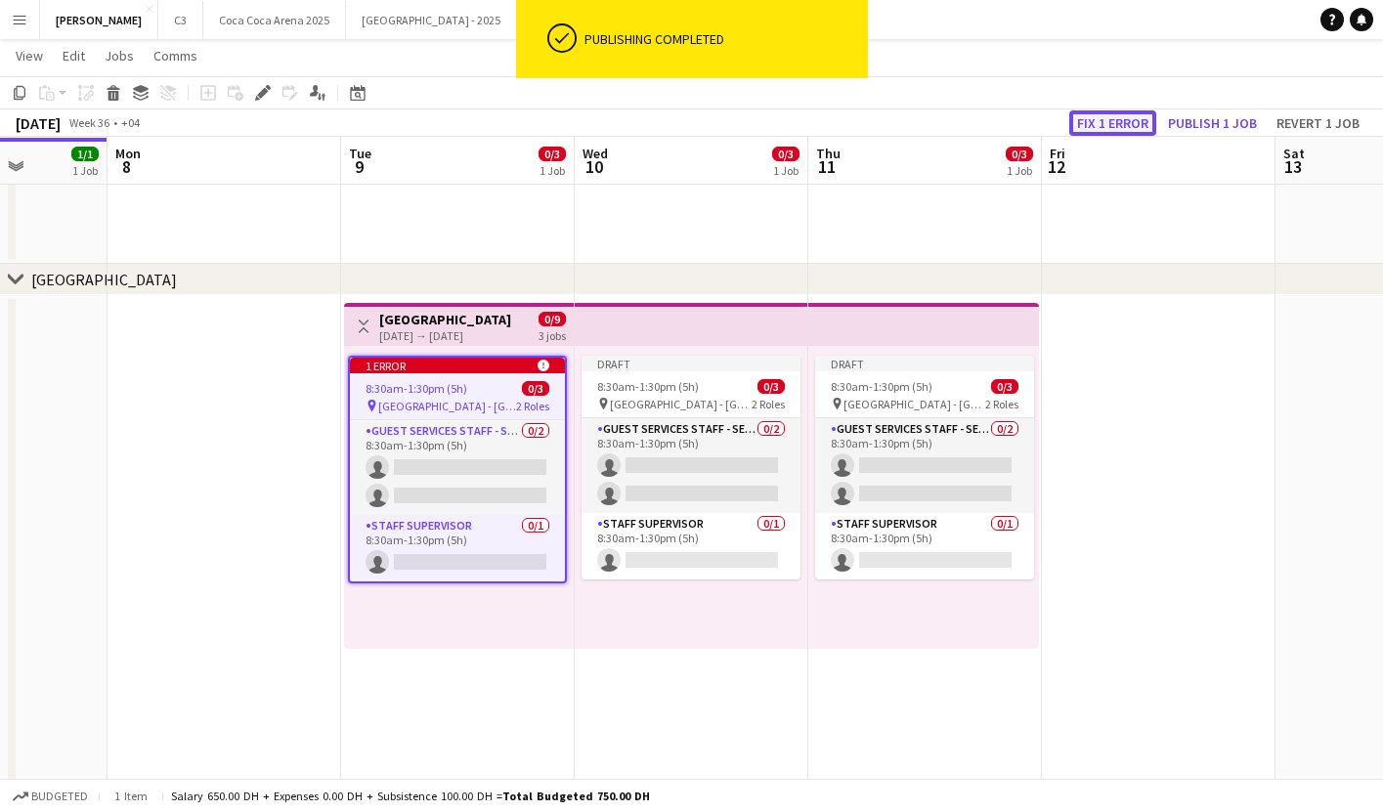
click at [1119, 116] on button "Fix 1 error" at bounding box center [1113, 122] width 87 height 25
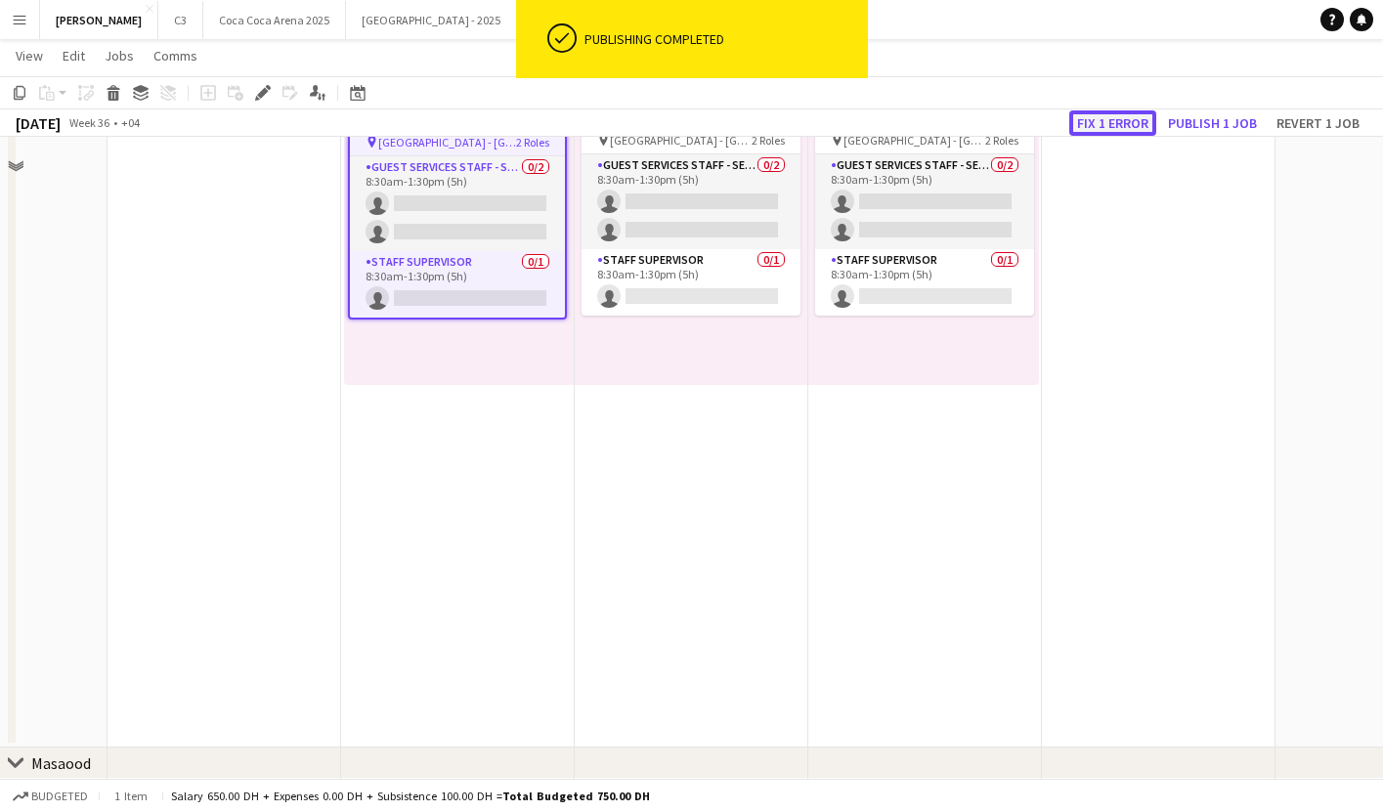
scroll to position [0, 672]
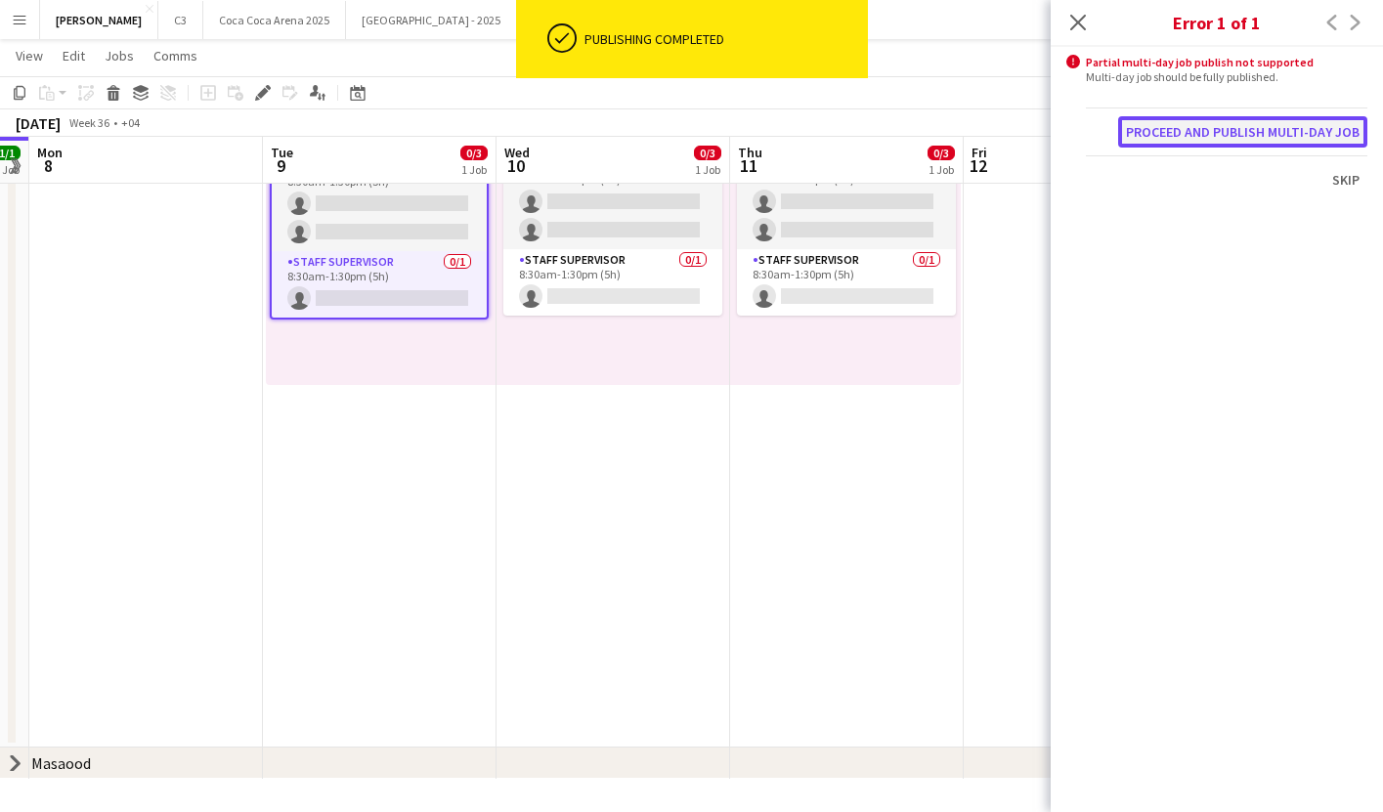
click at [1233, 136] on button "Proceed and publish multi-day job" at bounding box center [1242, 131] width 249 height 31
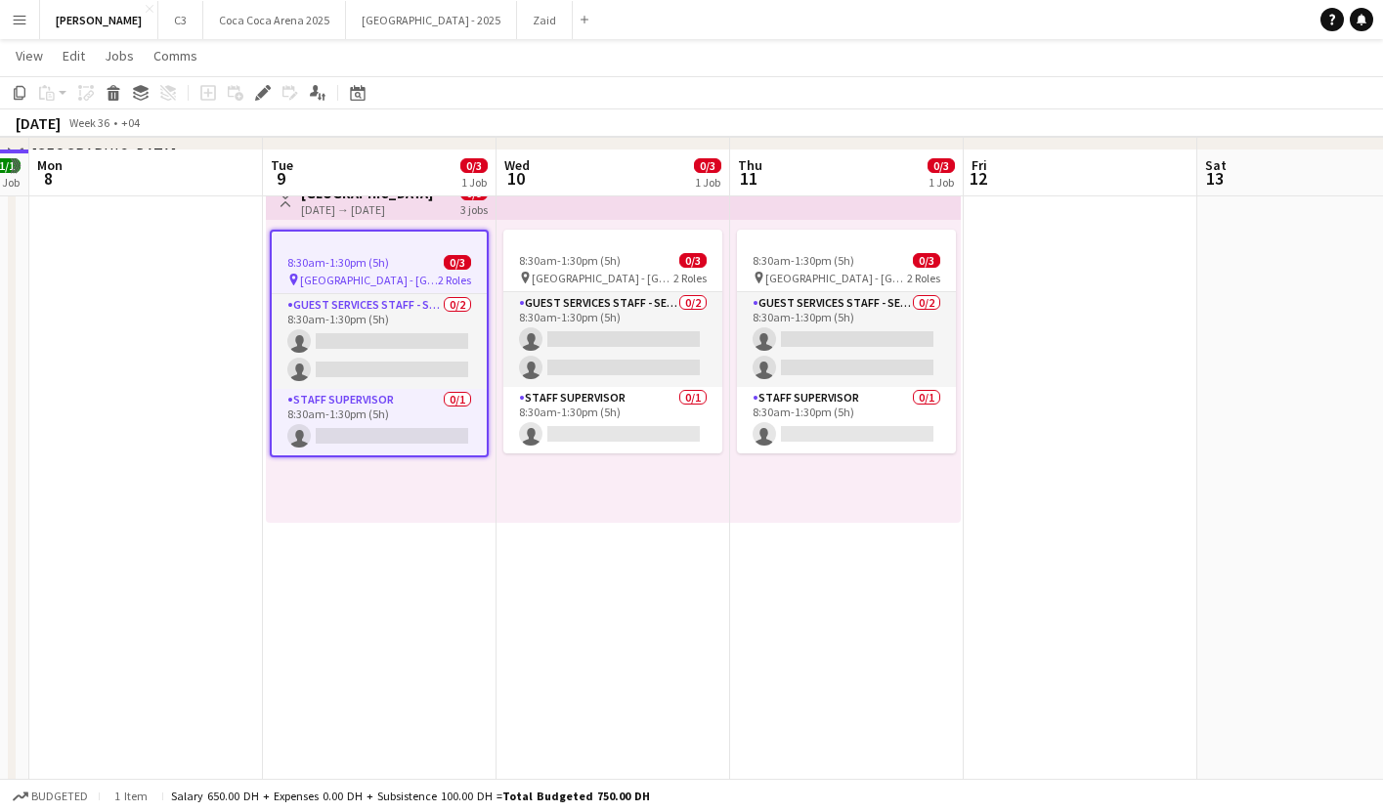
scroll to position [2854, 0]
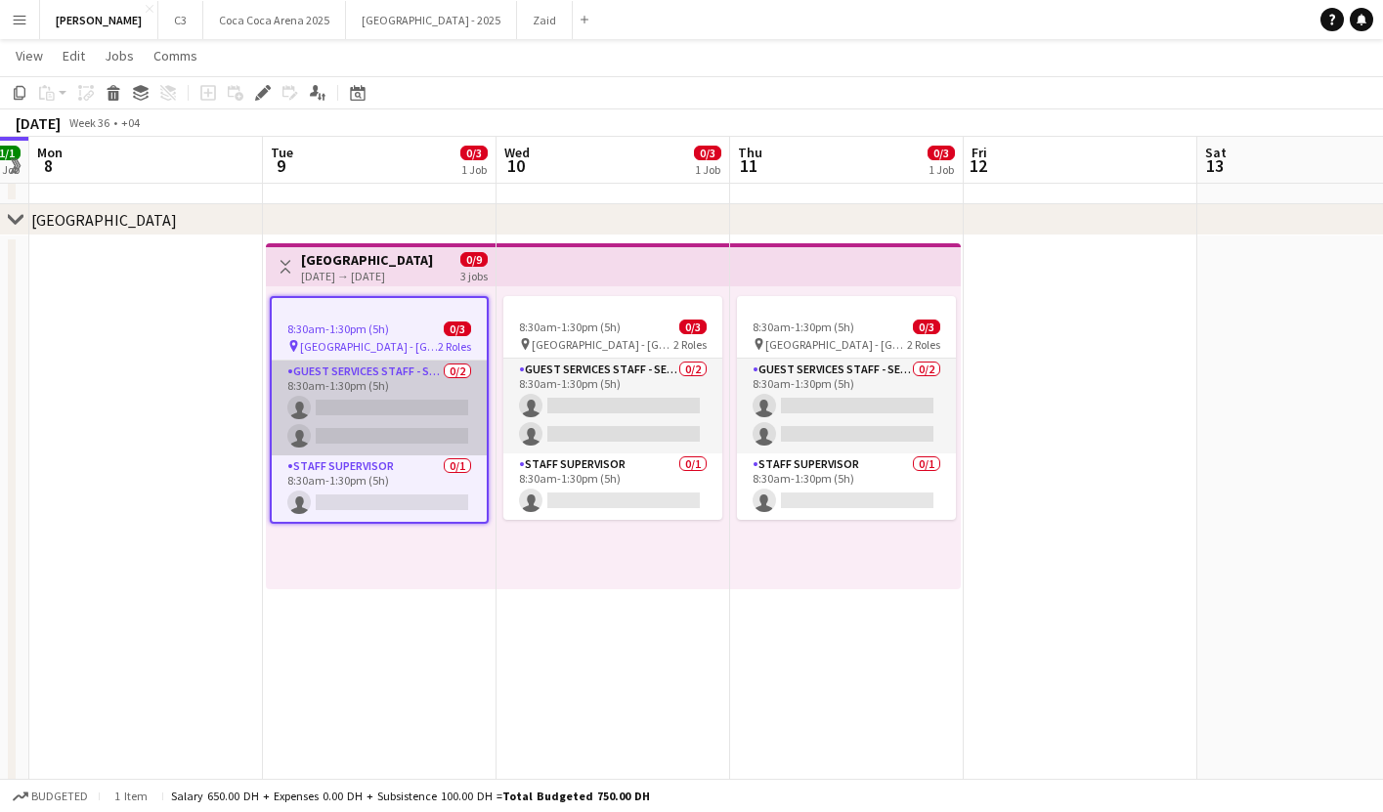
click at [394, 418] on app-card-role "Guest Services Staff - Senior 0/2 8:30am-1:30pm (5h) single-neutral-actions sin…" at bounding box center [379, 408] width 215 height 95
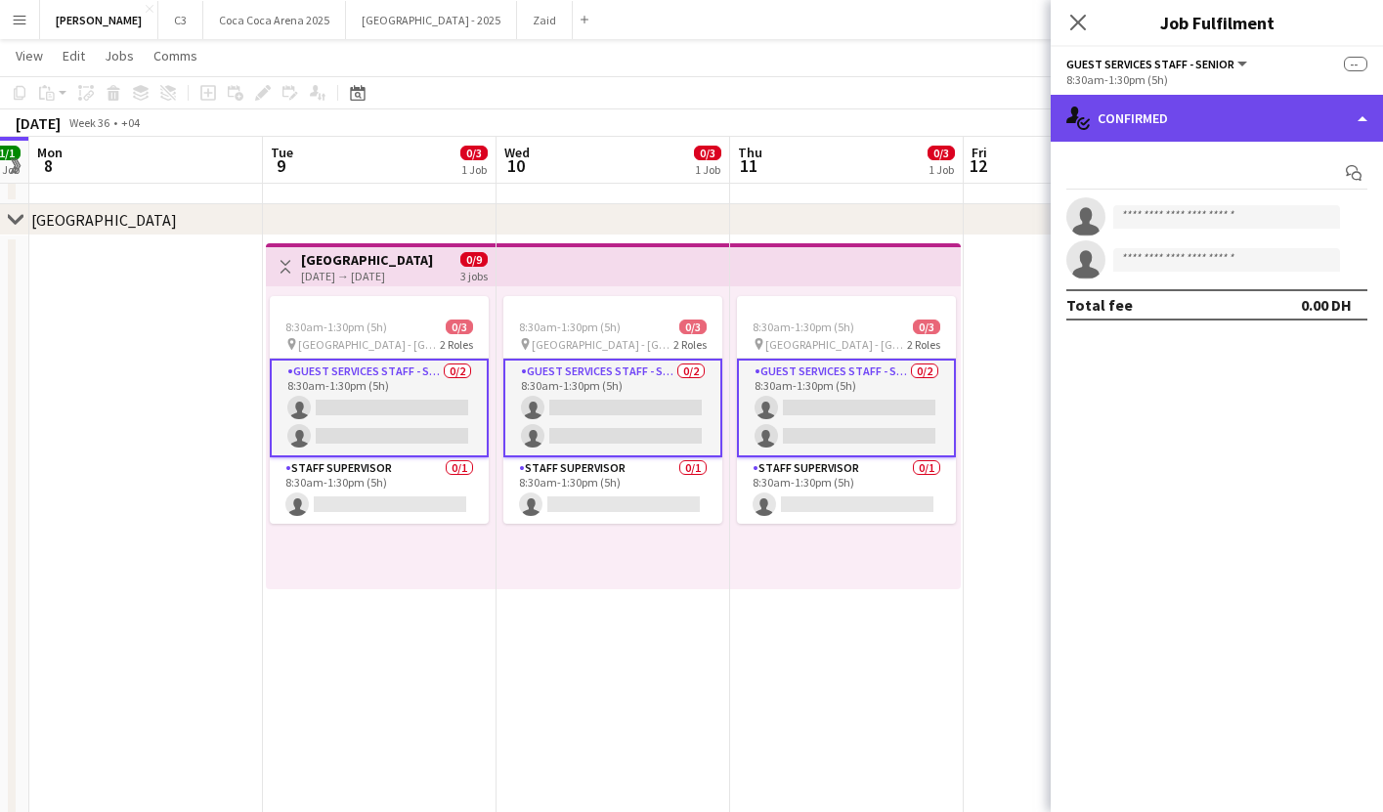
click at [1147, 136] on div "single-neutral-actions-check-2 Confirmed" at bounding box center [1217, 118] width 332 height 47
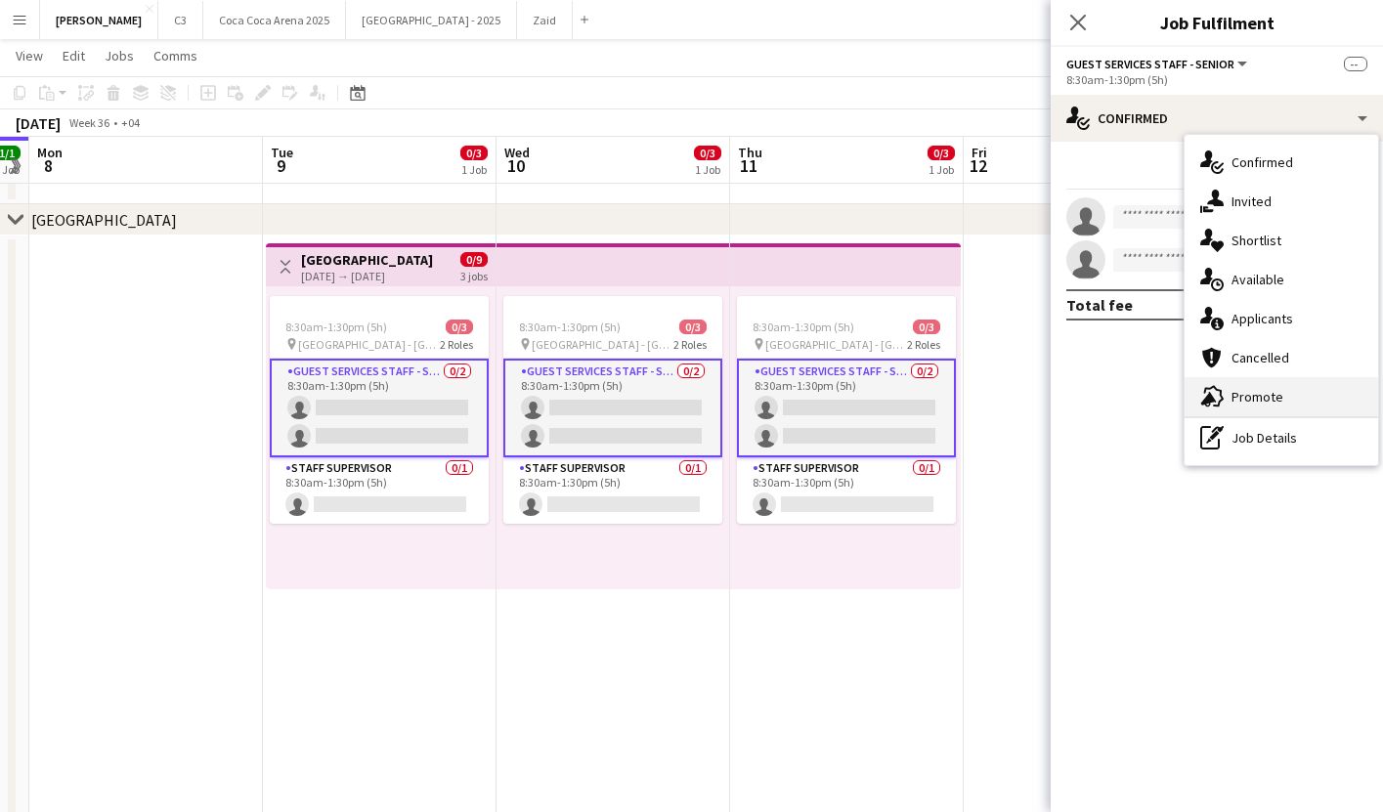
click at [1244, 391] on span "Promote" at bounding box center [1258, 397] width 52 height 18
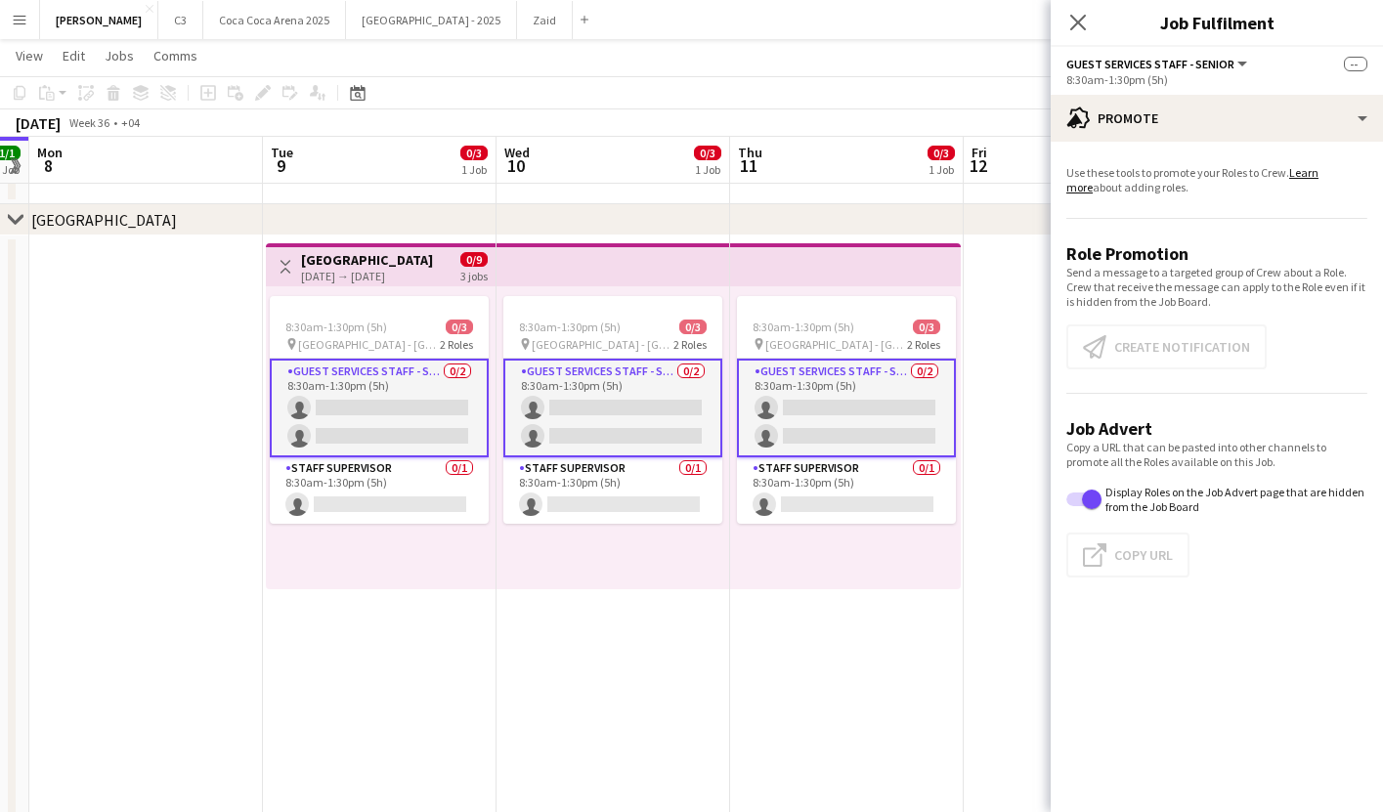
click at [465, 409] on app-card-role "Guest Services Staff - Senior 0/2 8:30am-1:30pm (5h) single-neutral-actions sin…" at bounding box center [379, 408] width 219 height 99
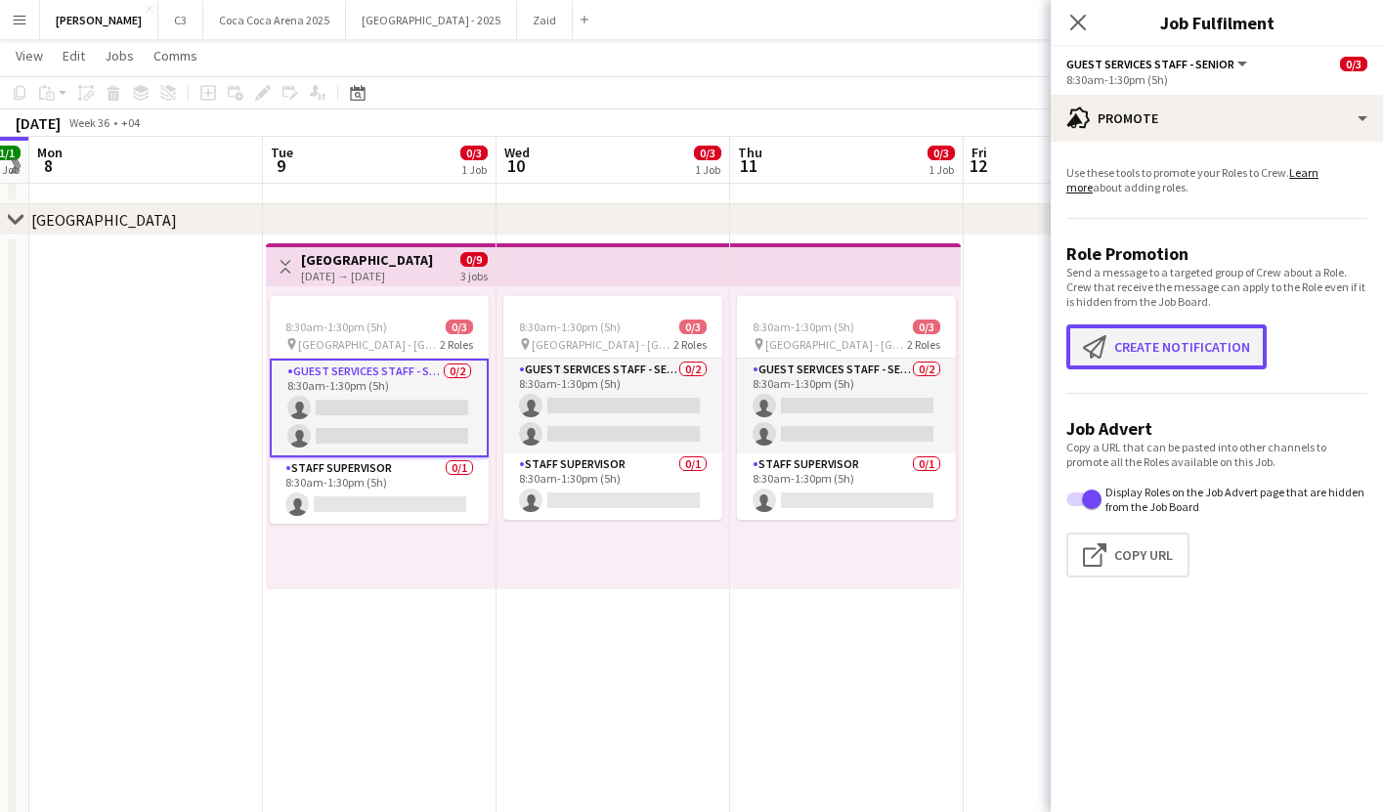
click at [1200, 357] on button "Create notification Create notification" at bounding box center [1167, 347] width 200 height 45
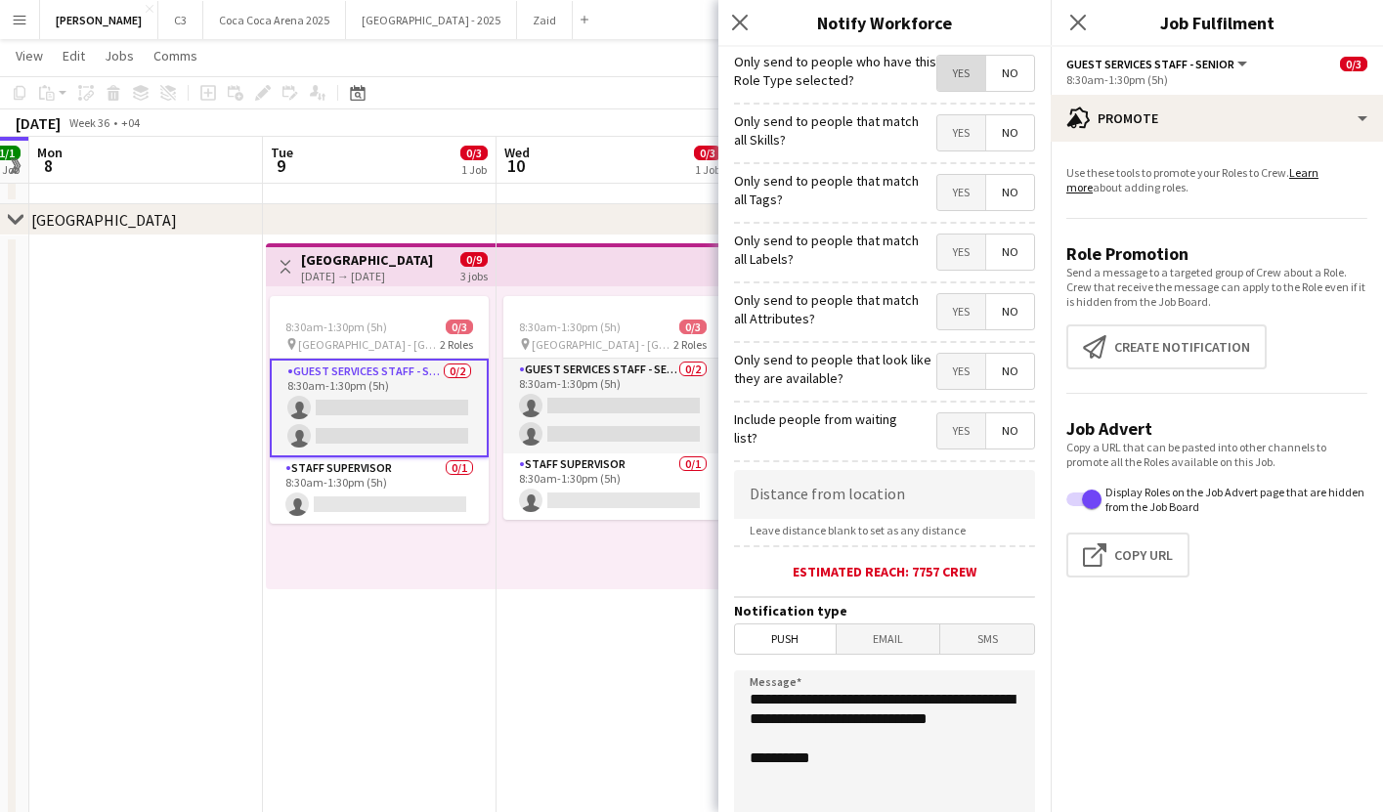
click at [971, 88] on span "Yes" at bounding box center [962, 73] width 48 height 35
click at [973, 182] on span "Yes" at bounding box center [962, 192] width 48 height 35
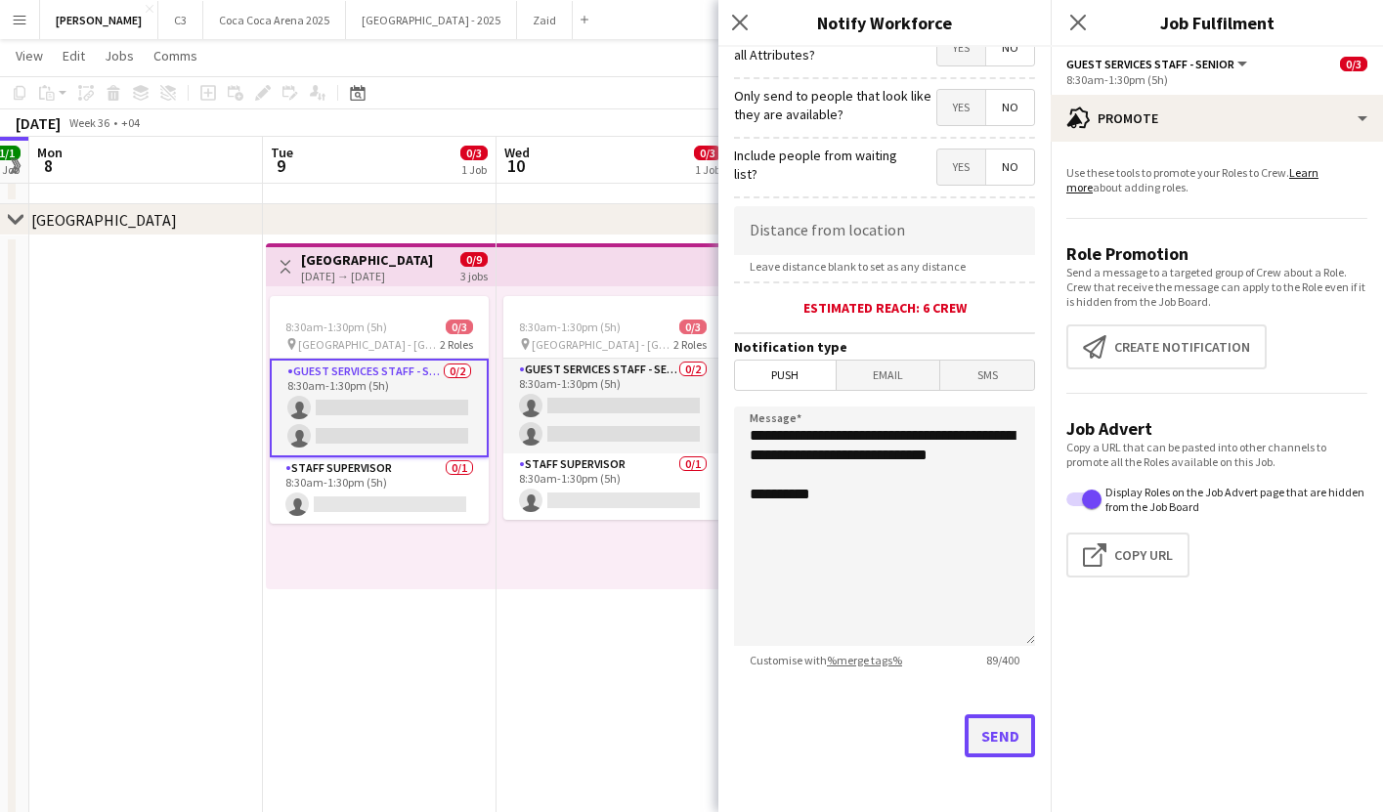
click at [972, 744] on button "Send" at bounding box center [1000, 736] width 70 height 43
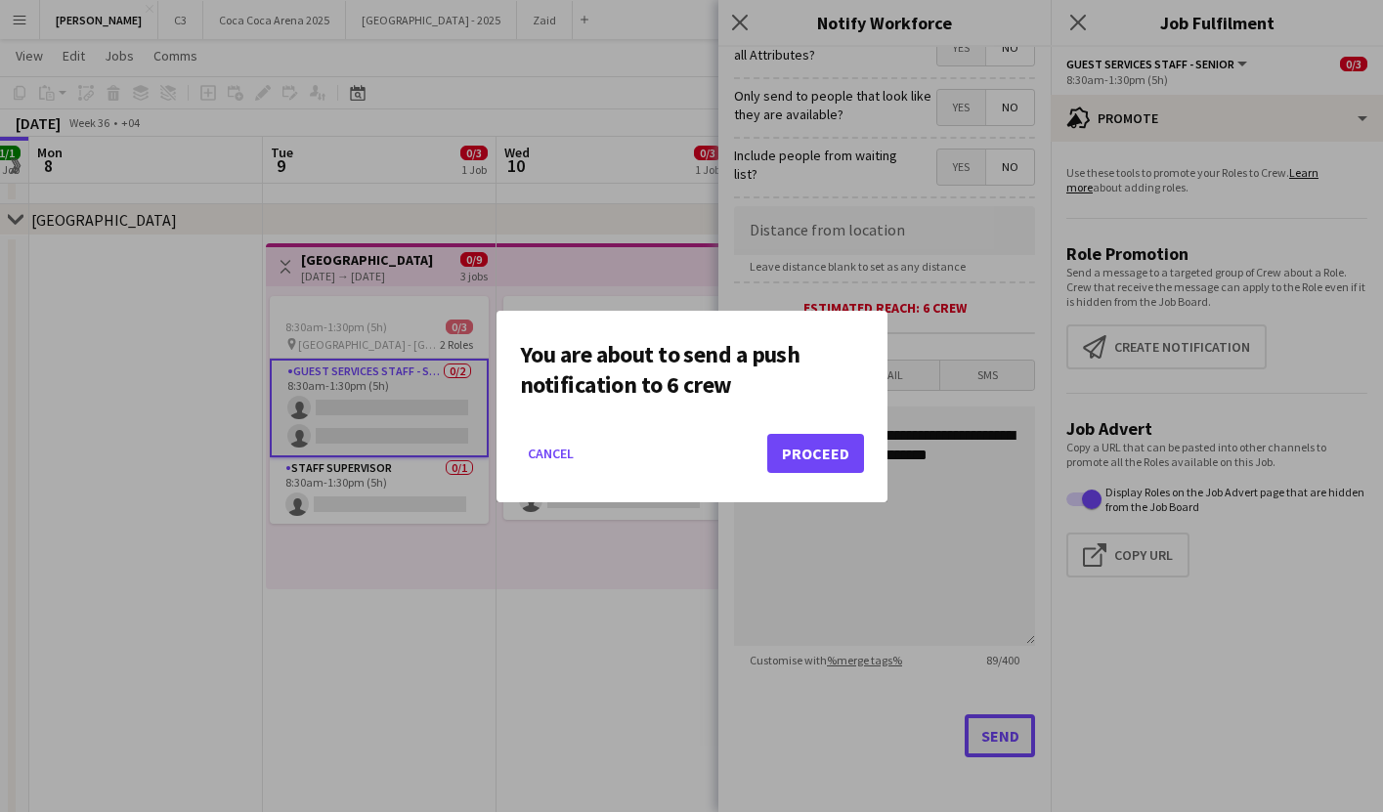
scroll to position [0, 0]
click at [806, 454] on button "Proceed" at bounding box center [815, 453] width 97 height 39
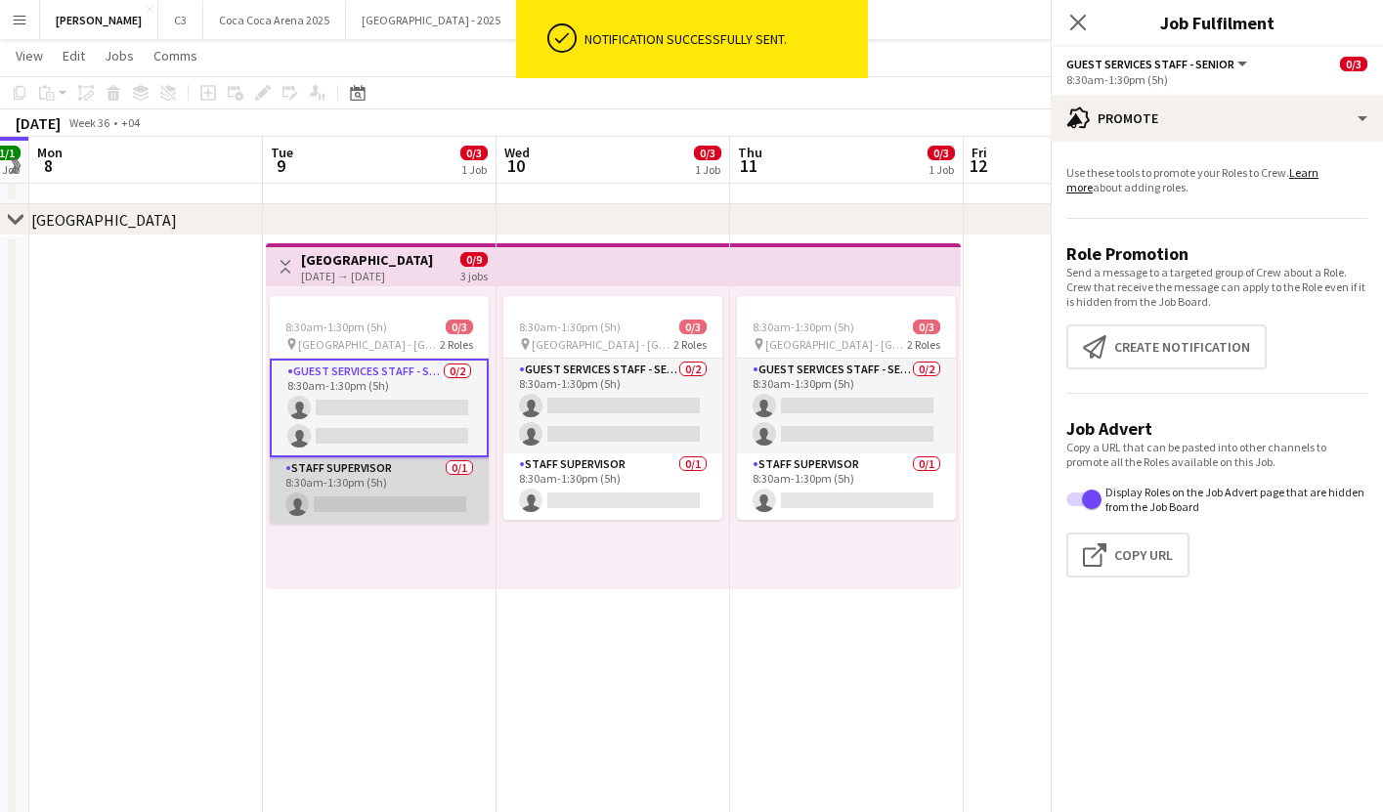
click at [385, 488] on app-card-role "Staff Supervisor 0/1 8:30am-1:30pm (5h) single-neutral-actions" at bounding box center [379, 491] width 219 height 66
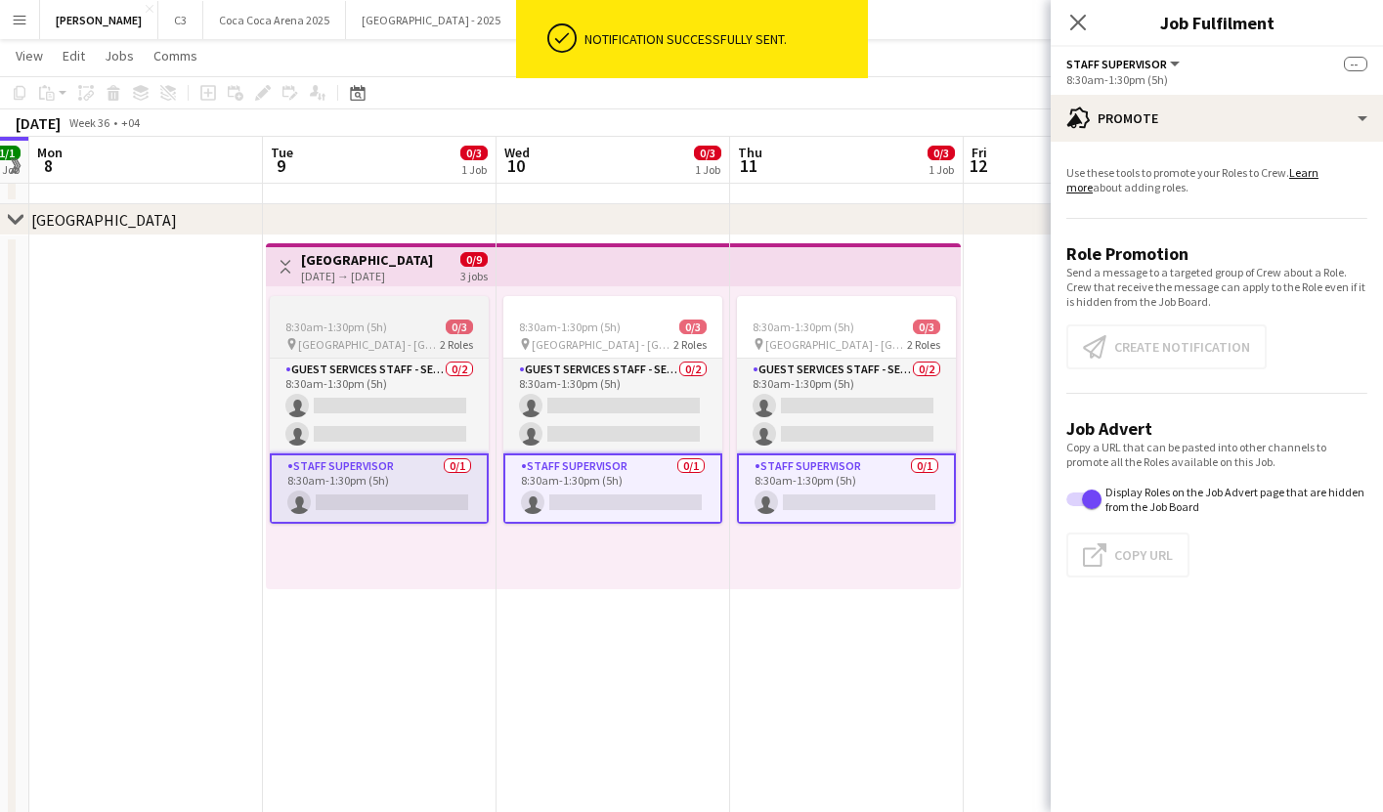
click at [391, 502] on app-card-role "Staff Supervisor 0/1 8:30am-1:30pm (5h) single-neutral-actions" at bounding box center [379, 489] width 219 height 70
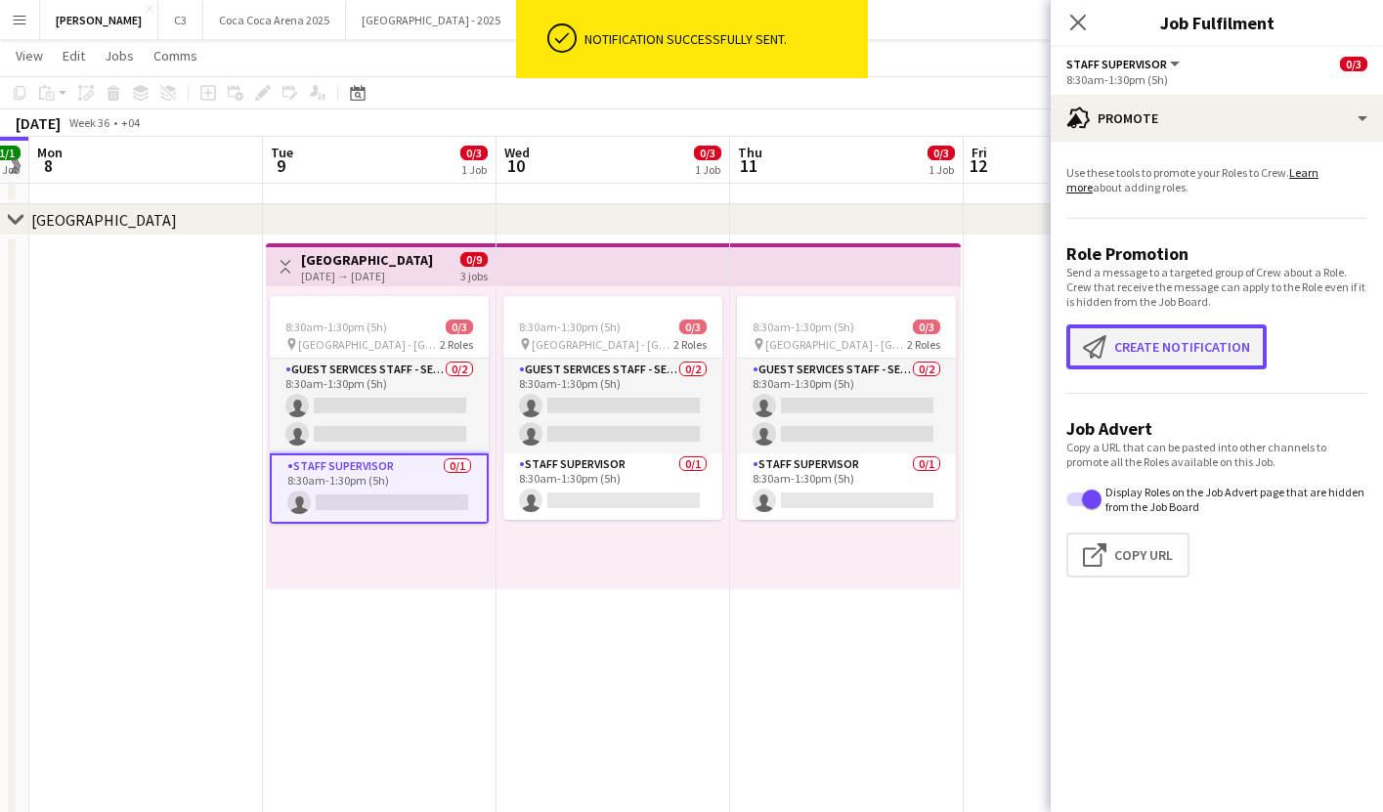
click at [1221, 342] on button "Create notification Create notification" at bounding box center [1167, 347] width 200 height 45
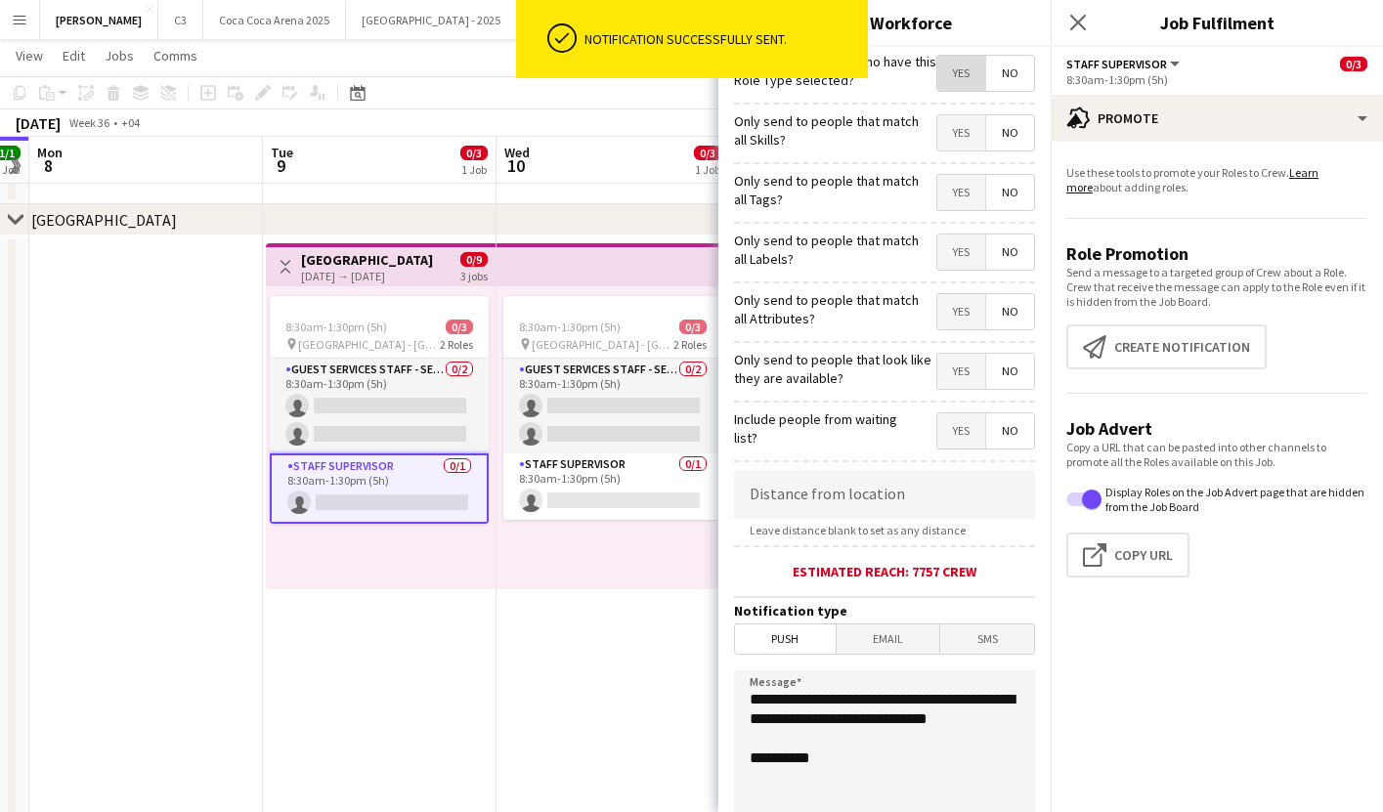
click at [969, 67] on span "Yes" at bounding box center [962, 73] width 48 height 35
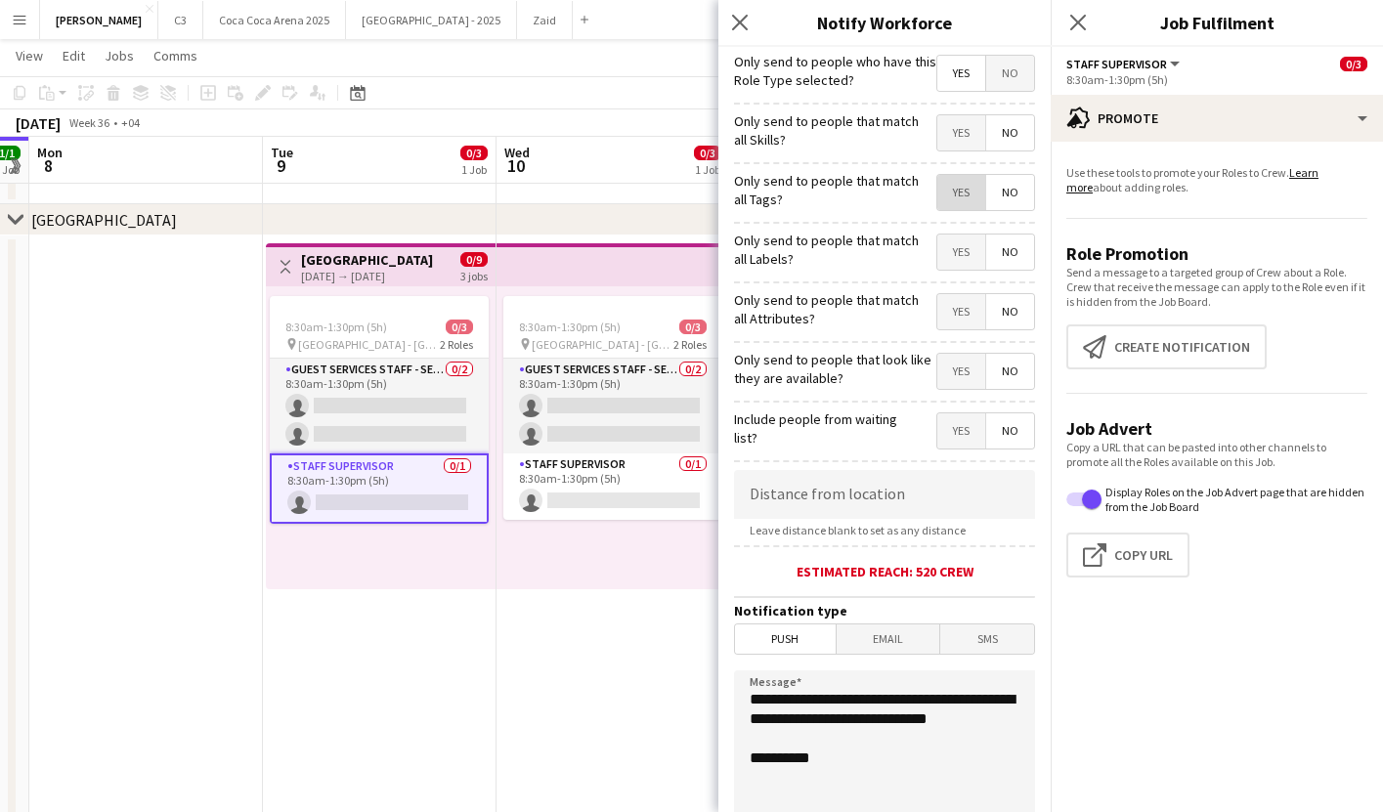
click at [960, 190] on span "Yes" at bounding box center [962, 192] width 48 height 35
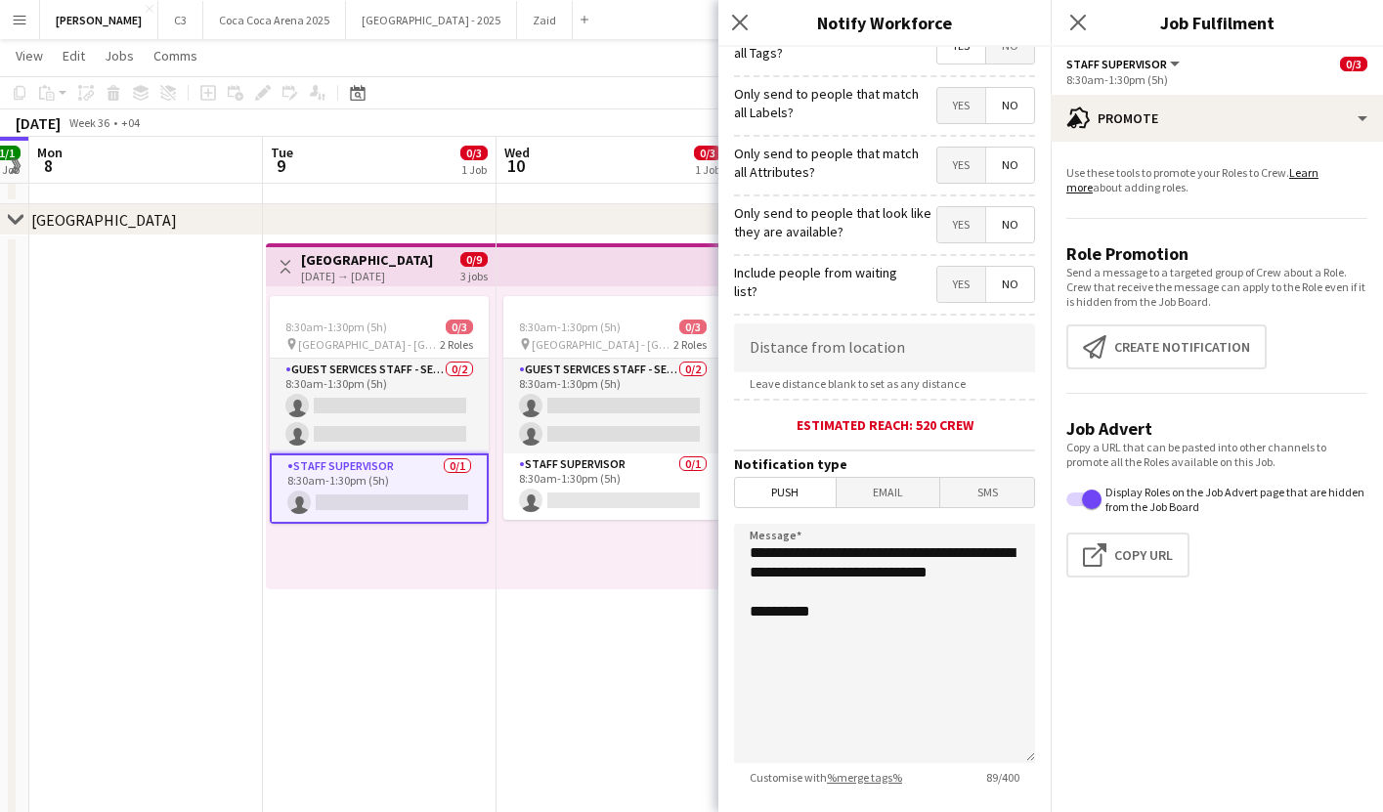
scroll to position [268, 0]
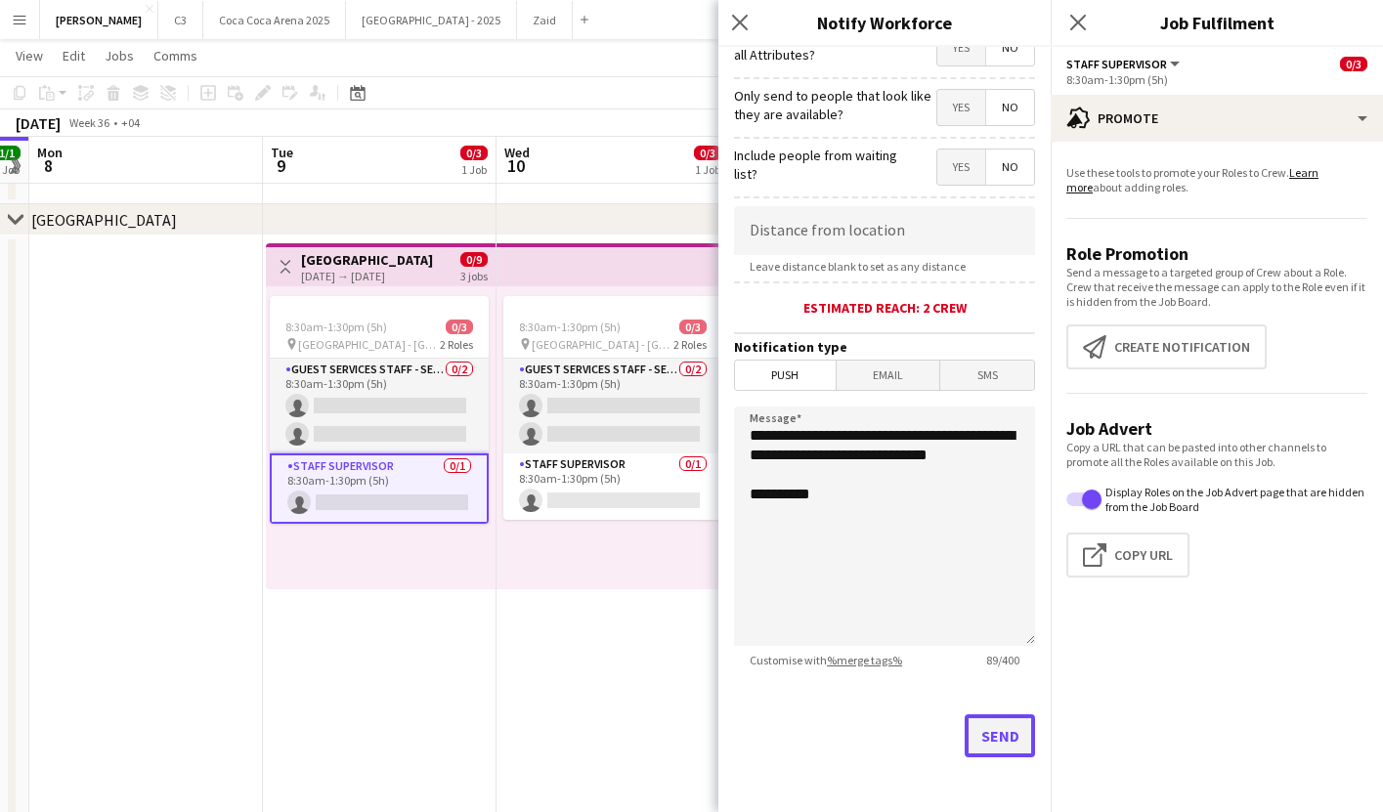
click at [1011, 738] on button "Send" at bounding box center [1000, 736] width 70 height 43
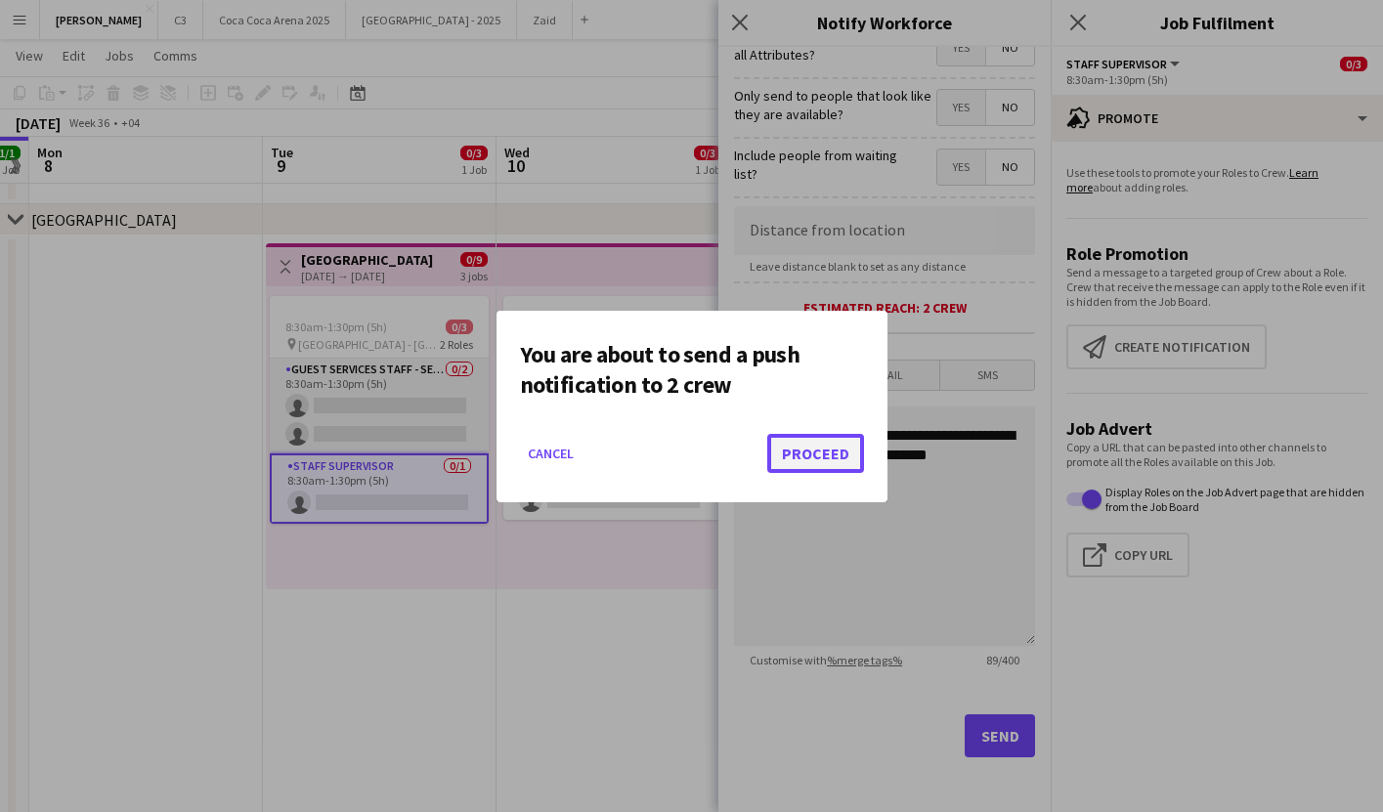
click at [828, 446] on button "Proceed" at bounding box center [815, 453] width 97 height 39
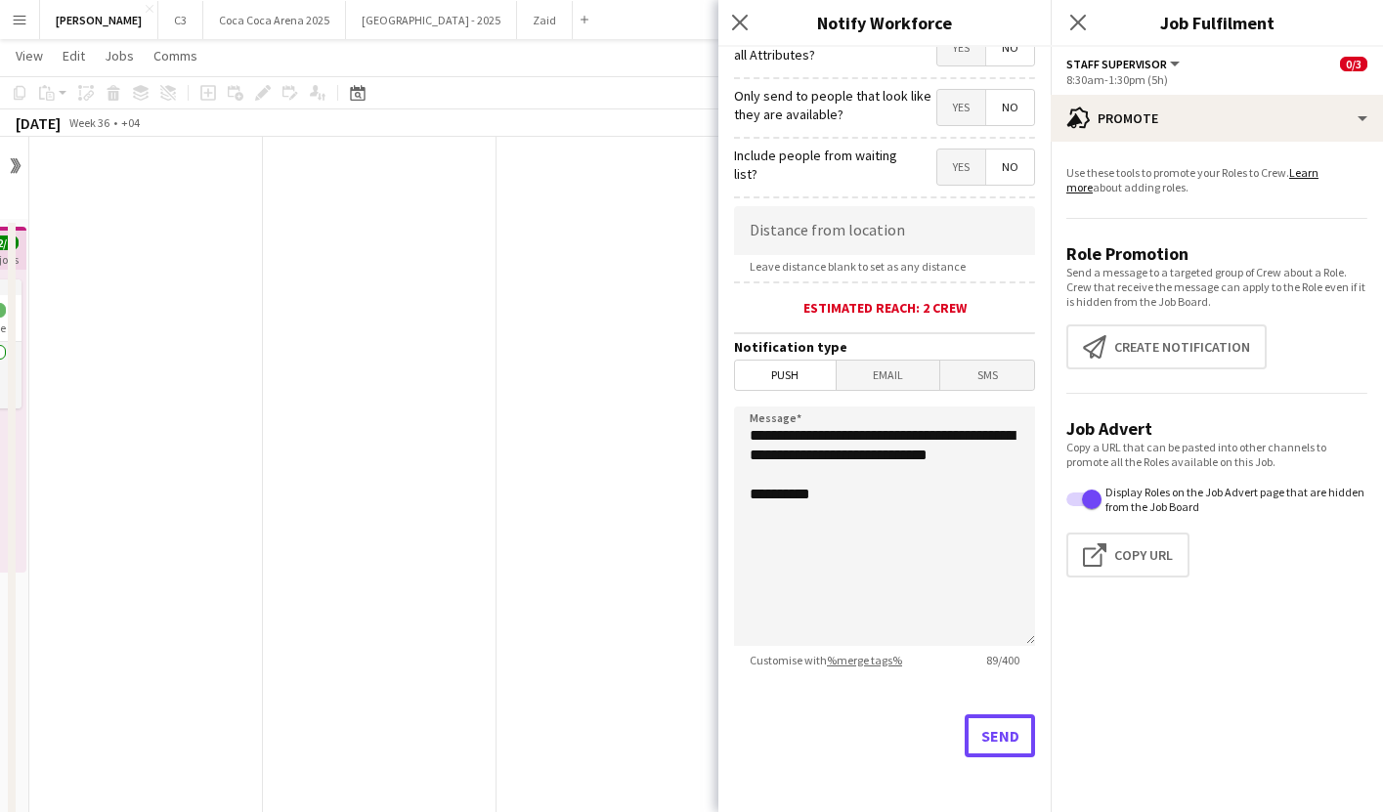
scroll to position [2854, 0]
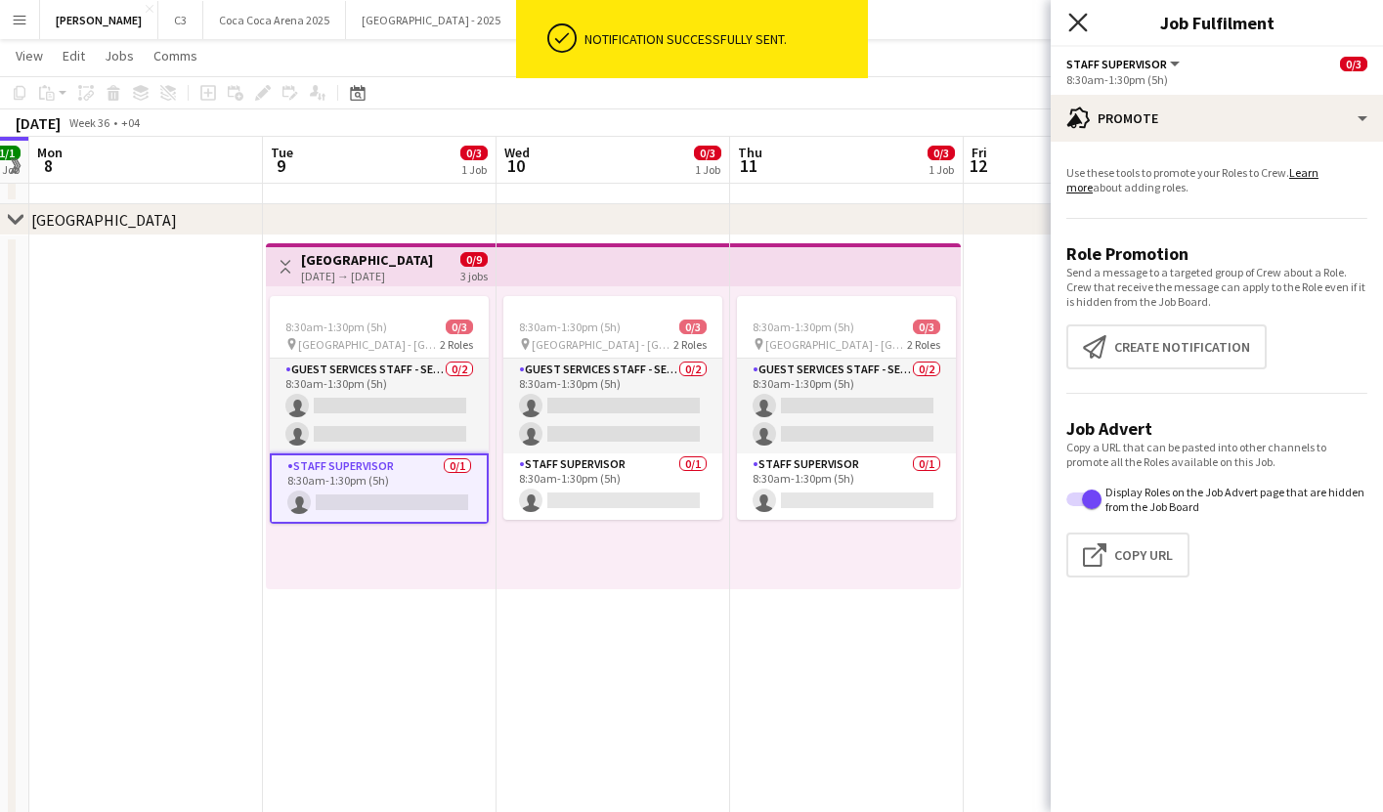
click at [1080, 22] on icon at bounding box center [1078, 22] width 19 height 19
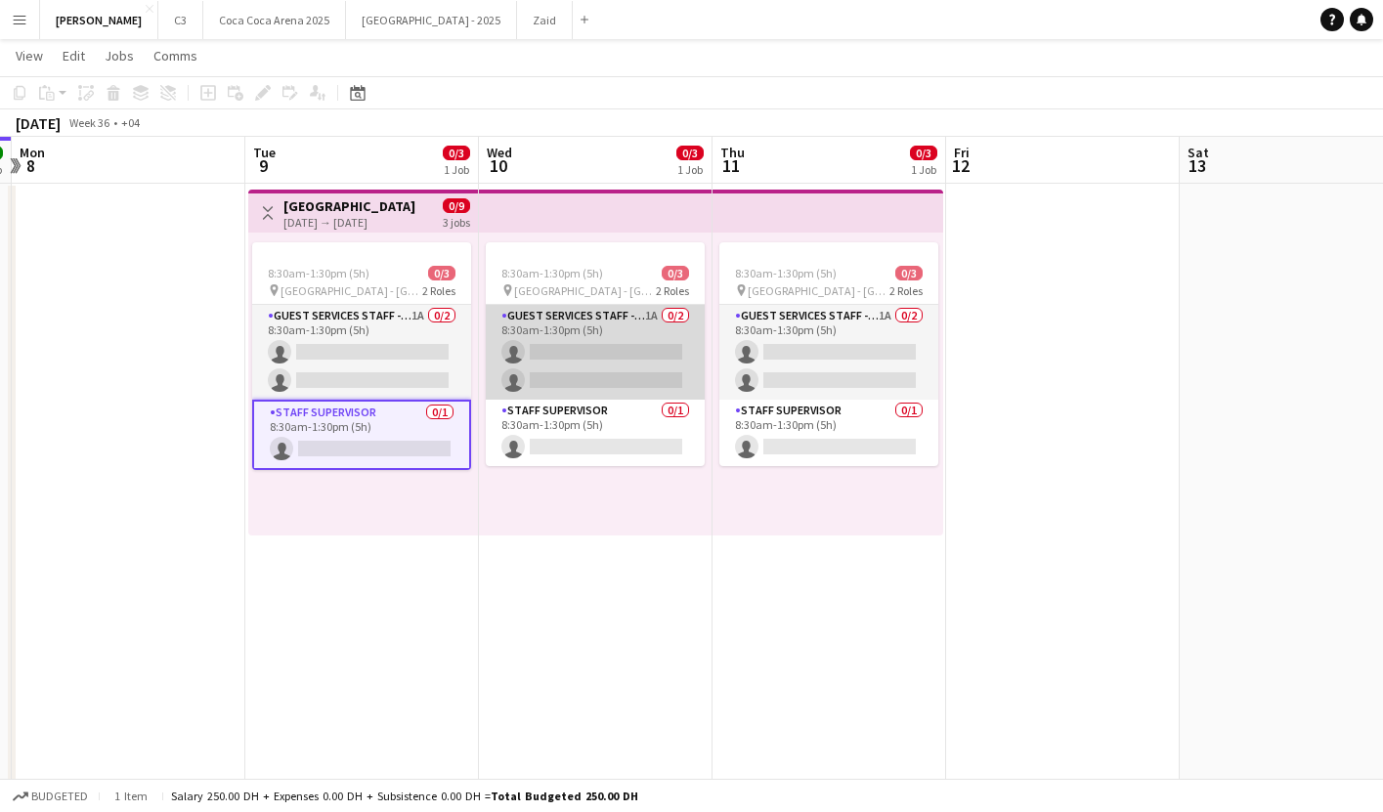
scroll to position [0, 692]
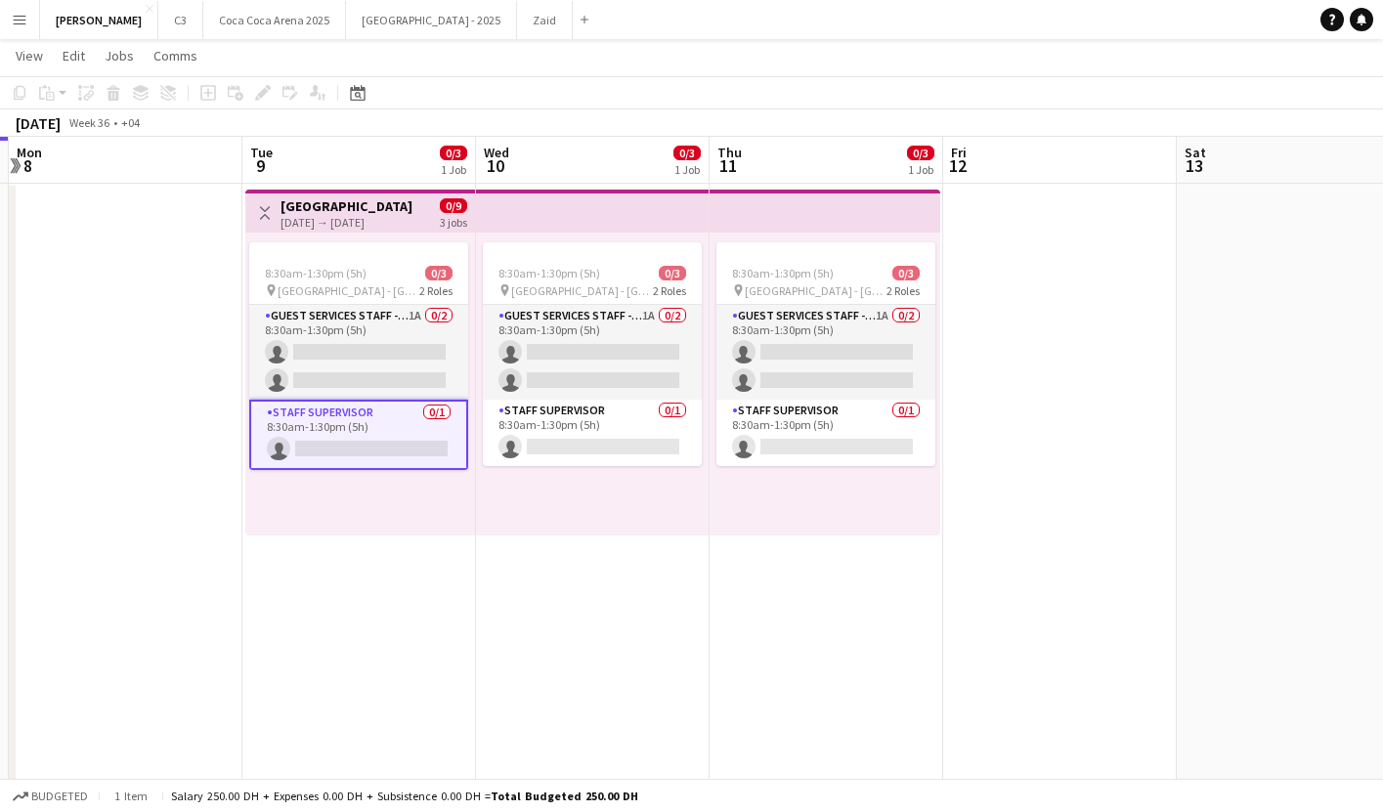
click at [534, 533] on div "8:30am-1:30pm (5h) 0/3 pin [GEOGRAPHIC_DATA] - [GEOGRAPHIC_DATA] 2 Roles Guest …" at bounding box center [593, 384] width 234 height 303
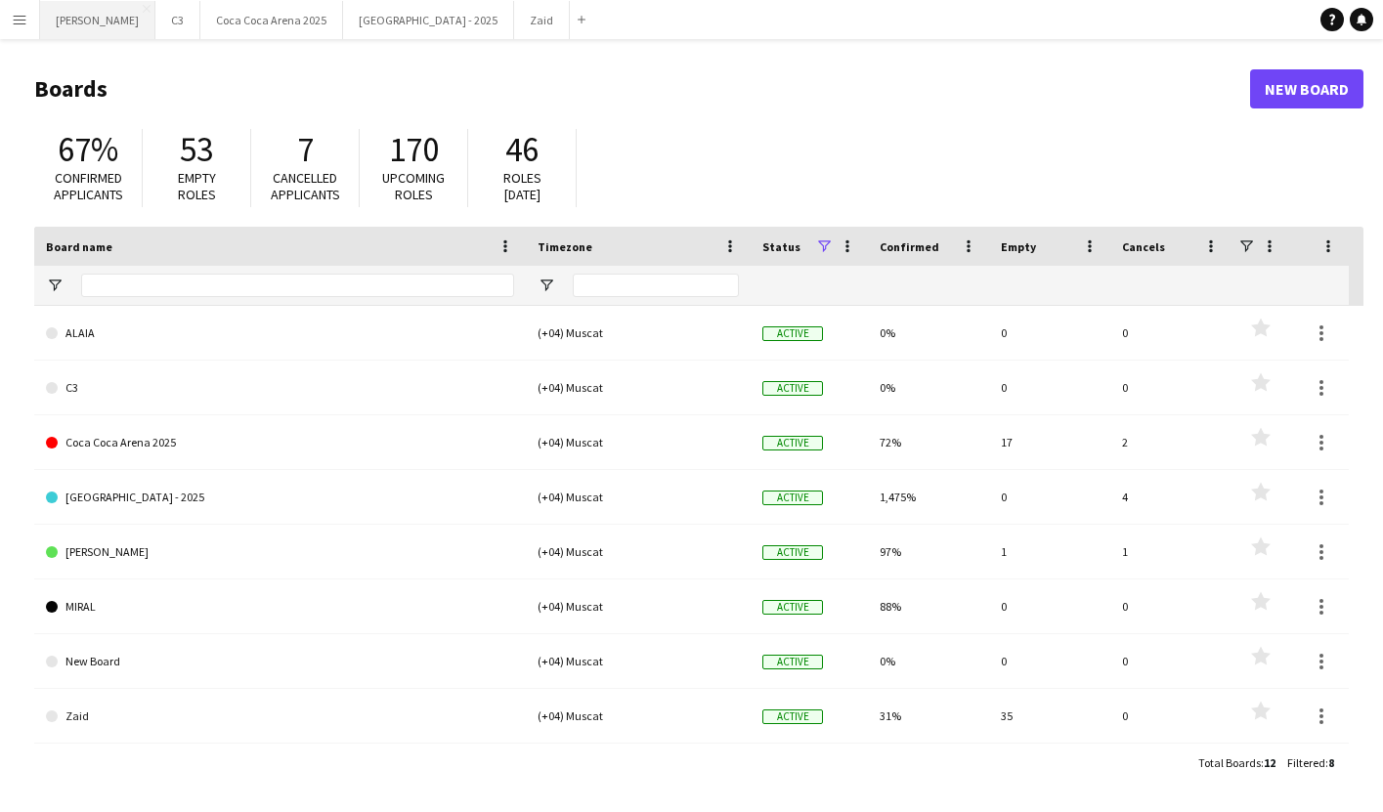
click at [62, 26] on button "[PERSON_NAME]" at bounding box center [97, 20] width 115 height 38
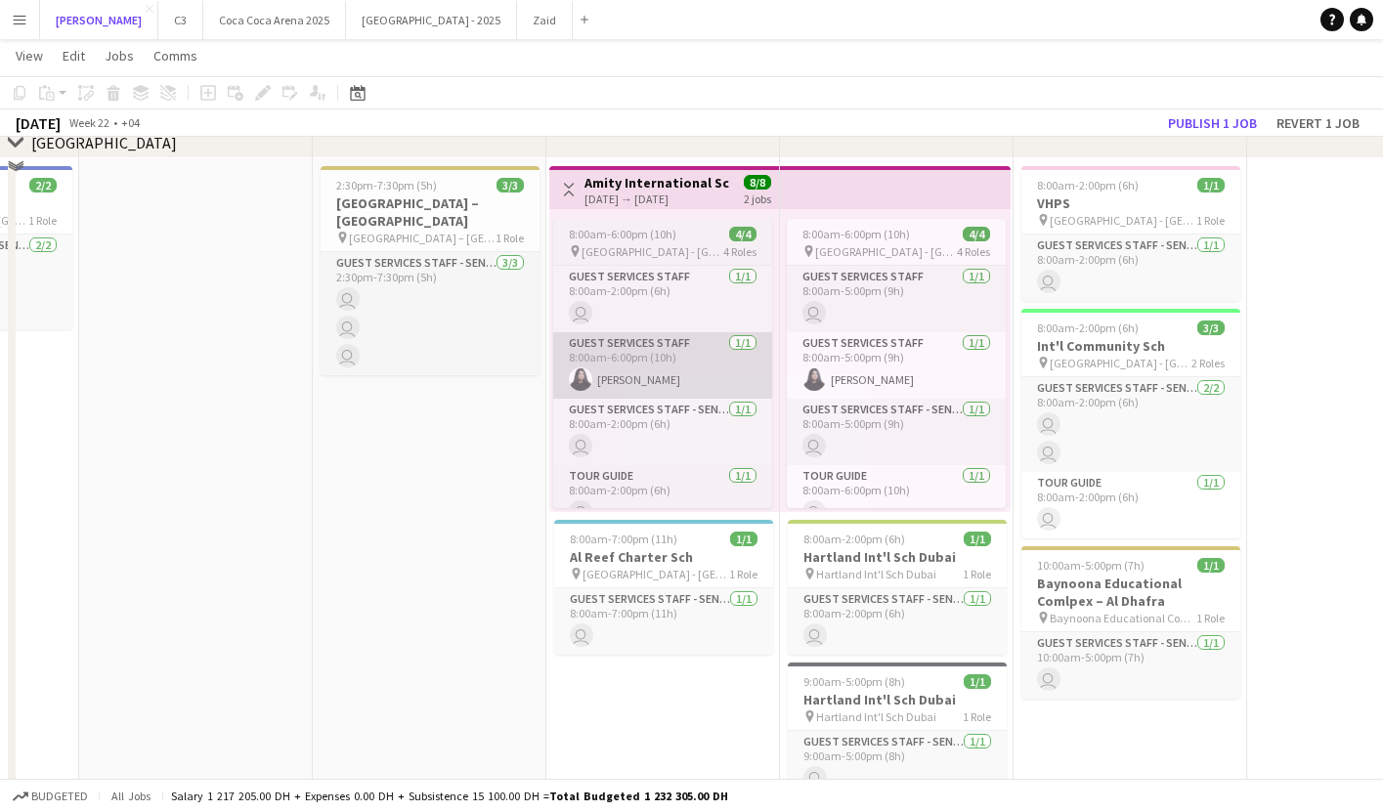
scroll to position [2828, 0]
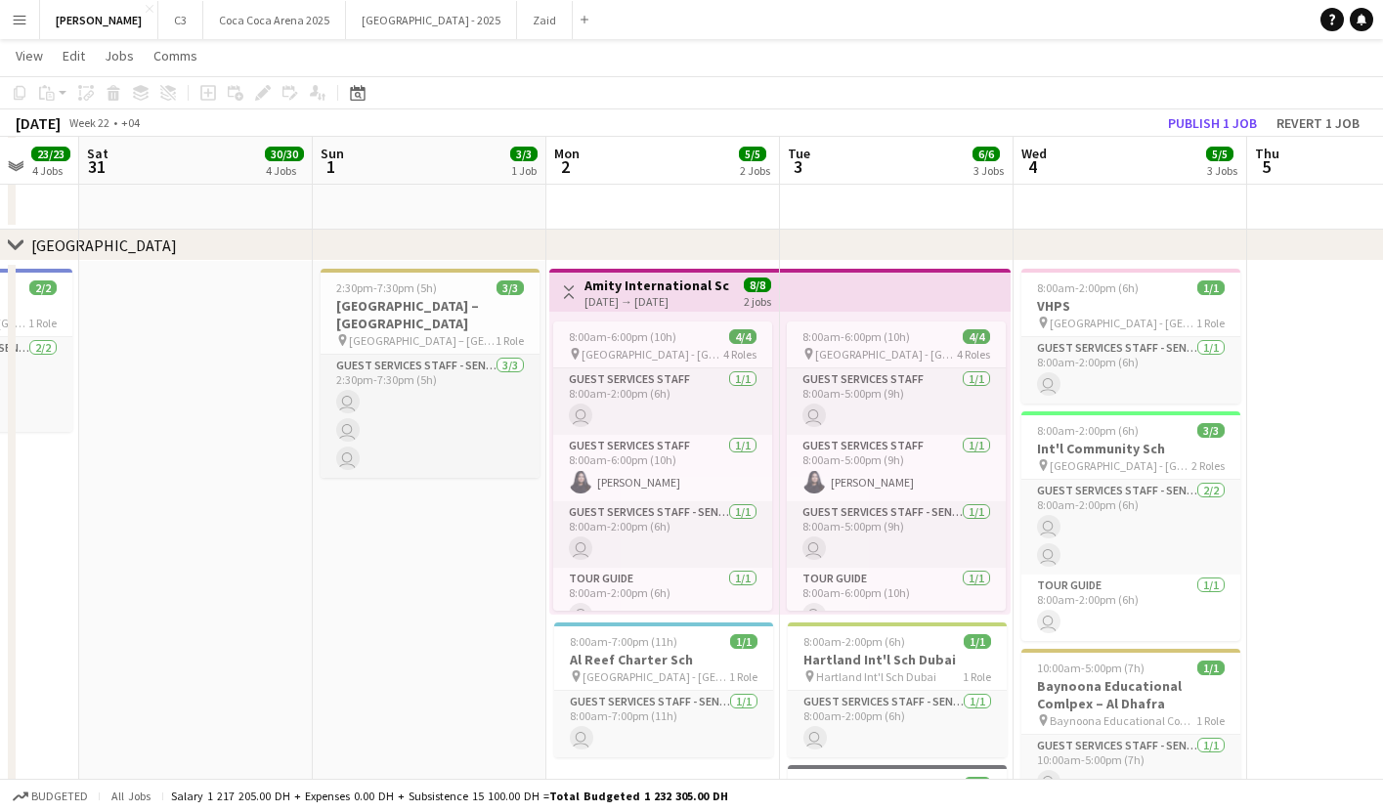
click at [639, 301] on div "02-06-2025 → 03-06-2025" at bounding box center [658, 301] width 146 height 15
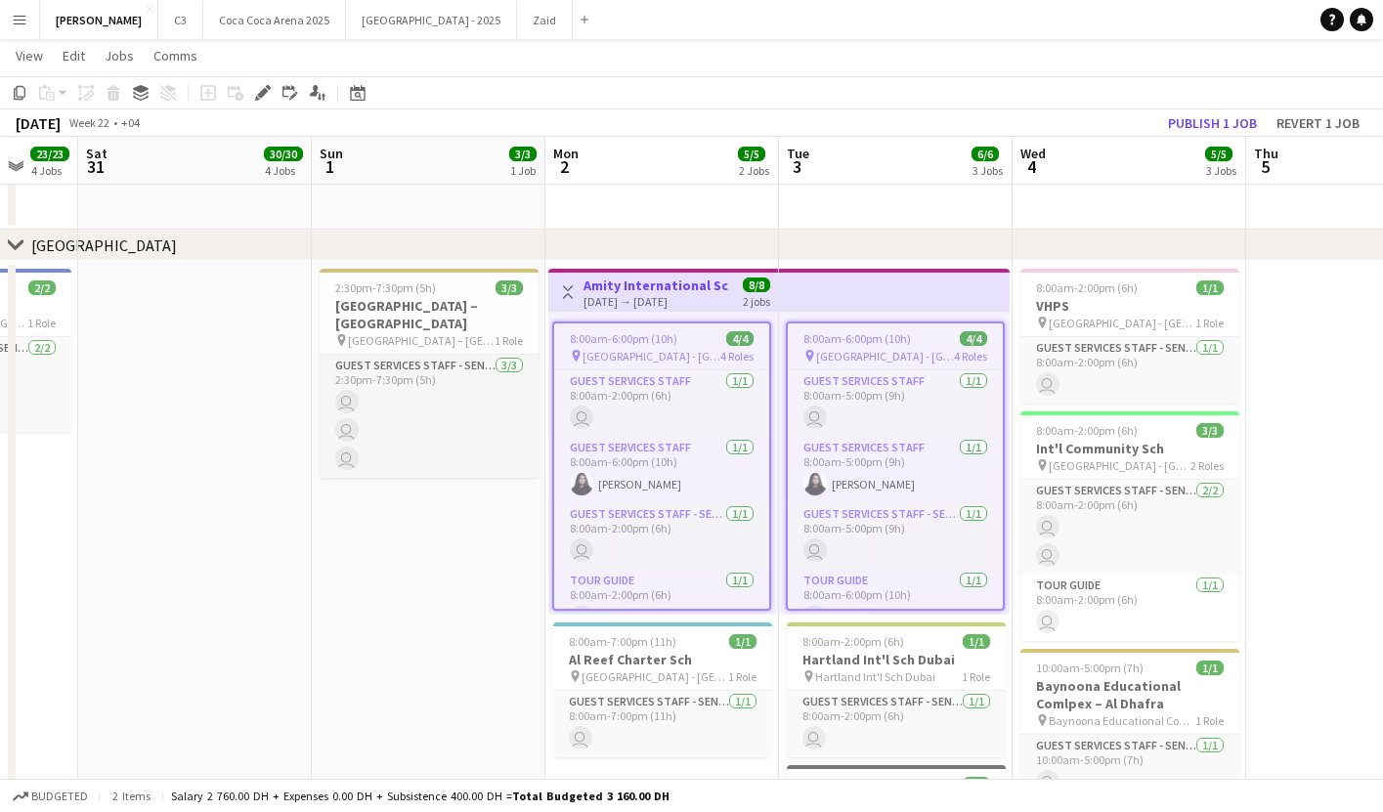
scroll to position [0, 624]
click at [640, 335] on span "8:00am-6:00pm (10h)" at bounding box center [623, 338] width 108 height 15
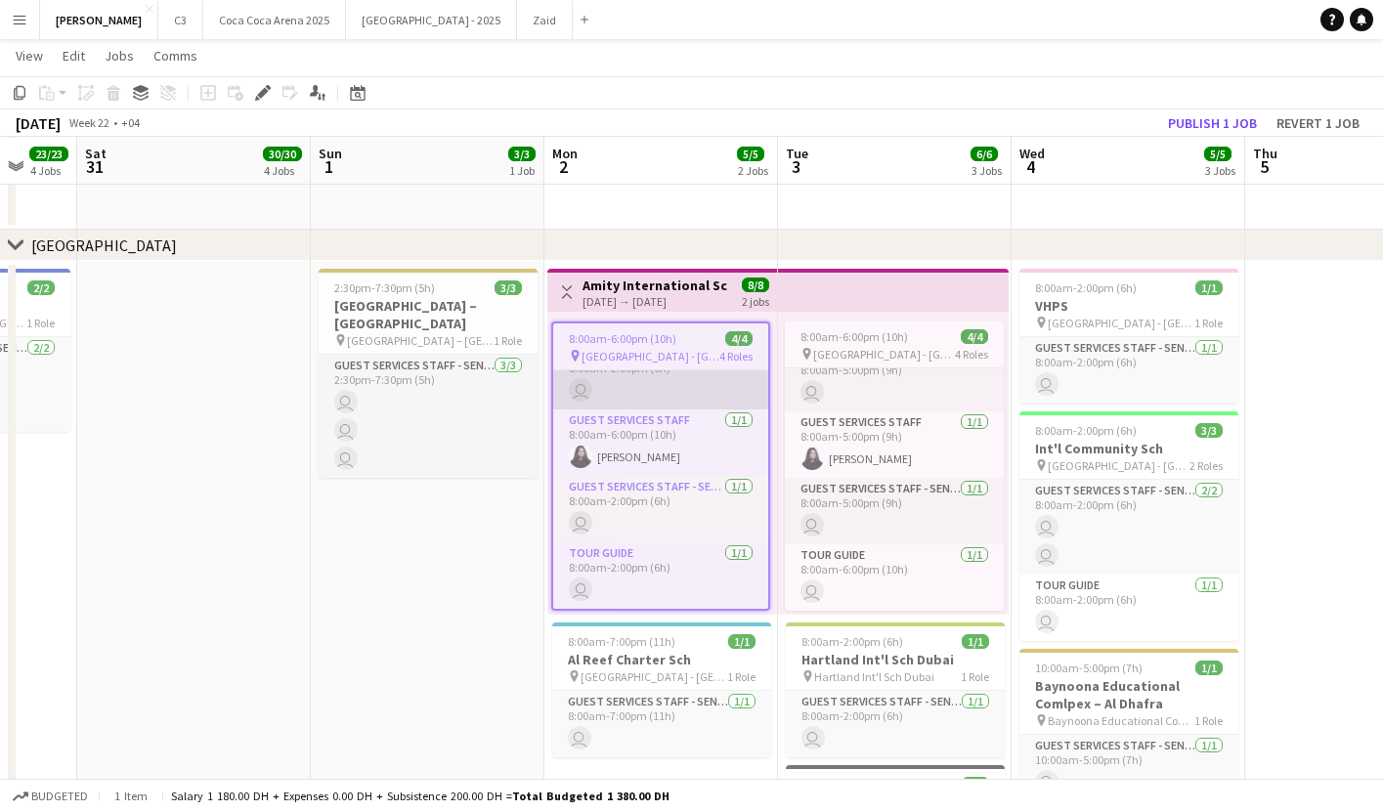
scroll to position [0, 586]
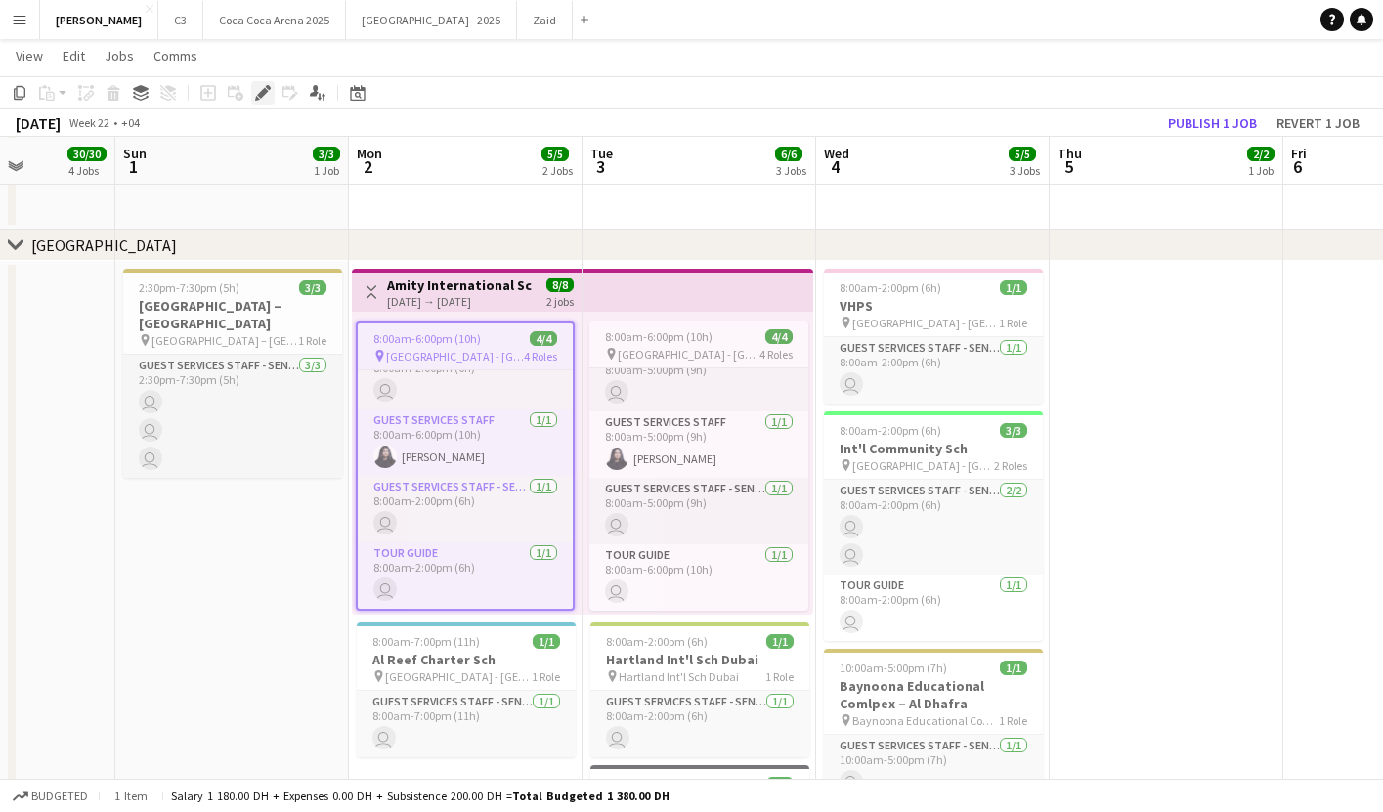
click at [266, 88] on icon "Edit" at bounding box center [263, 93] width 16 height 16
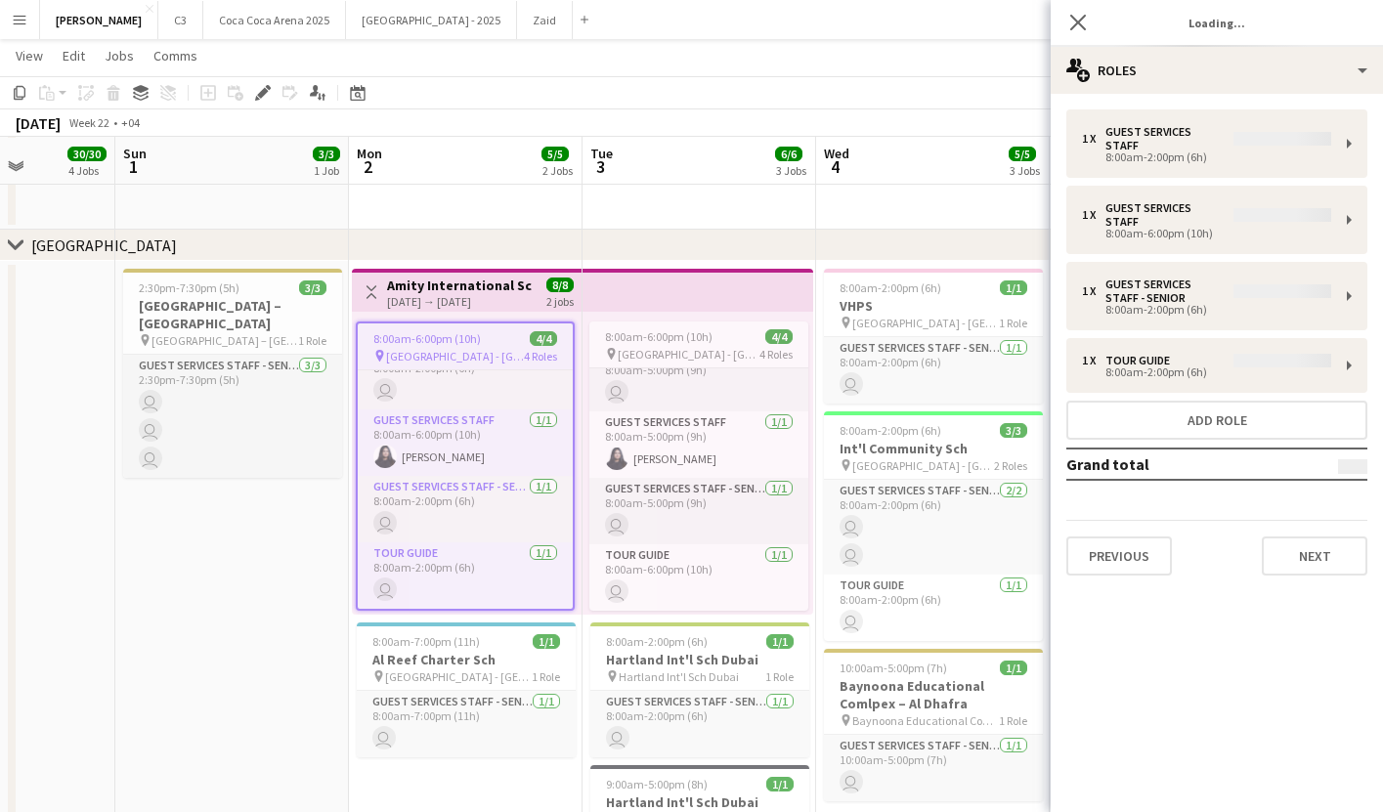
click at [1173, 342] on div "1 x Guest Services Staff 8:00am-2:00pm (6h) 1 x Guest Services Staff 8:00am-6:0…" at bounding box center [1217, 342] width 332 height 466
click at [1211, 339] on div "1 x Guest Services Staff 8:00am-2:00pm (6h) 1 x Guest Services Staff 8:00am-6:0…" at bounding box center [1217, 342] width 332 height 466
click at [1174, 339] on div "1 x Guest Services Staff 8:00am-2:00pm (6h) 1 x Guest Services Staff 8:00am-6:0…" at bounding box center [1217, 342] width 332 height 466
click at [513, 455] on app-card-role "Guest Services Staff 1/1 8:00am-6:00pm (10h) Haaniya Ahmed" at bounding box center [465, 443] width 215 height 66
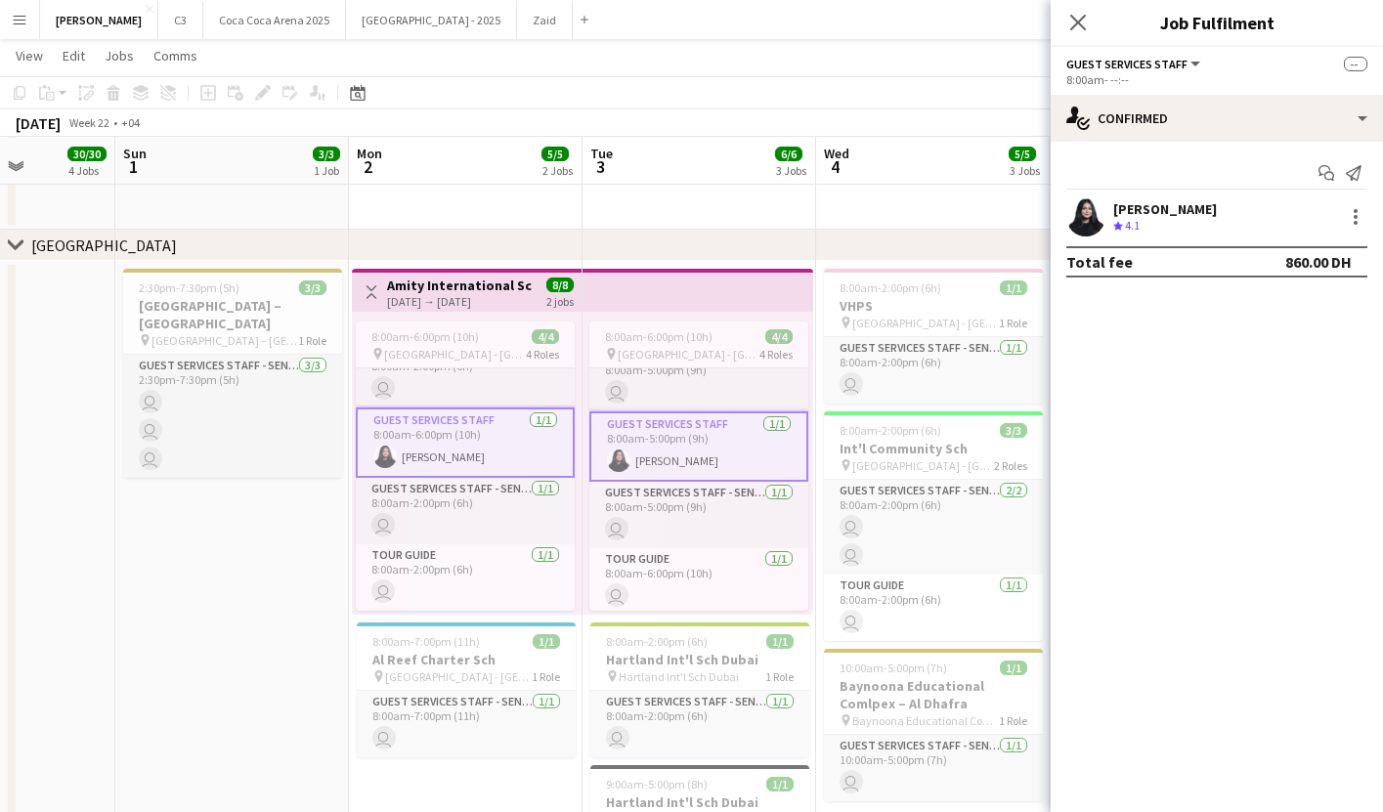
click at [1086, 209] on app-user-avatar at bounding box center [1086, 216] width 39 height 39
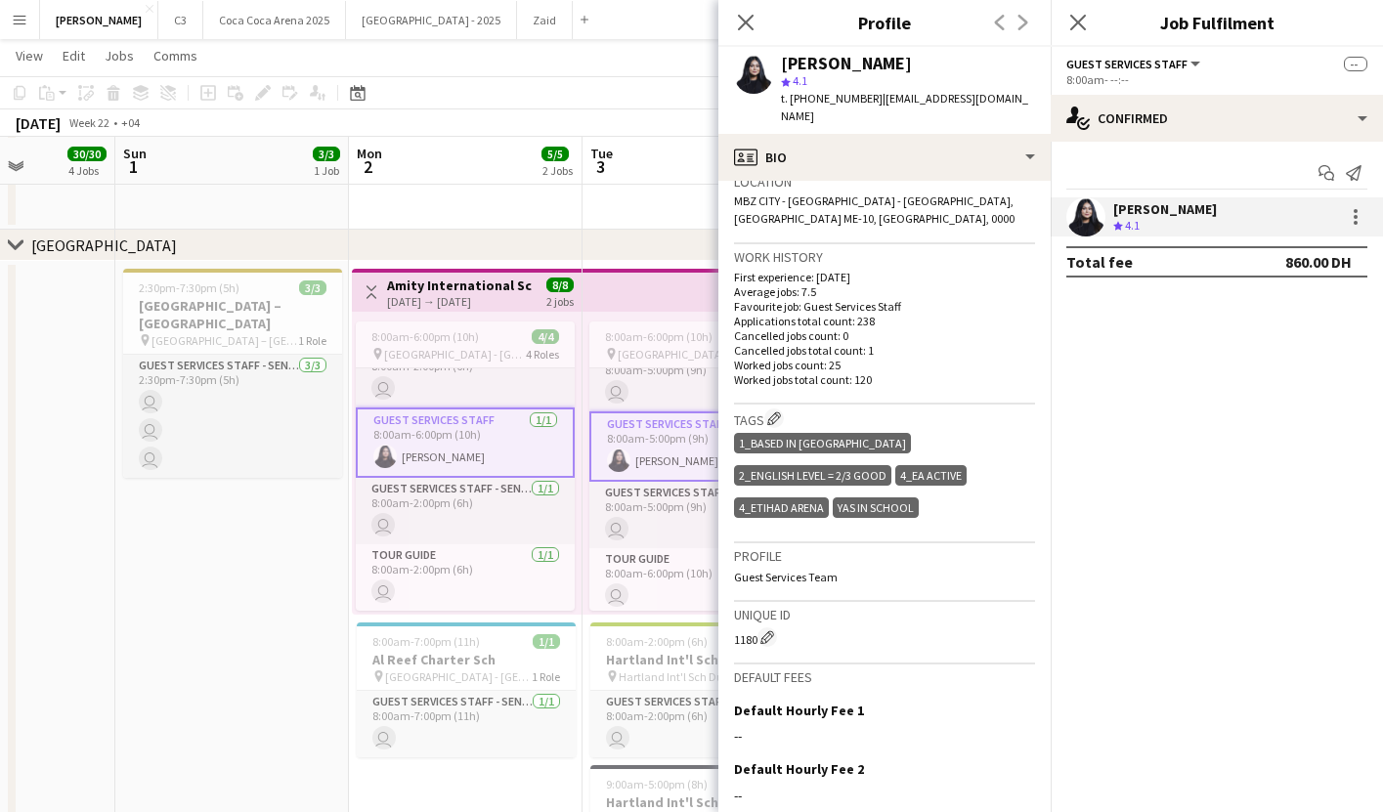
scroll to position [582, 0]
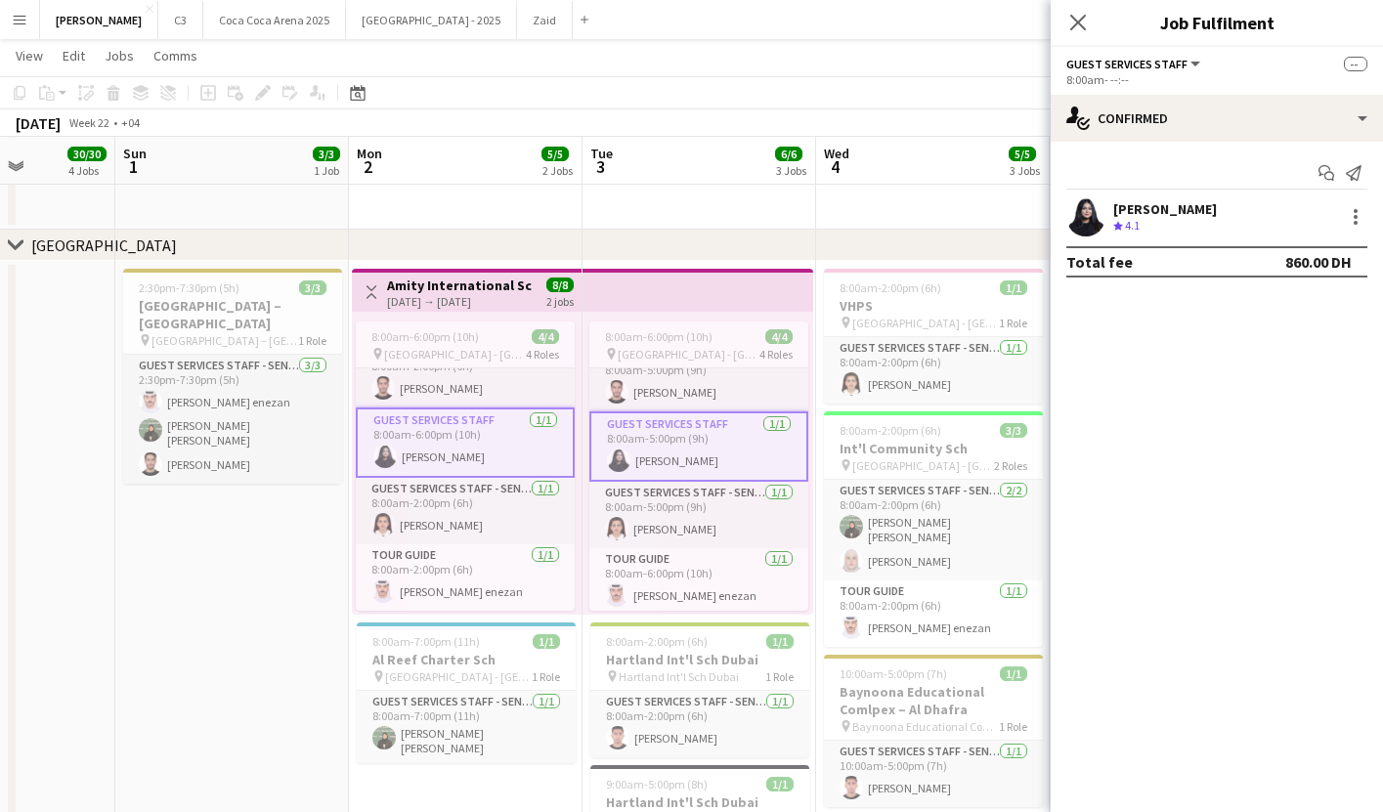
click at [1086, 206] on app-user-avatar at bounding box center [1086, 216] width 39 height 39
click at [1086, 207] on app-user-avatar at bounding box center [1086, 216] width 39 height 39
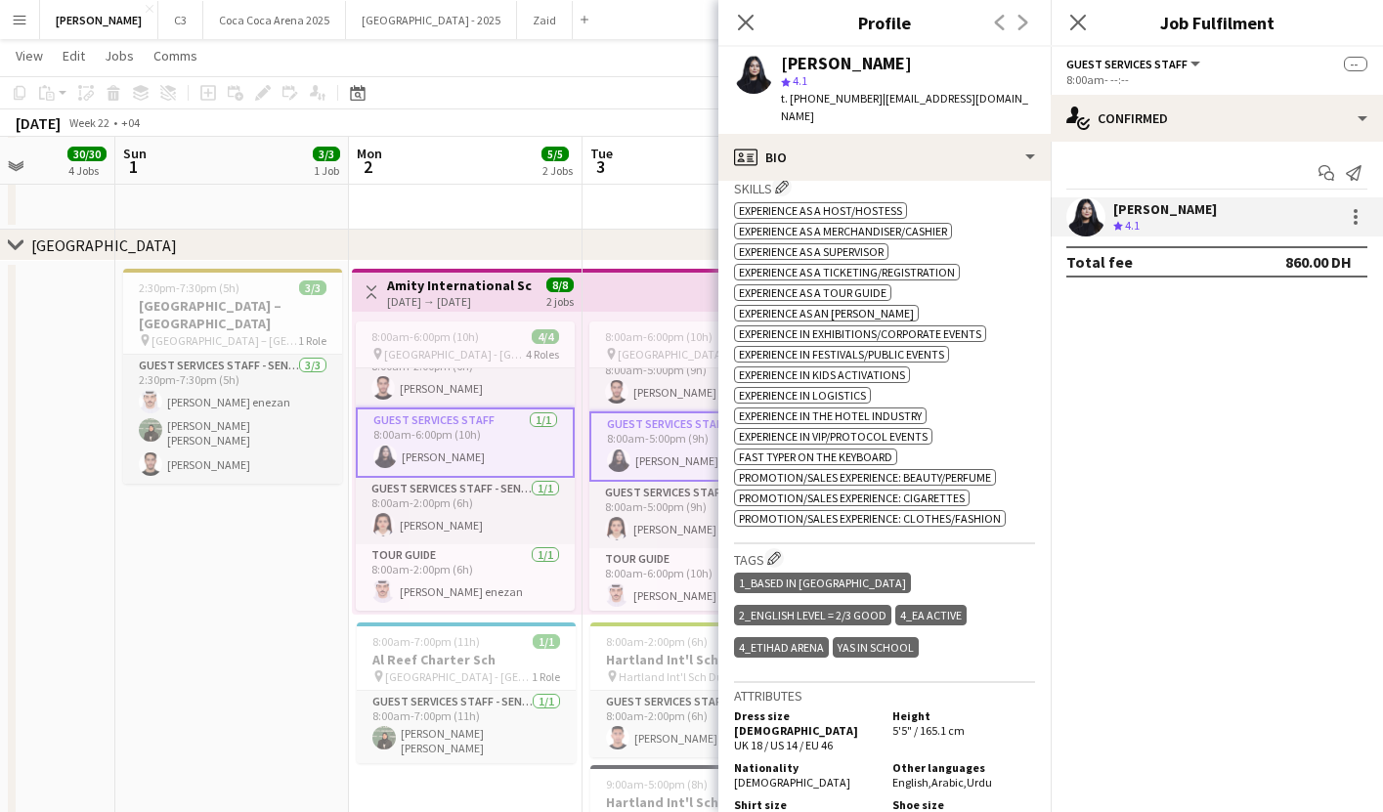
scroll to position [730, 0]
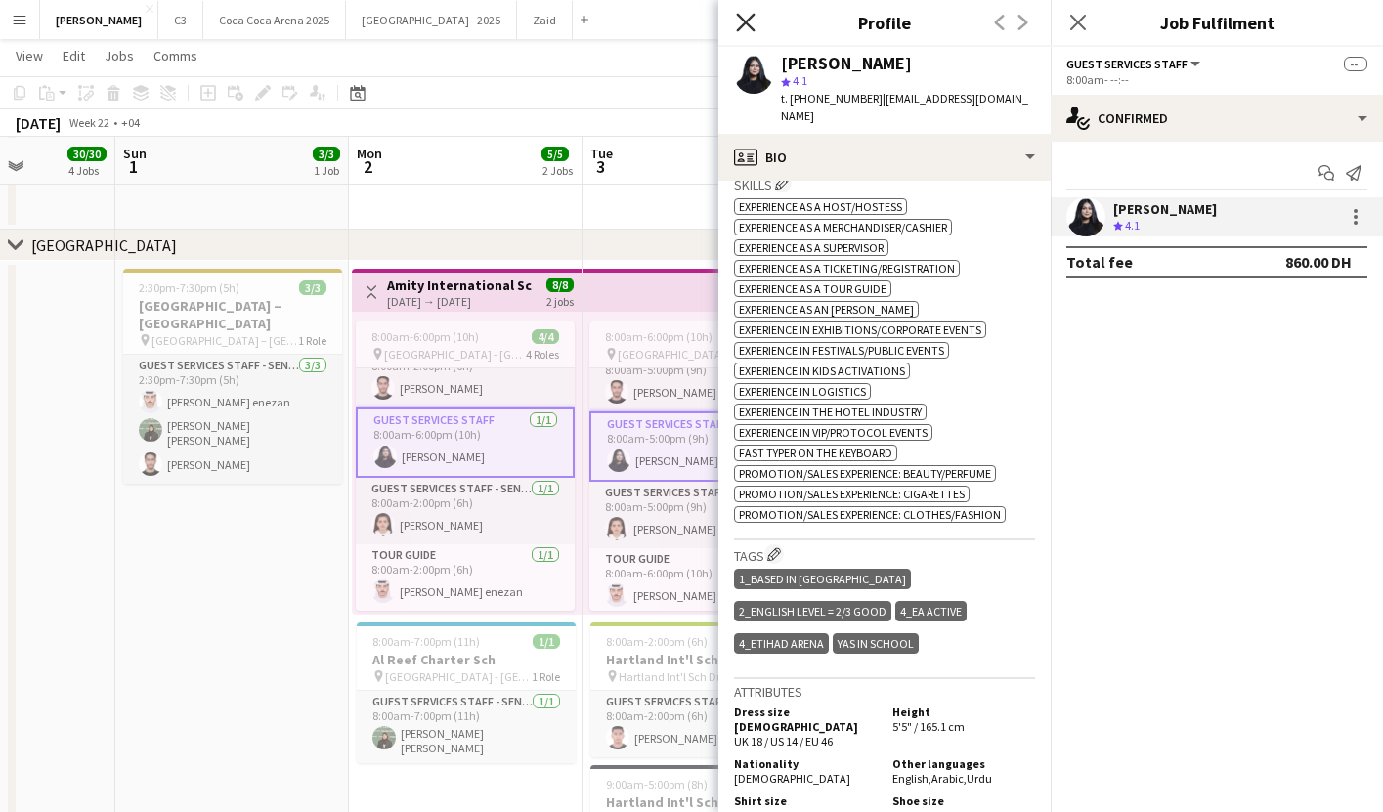
click at [749, 25] on icon at bounding box center [745, 22] width 19 height 19
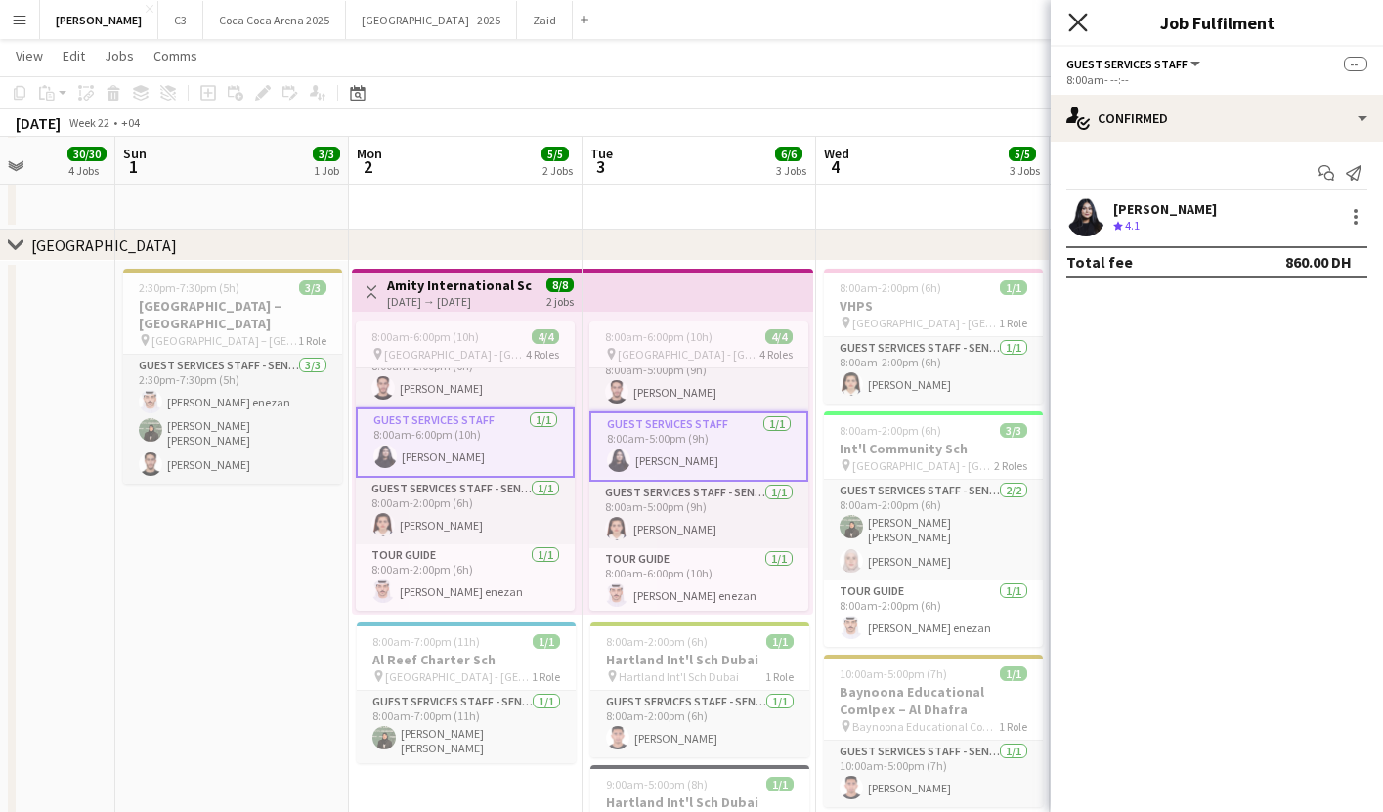
click at [1073, 25] on icon at bounding box center [1078, 22] width 19 height 19
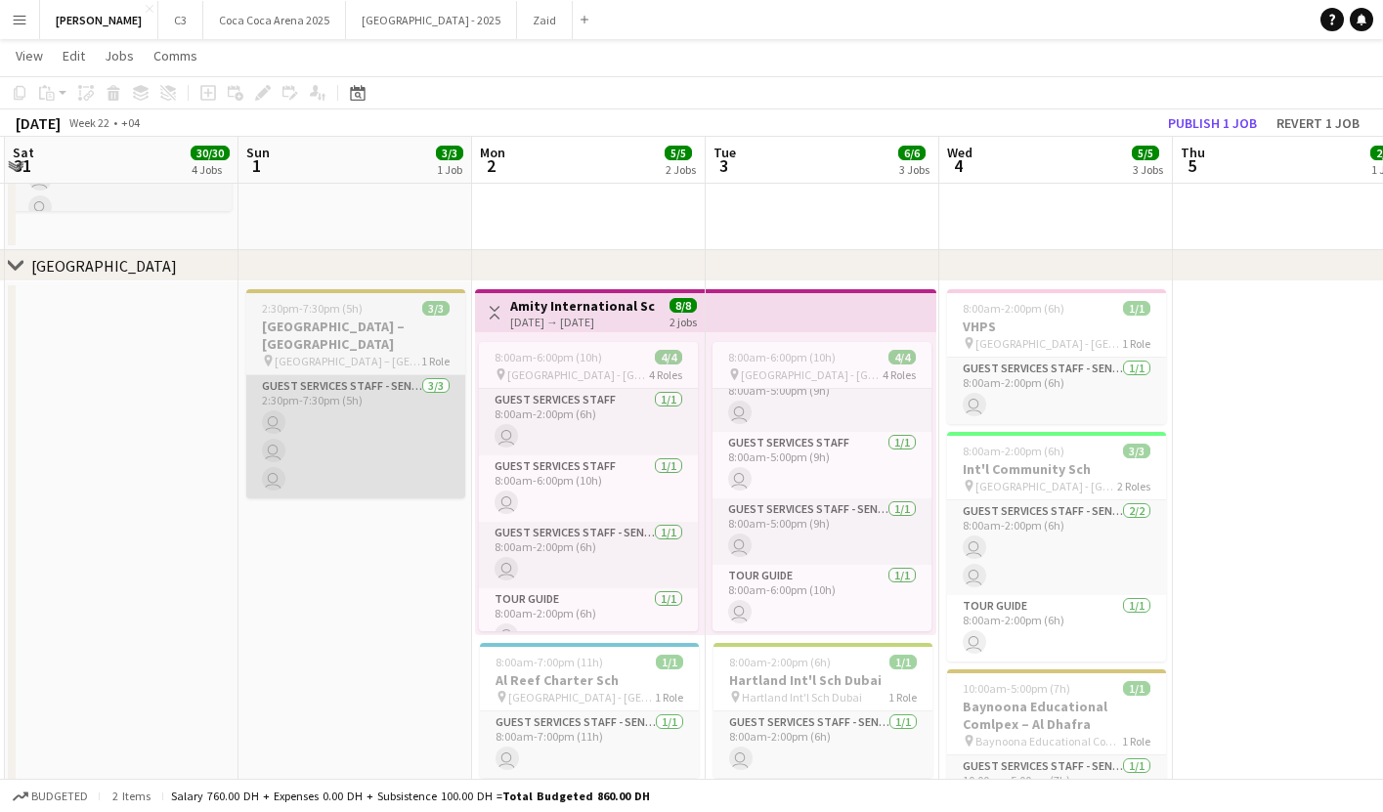
scroll to position [0, 731]
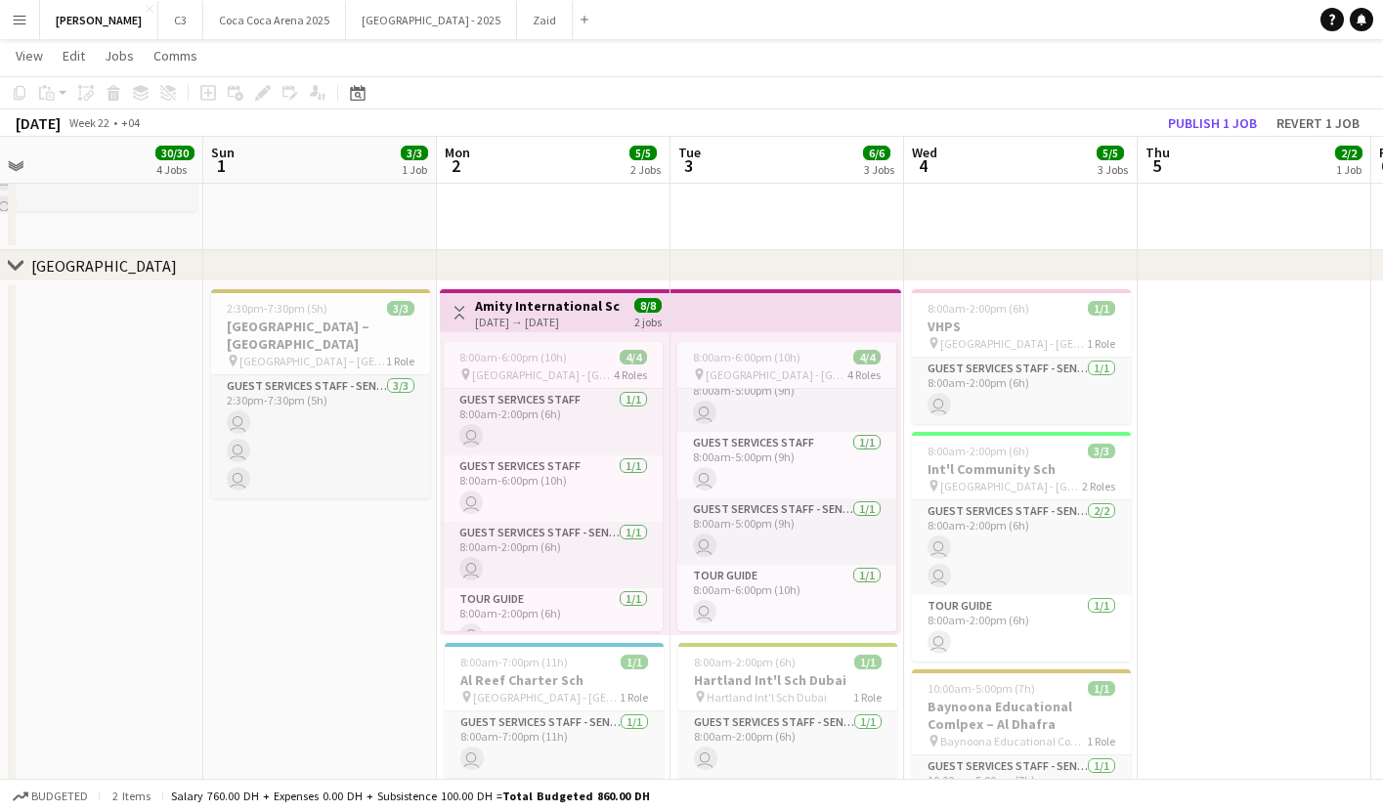
click at [562, 324] on div "02-06-2025 → 03-06-2025" at bounding box center [548, 322] width 146 height 15
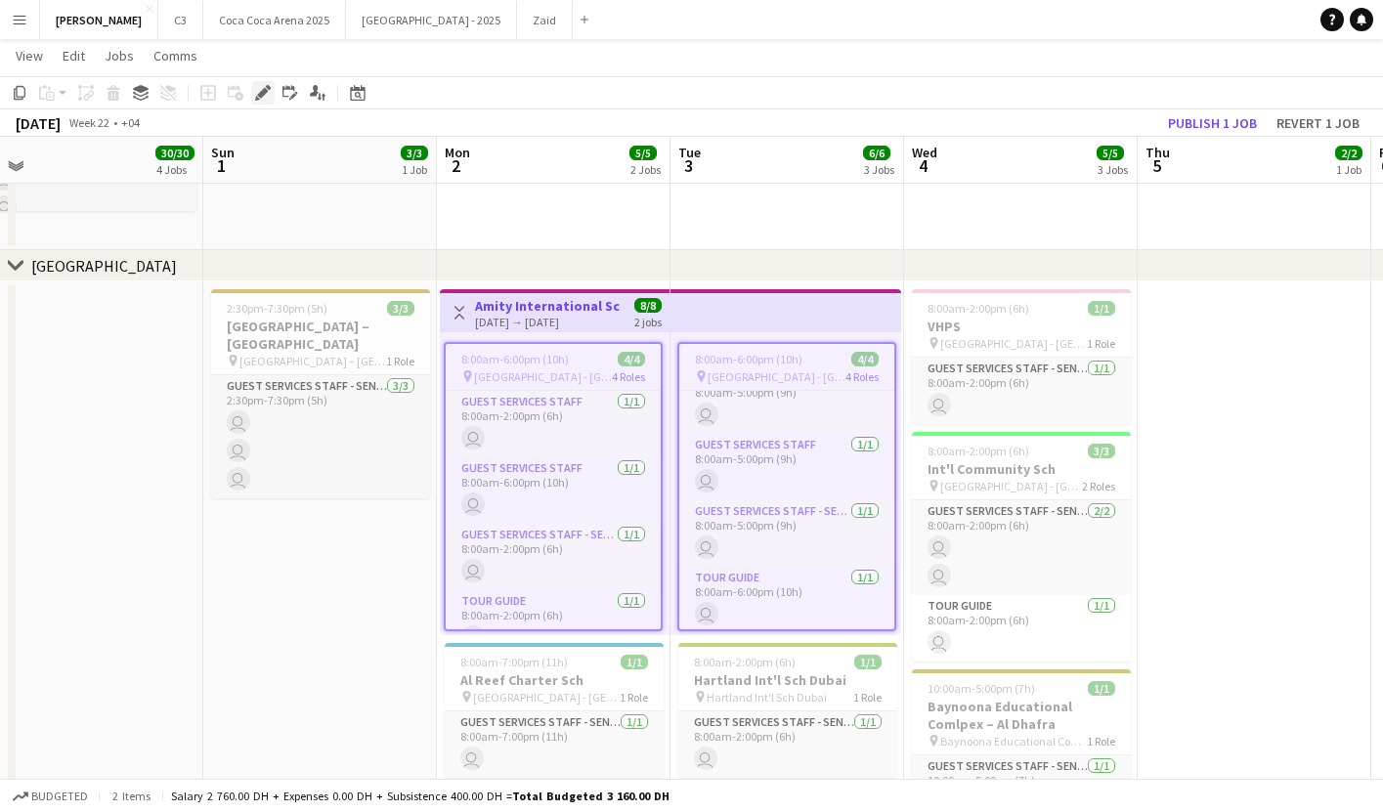
click at [261, 89] on icon "Edit" at bounding box center [263, 93] width 16 height 16
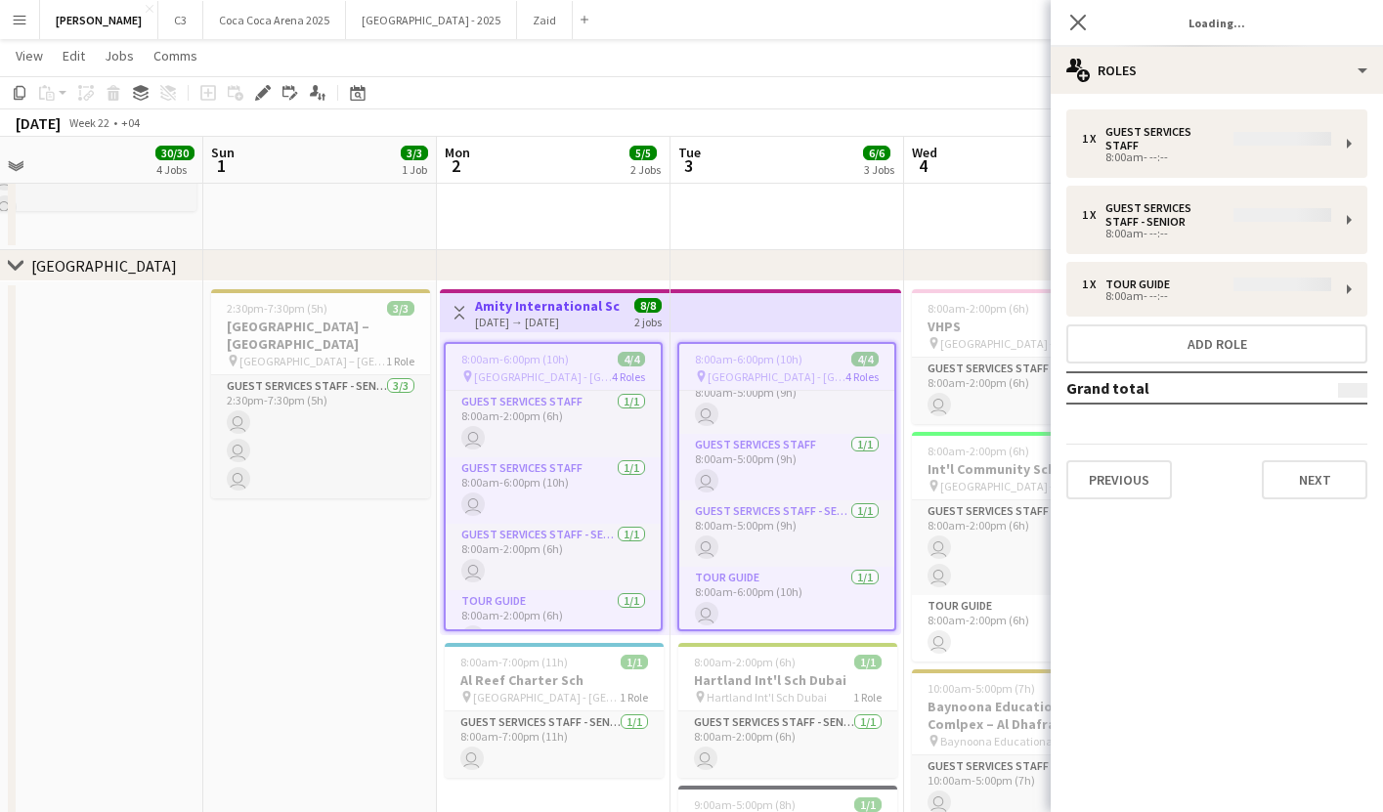
click at [1125, 263] on div "1 x Guest Services Staff 8:00am- --:-- 1 x Guest Services Staff - Senior 8:00am…" at bounding box center [1217, 304] width 332 height 390
click at [1165, 280] on div "1 x Guest Services Staff 8:00am- --:-- 1 x Guest Services Staff - Senior 8:00am…" at bounding box center [1217, 304] width 332 height 390
click at [1183, 281] on div "1 x Guest Services Staff 8:00am- --:-- 1 x Guest Services Staff - Senior 8:00am…" at bounding box center [1217, 304] width 332 height 390
click at [1226, 276] on div "1 x Guest Services Staff 8:00am- --:-- 1 x Guest Services Staff - Senior 8:00am…" at bounding box center [1217, 304] width 332 height 390
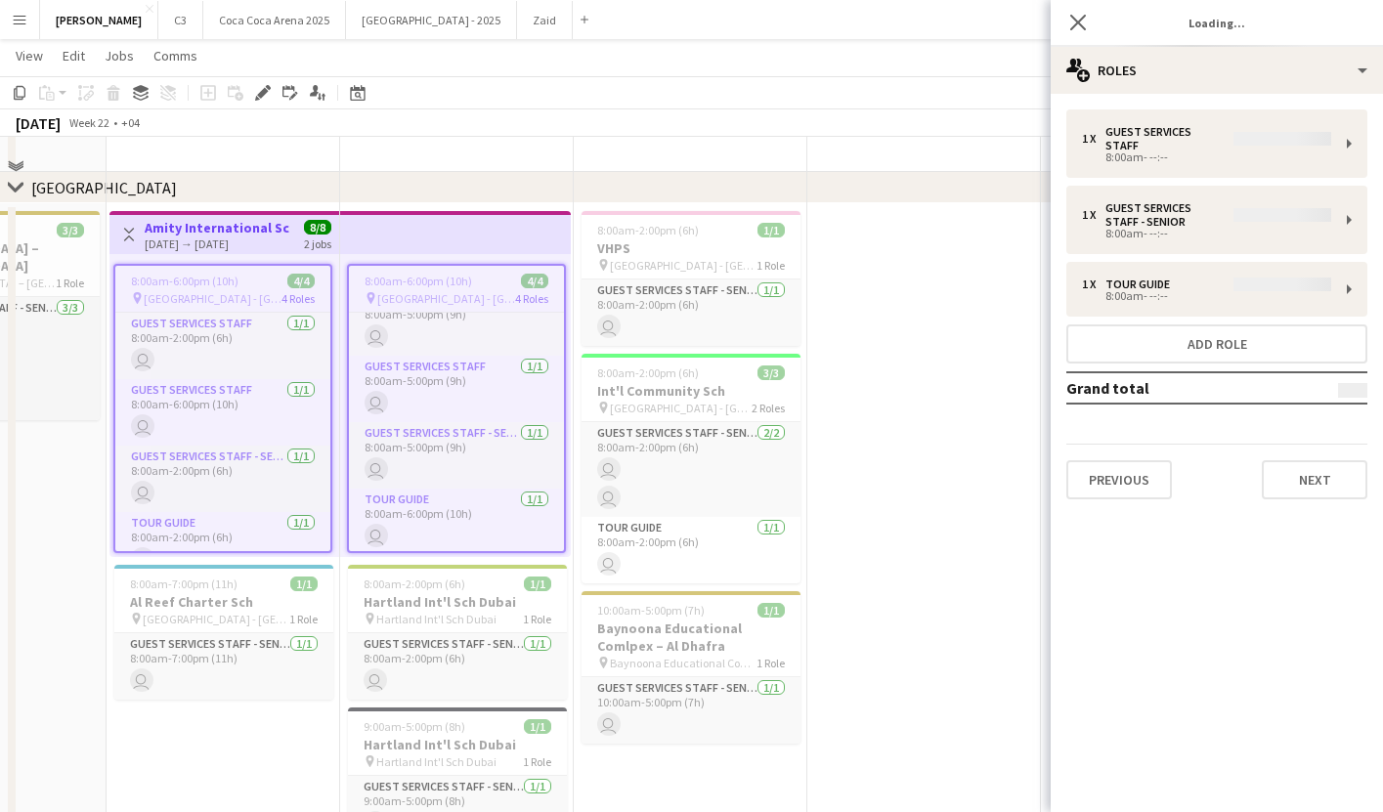
scroll to position [1370, 0]
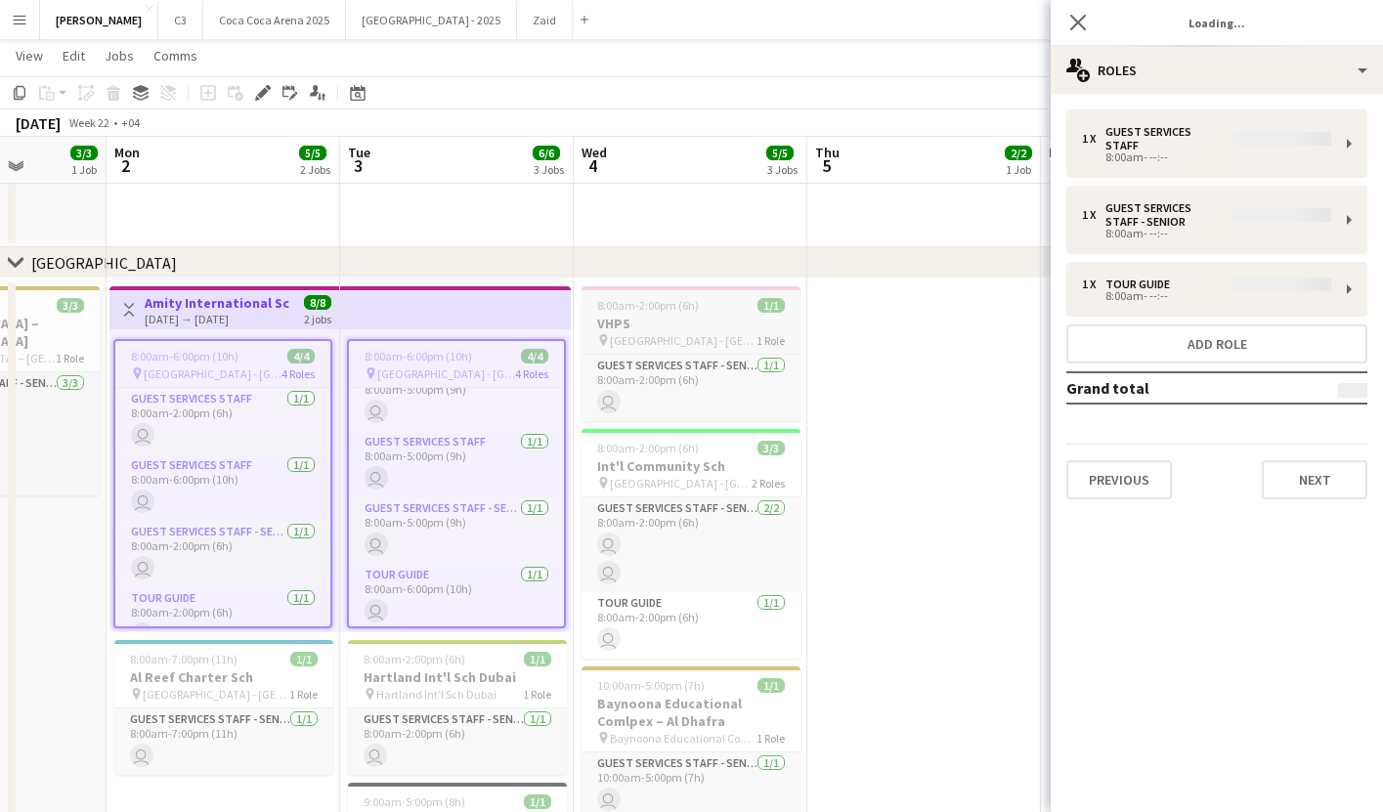
click at [677, 316] on h3 "VHPS" at bounding box center [691, 324] width 219 height 18
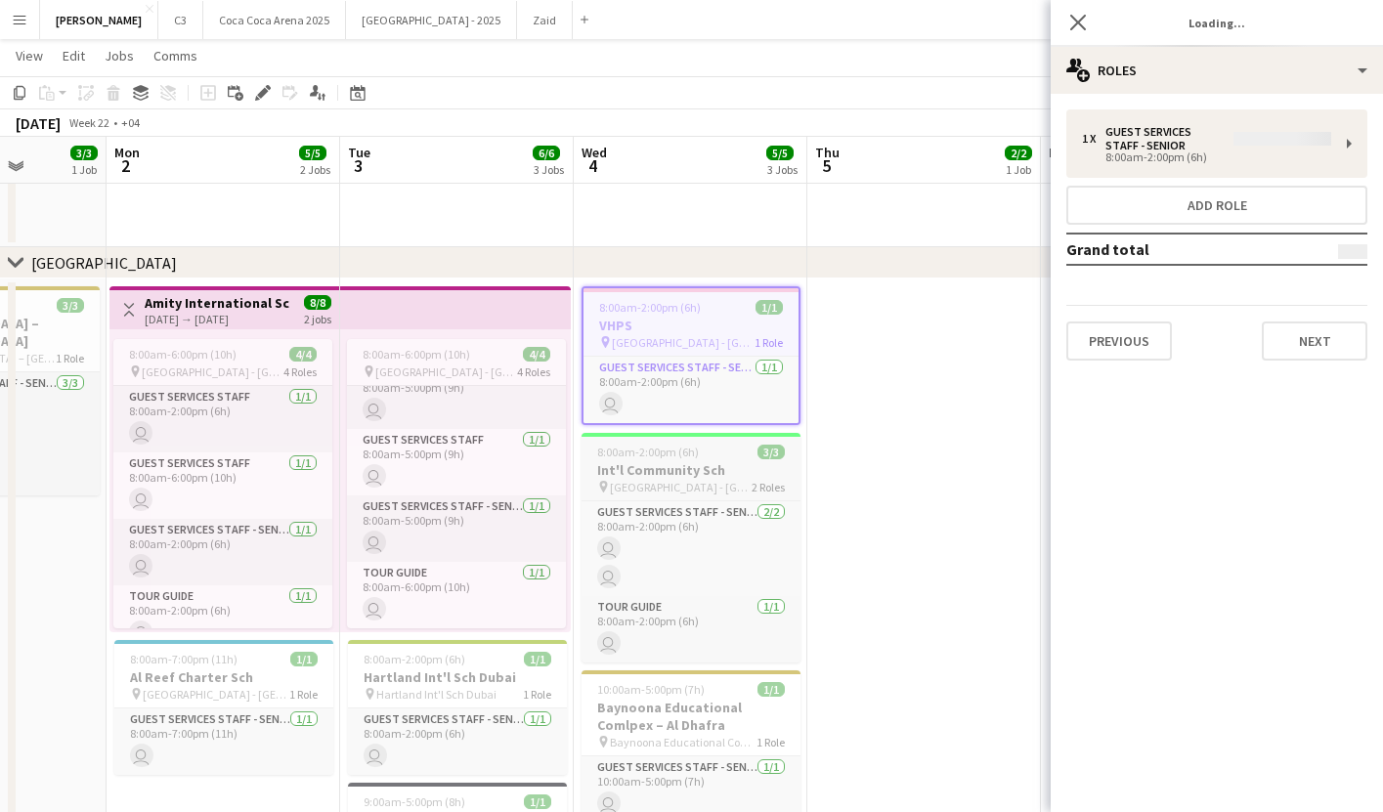
click at [690, 449] on span "8:00am-2:00pm (6h)" at bounding box center [648, 452] width 102 height 15
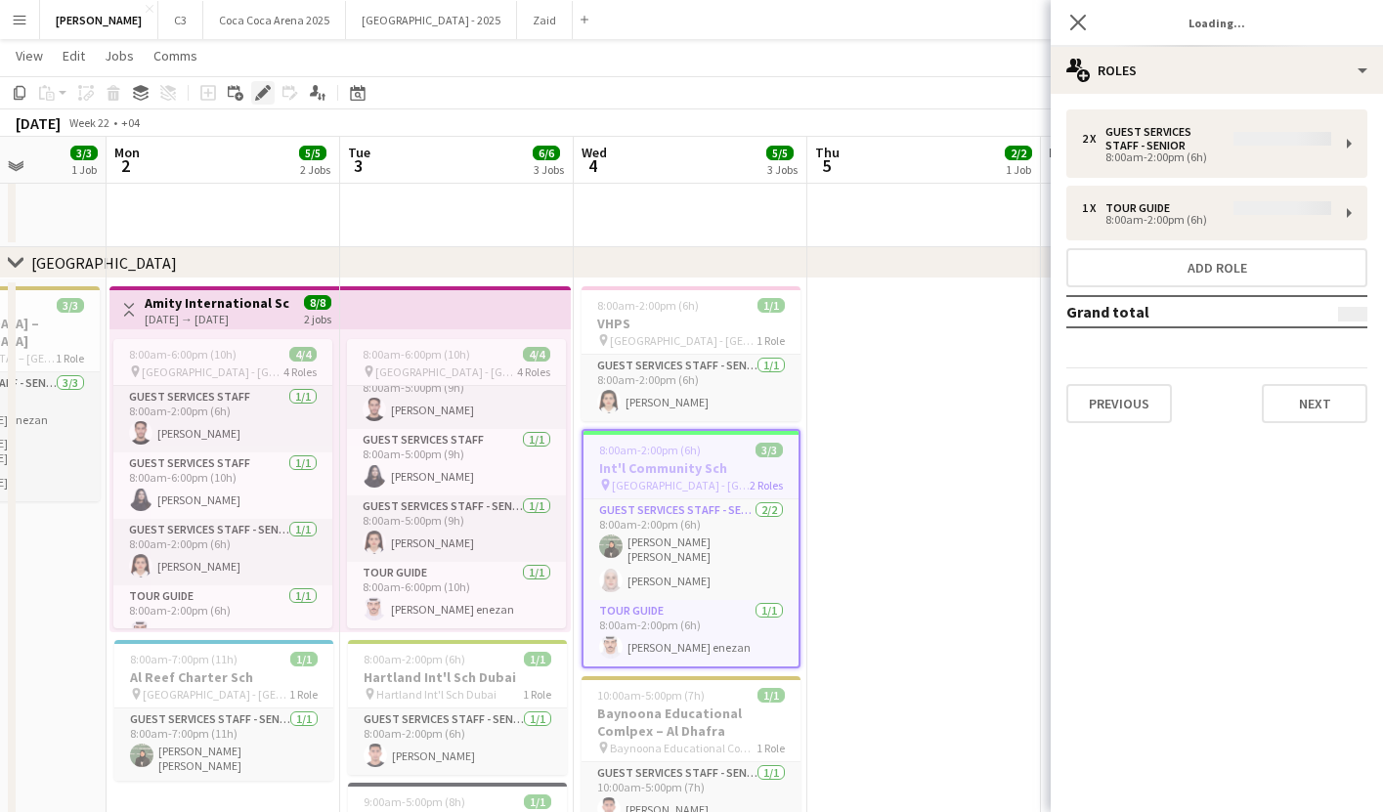
click at [265, 98] on icon "Edit" at bounding box center [263, 93] width 16 height 16
click at [1155, 231] on div "2 x Guest Services Staff - Senior 8:00am-2:00pm (6h) 1 x Tour Guide 8:00am-2:00…" at bounding box center [1217, 266] width 332 height 314
click at [1192, 217] on div "2 x Guest Services Staff - Senior 8:00am-2:00pm (6h) 1 x Tour Guide 8:00am-2:00…" at bounding box center [1217, 266] width 332 height 314
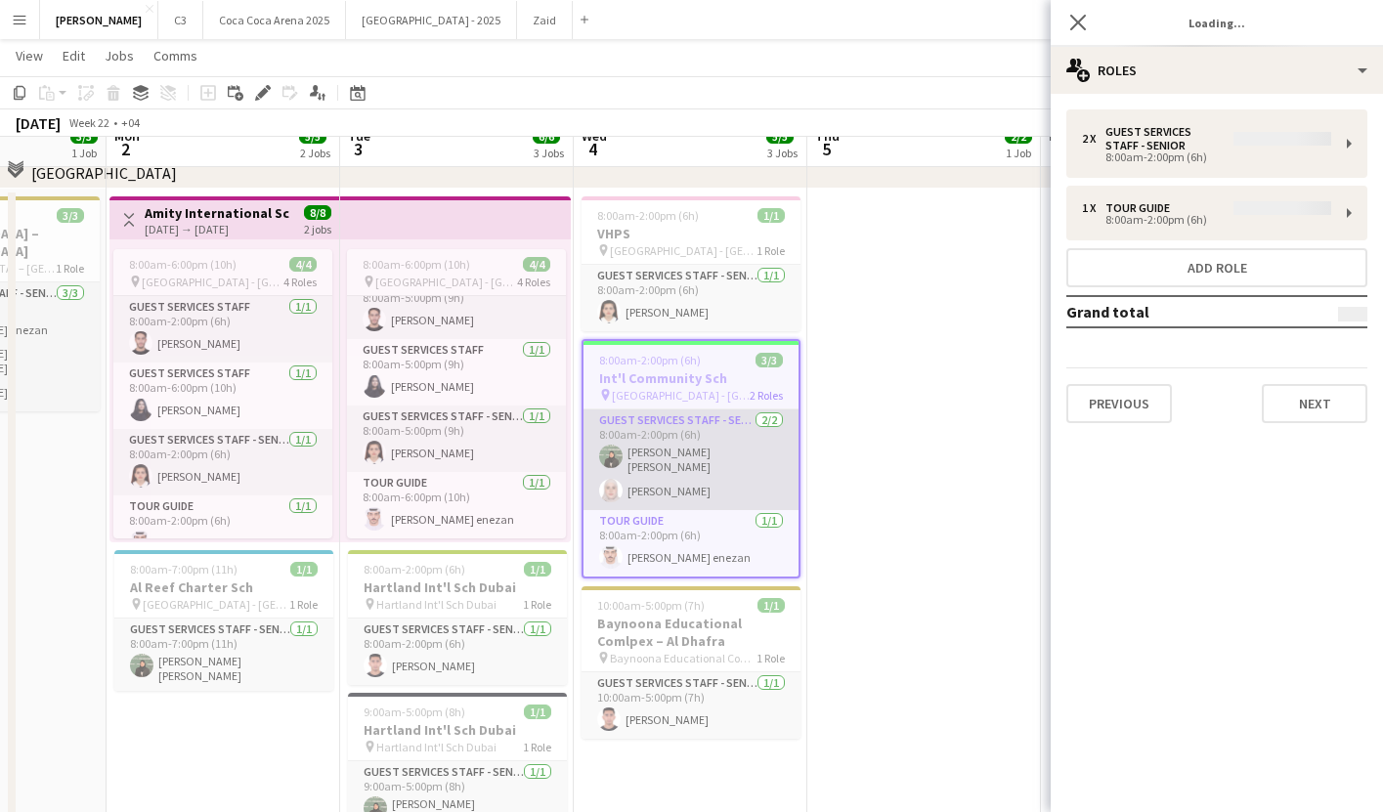
scroll to position [1443, 0]
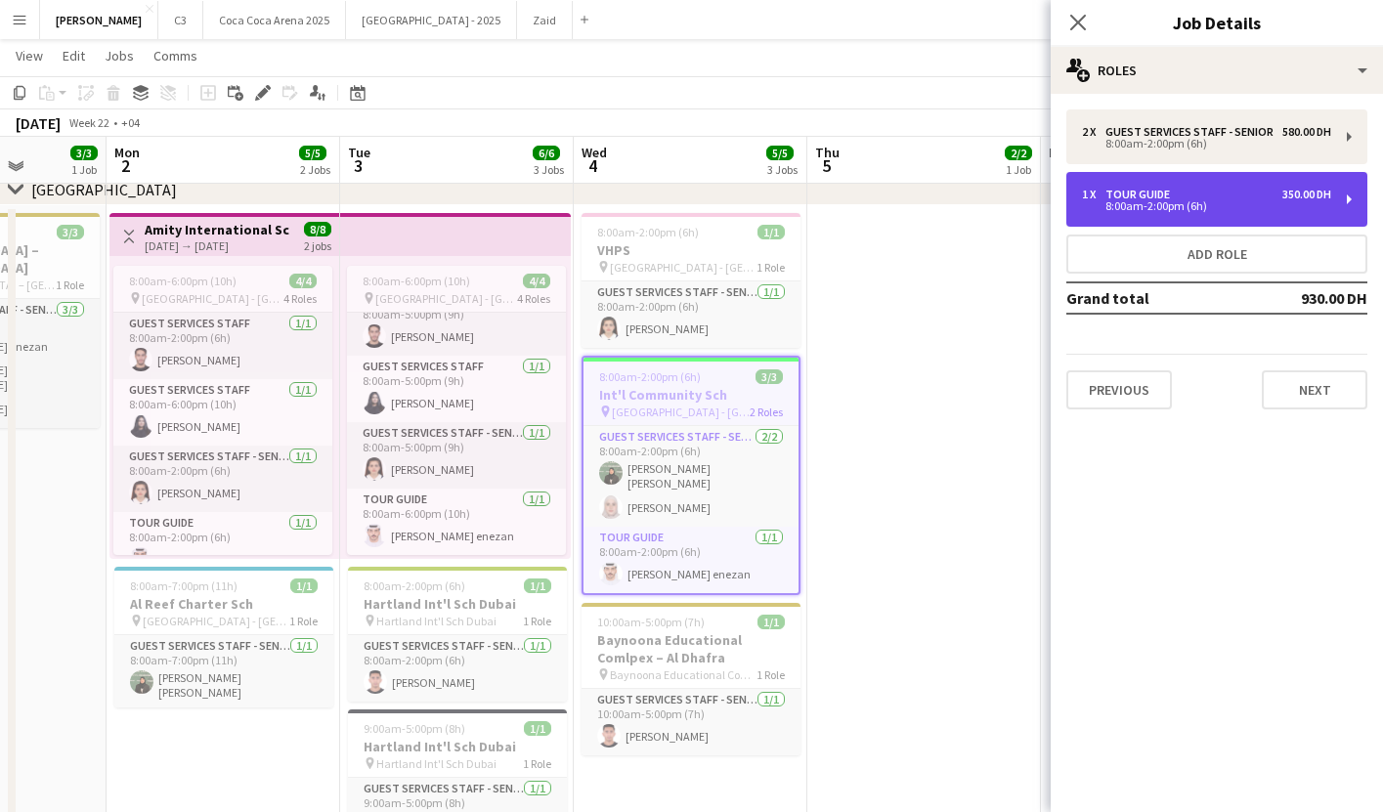
click at [1178, 201] on div "8:00am-2:00pm (6h)" at bounding box center [1206, 206] width 249 height 10
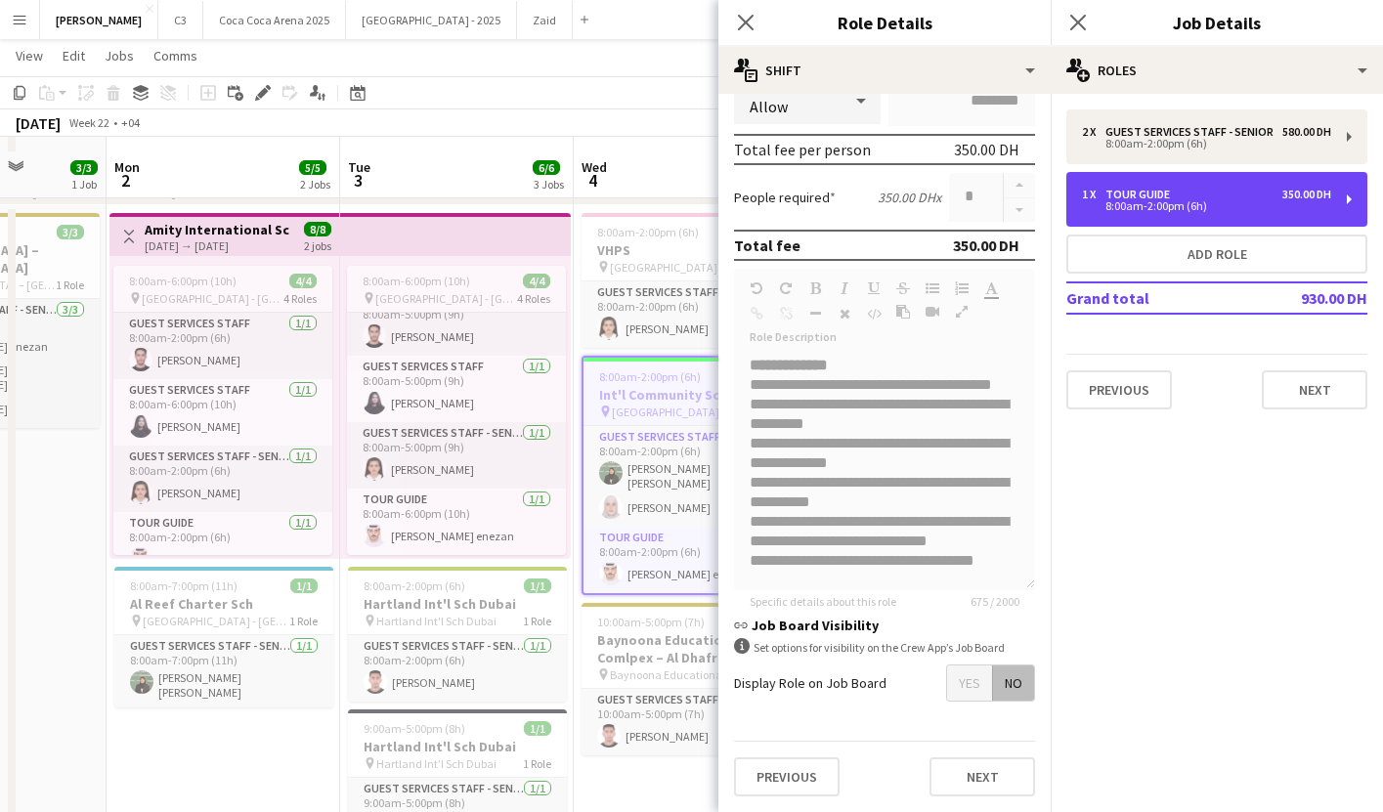
scroll to position [1459, 0]
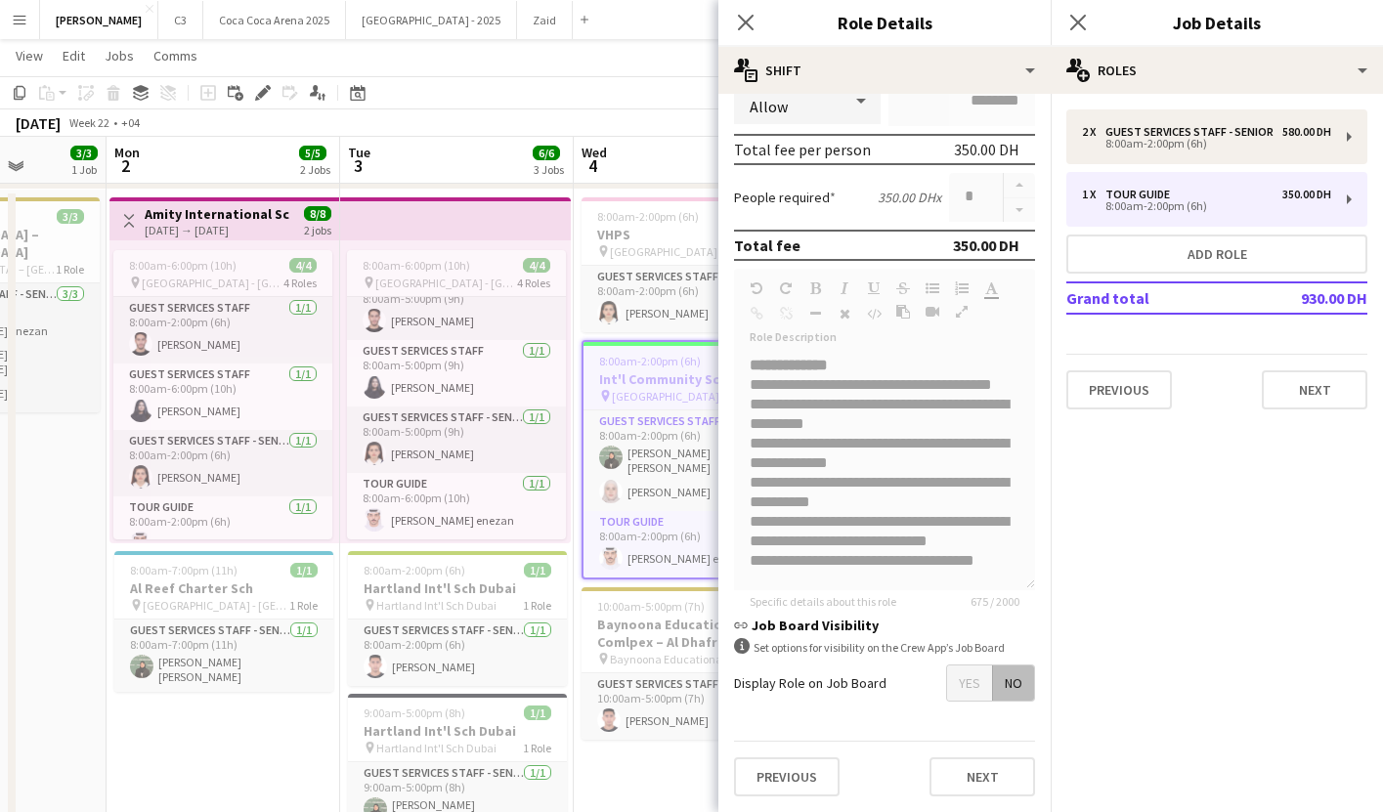
click at [851, 559] on form "**********" at bounding box center [885, 284] width 332 height 1058
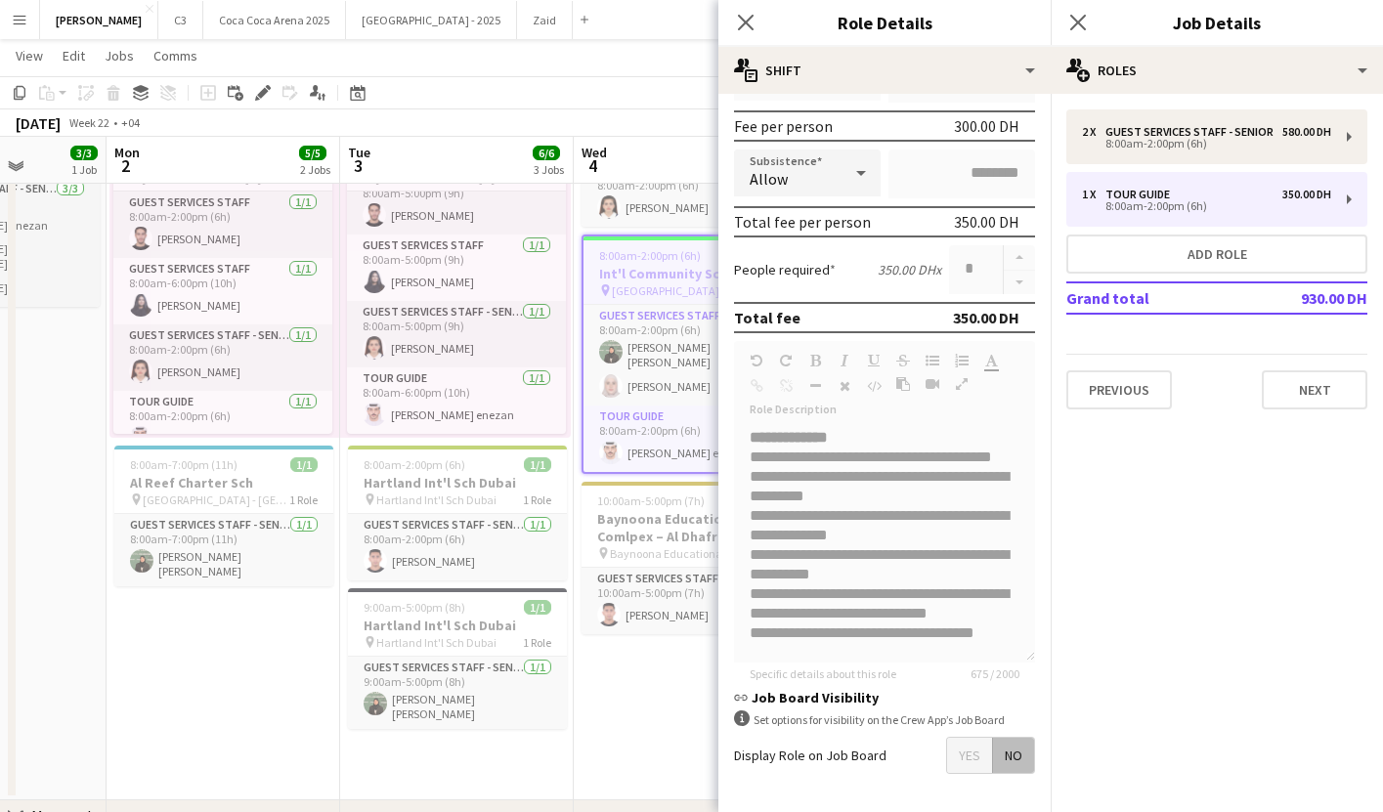
scroll to position [321, 0]
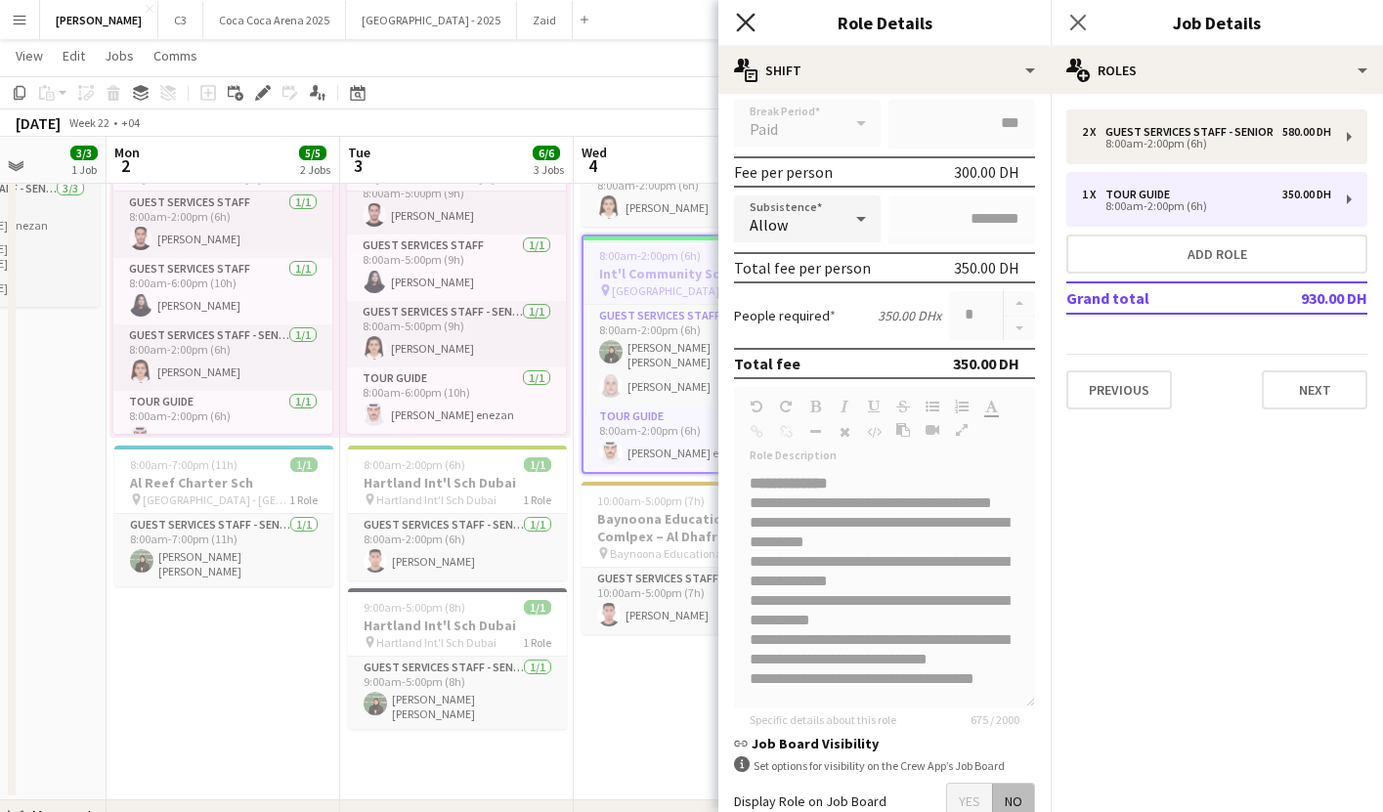
click at [749, 19] on icon at bounding box center [745, 22] width 19 height 19
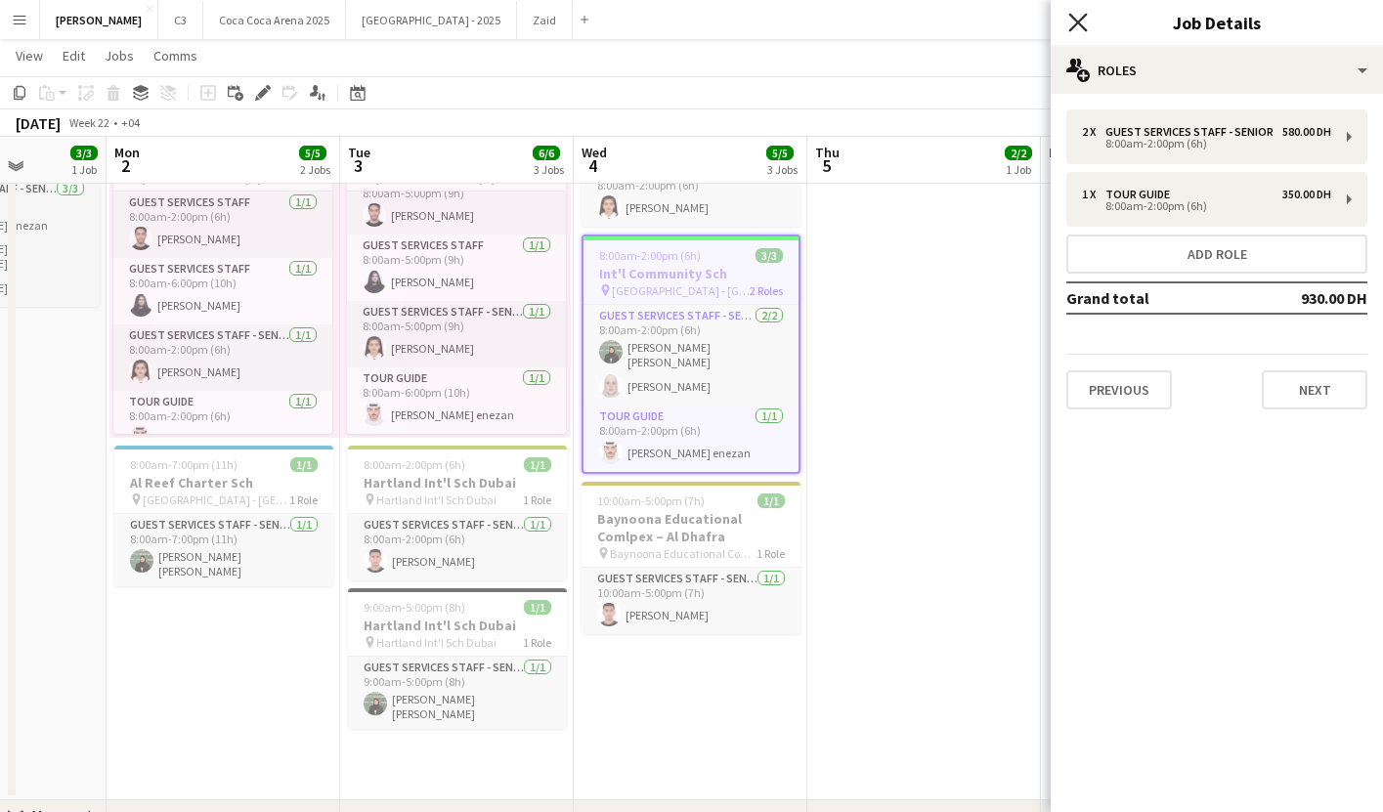
click at [1079, 24] on icon at bounding box center [1078, 22] width 19 height 19
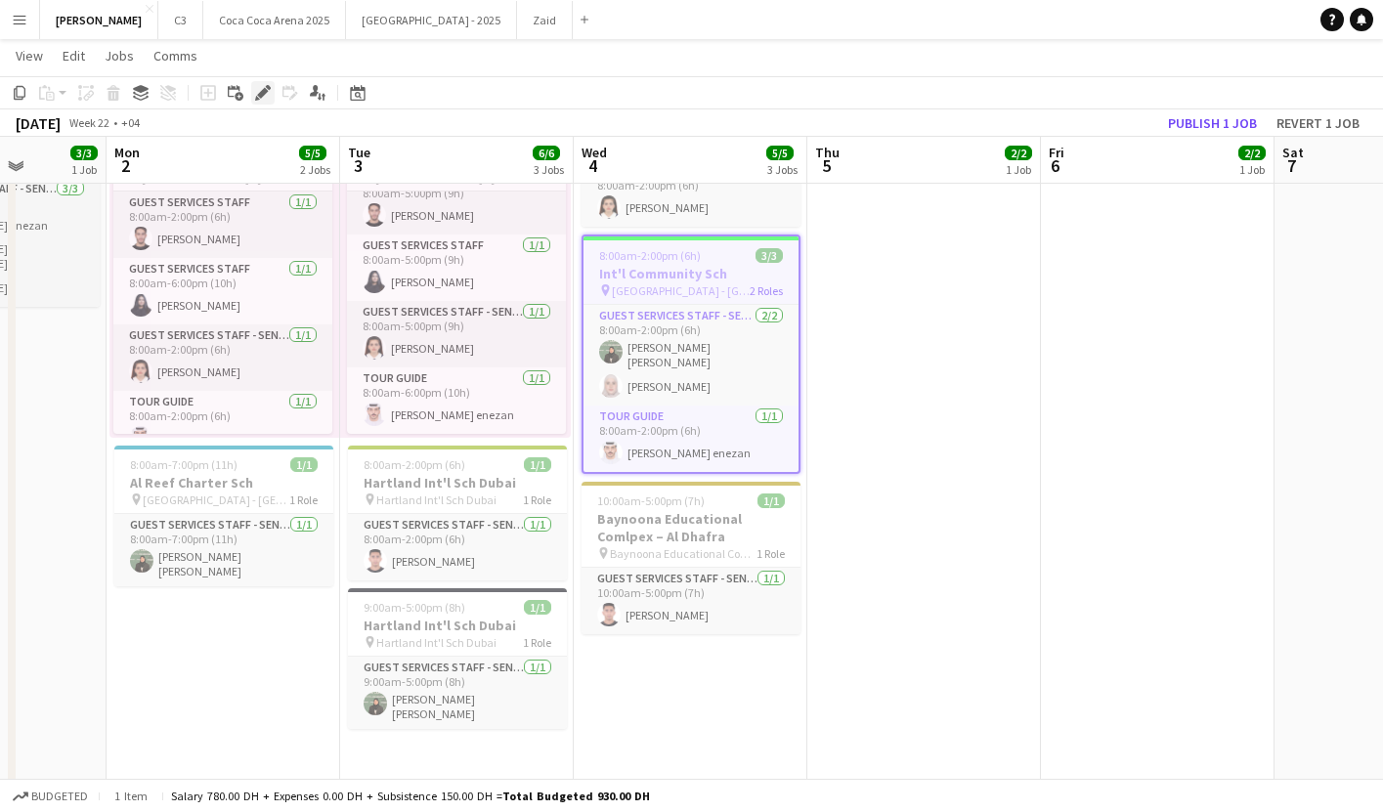
click at [259, 92] on icon at bounding box center [262, 93] width 11 height 11
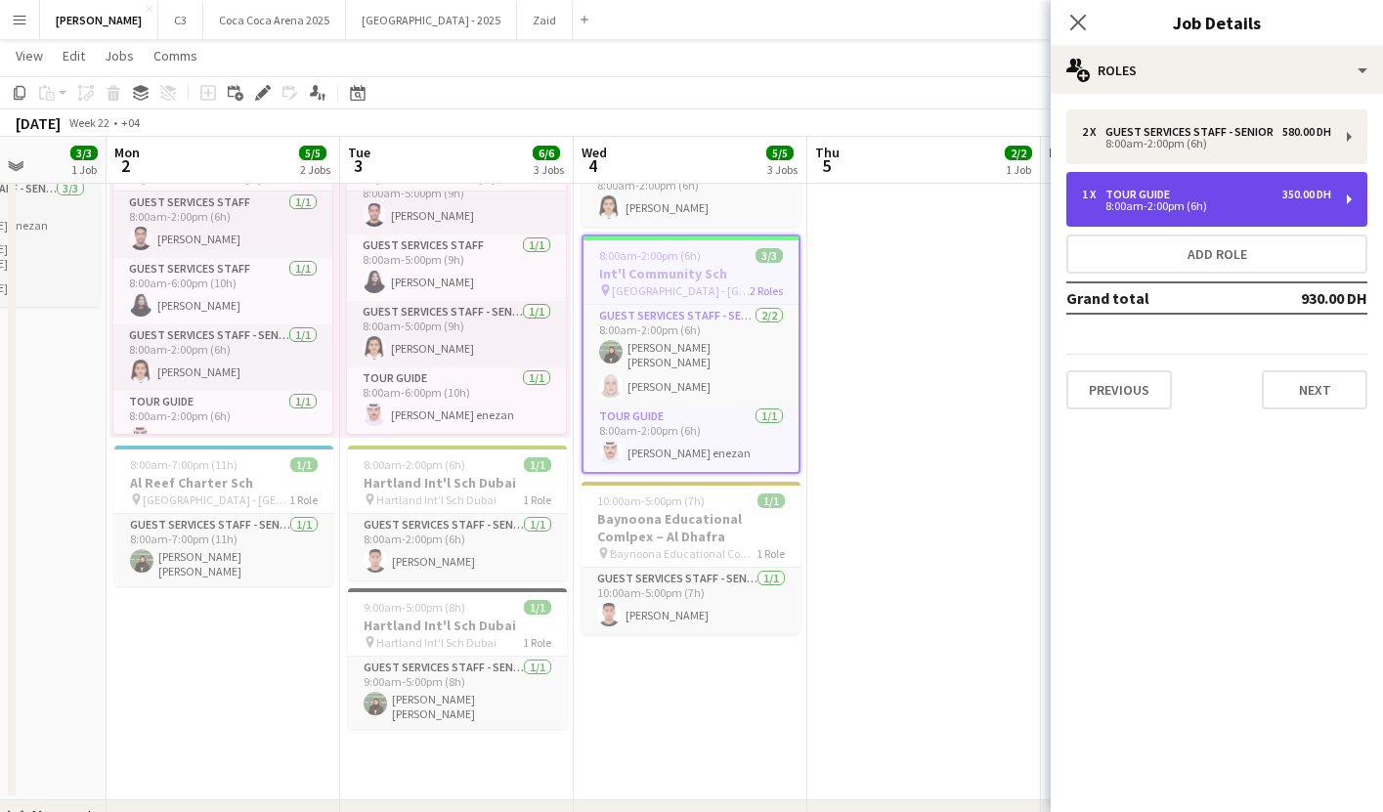
click at [1275, 190] on div "1 x Tour Guide 350.00 DH" at bounding box center [1206, 195] width 249 height 14
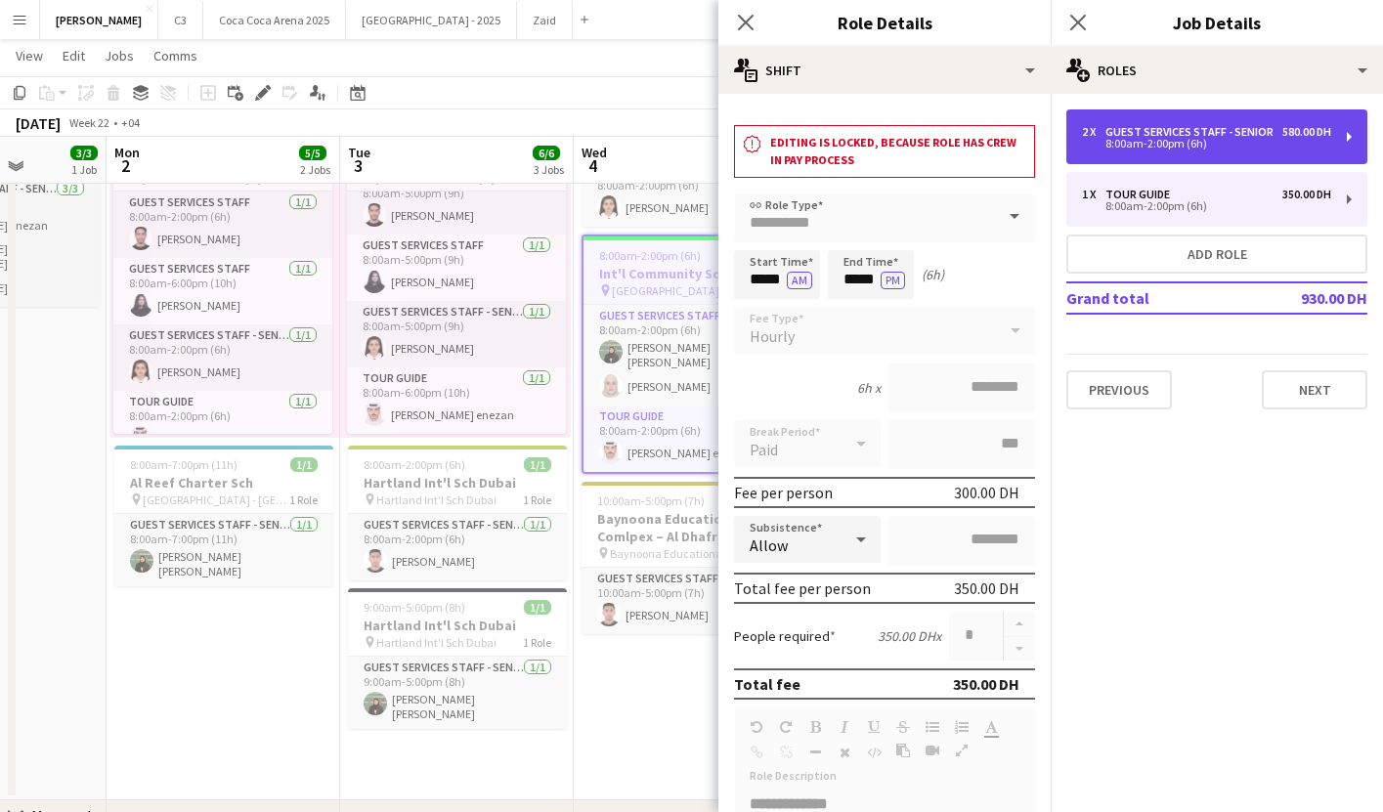
click at [1262, 162] on div "2 x Guest Services Staff - Senior 580.00 DH 8:00am-2:00pm (6h)" at bounding box center [1217, 136] width 301 height 55
type input "**********"
type input "********"
type input "*"
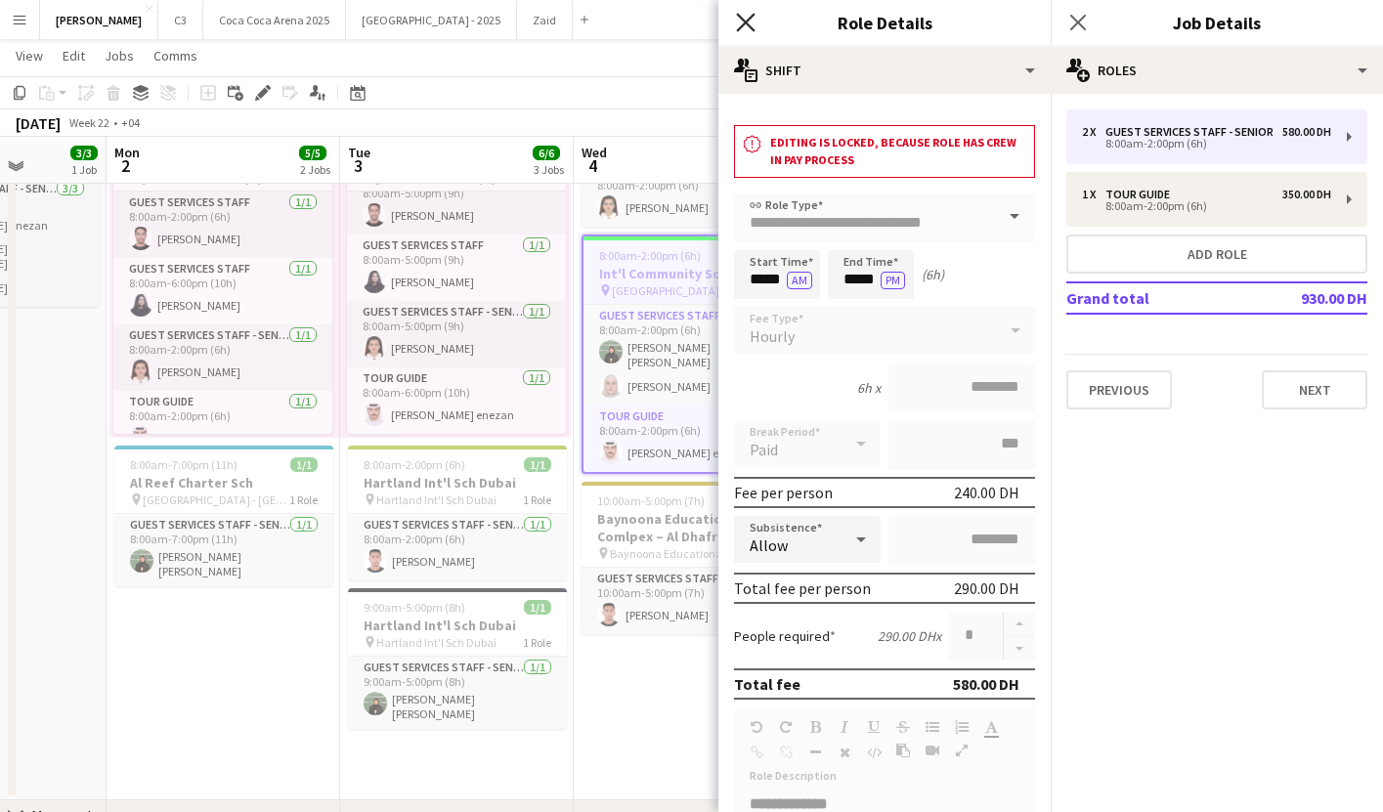
click at [739, 18] on icon "Close pop-in" at bounding box center [745, 22] width 19 height 19
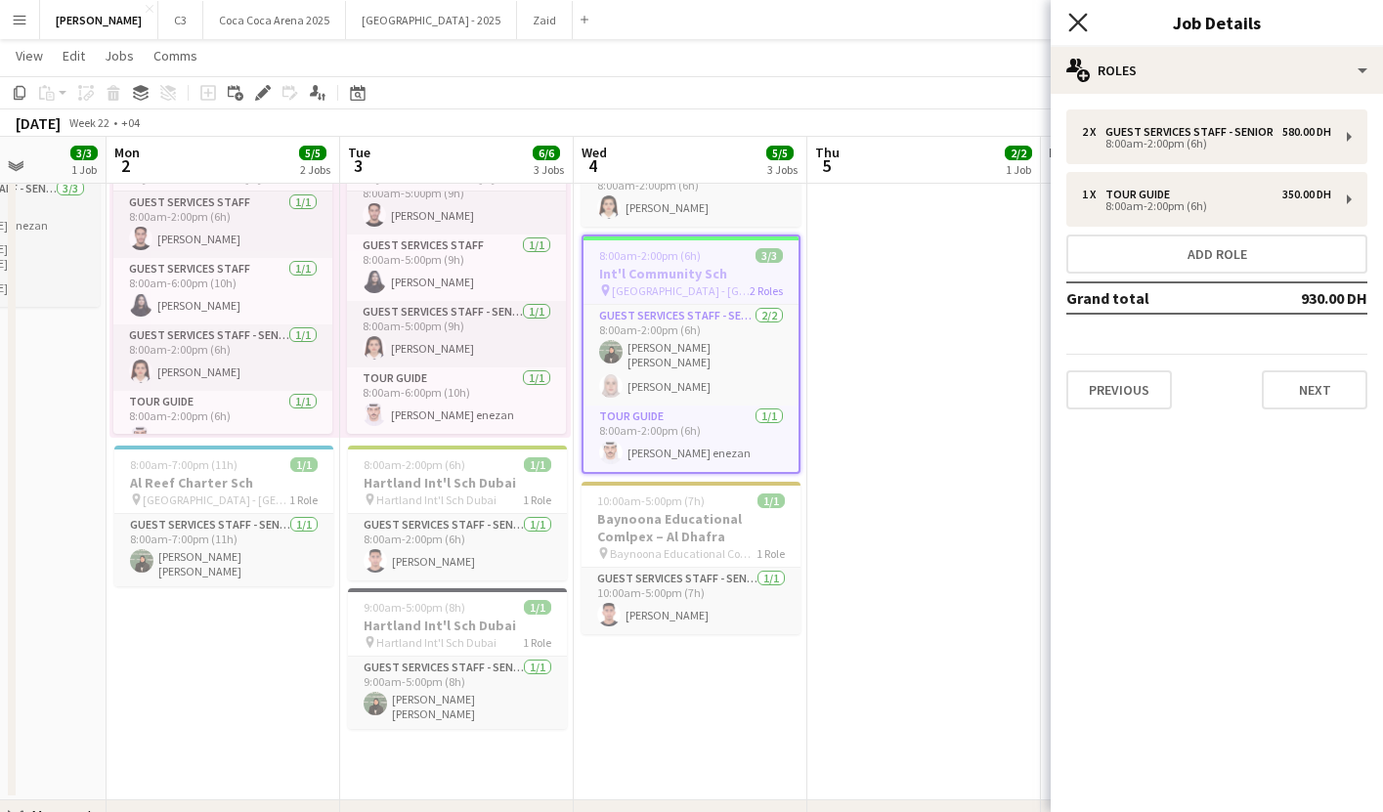
click at [1080, 17] on icon "Close pop-in" at bounding box center [1078, 22] width 19 height 19
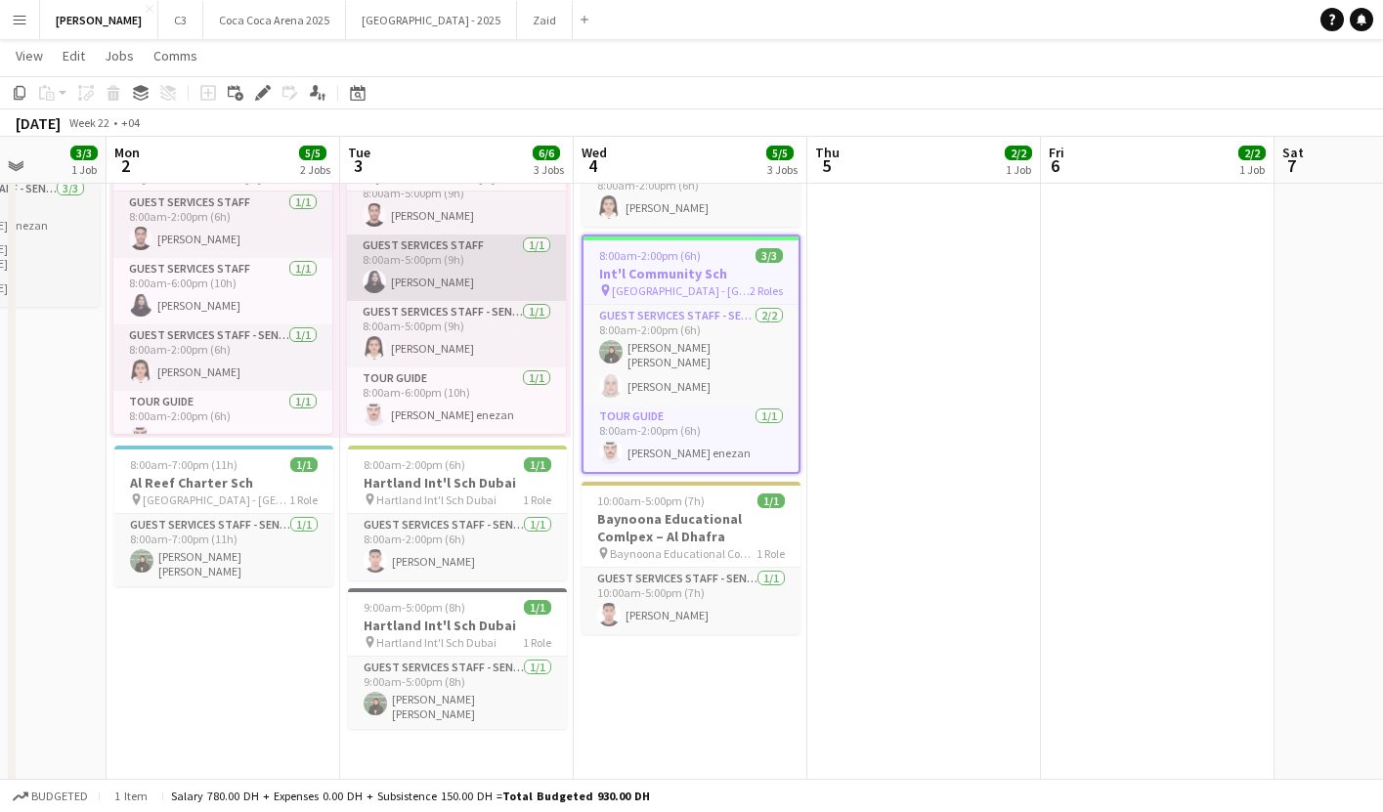
scroll to position [0, 0]
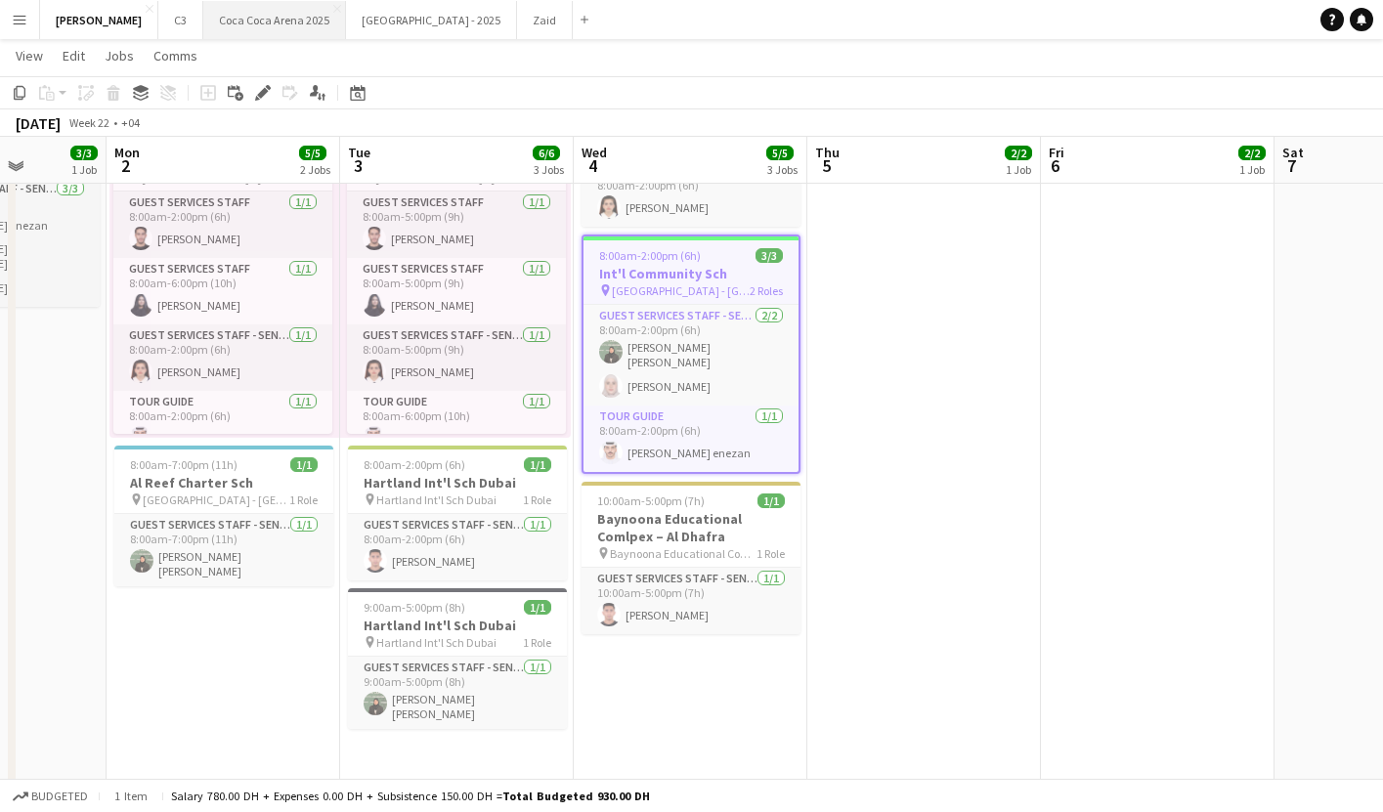
click at [203, 29] on button "[GEOGRAPHIC_DATA] 2025 Close" at bounding box center [274, 20] width 143 height 38
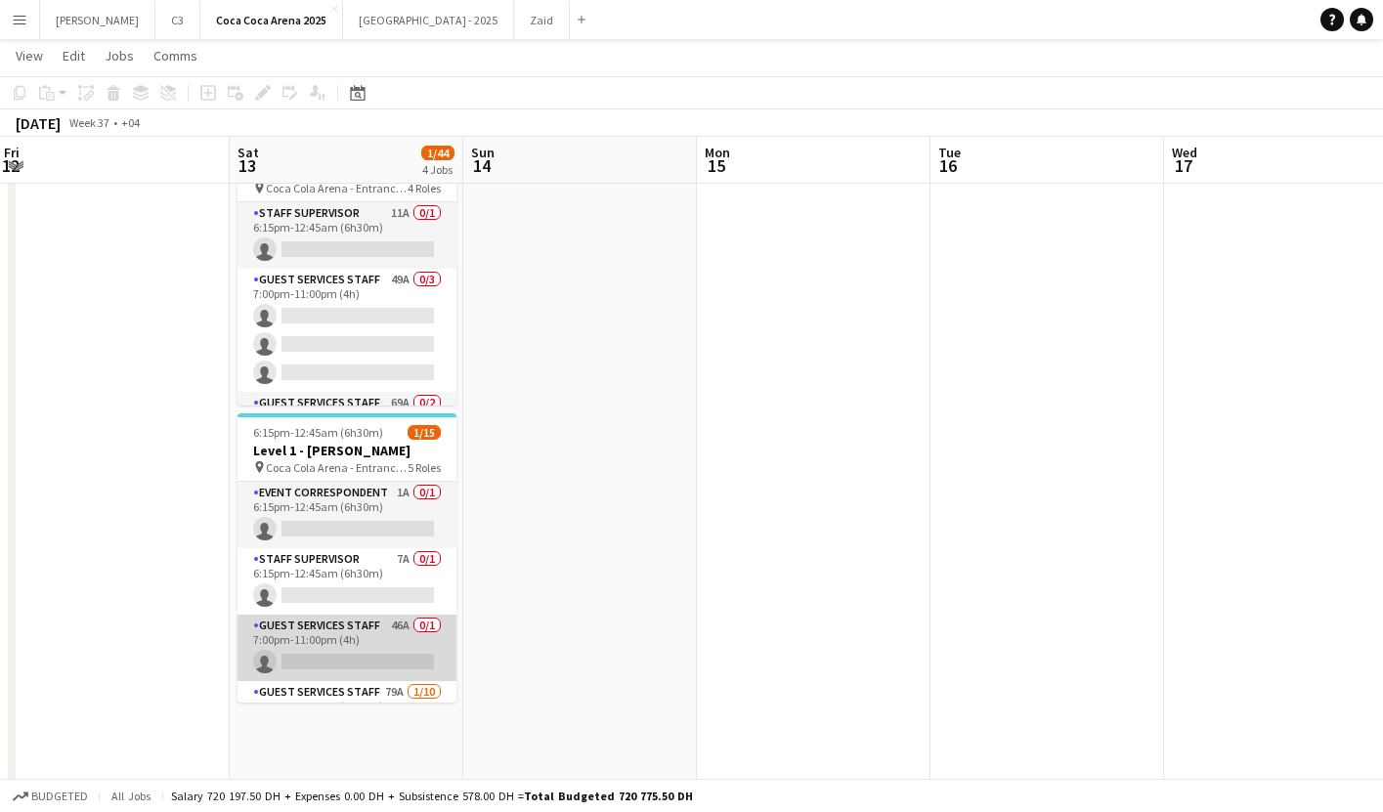
click at [370, 643] on app-card-role "Guest Services Staff 46A 0/1 7:00pm-11:00pm (4h) single-neutral-actions" at bounding box center [347, 648] width 219 height 66
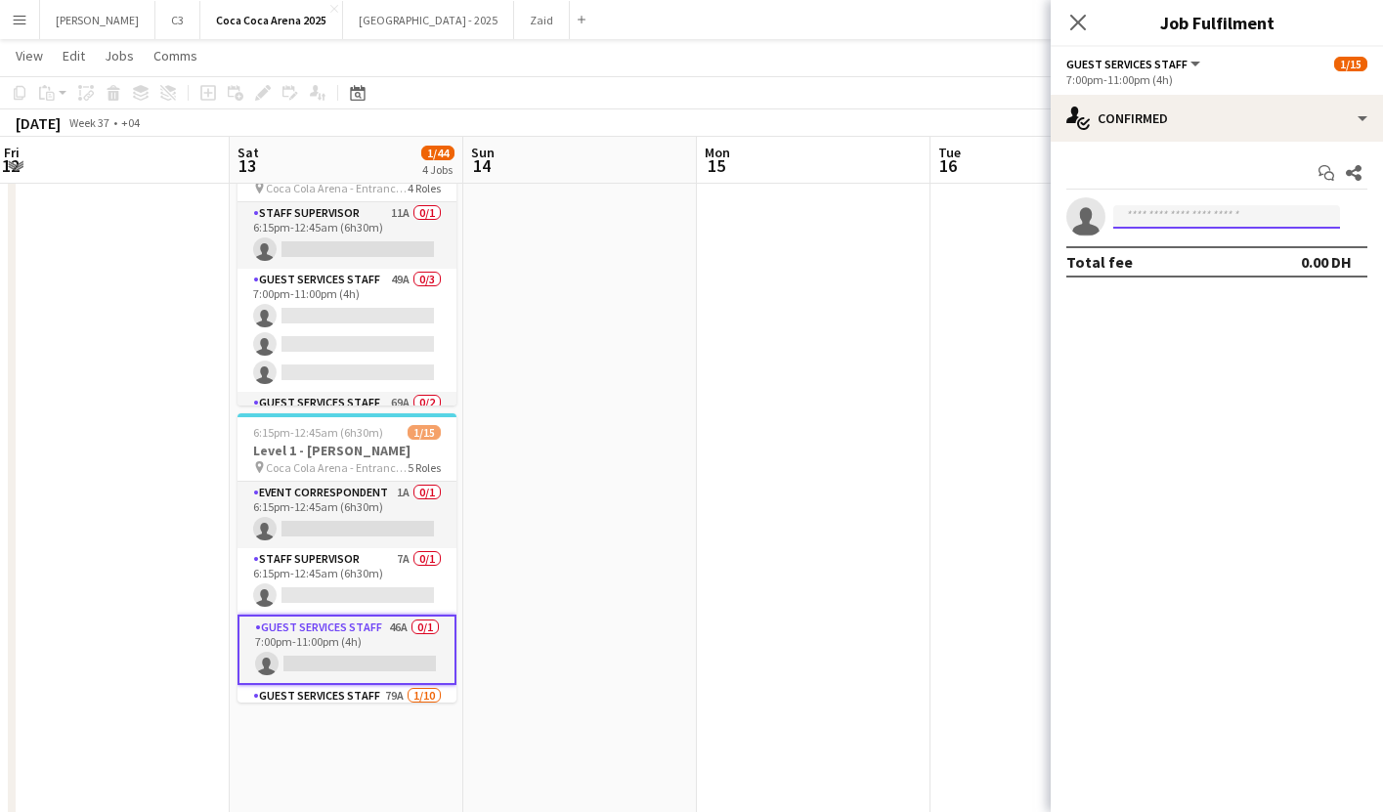
click at [1204, 205] on input at bounding box center [1227, 216] width 227 height 23
type input "**********"
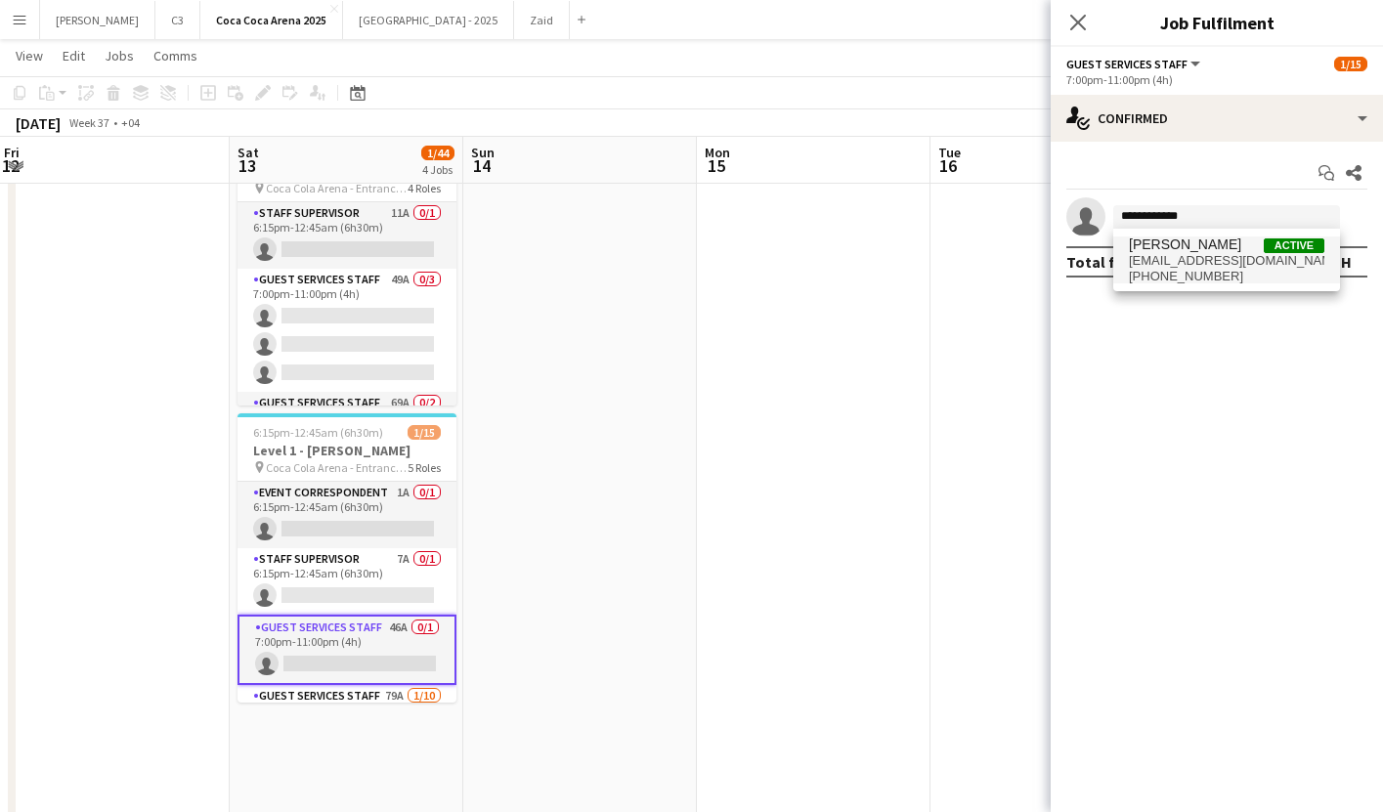
click at [1186, 270] on span "+971569320991" at bounding box center [1227, 277] width 196 height 16
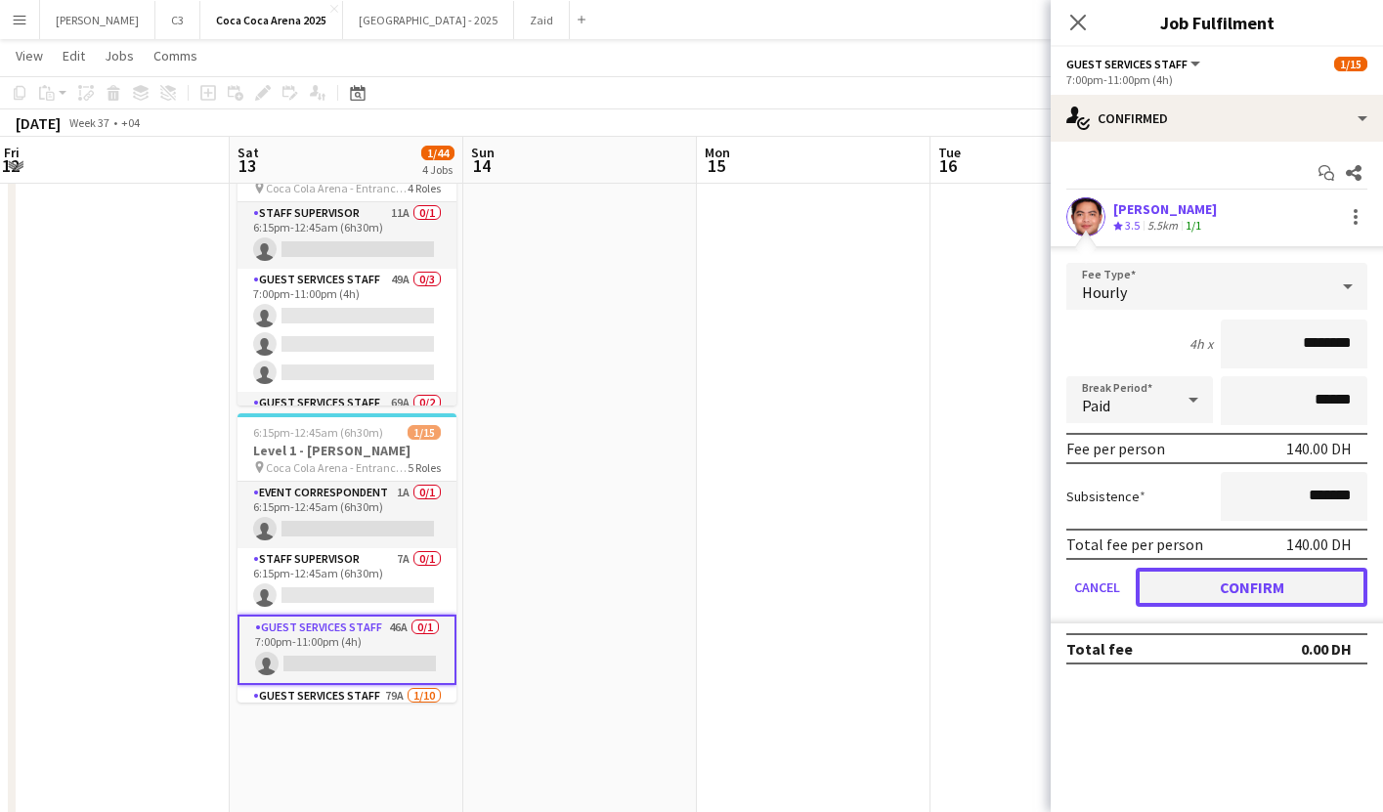
click at [1217, 583] on button "Confirm" at bounding box center [1252, 587] width 232 height 39
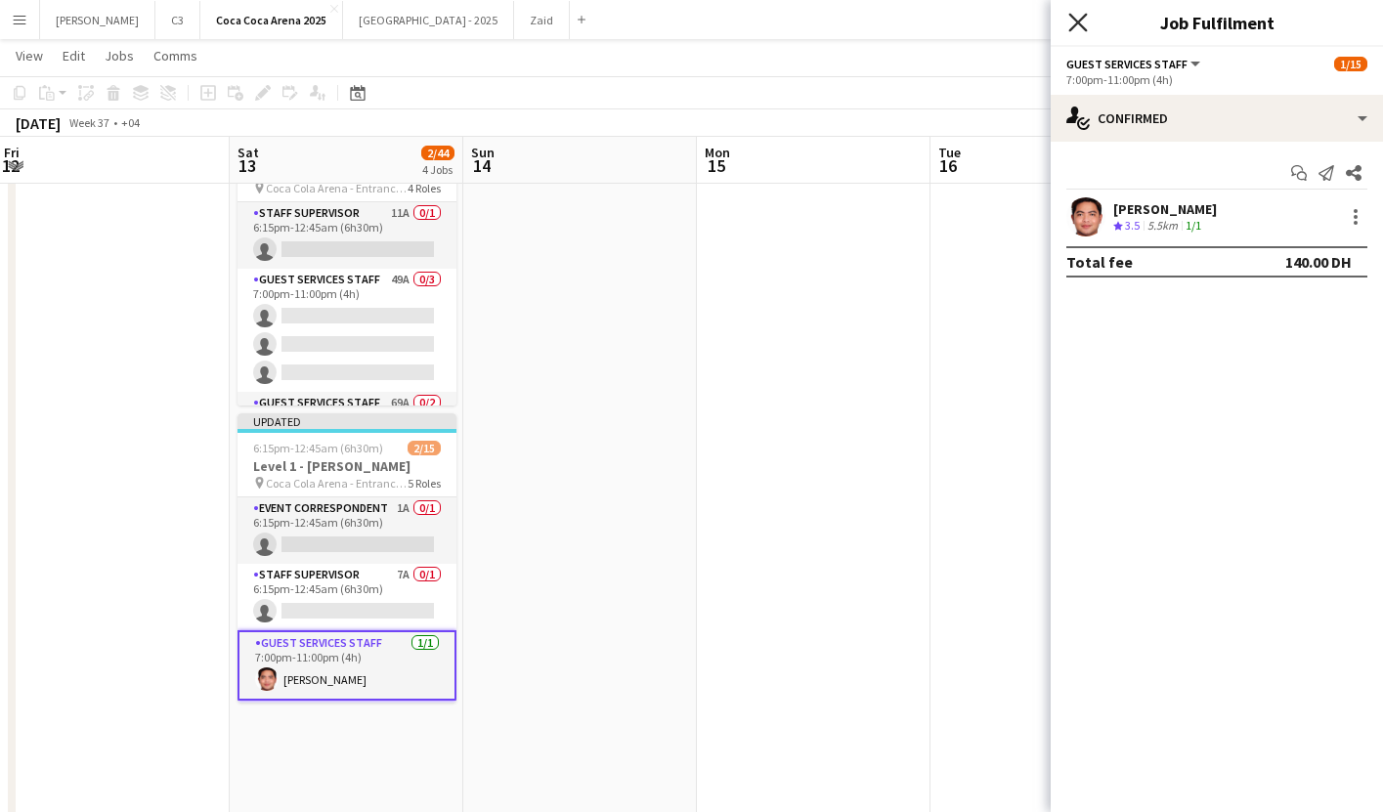
click at [1077, 24] on icon "Close pop-in" at bounding box center [1078, 22] width 19 height 19
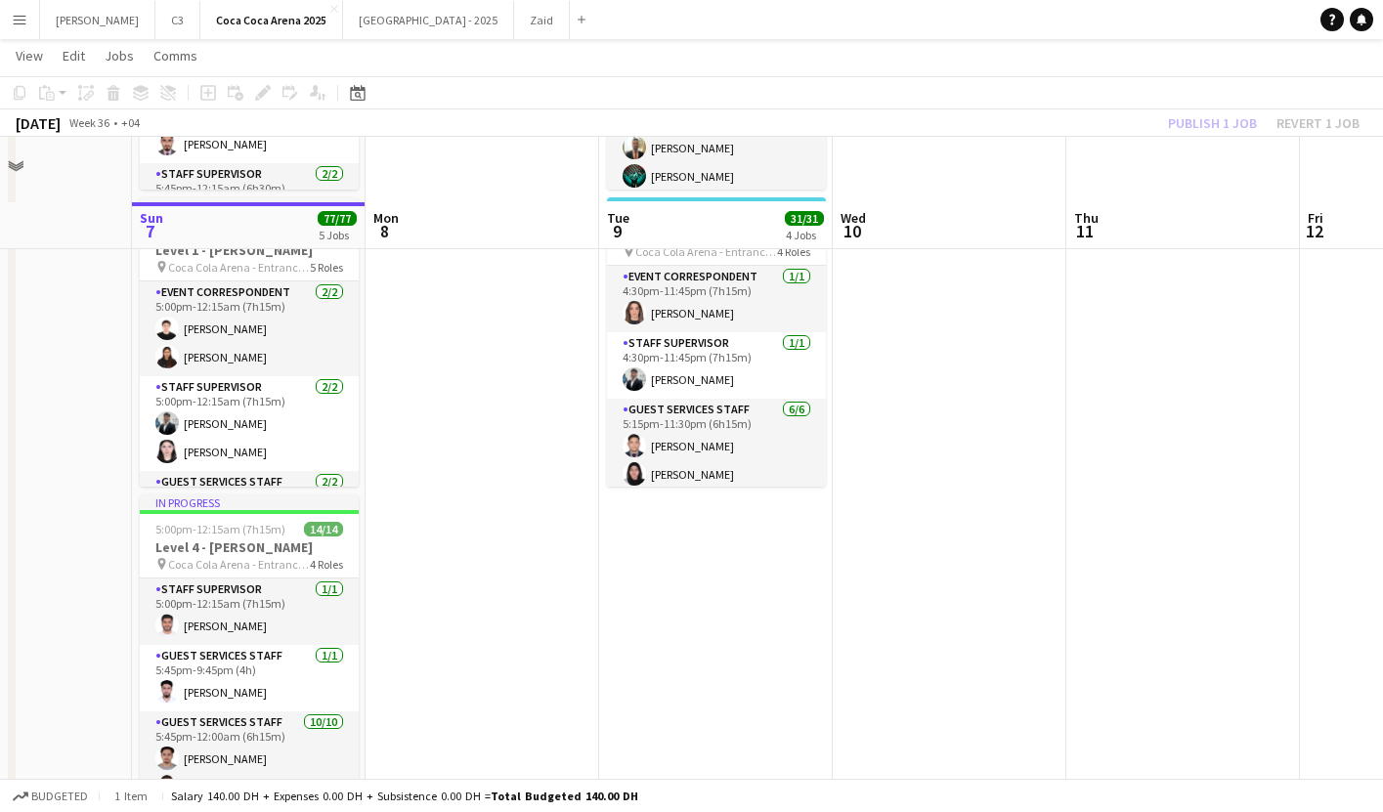
scroll to position [1055, 0]
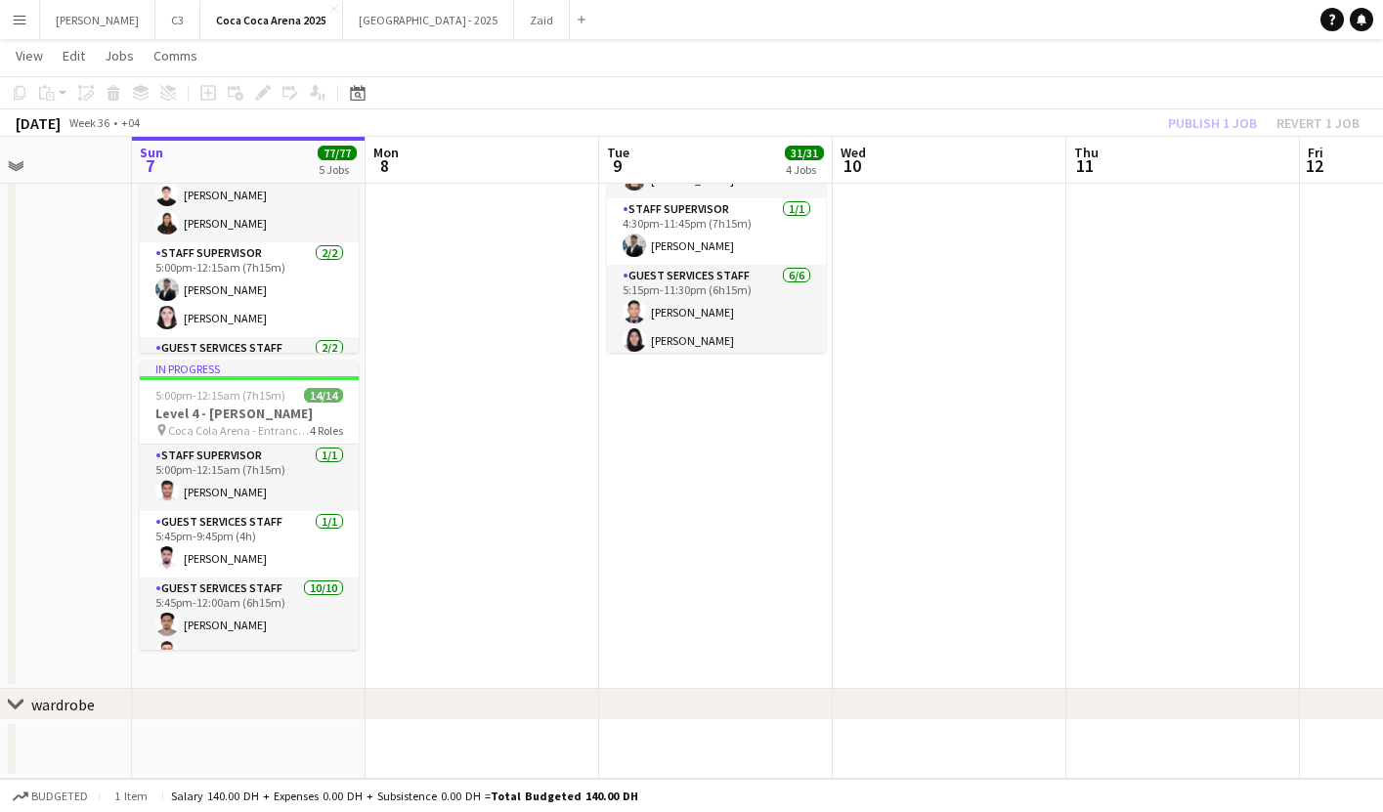
click at [1221, 124] on div "Publish 1 job Revert 1 job" at bounding box center [1264, 122] width 239 height 25
click at [1212, 124] on button "Publish 1 job" at bounding box center [1212, 122] width 105 height 25
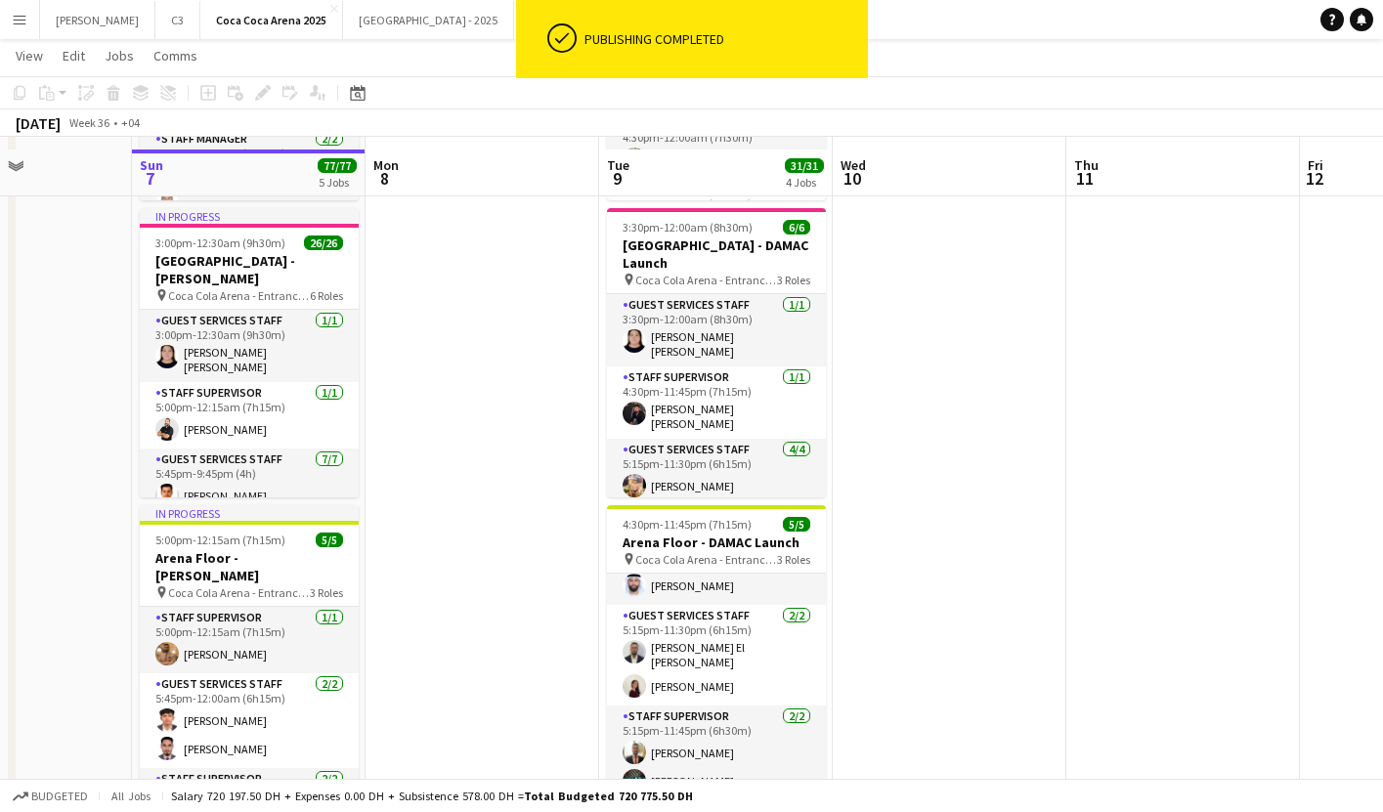
scroll to position [0, 0]
